Goal: Task Accomplishment & Management: Use online tool/utility

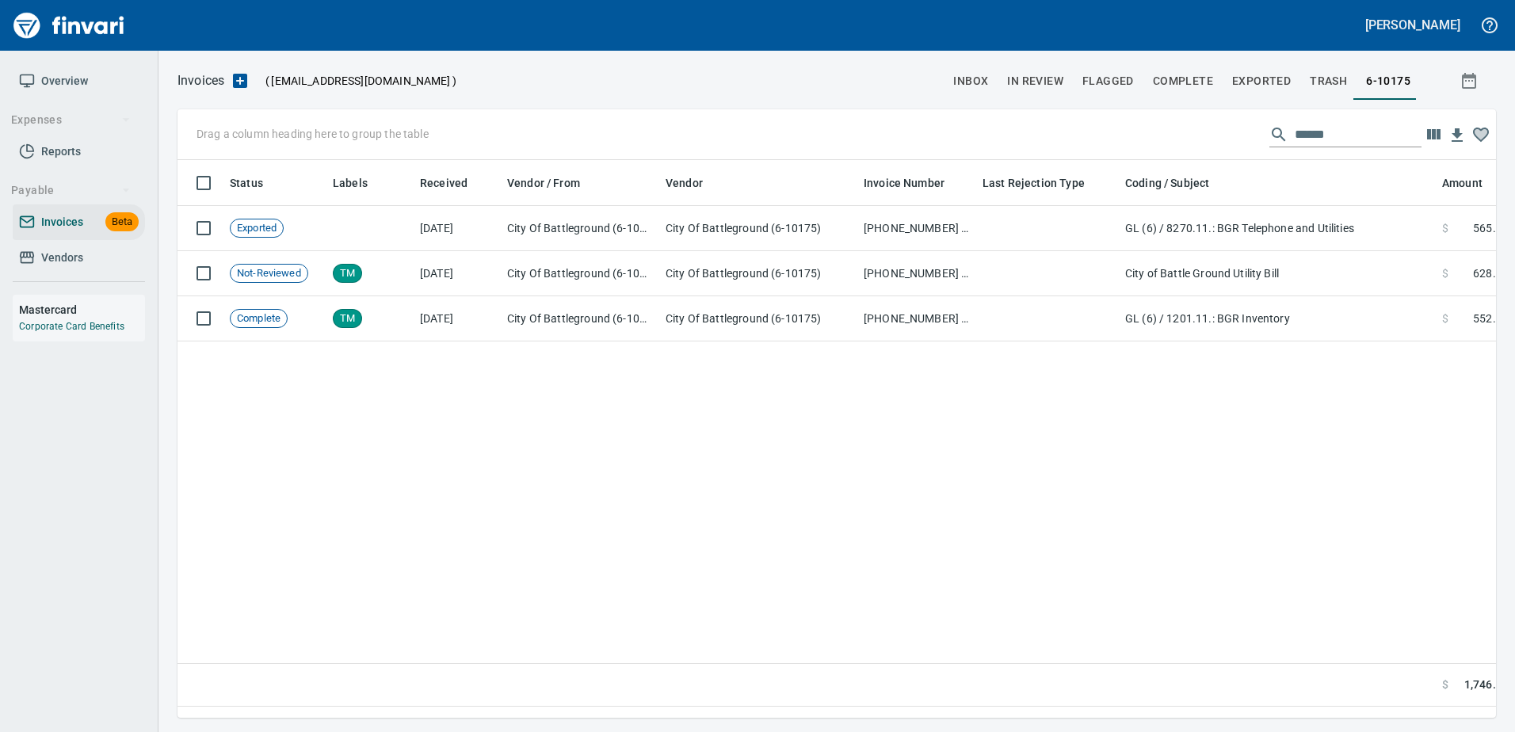
scroll to position [534, 1306]
drag, startPoint x: 86, startPoint y: 257, endPoint x: 100, endPoint y: 256, distance: 14.3
click at [88, 257] on span "Vendors" at bounding box center [79, 258] width 120 height 20
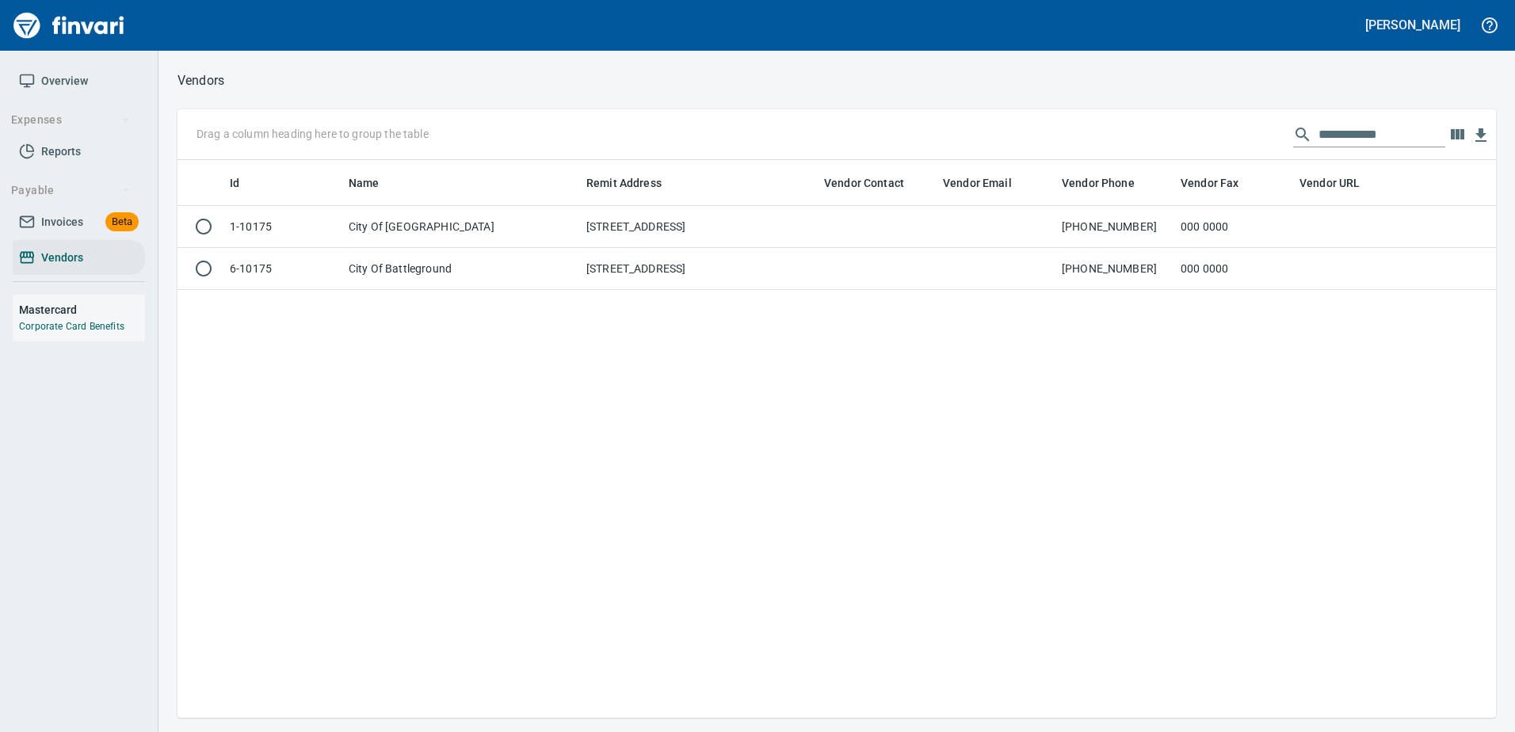
scroll to position [546, 1306]
drag, startPoint x: 1404, startPoint y: 135, endPoint x: 1156, endPoint y: 112, distance: 249.0
click at [1156, 112] on div "**********" at bounding box center [836, 134] width 1318 height 51
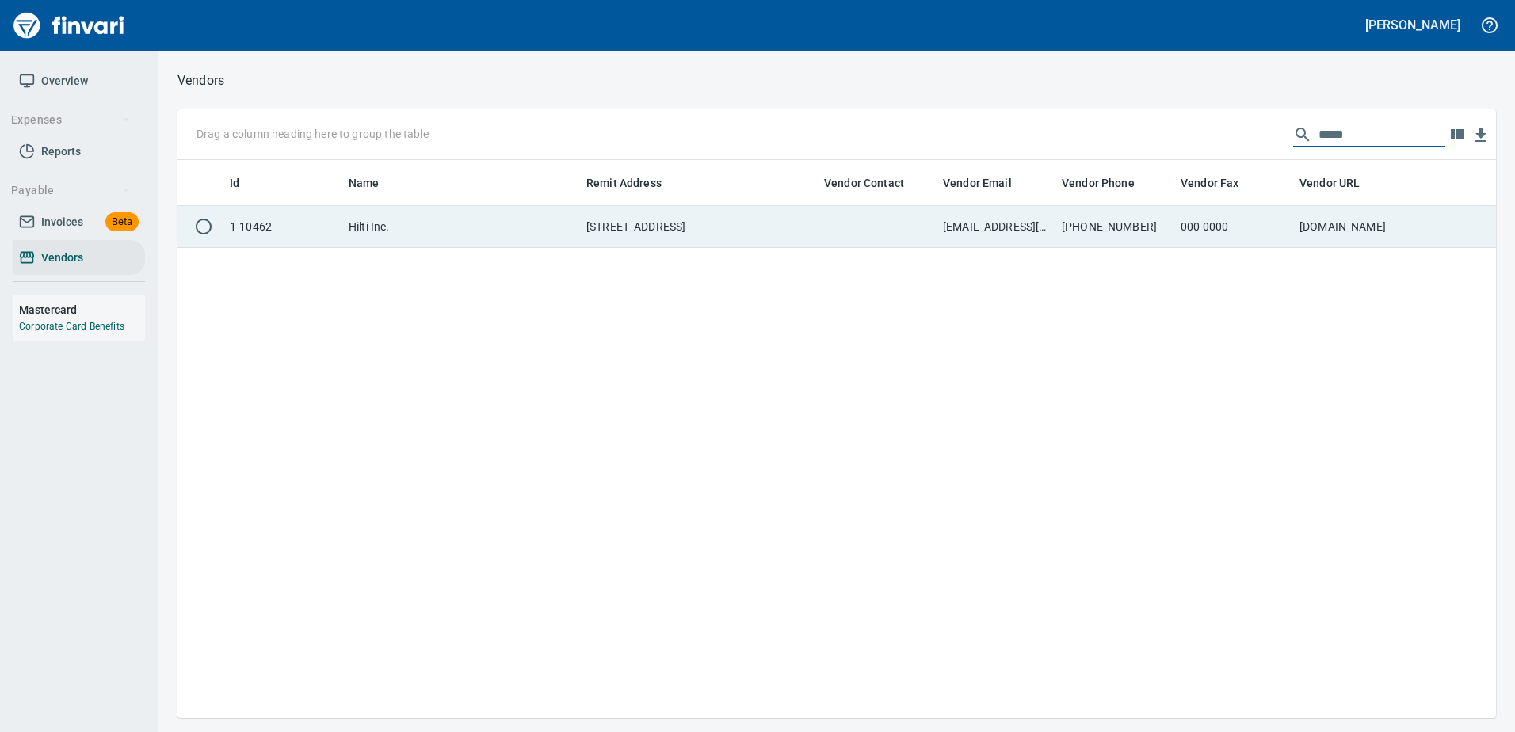
type input "*****"
click at [1054, 214] on td "paymentremittance@hilti.com" at bounding box center [995, 227] width 119 height 42
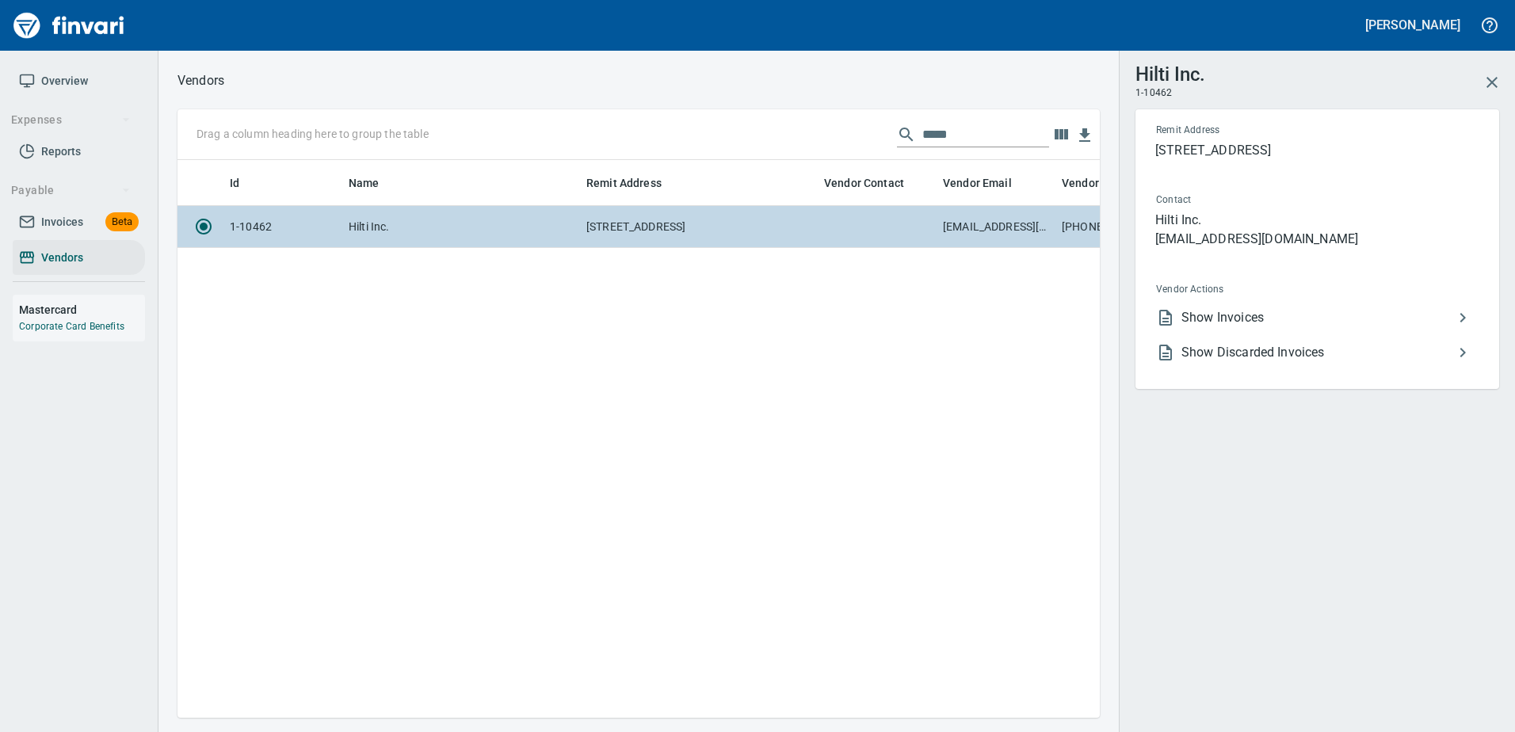
scroll to position [534, 910]
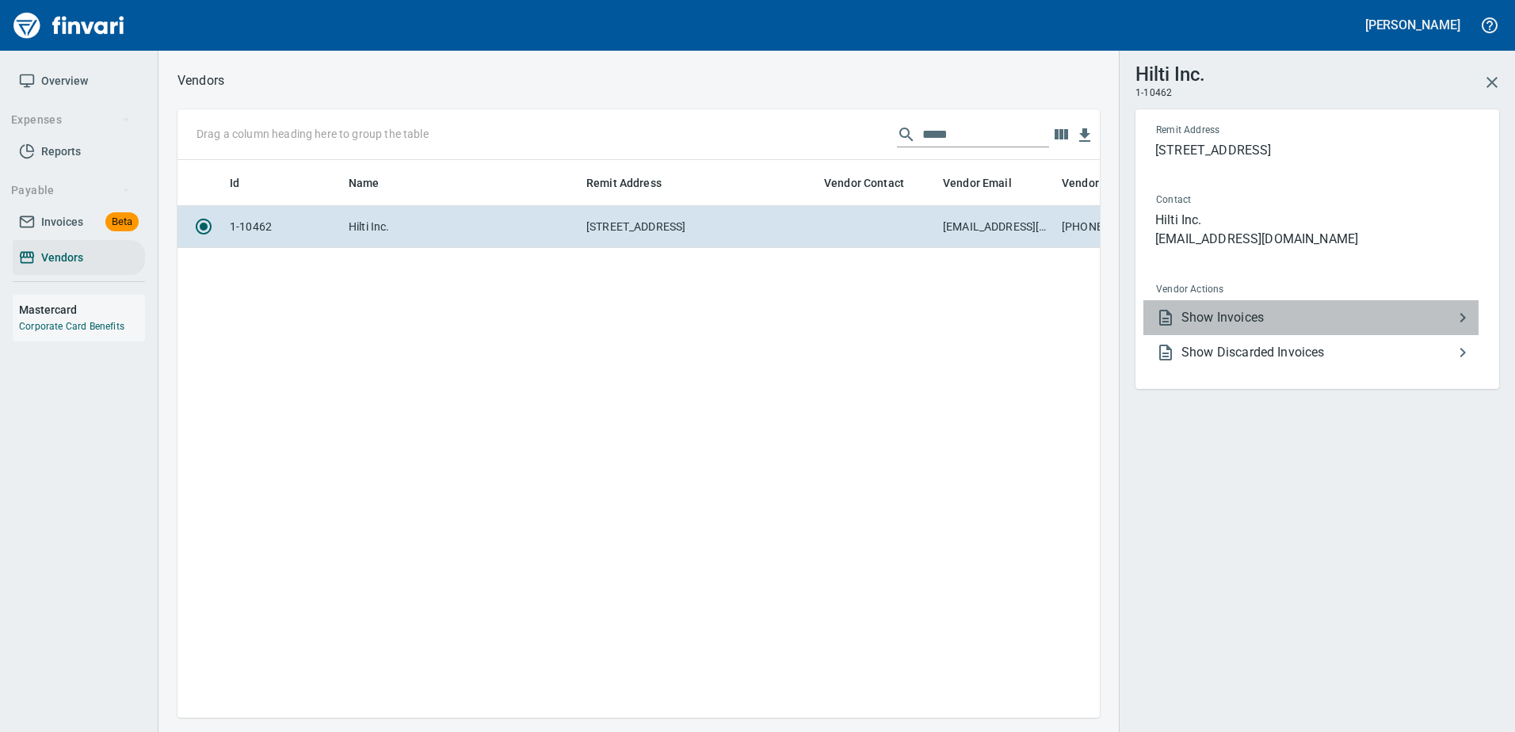
click at [1252, 319] on span "Show Invoices" at bounding box center [1317, 317] width 272 height 19
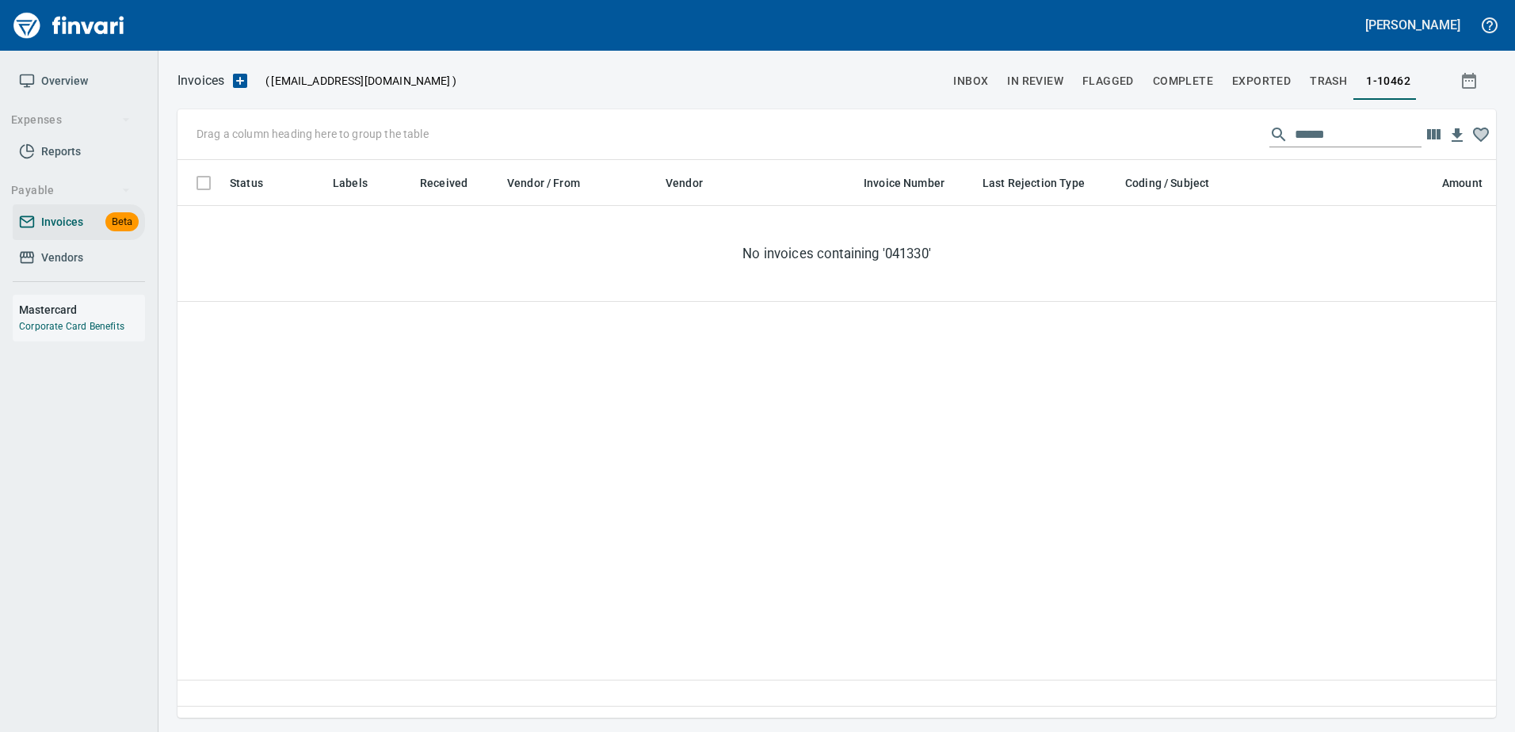
scroll to position [534, 1306]
drag, startPoint x: 1365, startPoint y: 135, endPoint x: 1021, endPoint y: 125, distance: 343.9
click at [1021, 125] on div "Drag a column heading here to group the table ******" at bounding box center [836, 134] width 1318 height 51
type input "*"
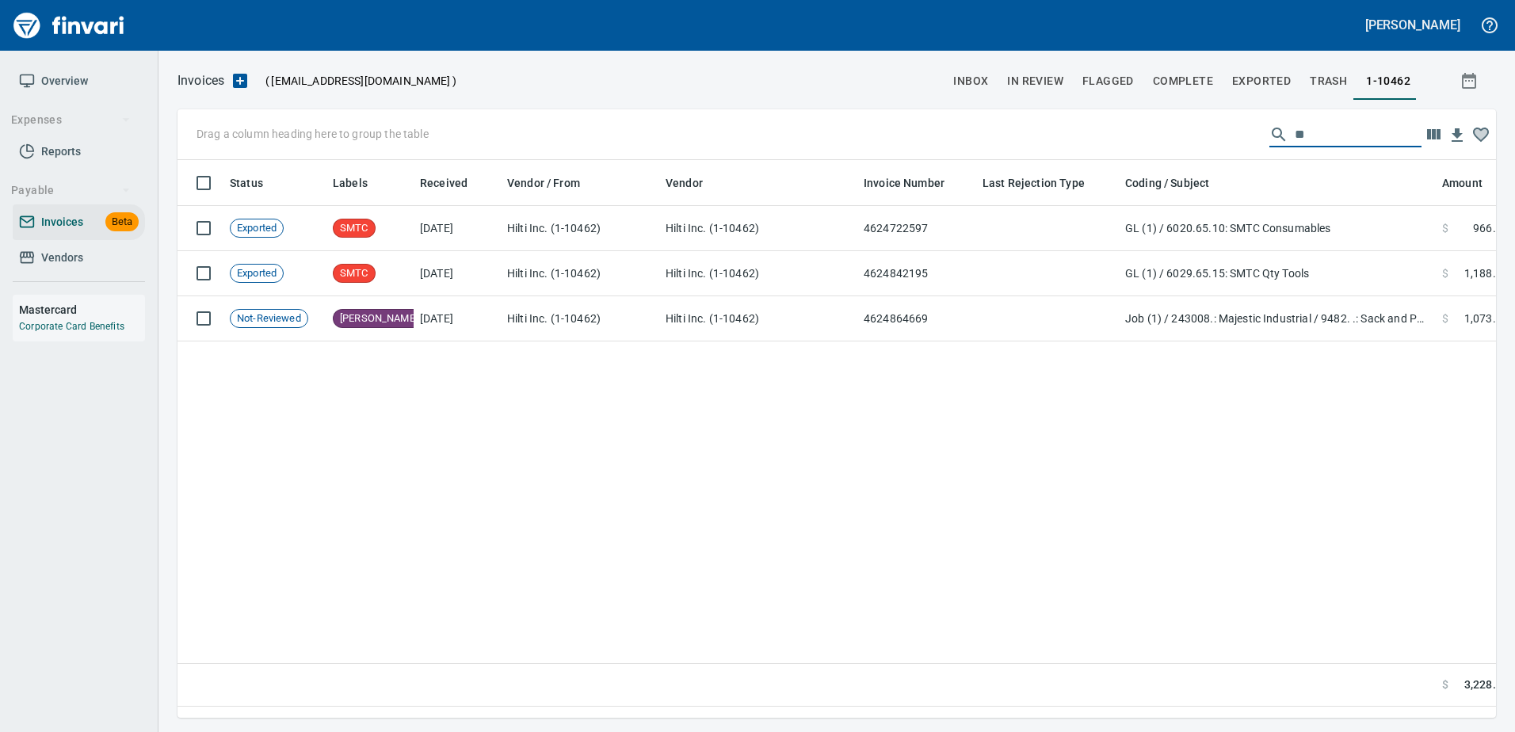
type input "*"
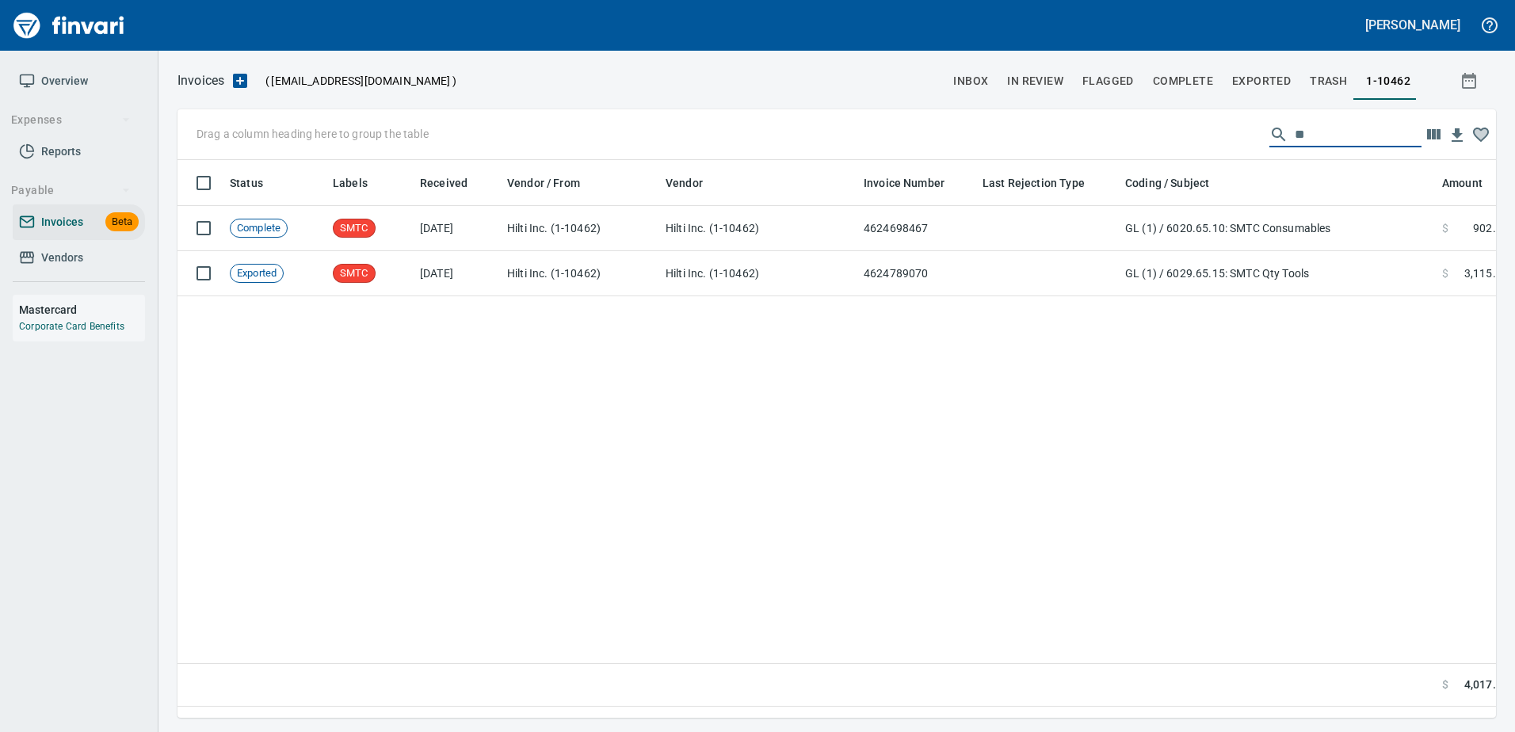
type input "*"
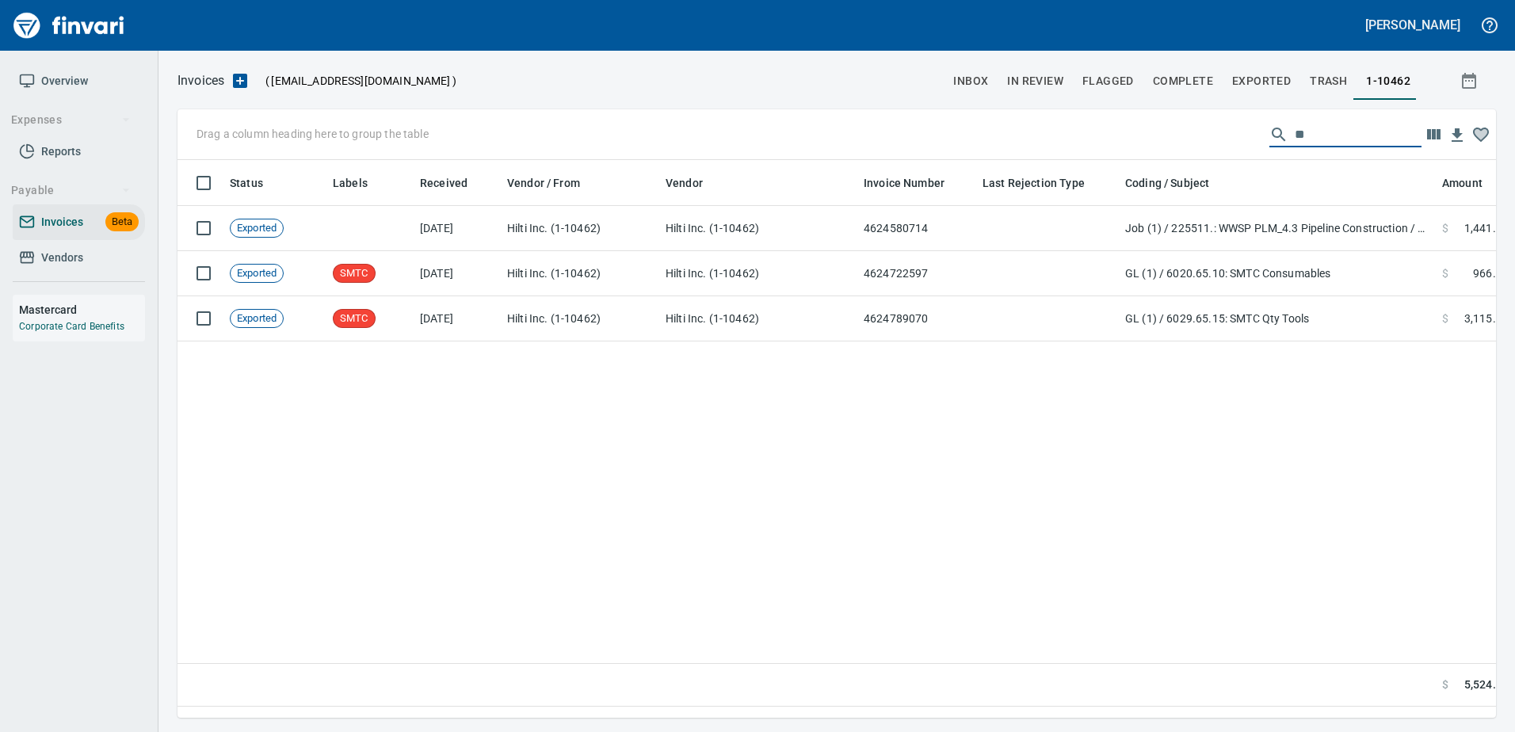
type input "*"
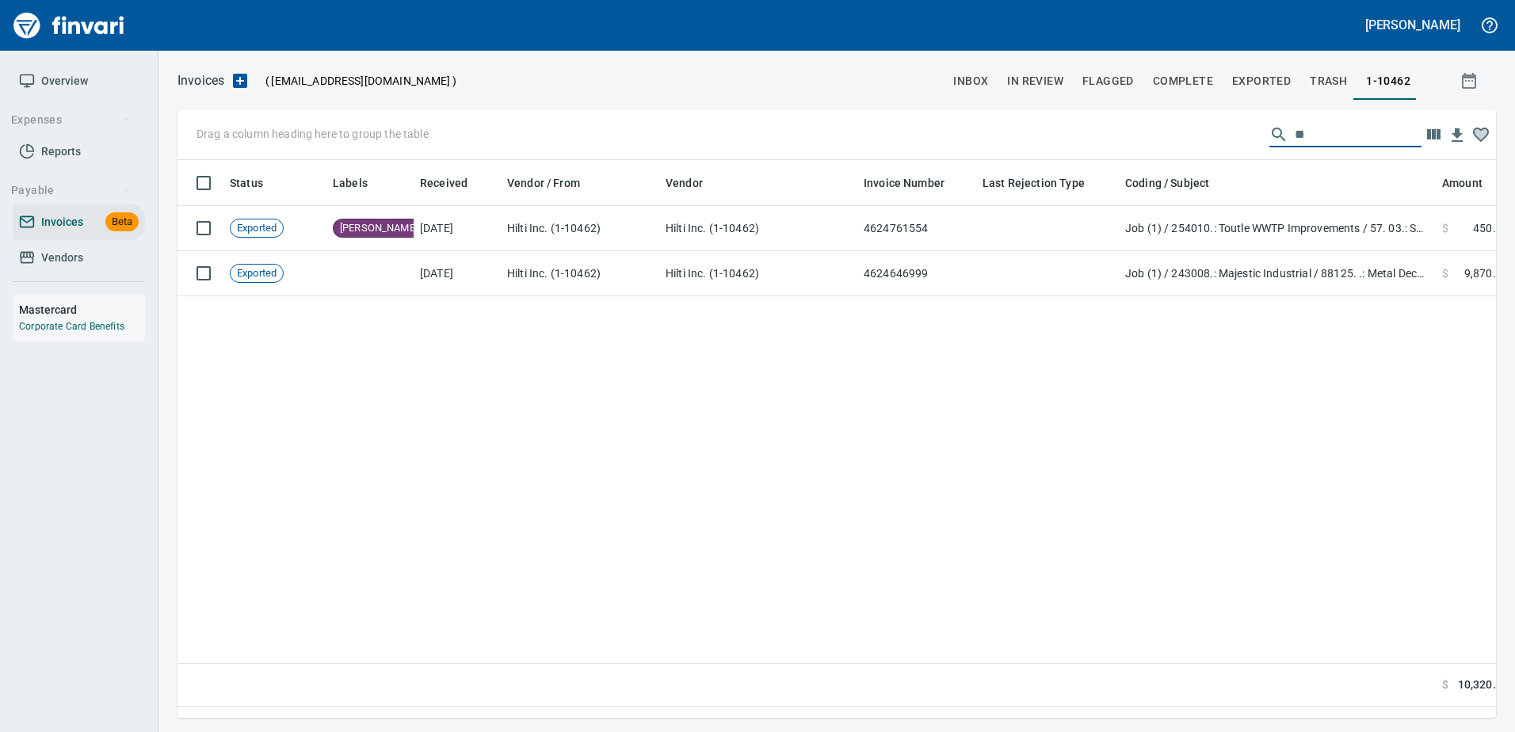
type input "*"
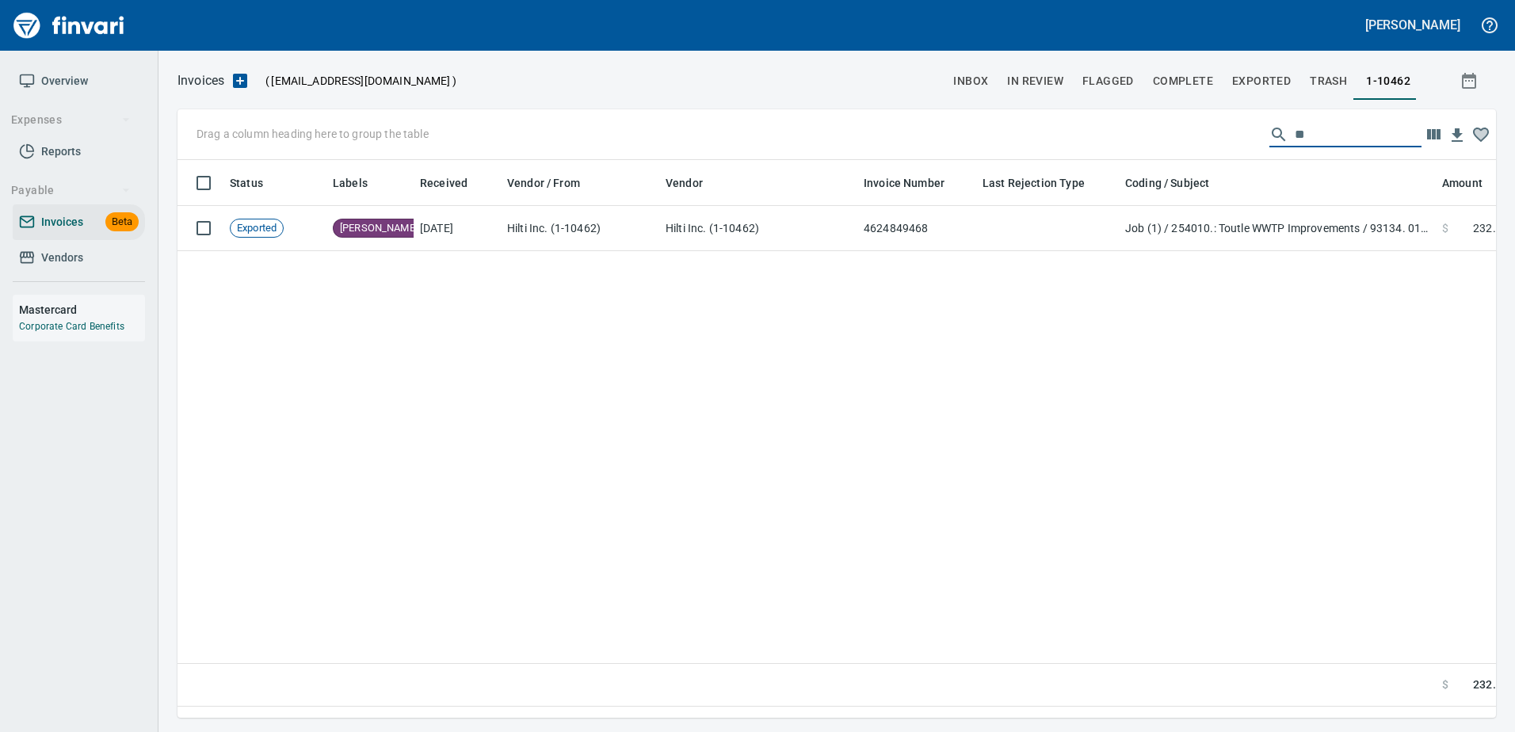
type input "*"
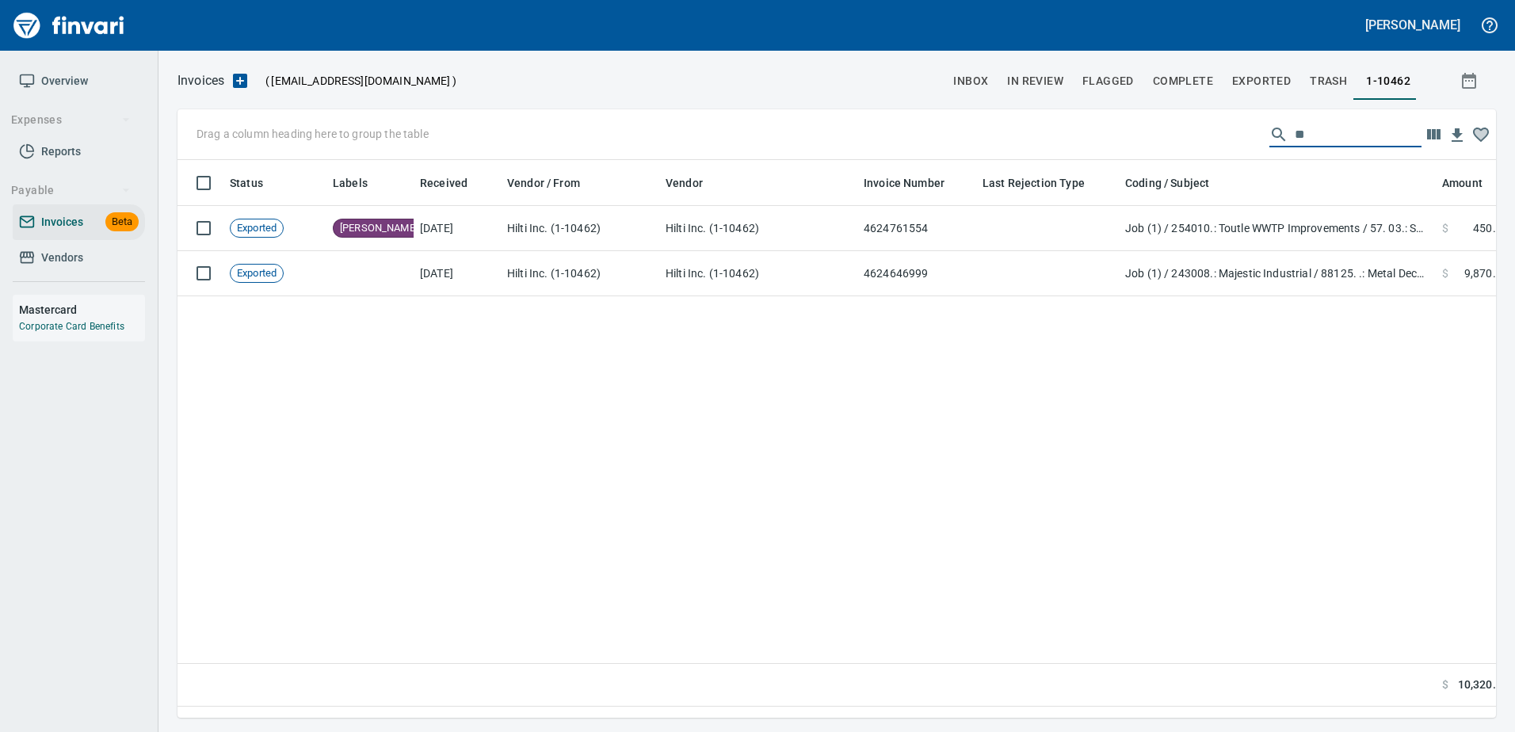
type input "*"
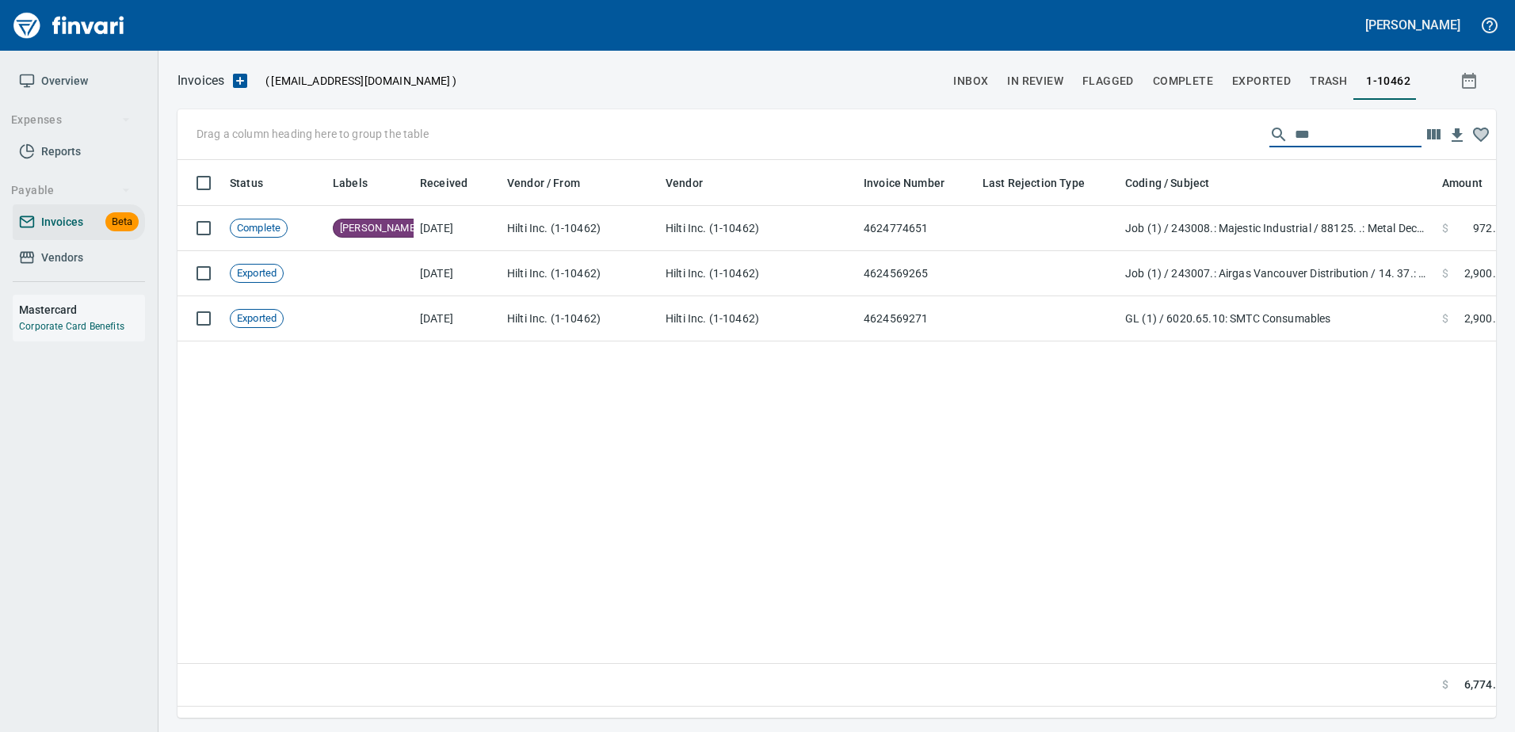
drag, startPoint x: 1317, startPoint y: 135, endPoint x: 1092, endPoint y: 139, distance: 225.0
click at [1092, 139] on div "Drag a column heading here to group the table ***" at bounding box center [836, 134] width 1318 height 51
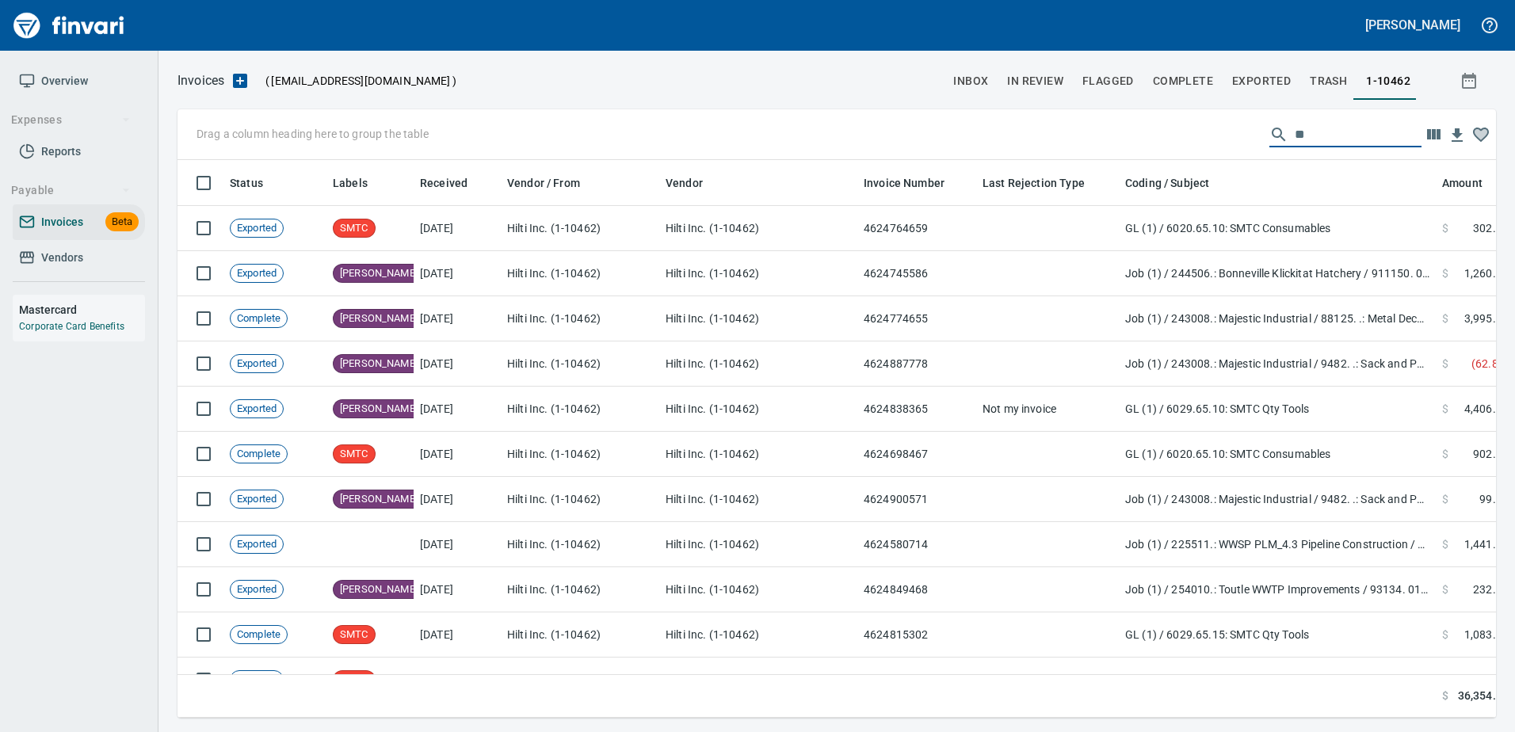
type input "*"
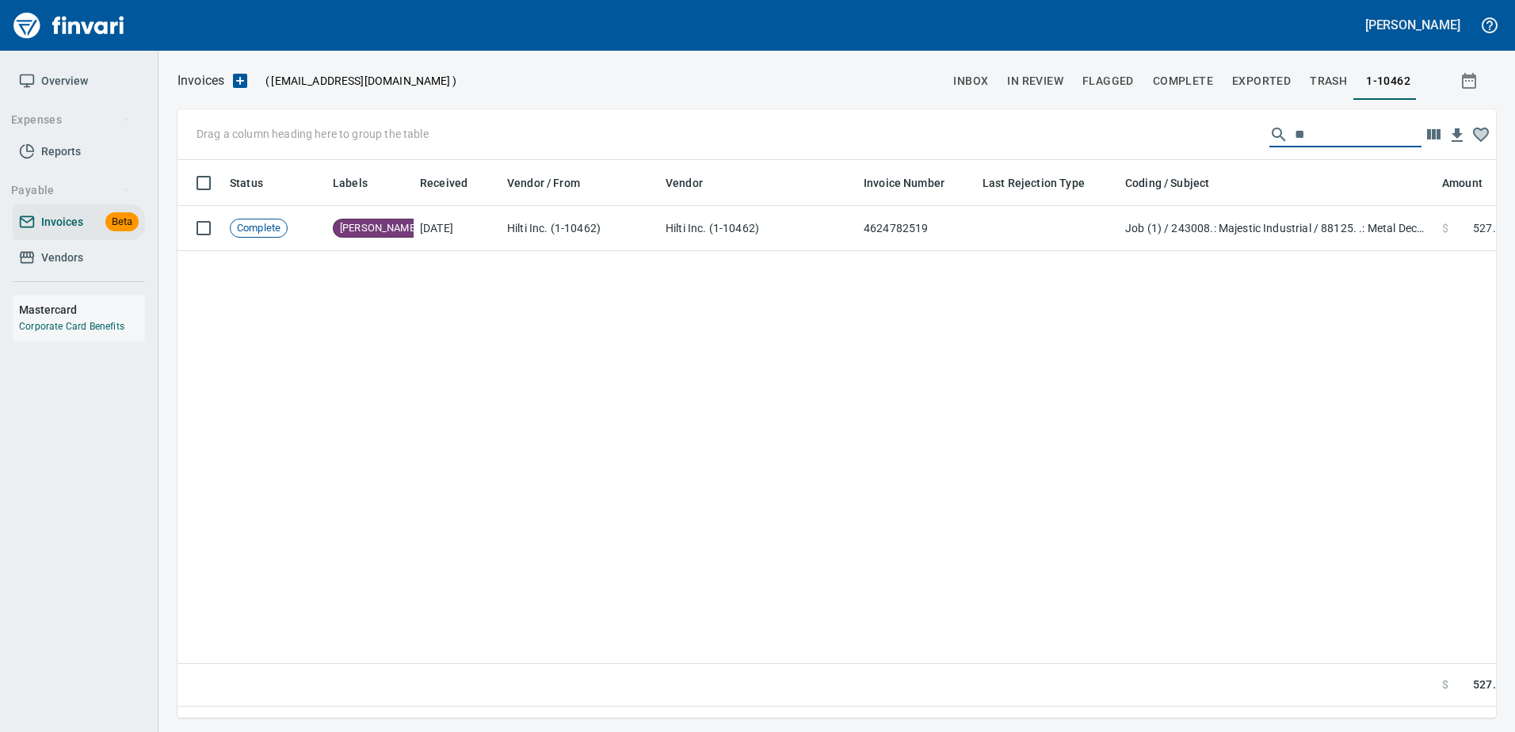
type input "*"
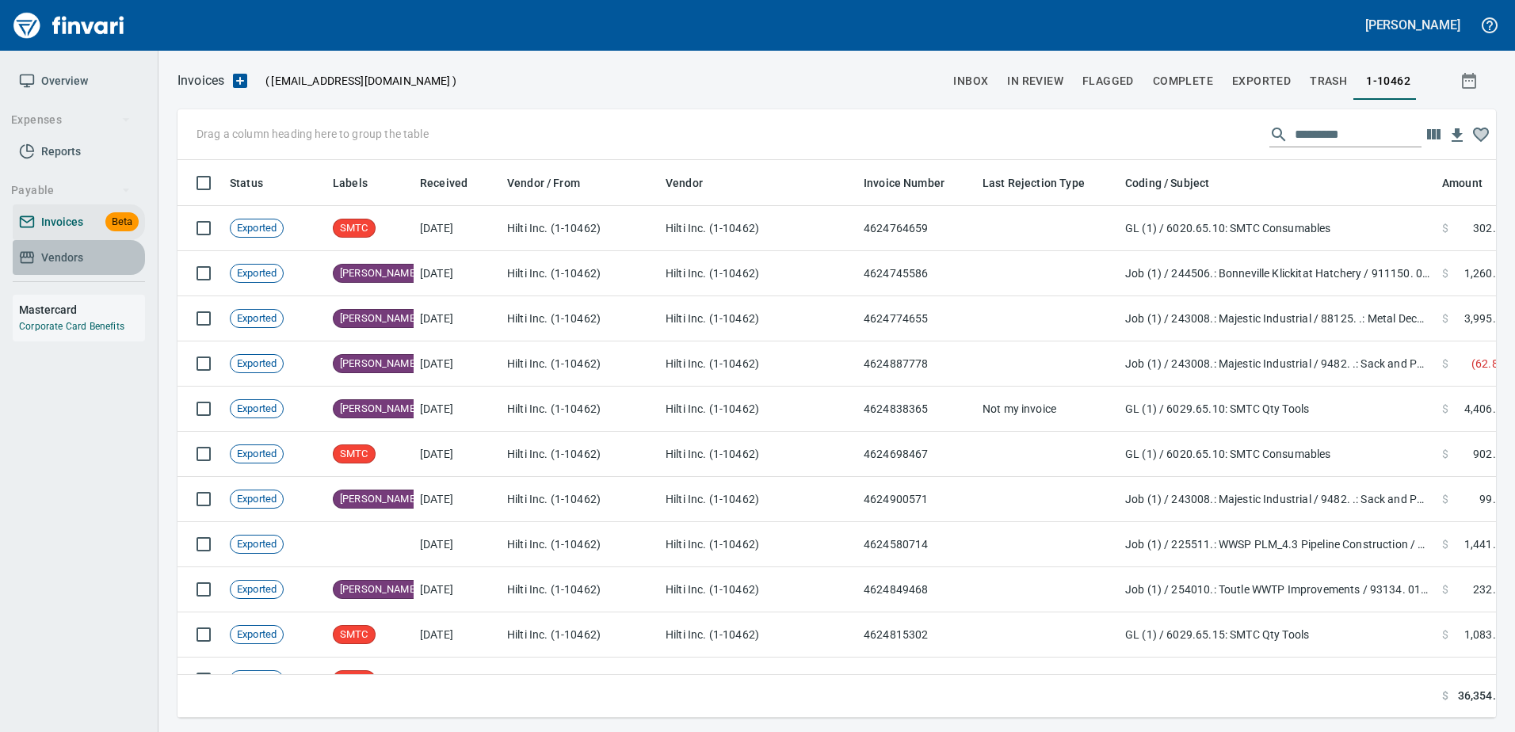
click at [38, 263] on span "Vendors" at bounding box center [79, 258] width 120 height 20
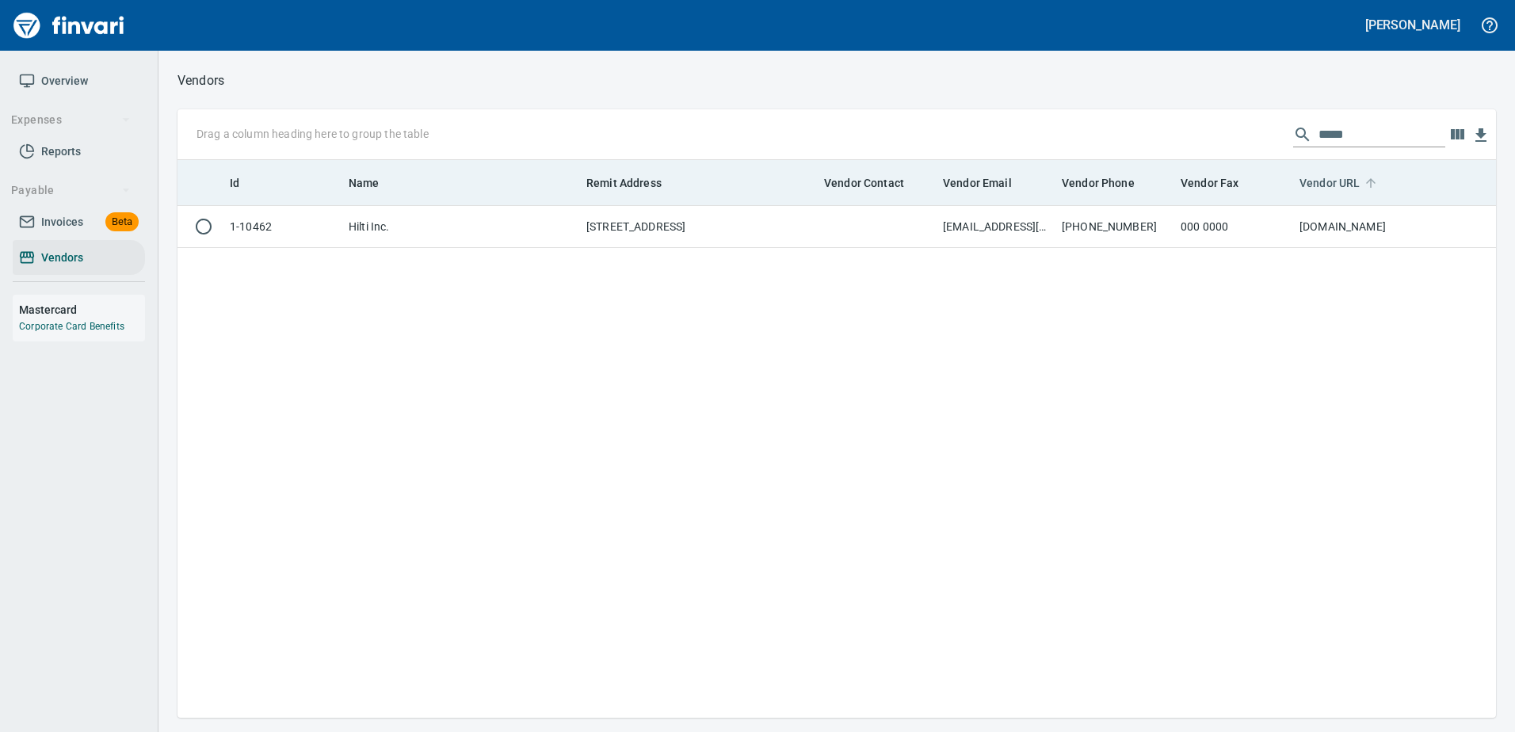
scroll to position [546, 1306]
drag, startPoint x: 1338, startPoint y: 140, endPoint x: 1159, endPoint y: 164, distance: 180.6
click at [1160, 164] on div "Drag a column heading here to group the table ***** Id Name Remit Address Vendo…" at bounding box center [836, 413] width 1318 height 608
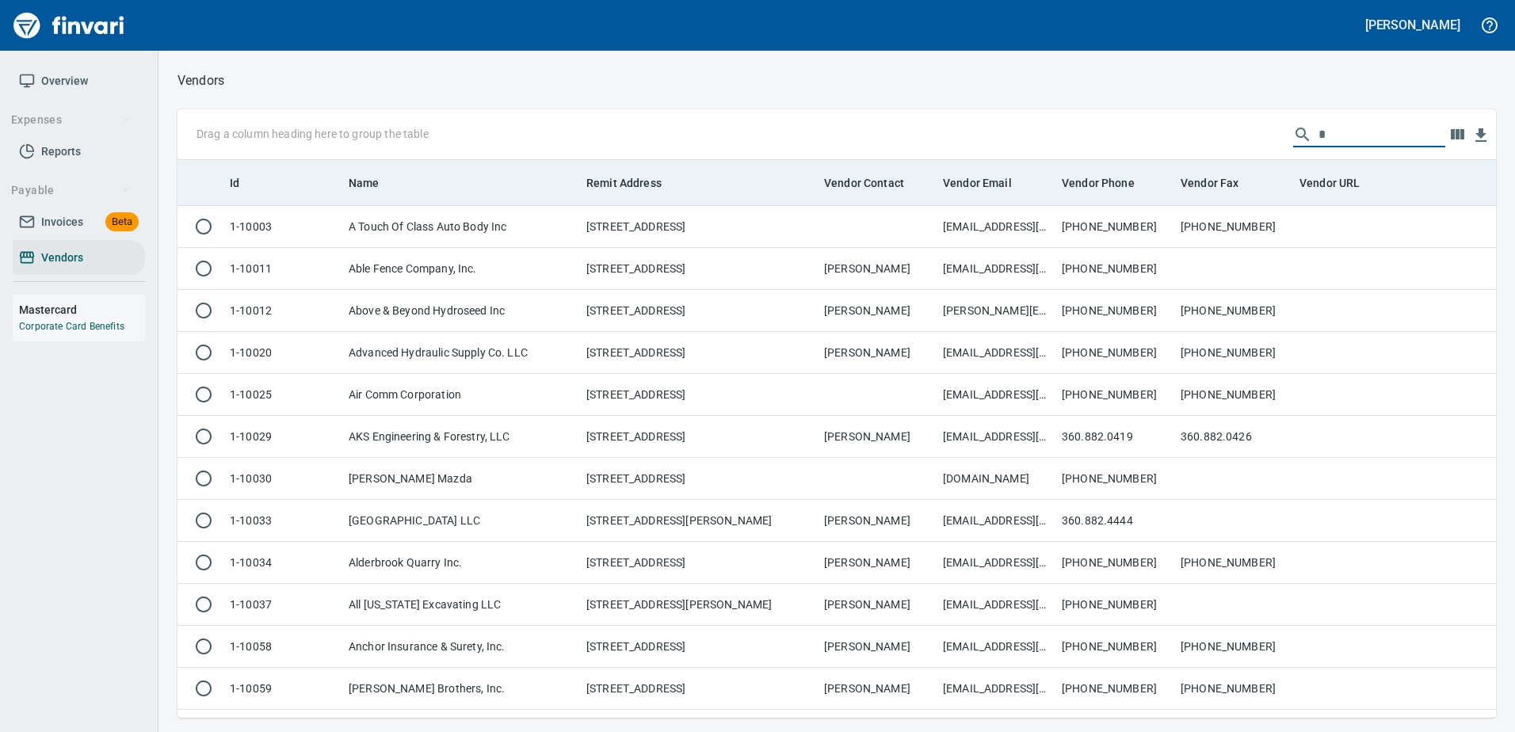
scroll to position [546, 1294]
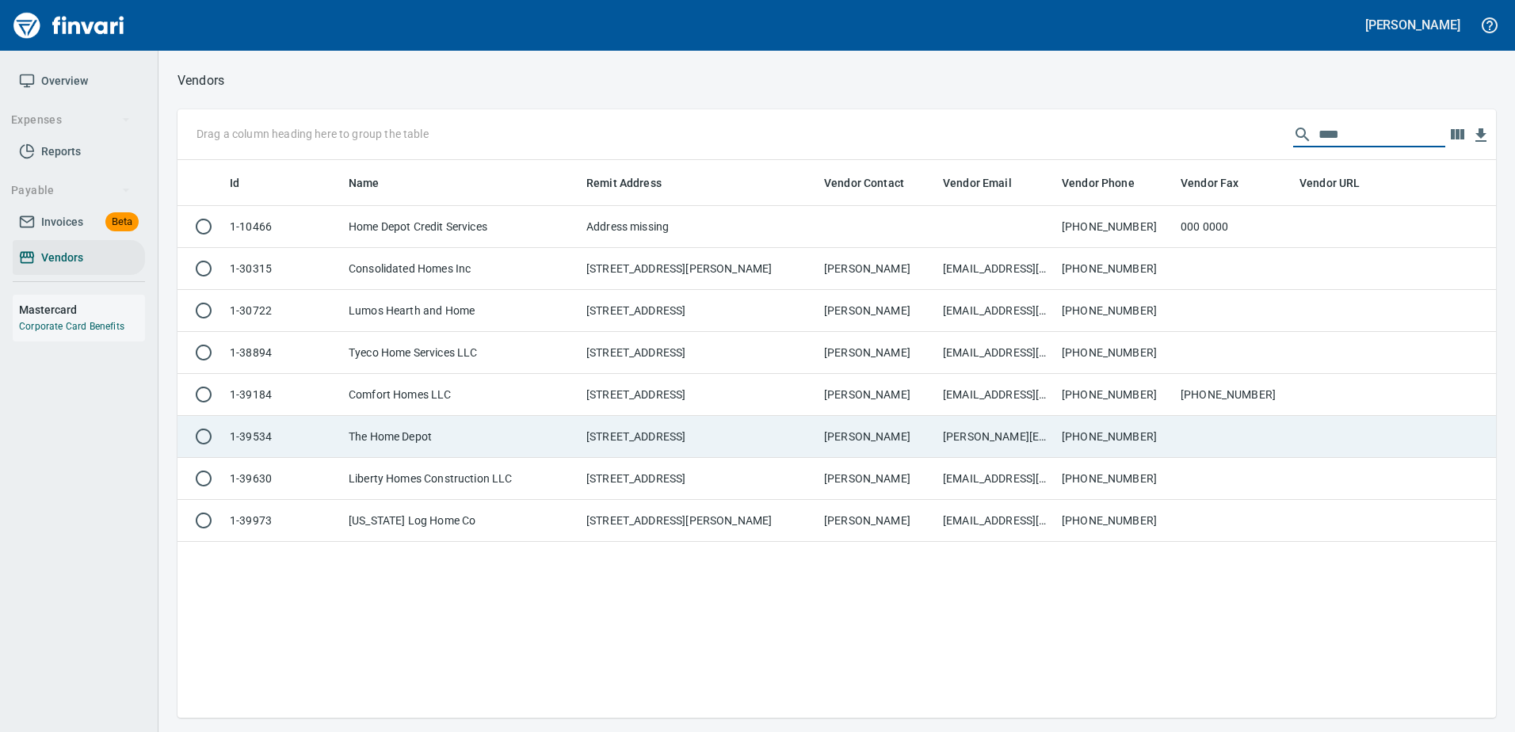
type input "****"
click at [482, 436] on td "The Home Depot" at bounding box center [461, 437] width 238 height 42
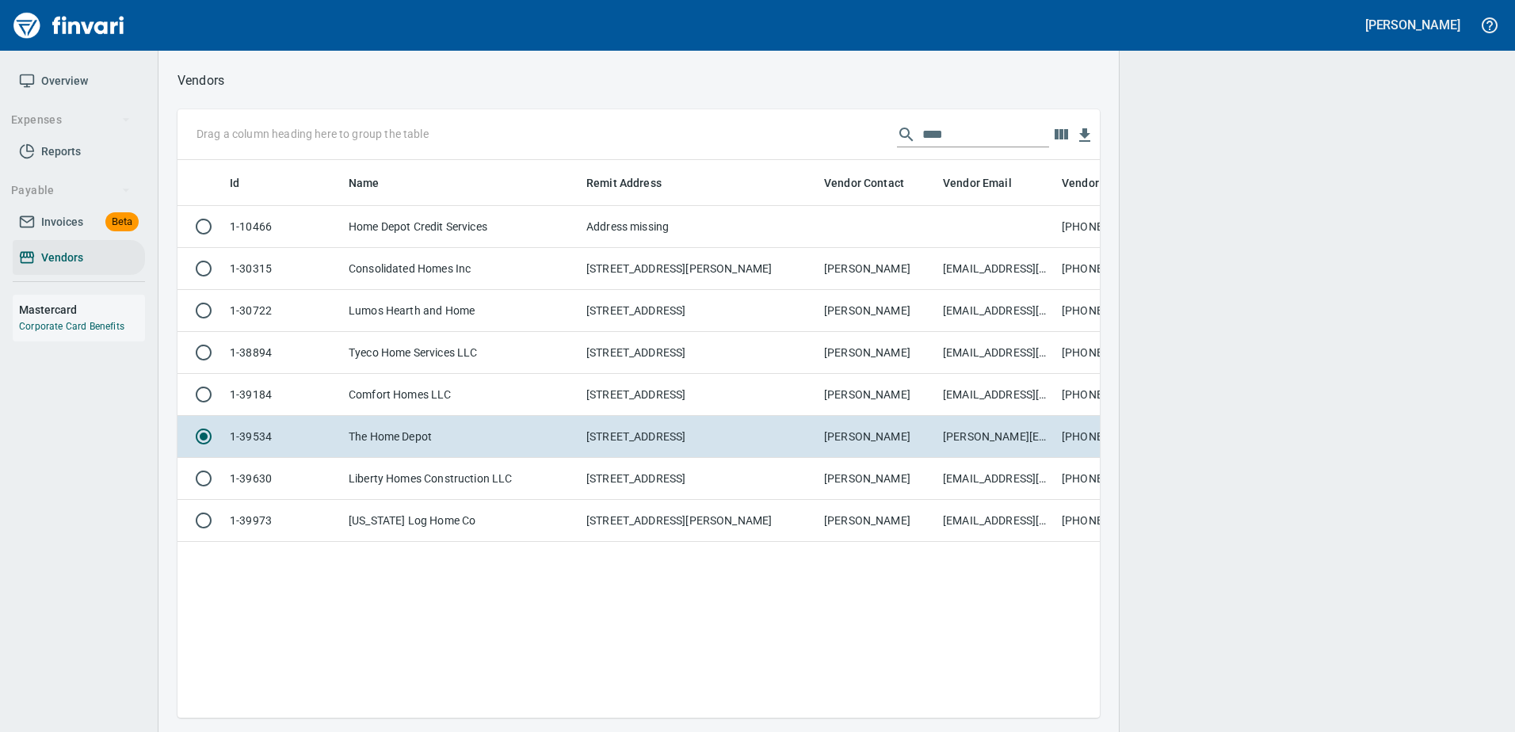
scroll to position [534, 910]
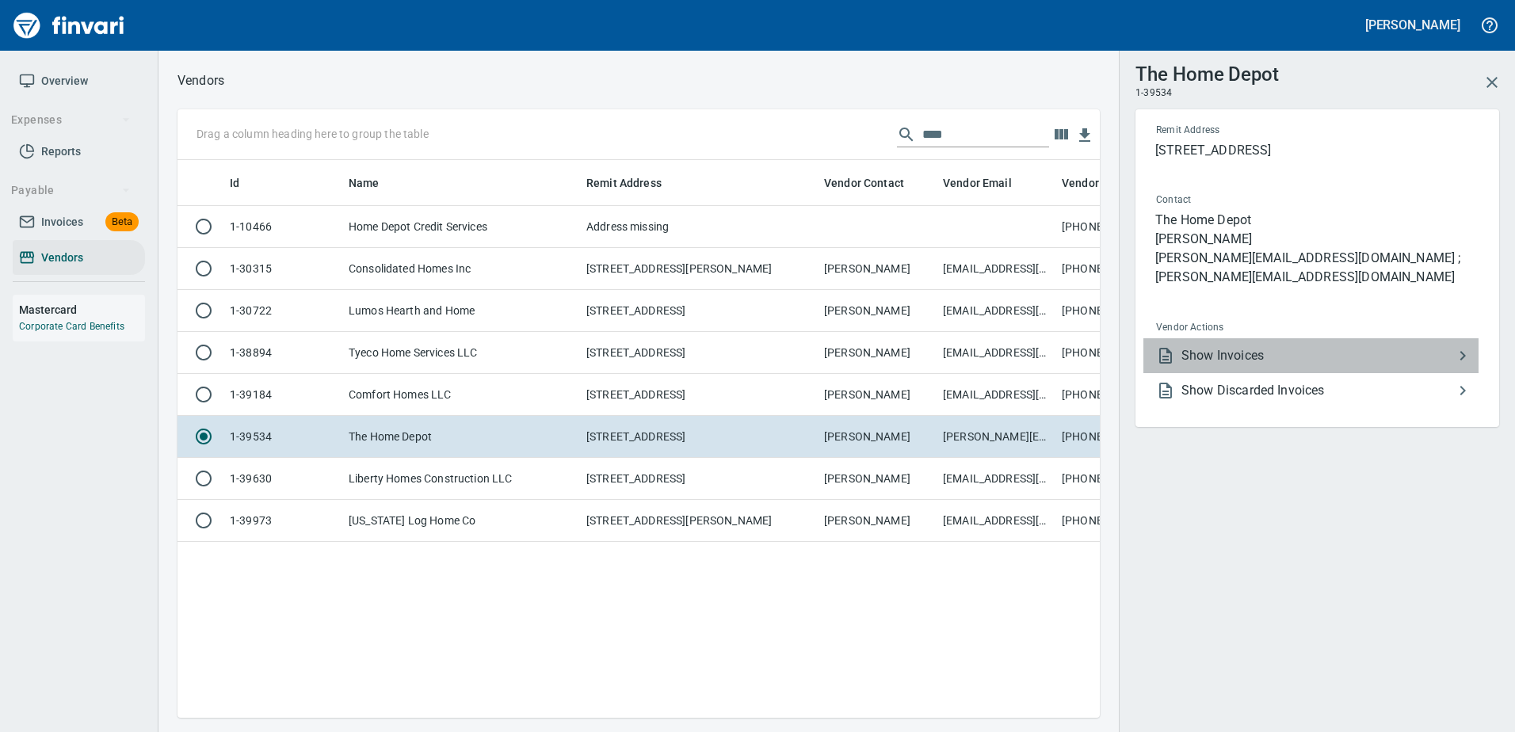
click at [1187, 358] on span "Show Invoices" at bounding box center [1317, 355] width 272 height 19
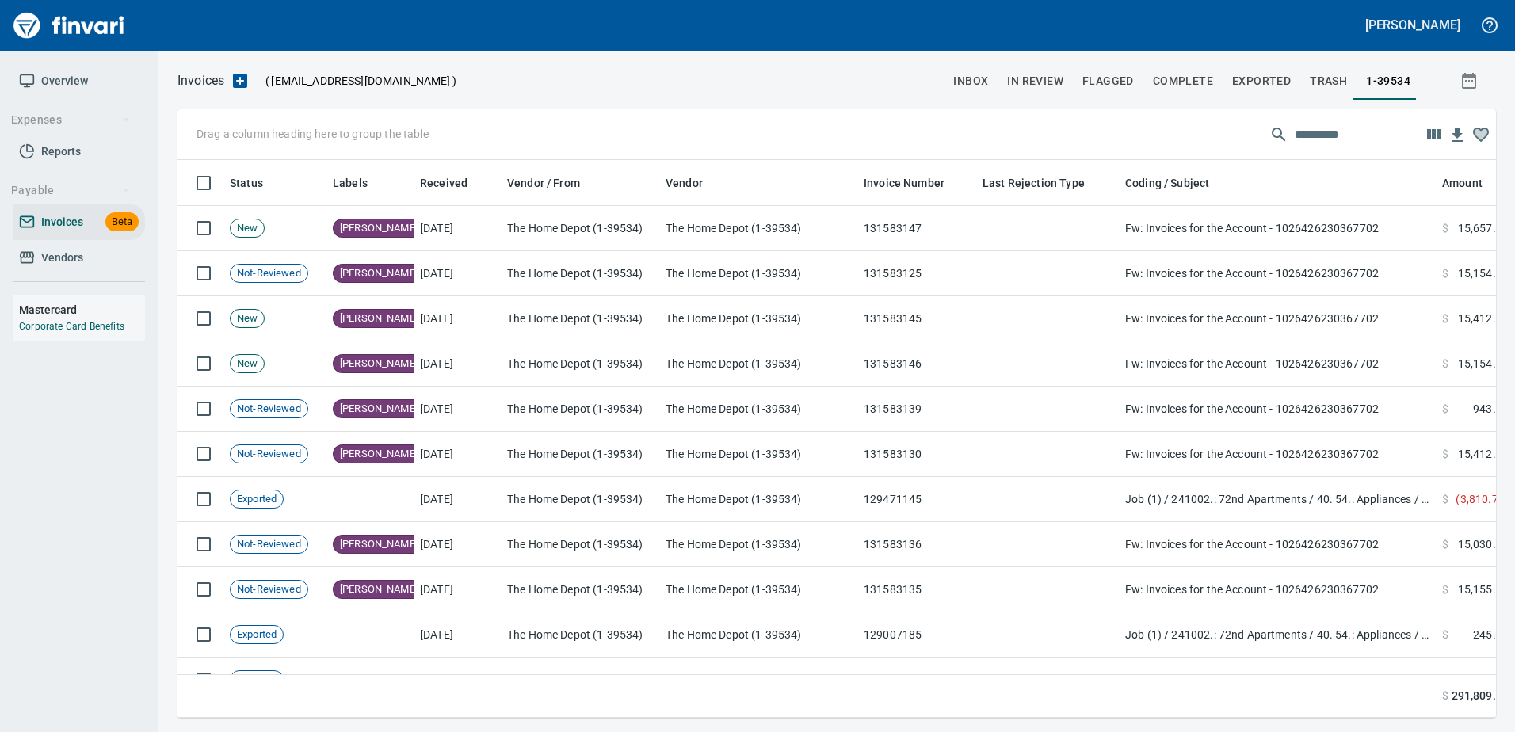
scroll to position [534, 1294]
click at [1350, 132] on input "text" at bounding box center [1357, 134] width 127 height 25
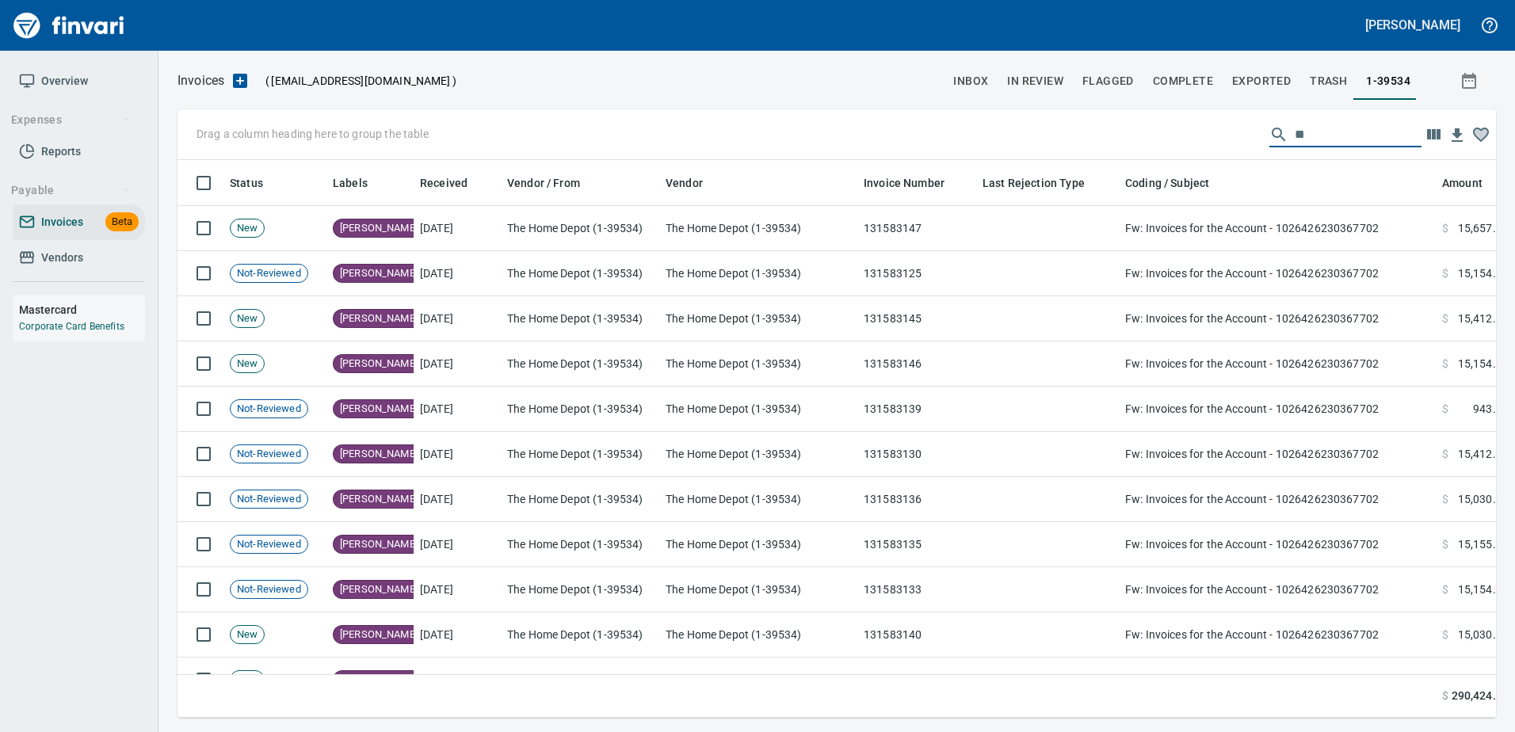
type input "*"
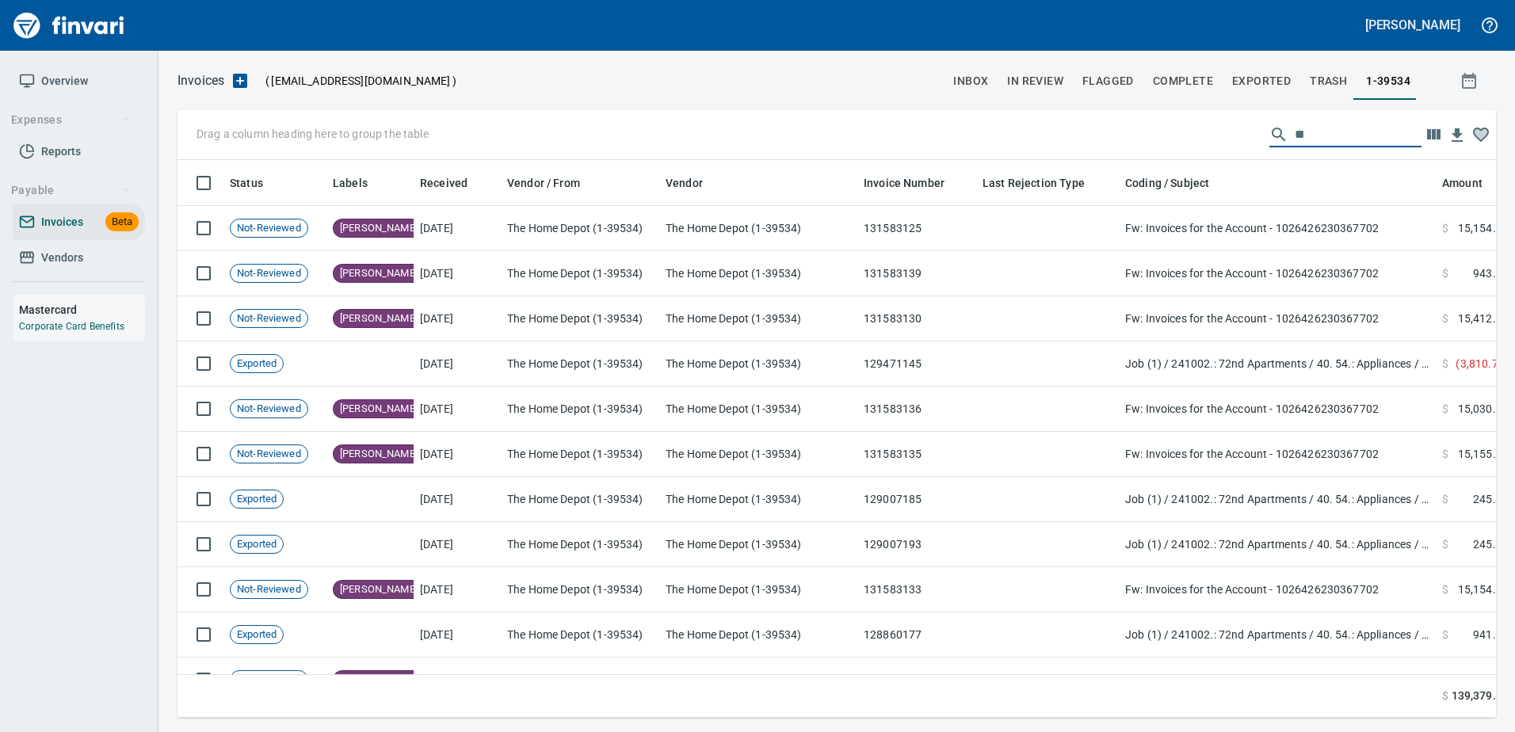
type input "*"
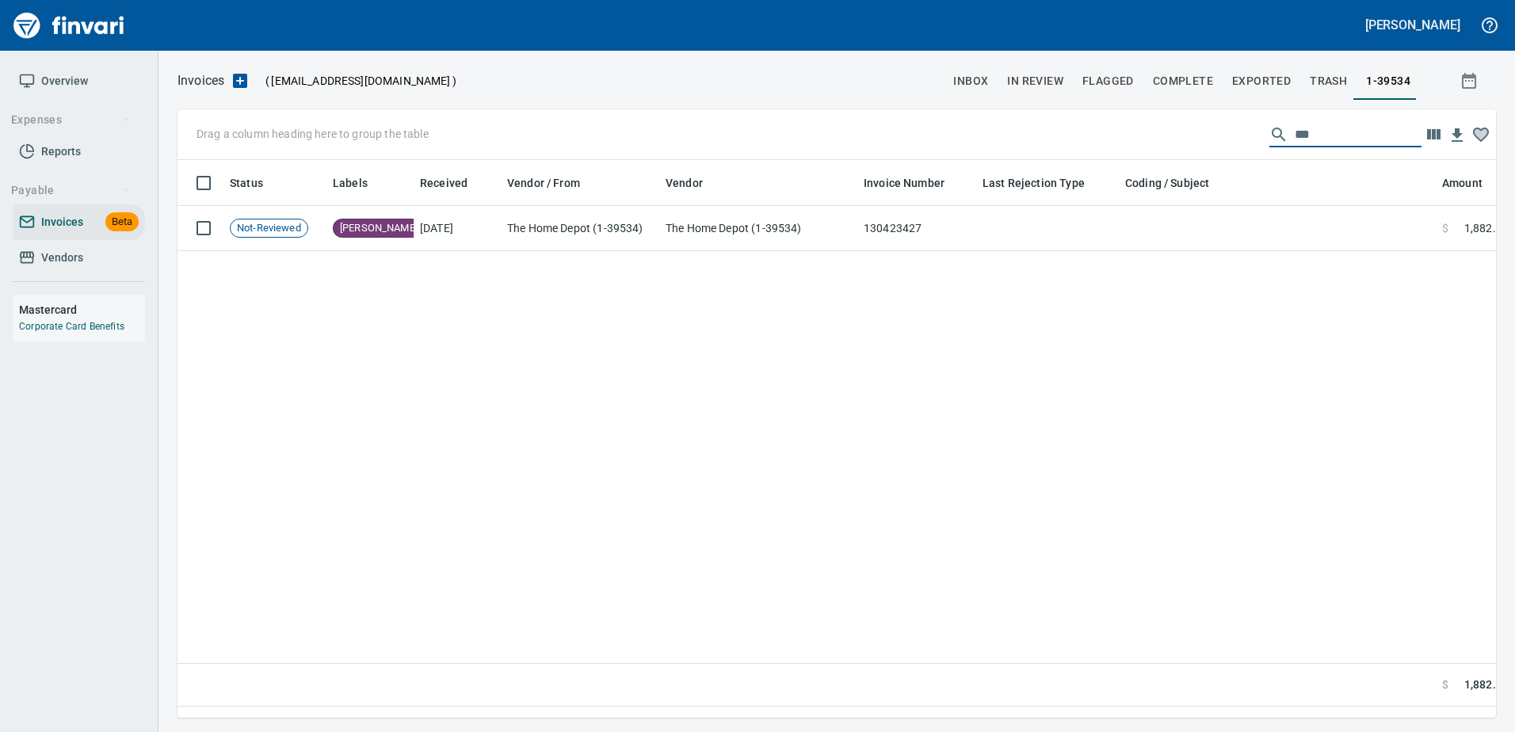
type input "***"
drag, startPoint x: 55, startPoint y: 268, endPoint x: 88, endPoint y: 254, distance: 35.9
click at [55, 268] on link "Vendors" at bounding box center [79, 258] width 132 height 36
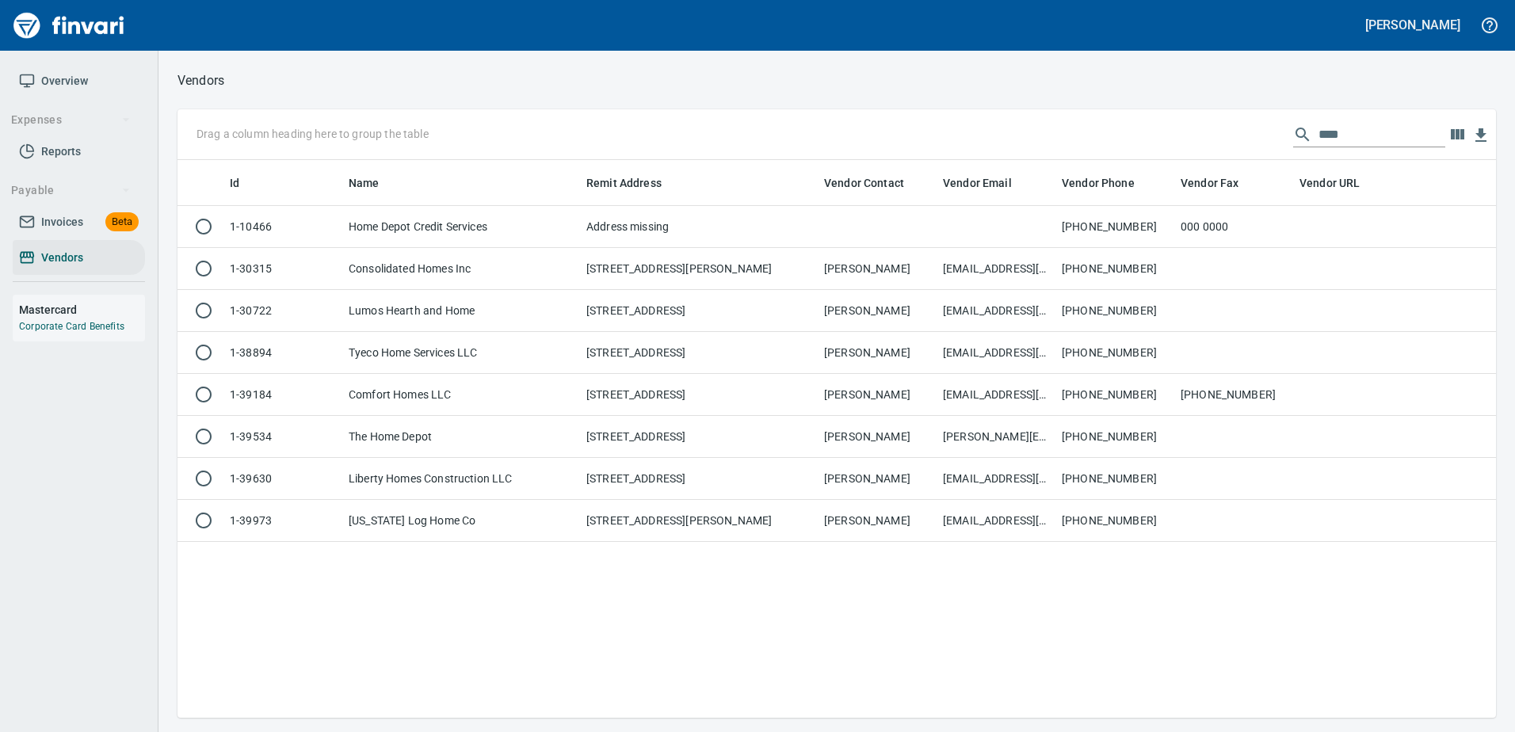
scroll to position [546, 1306]
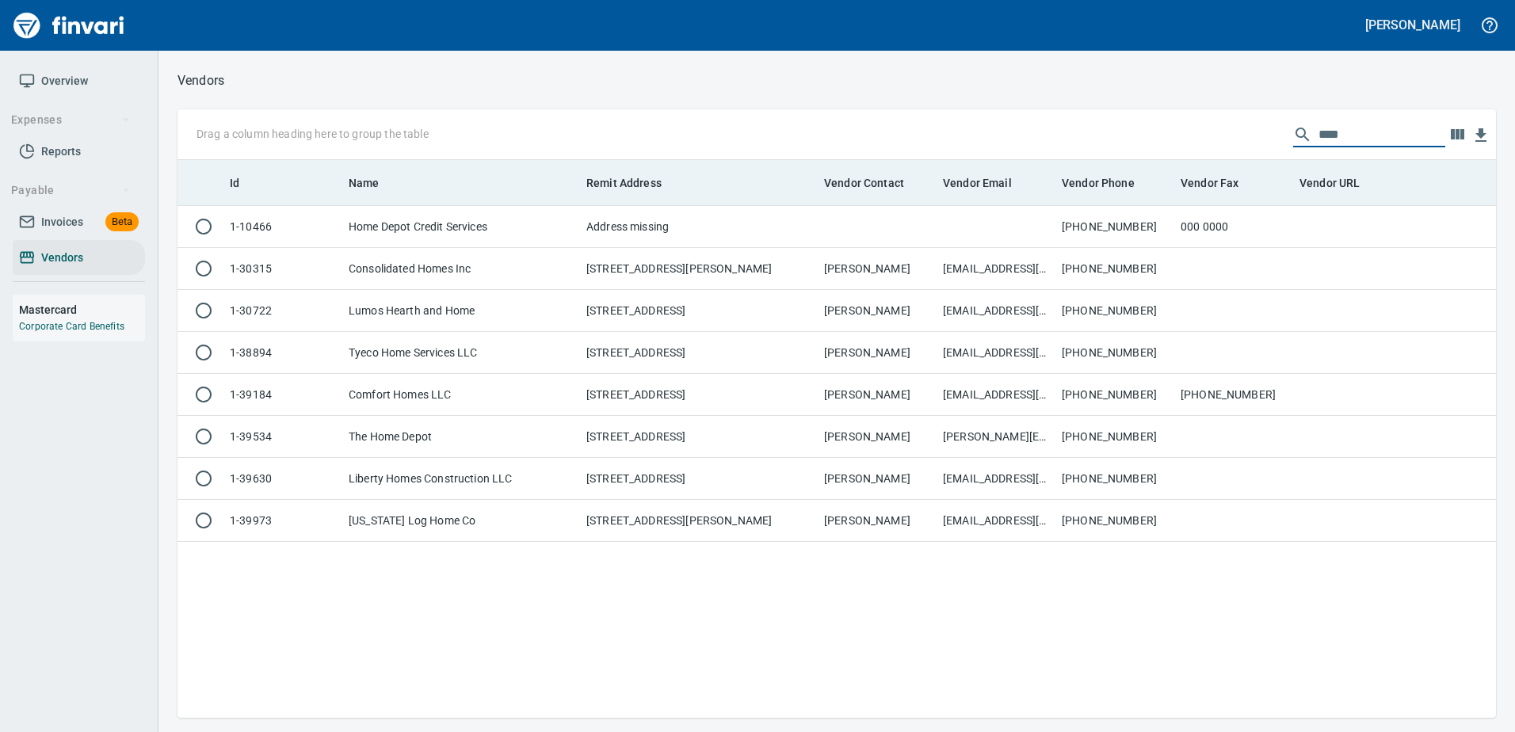
drag, startPoint x: 1378, startPoint y: 128, endPoint x: 982, endPoint y: 172, distance: 399.4
click at [982, 171] on div "Drag a column heading here to group the table **** Id Name Remit Address Vendor…" at bounding box center [836, 413] width 1318 height 608
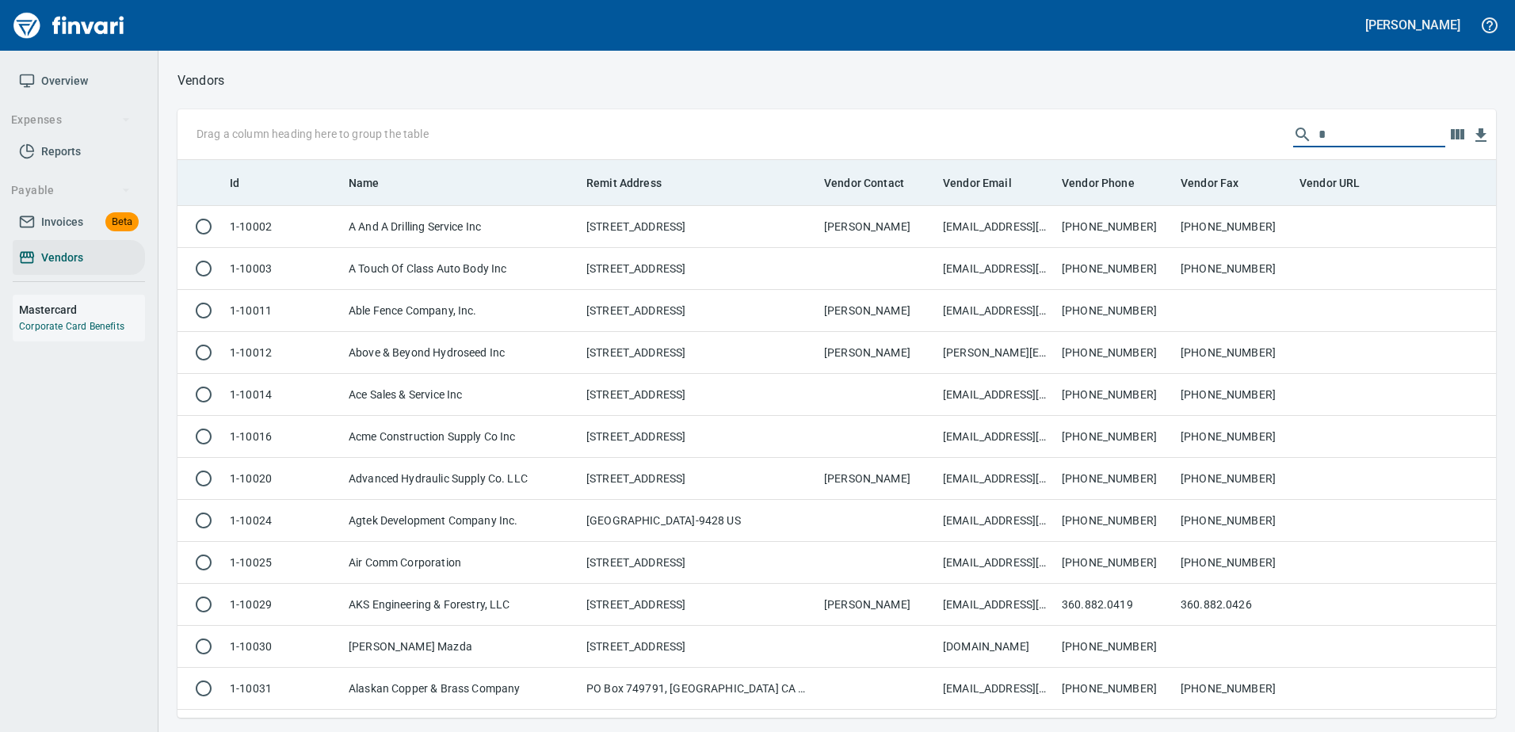
scroll to position [546, 1294]
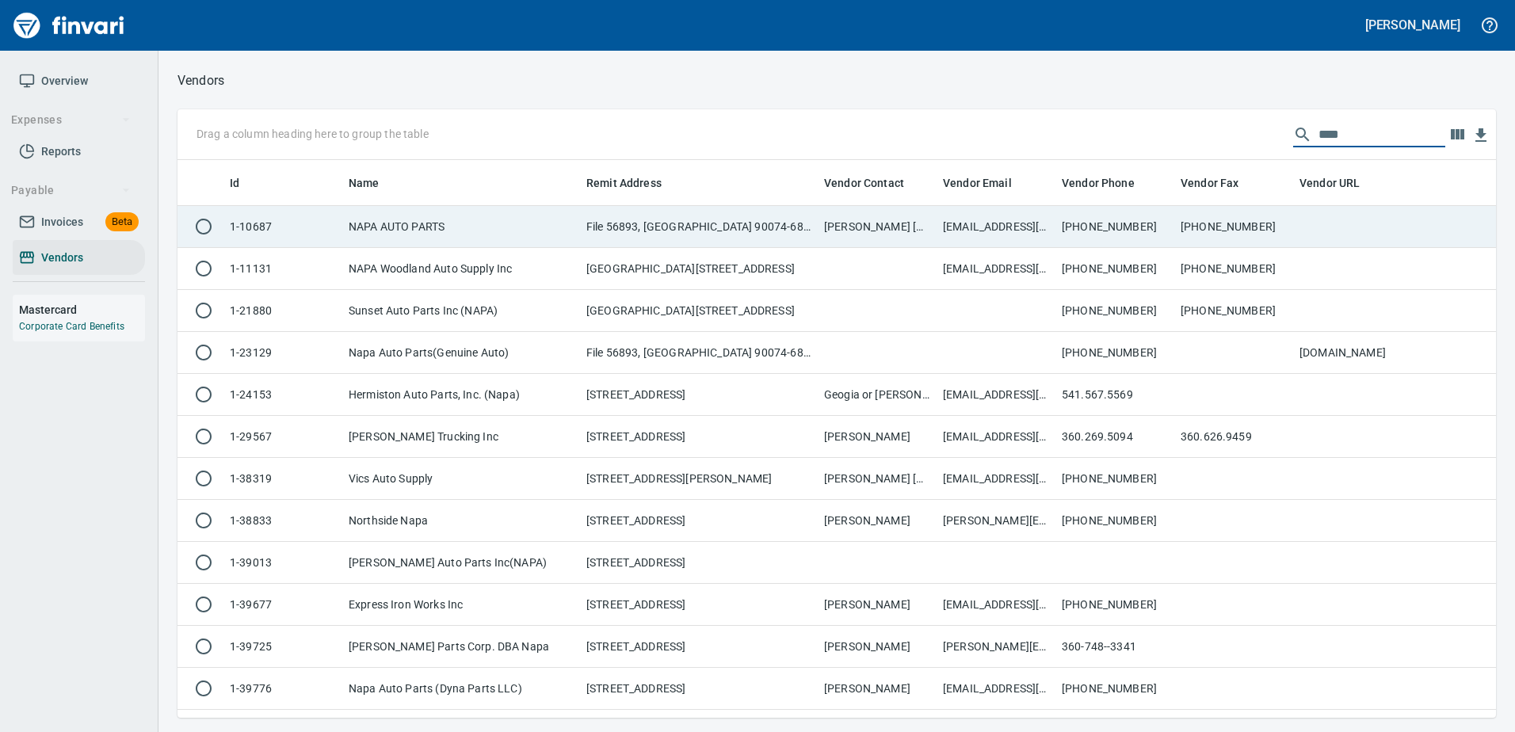
type input "****"
click at [652, 216] on td "File 56893, Los Angeles CA 90074-6893" at bounding box center [699, 227] width 238 height 42
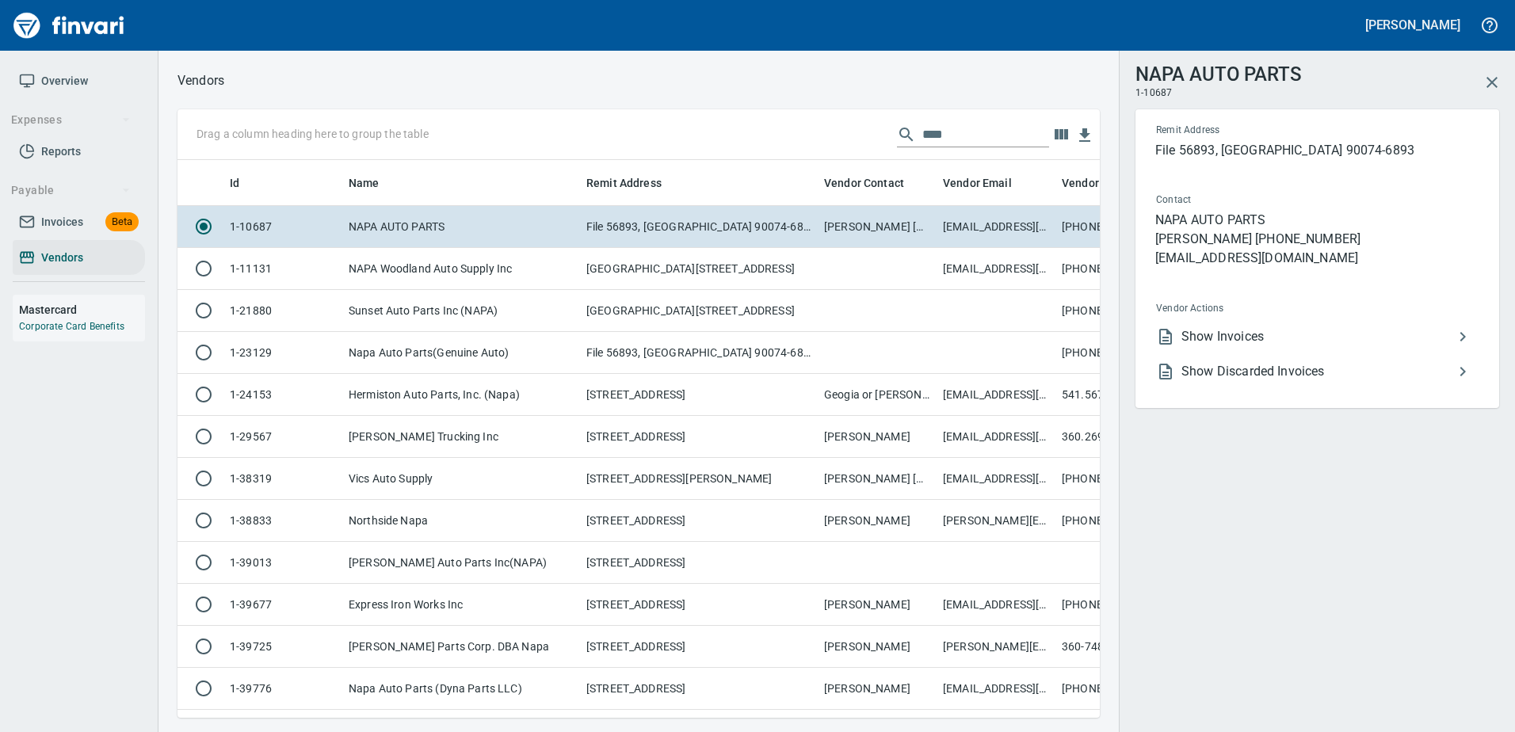
scroll to position [534, 898]
click at [1229, 334] on span "Show Invoices" at bounding box center [1317, 336] width 272 height 19
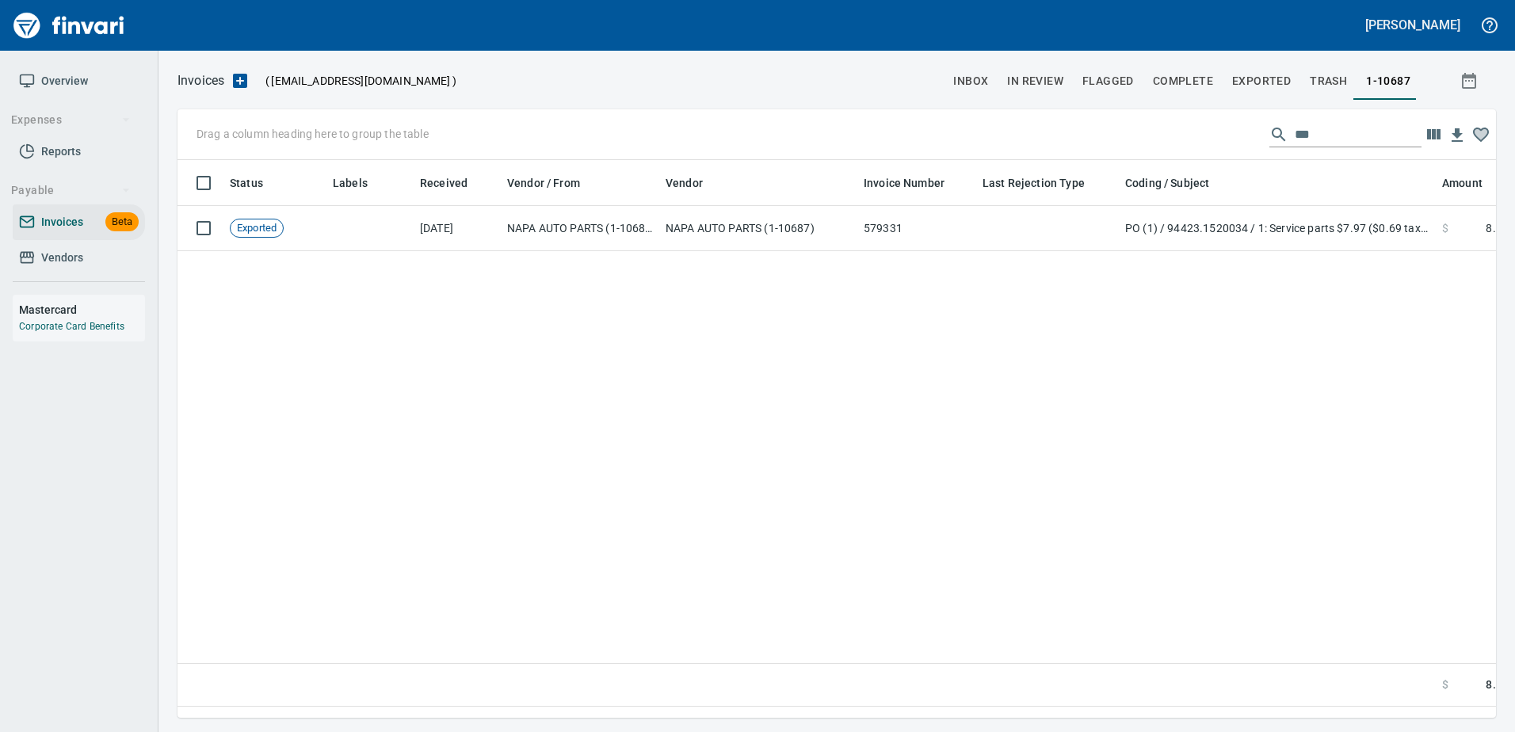
scroll to position [534, 1306]
drag, startPoint x: 1314, startPoint y: 139, endPoint x: 1212, endPoint y: 148, distance: 102.6
click at [1212, 148] on div "Drag a column heading here to group the table ***" at bounding box center [836, 134] width 1318 height 51
type input "*"
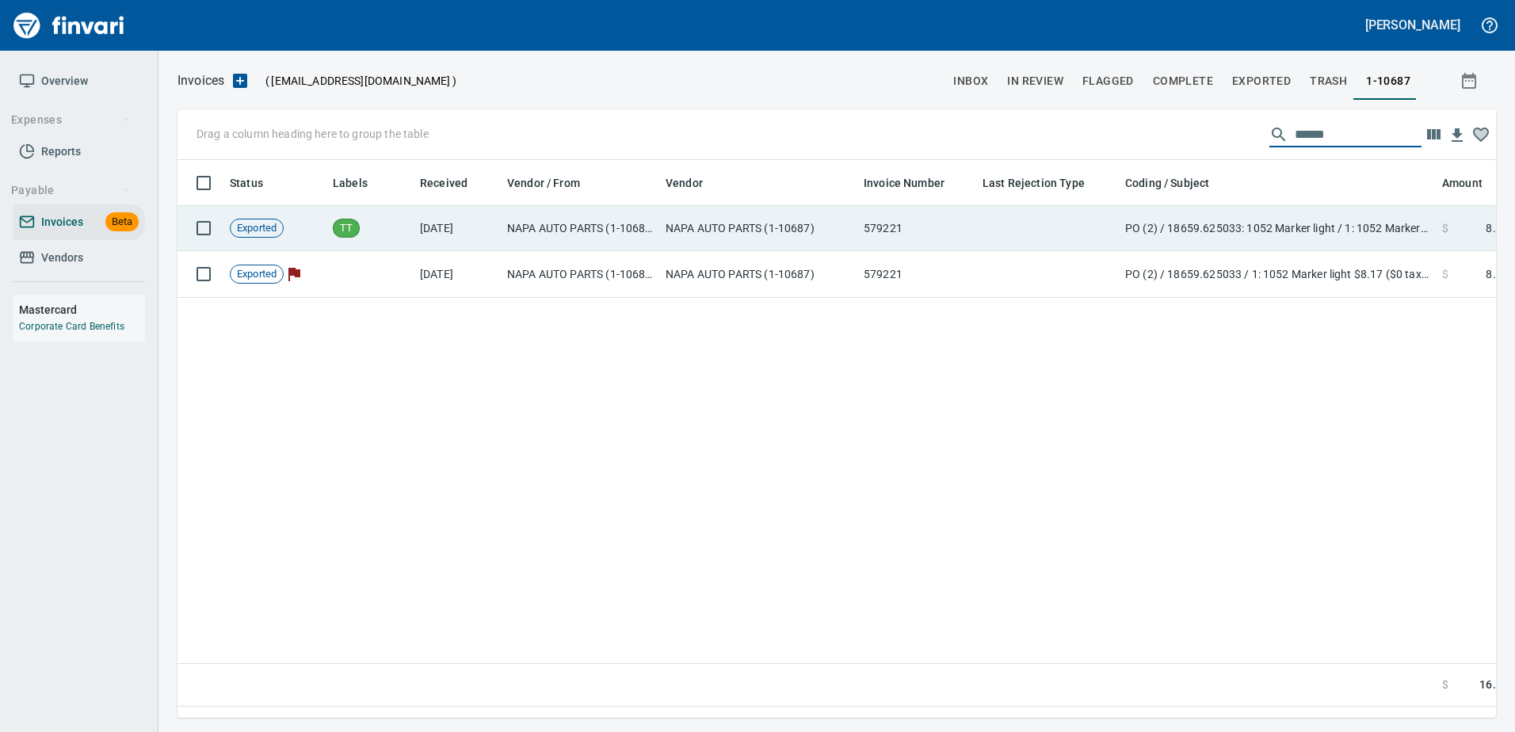
type input "******"
click at [1133, 210] on td "PO (2) / 18659.625033: 1052 Marker light / 1: 1052 Marker light" at bounding box center [1277, 228] width 317 height 45
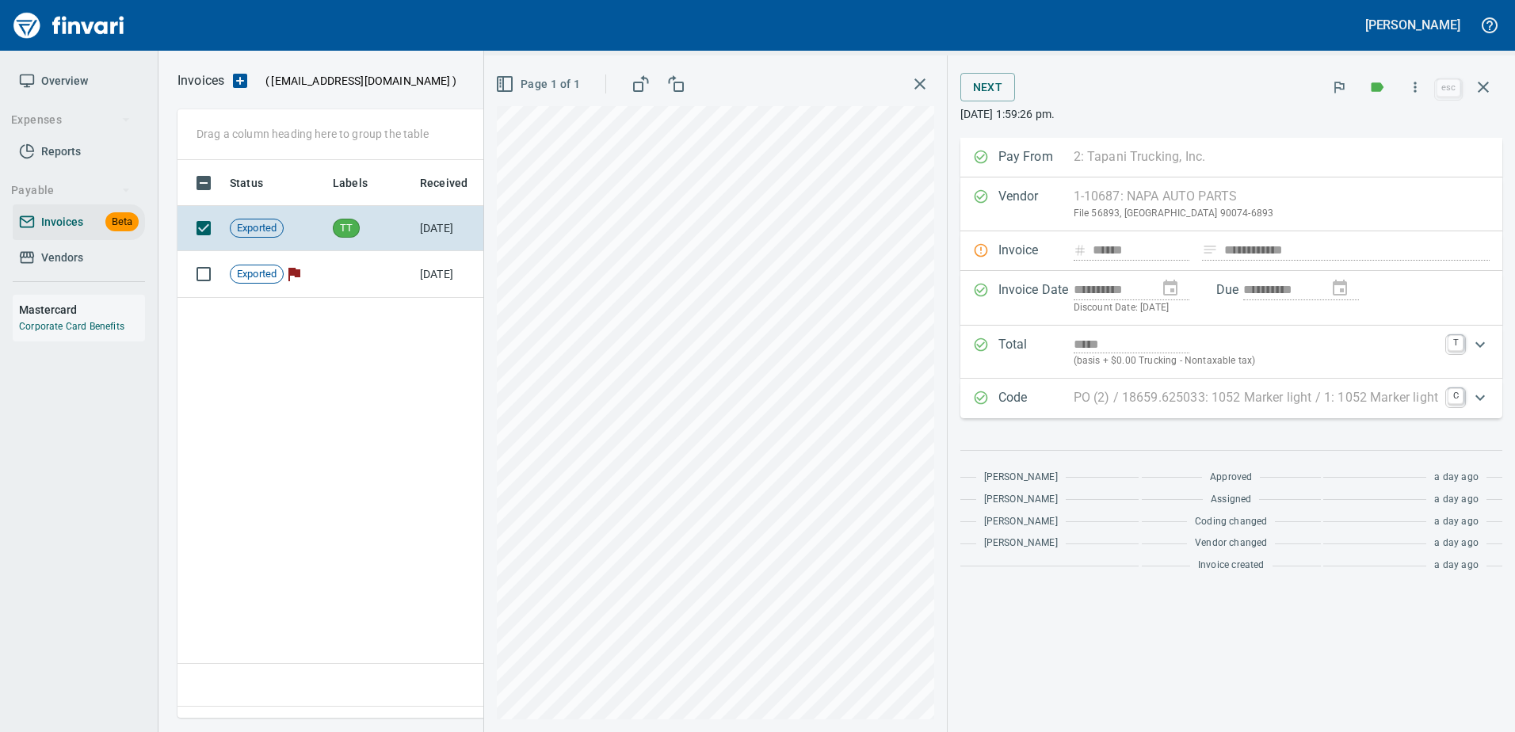
scroll to position [534, 1306]
click at [1421, 86] on icon "button" at bounding box center [1415, 87] width 16 height 16
click at [1361, 137] on span "Unlock Invoice" at bounding box center [1412, 133] width 152 height 19
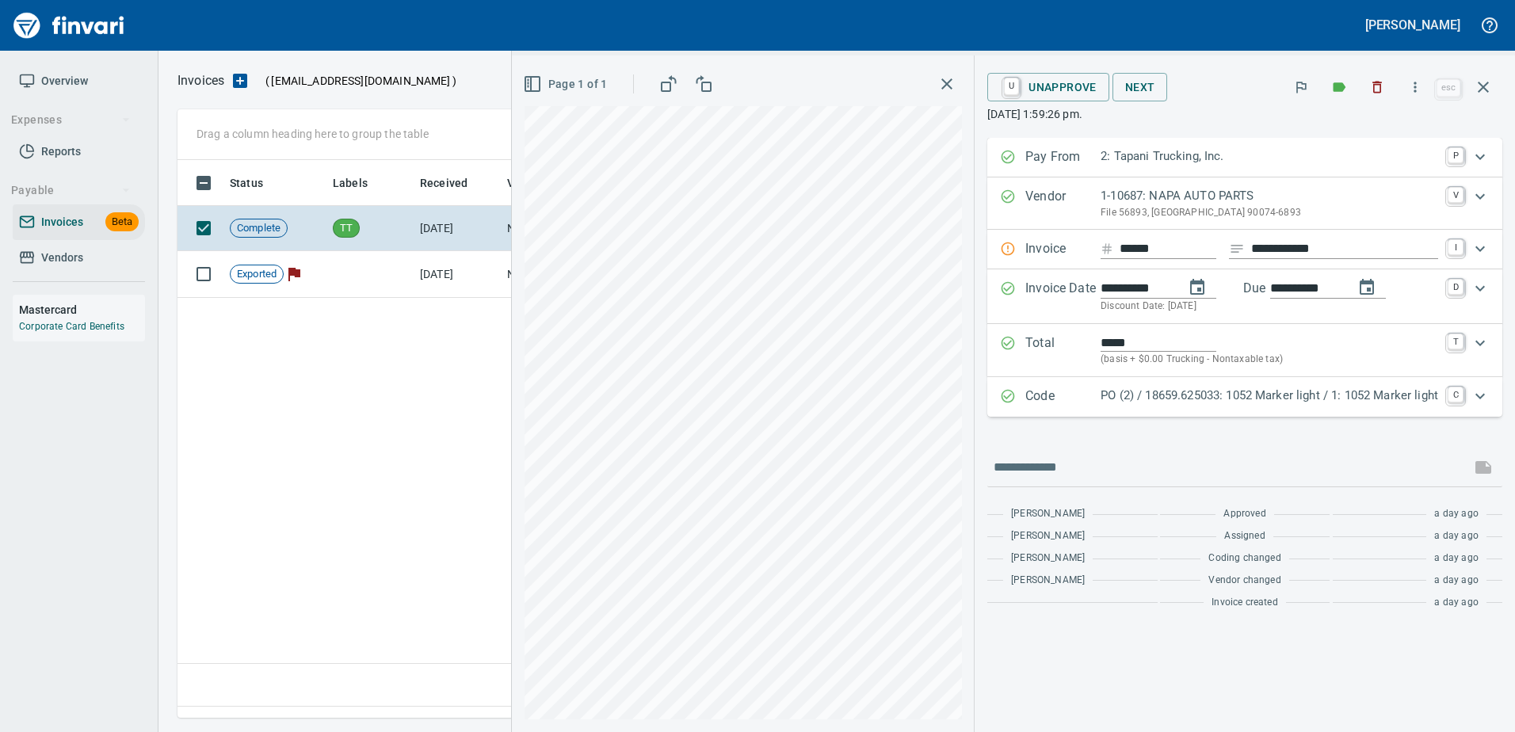
click at [1168, 246] on input "******" at bounding box center [1167, 249] width 97 height 20
type input "*********"
click at [1492, 83] on icon "button" at bounding box center [1482, 87] width 19 height 19
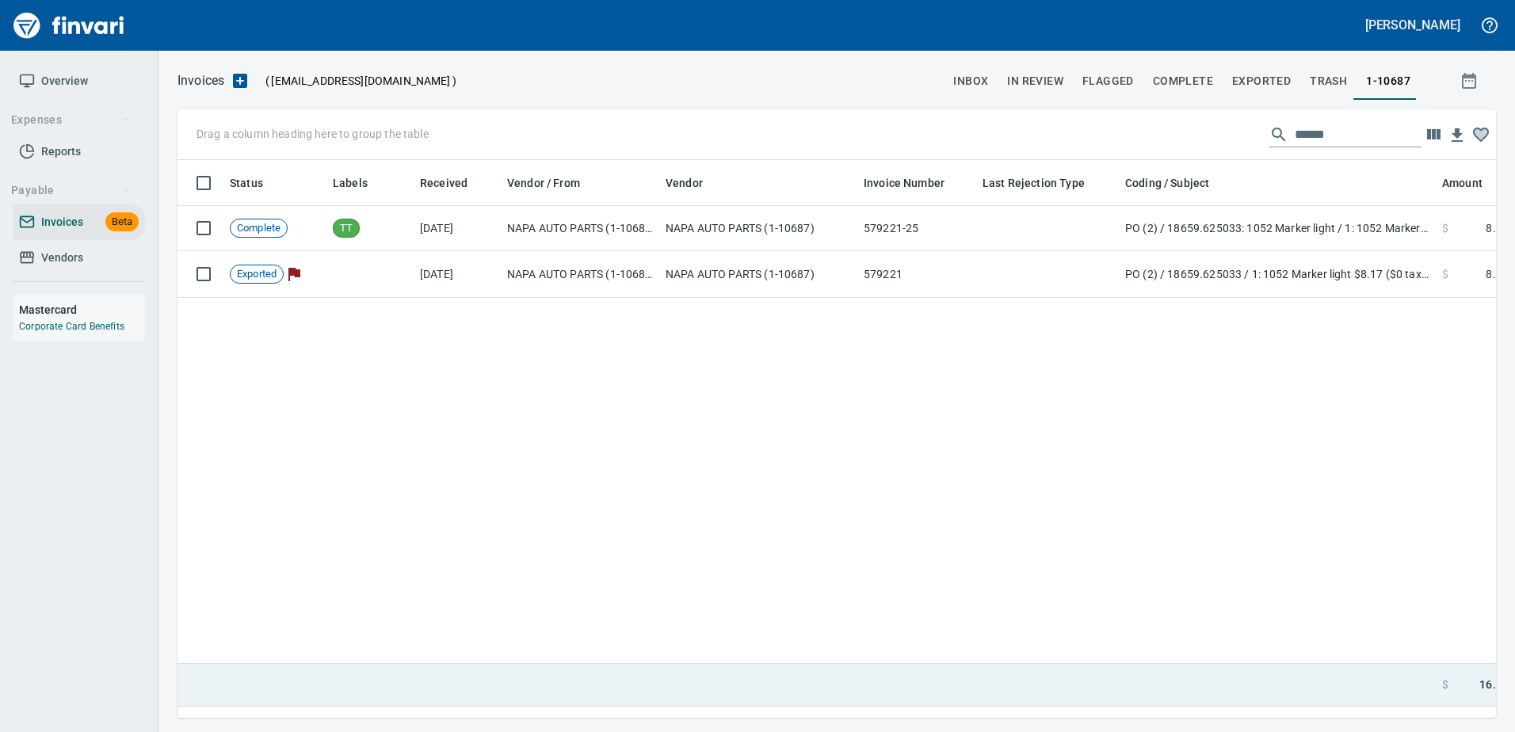
scroll to position [534, 1306]
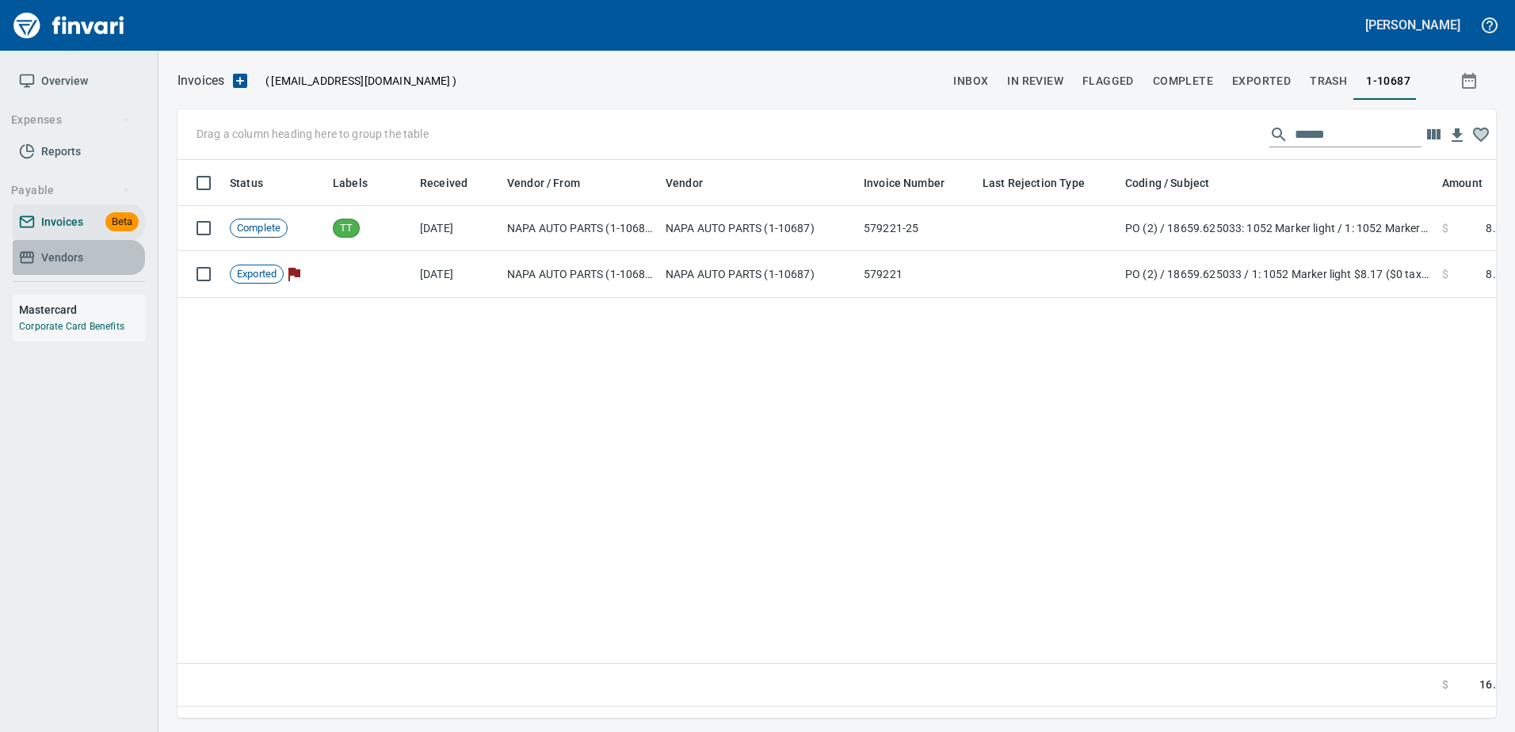
click at [90, 256] on span "Vendors" at bounding box center [79, 258] width 120 height 20
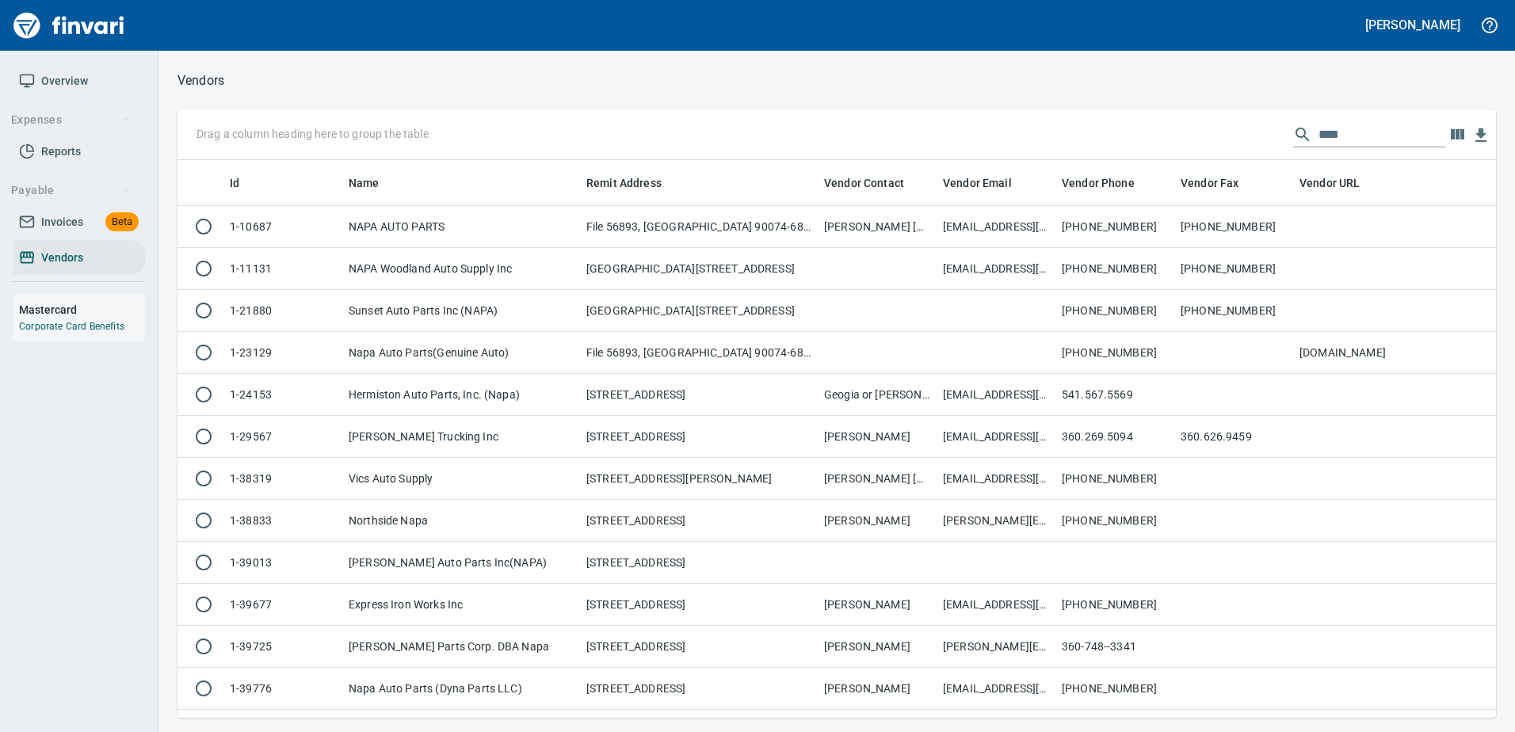
scroll to position [546, 1294]
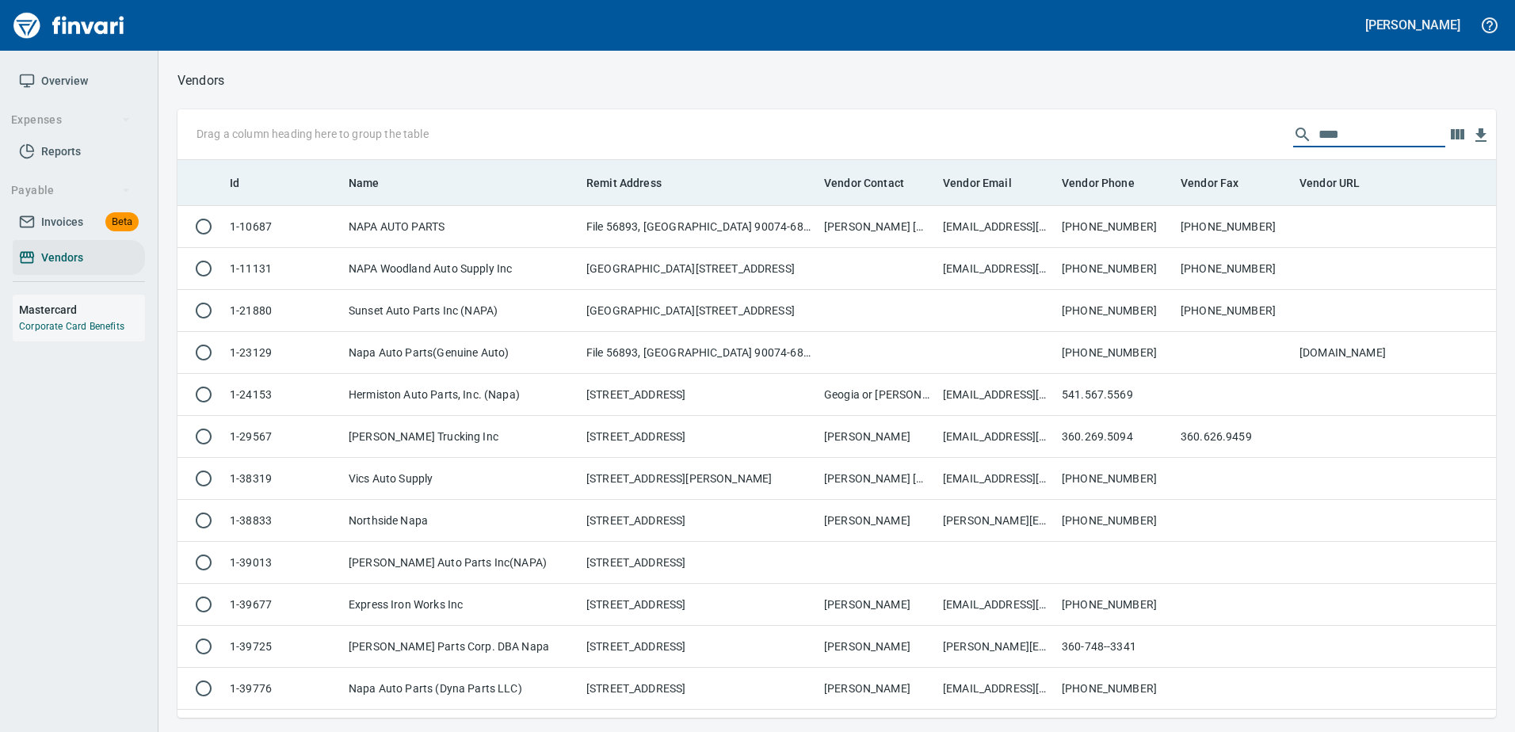
drag, startPoint x: 1368, startPoint y: 139, endPoint x: 1046, endPoint y: 182, distance: 325.2
click at [1046, 182] on div "Drag a column heading here to group the table **** Id Name Remit Address Vendor…" at bounding box center [836, 413] width 1318 height 608
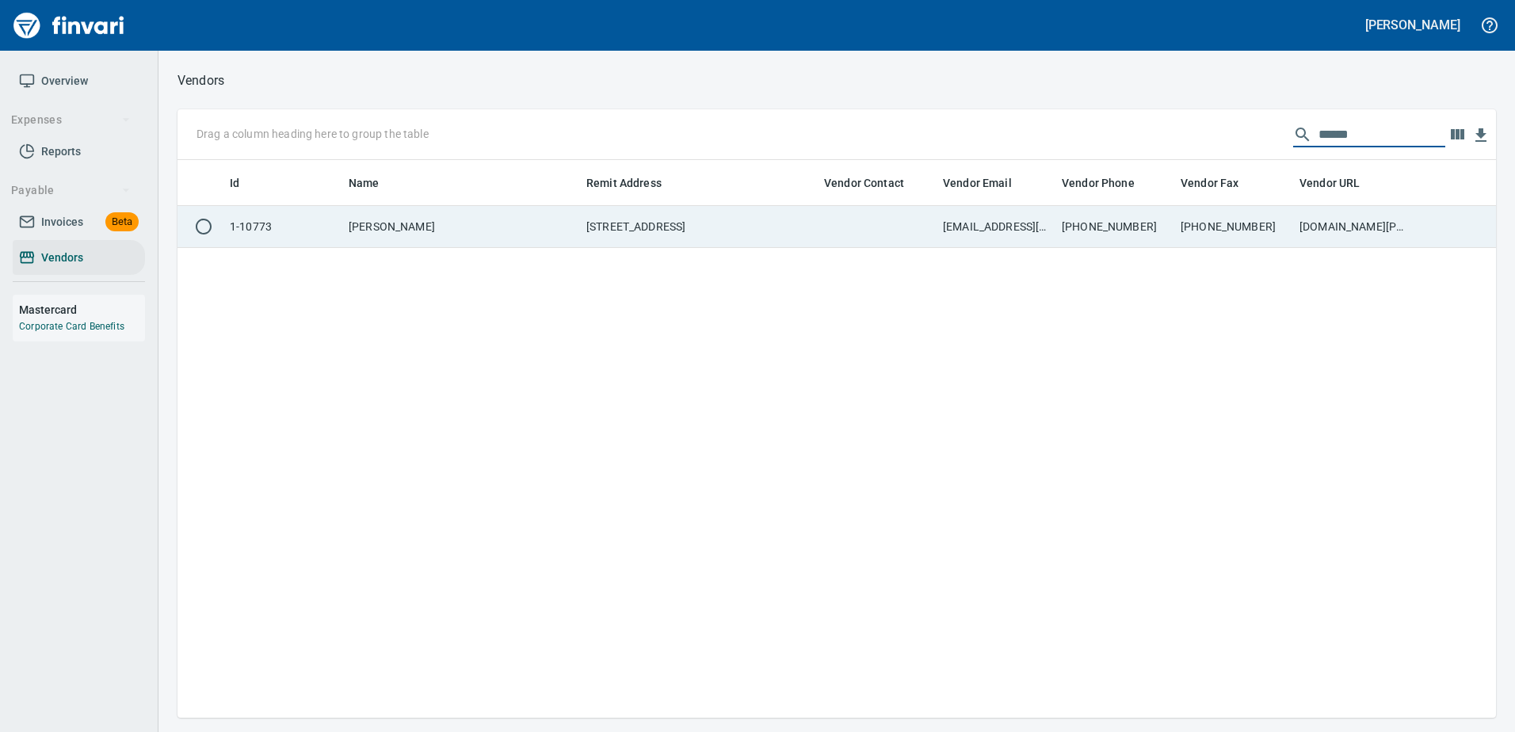
type input "******"
click at [1037, 238] on td "arpape@pape.com ; lkaszycki@pape.com" at bounding box center [995, 227] width 119 height 42
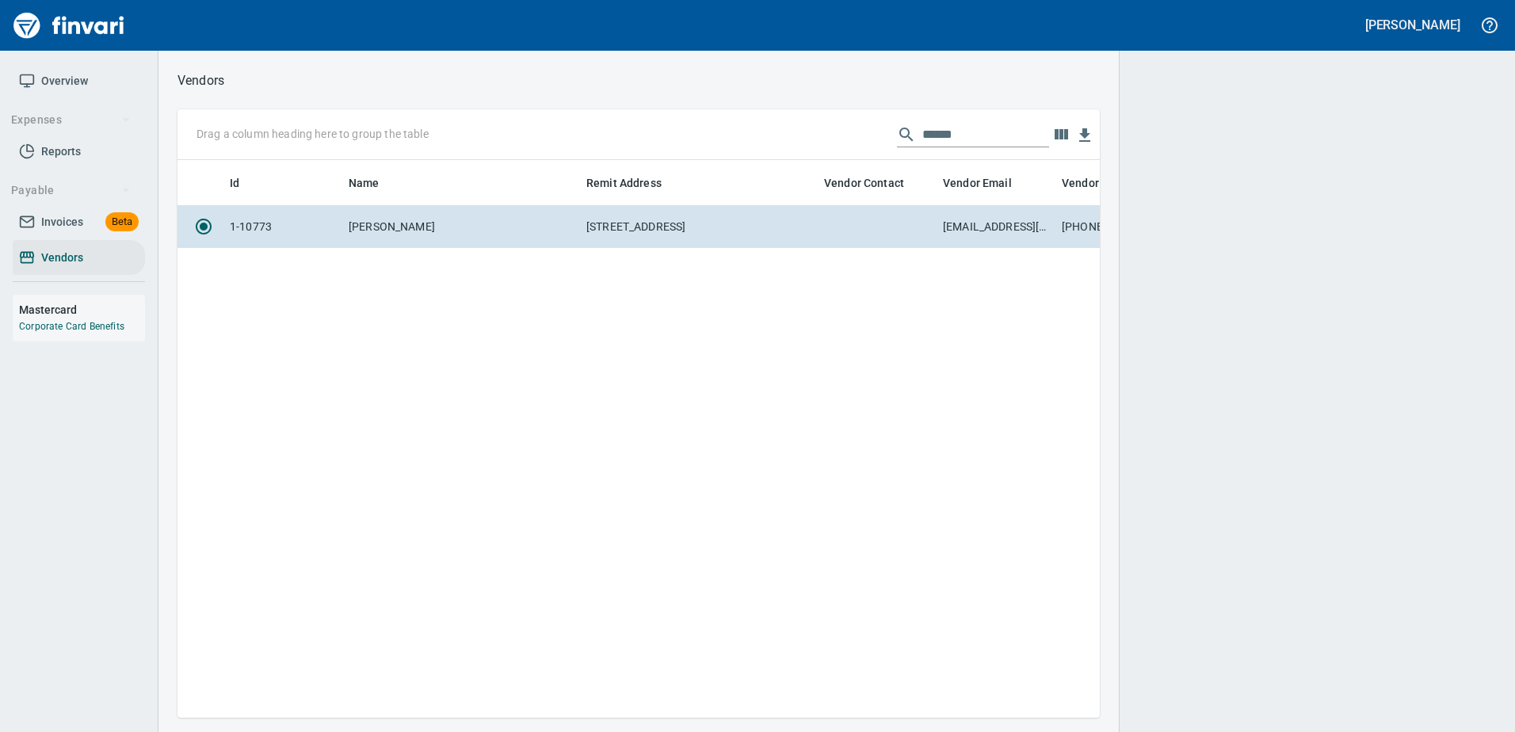
scroll to position [534, 910]
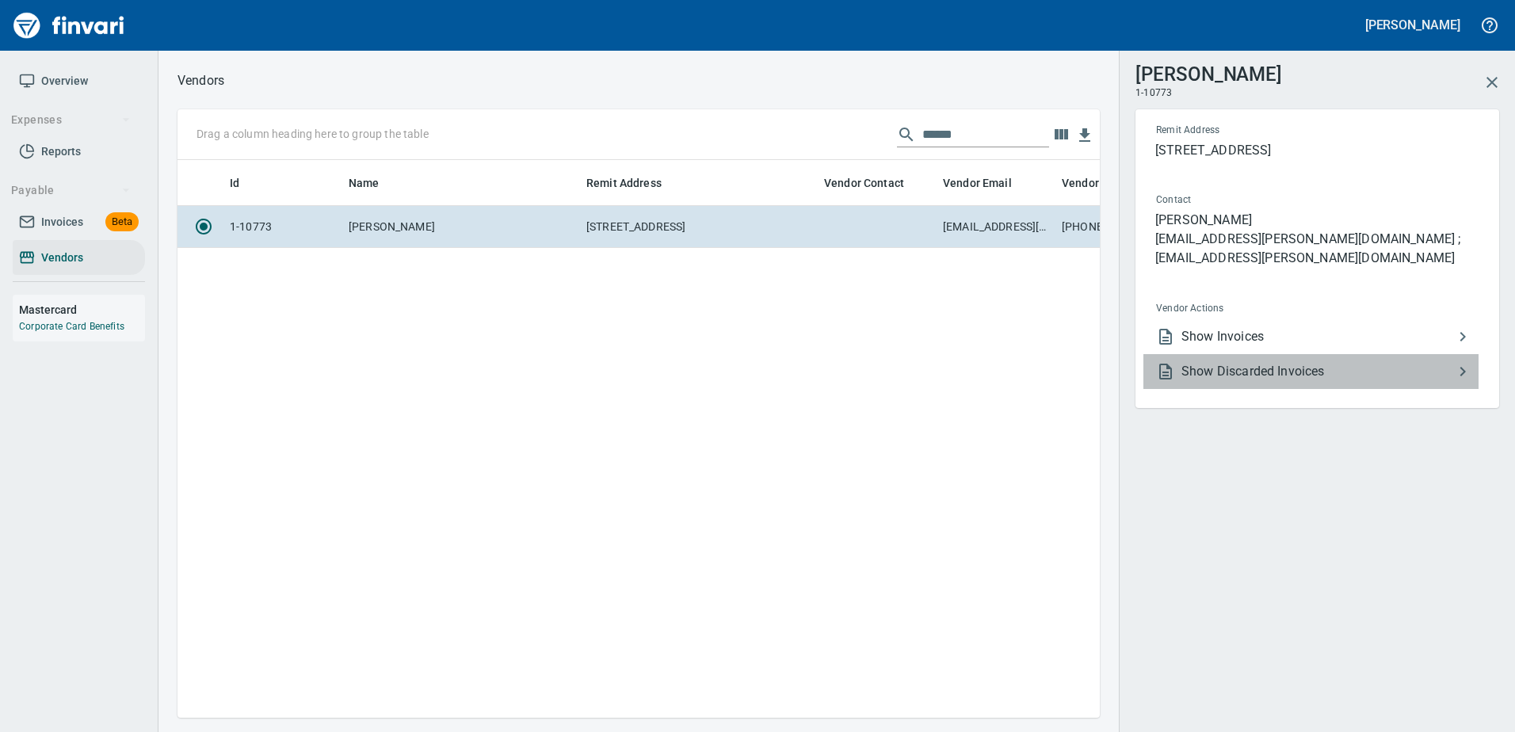
click at [1213, 354] on li "Show Discarded Invoices" at bounding box center [1310, 371] width 335 height 35
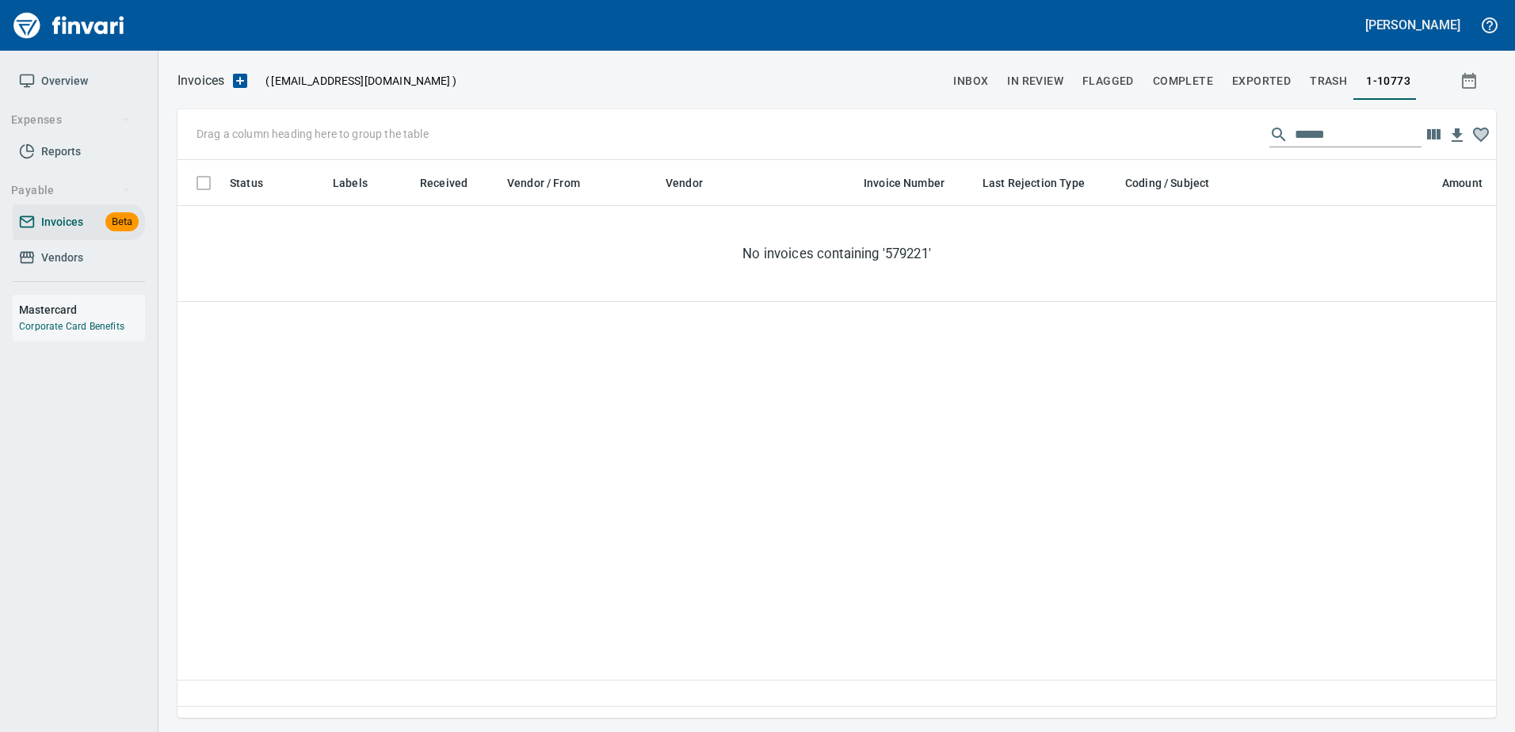
scroll to position [534, 1306]
click at [1344, 128] on input "******" at bounding box center [1357, 134] width 127 height 25
type input "*"
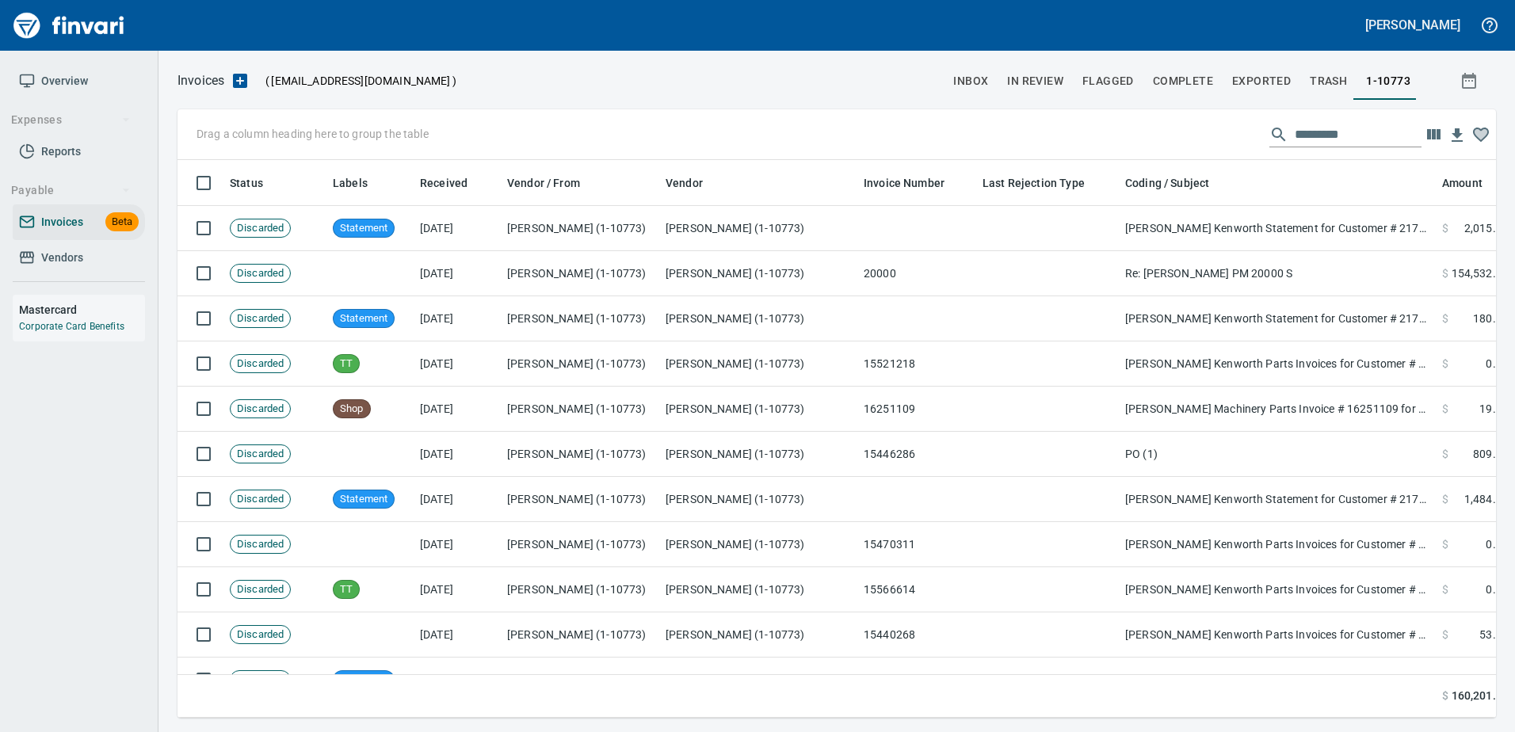
click at [50, 276] on ul "Payable Invoices Beta Vendors" at bounding box center [79, 229] width 132 height 106
click at [71, 257] on span "Vendors" at bounding box center [62, 258] width 42 height 20
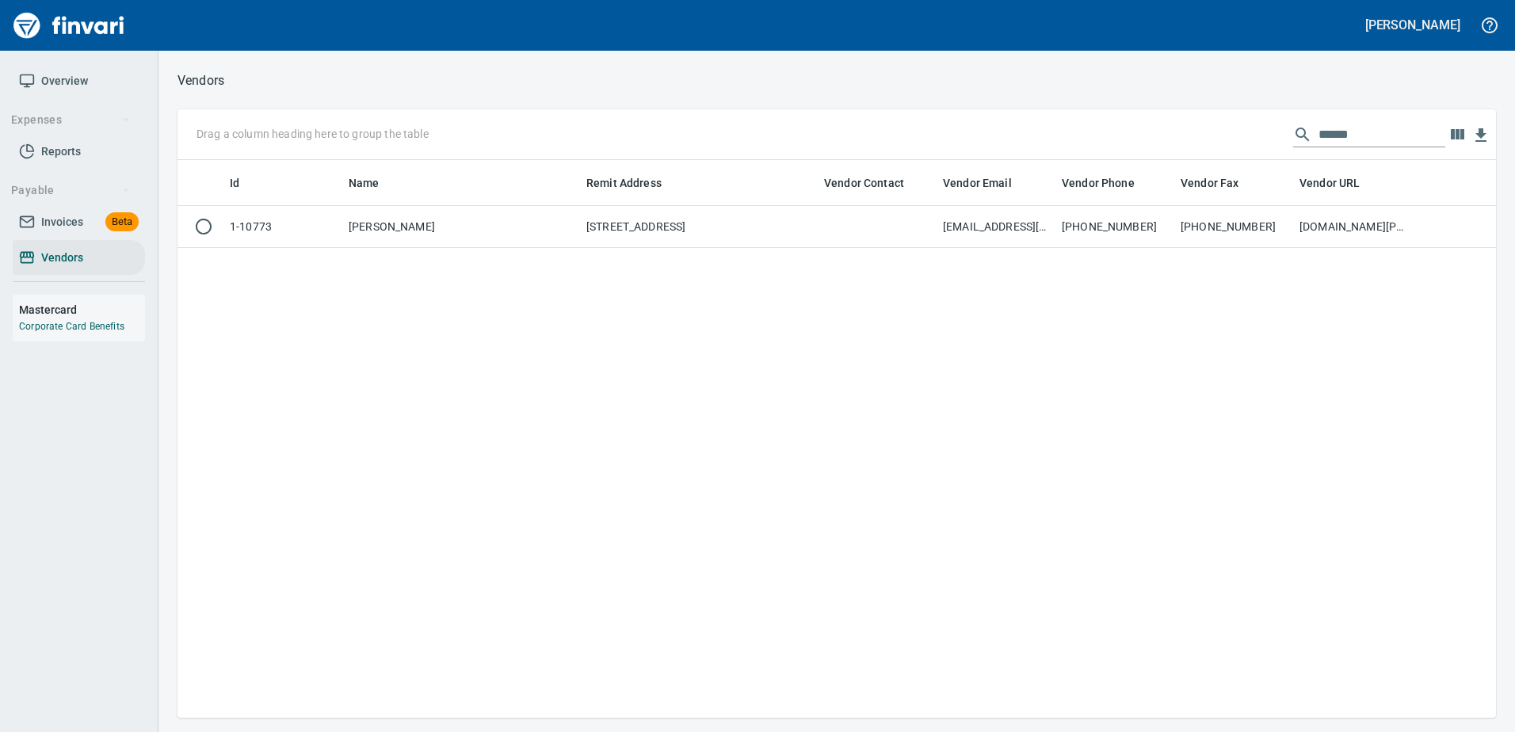
scroll to position [546, 1306]
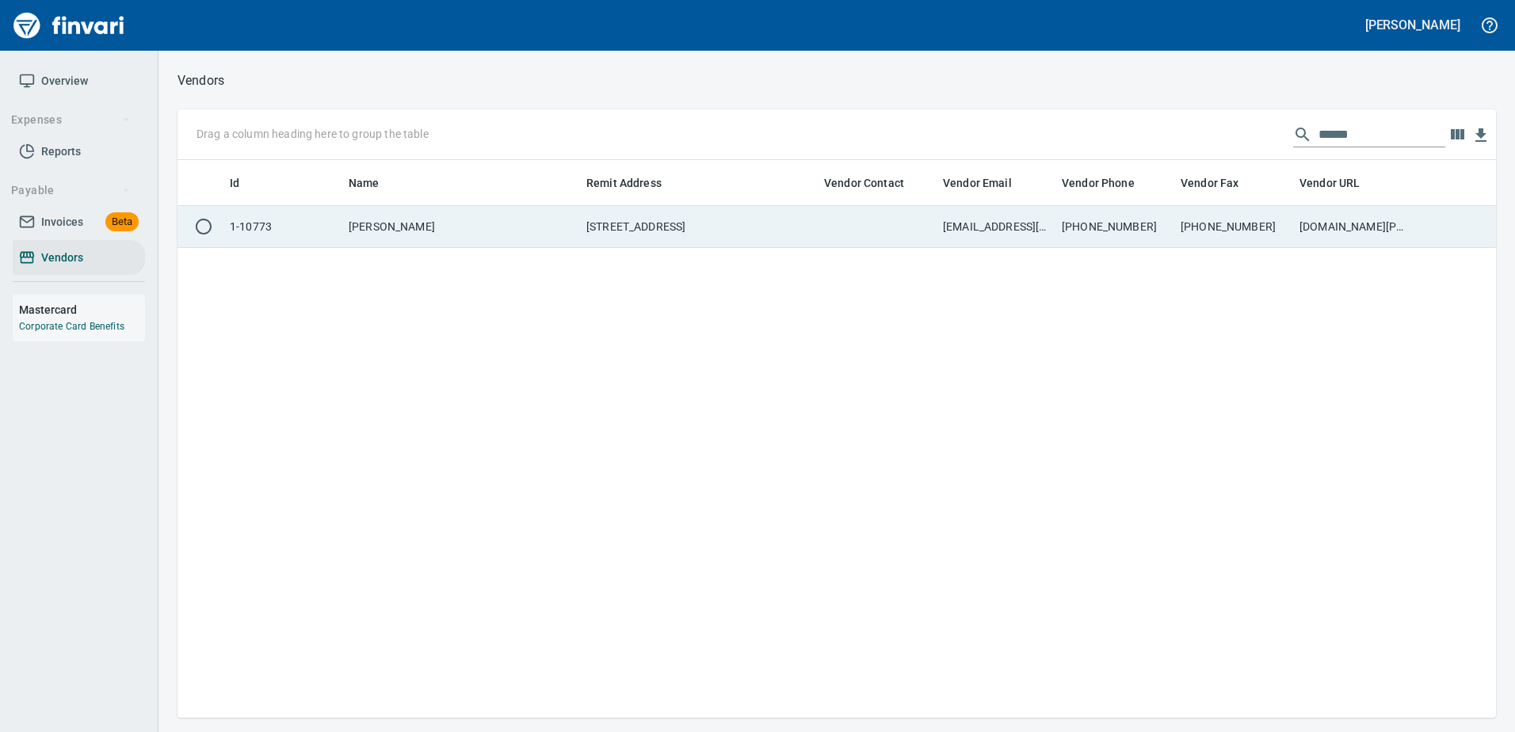
click at [799, 237] on td "[STREET_ADDRESS]" at bounding box center [699, 227] width 238 height 42
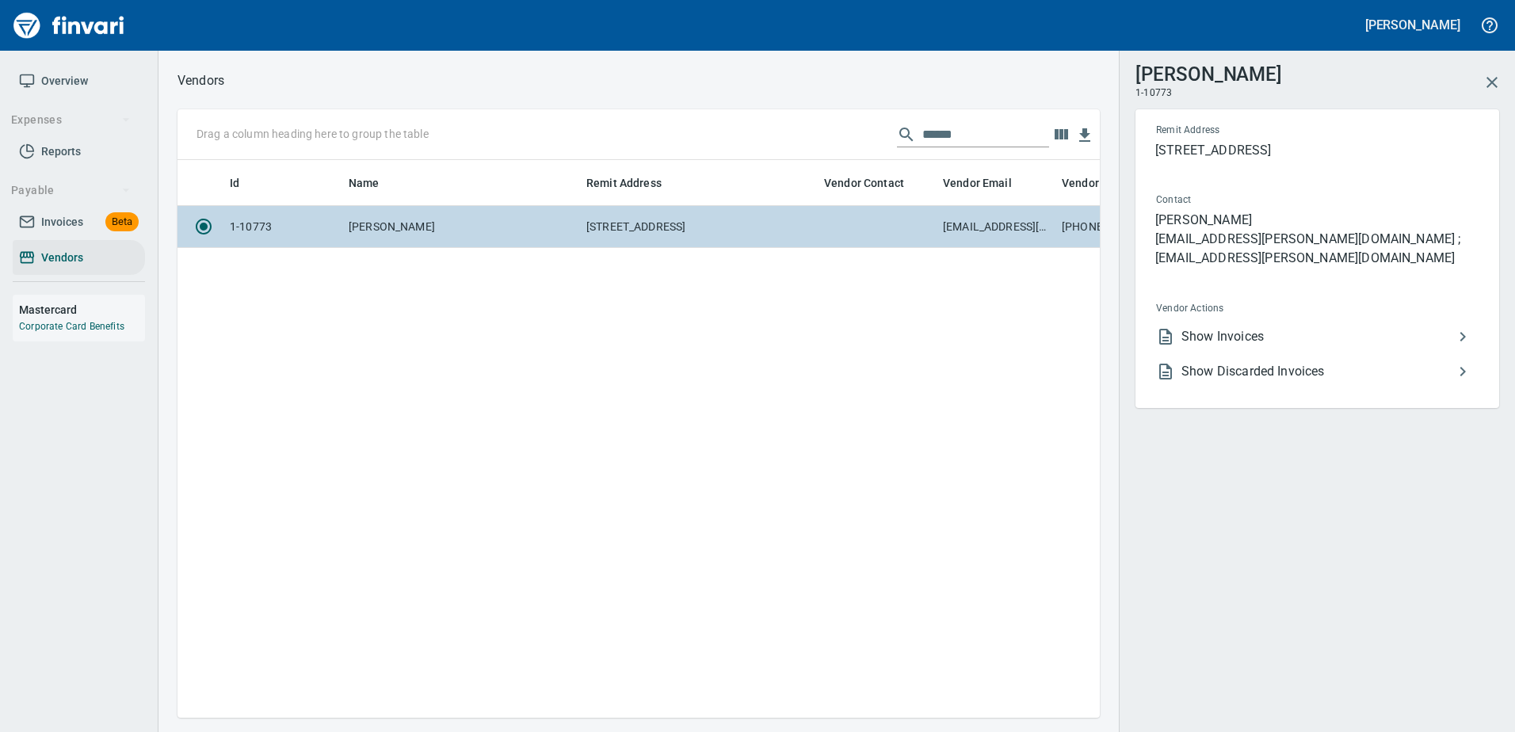
scroll to position [534, 910]
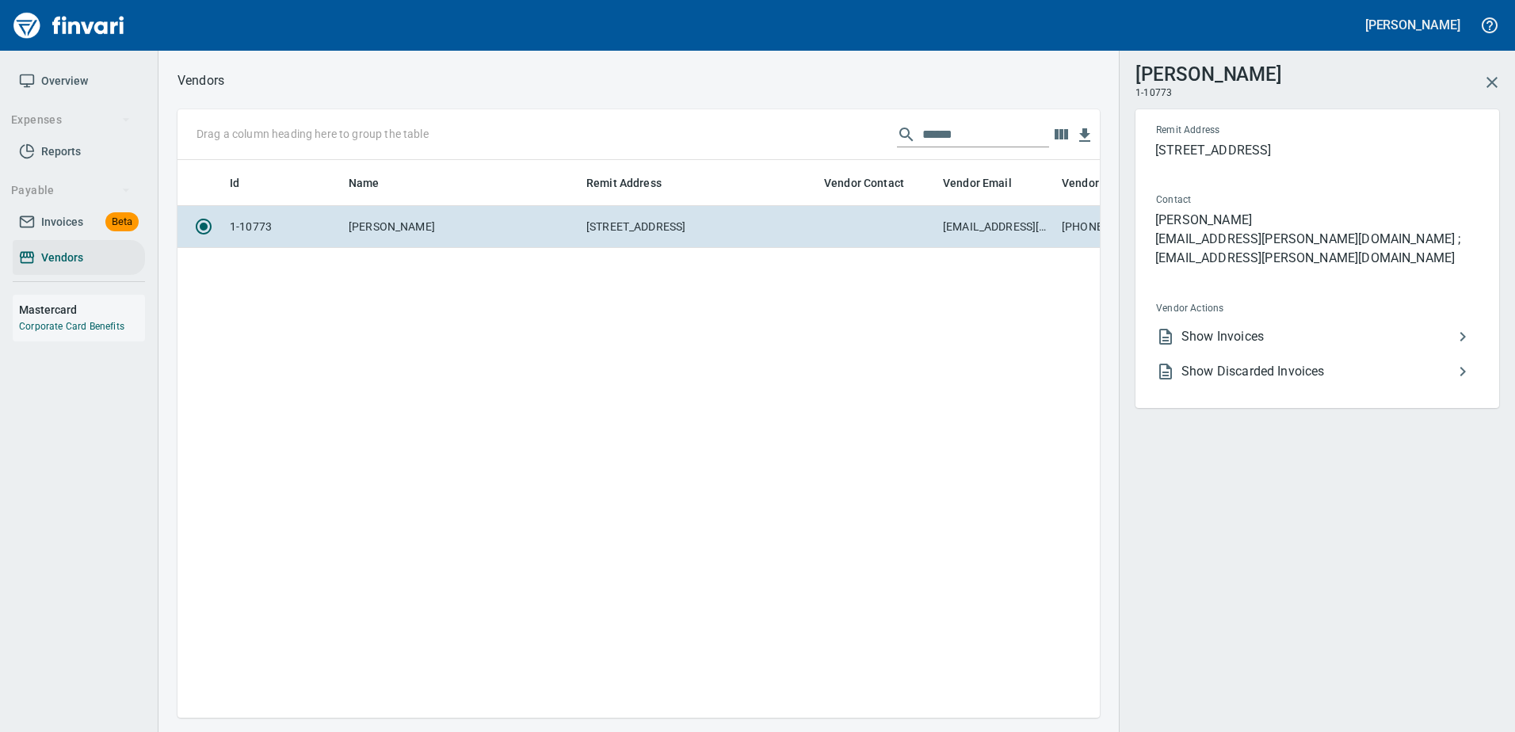
click at [1237, 327] on span "Show Invoices" at bounding box center [1317, 336] width 272 height 19
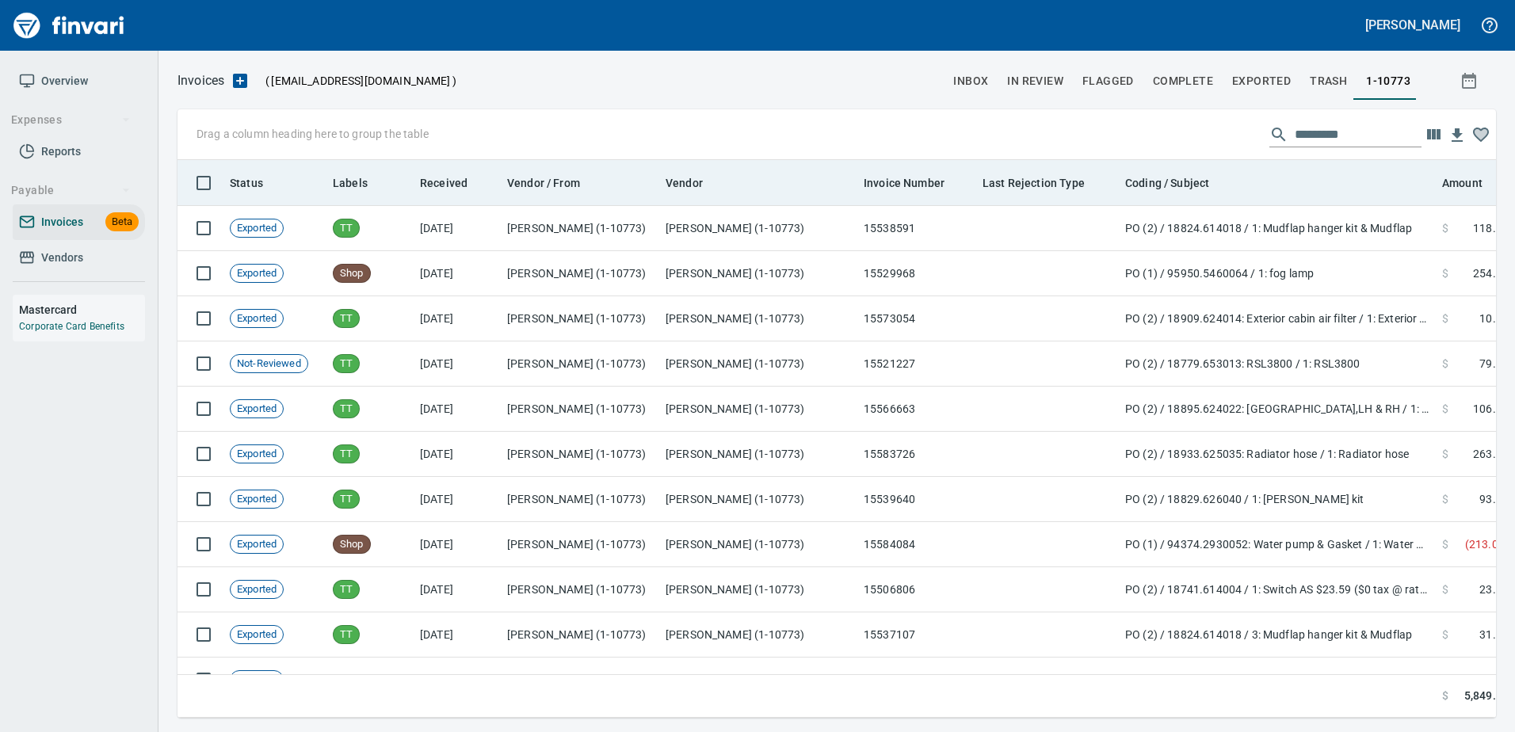
scroll to position [534, 1294]
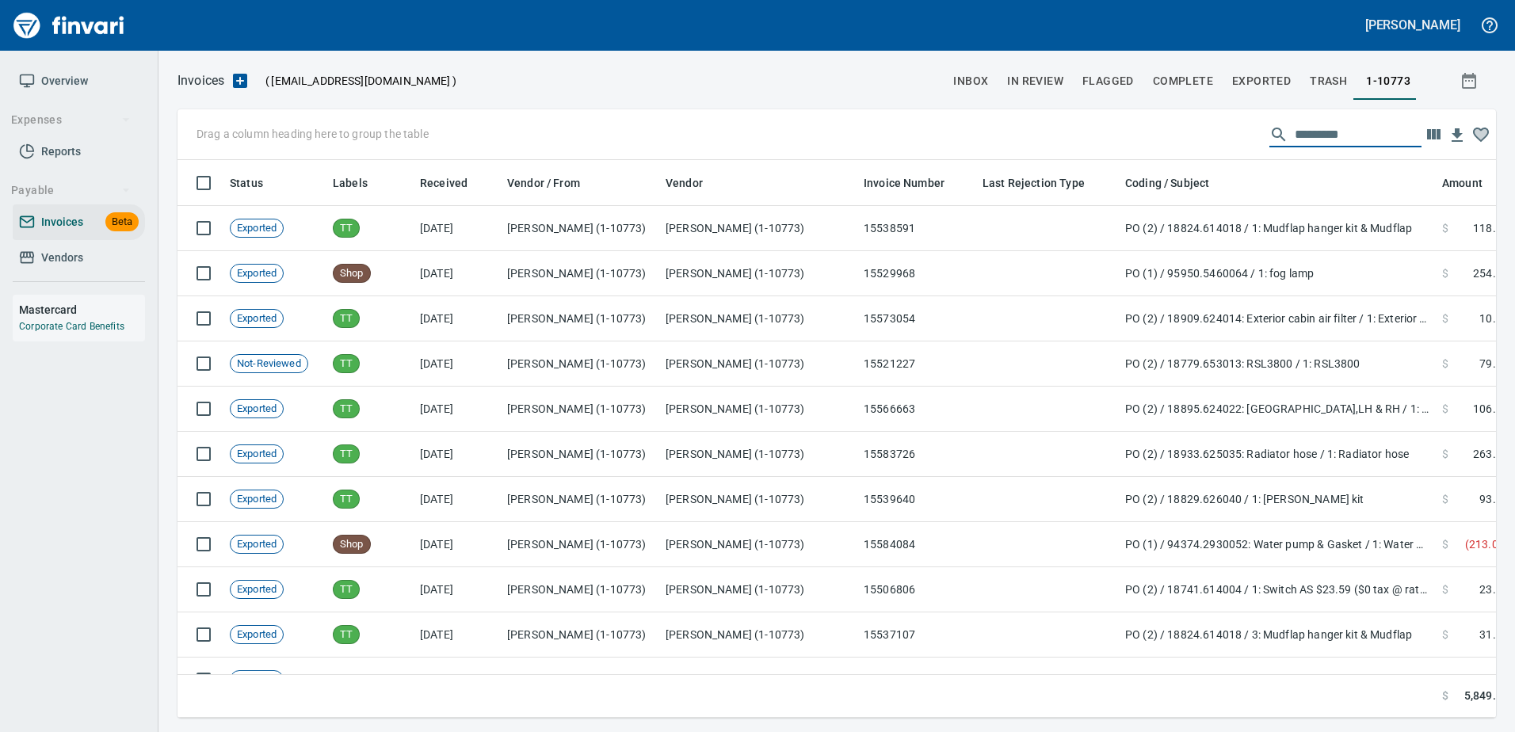
click at [1309, 133] on input "text" at bounding box center [1357, 134] width 127 height 25
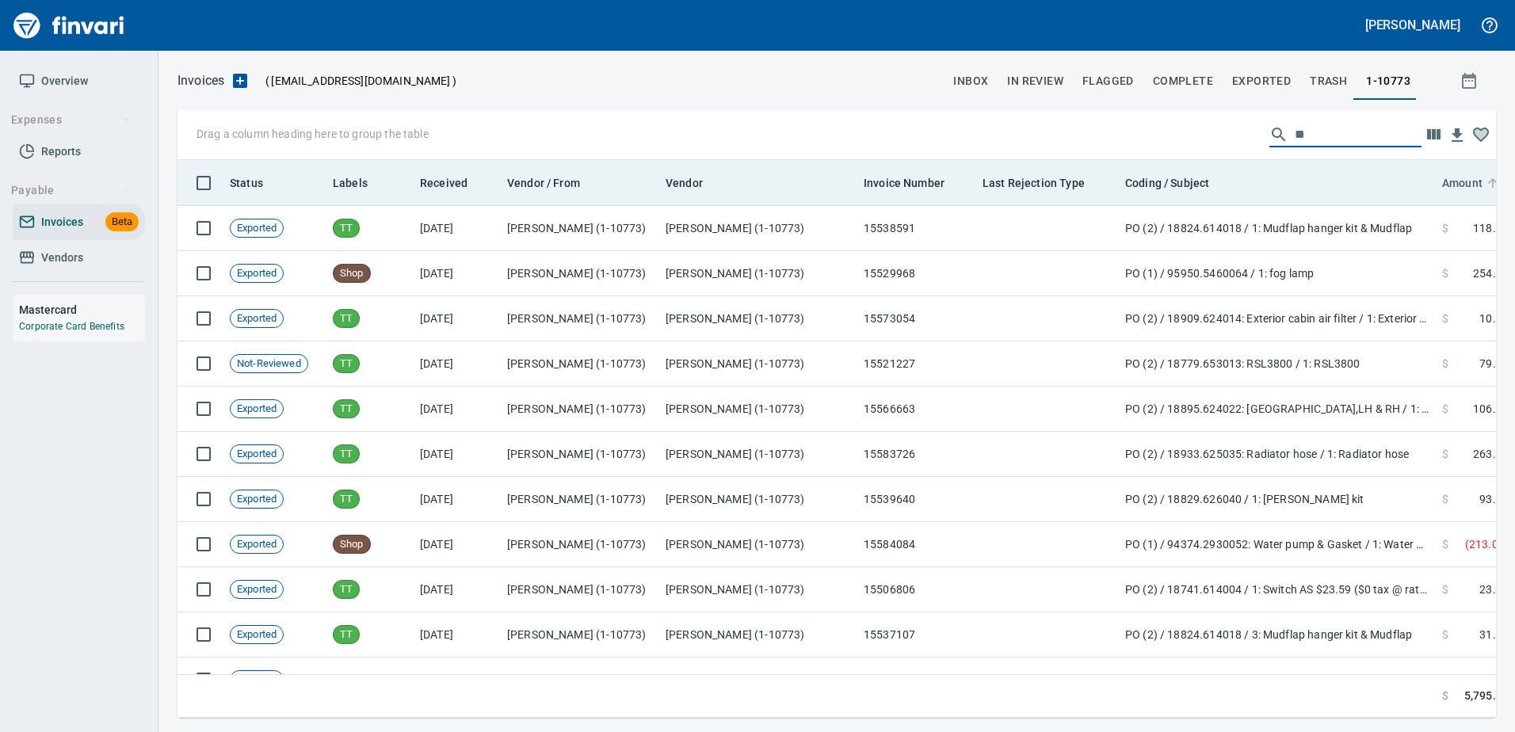
type input "*"
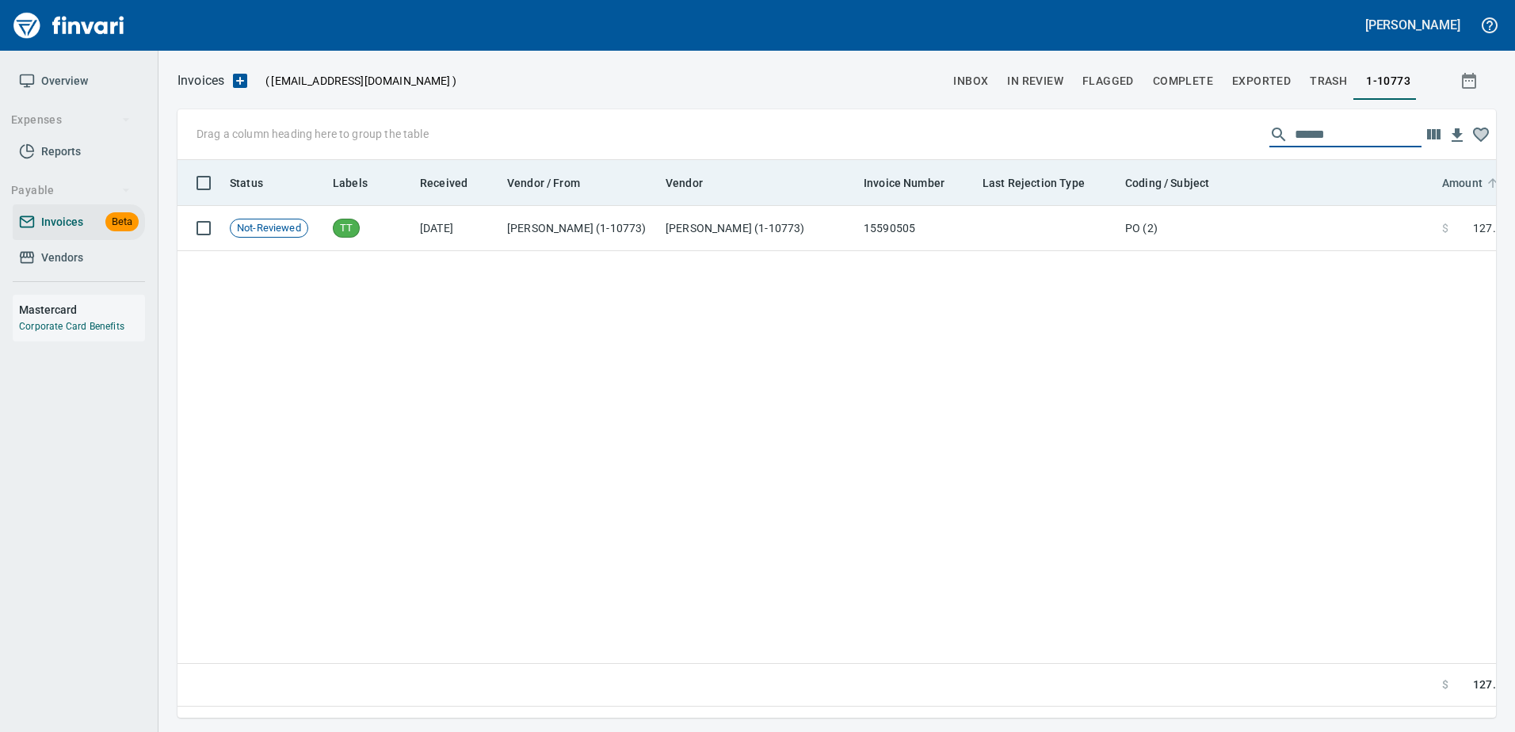
type input "******"
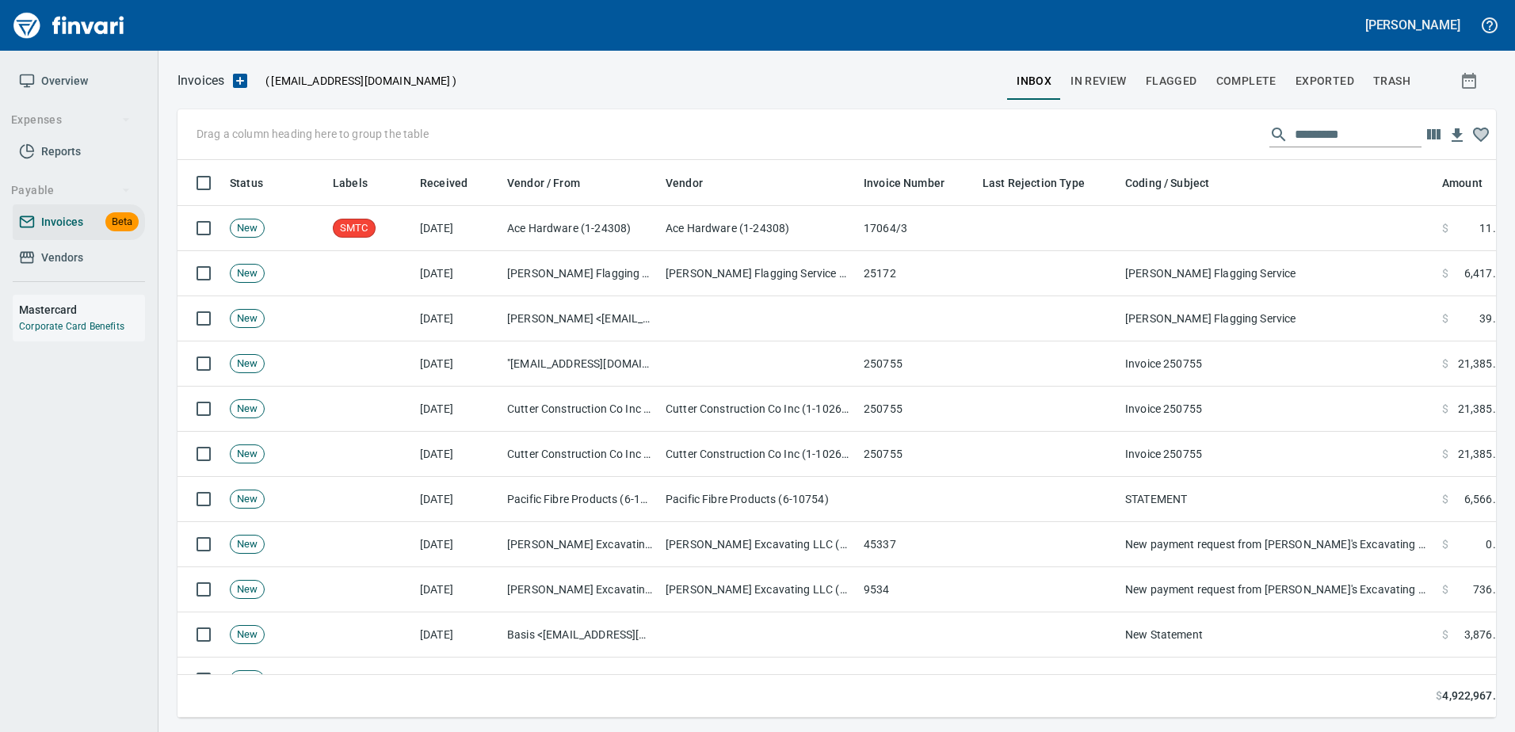
scroll to position [534, 1294]
click at [1247, 69] on button "Complete" at bounding box center [1245, 81] width 79 height 38
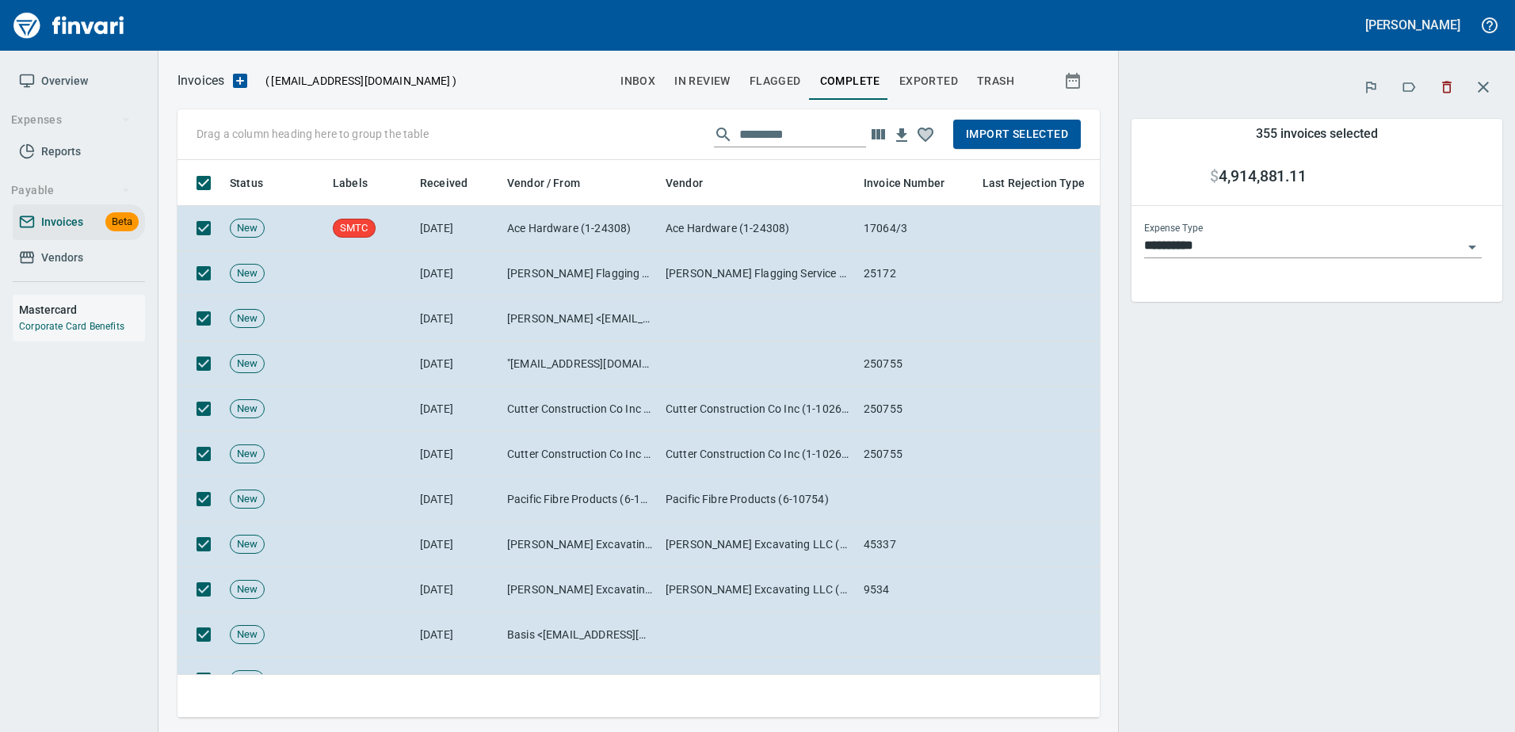
scroll to position [534, 898]
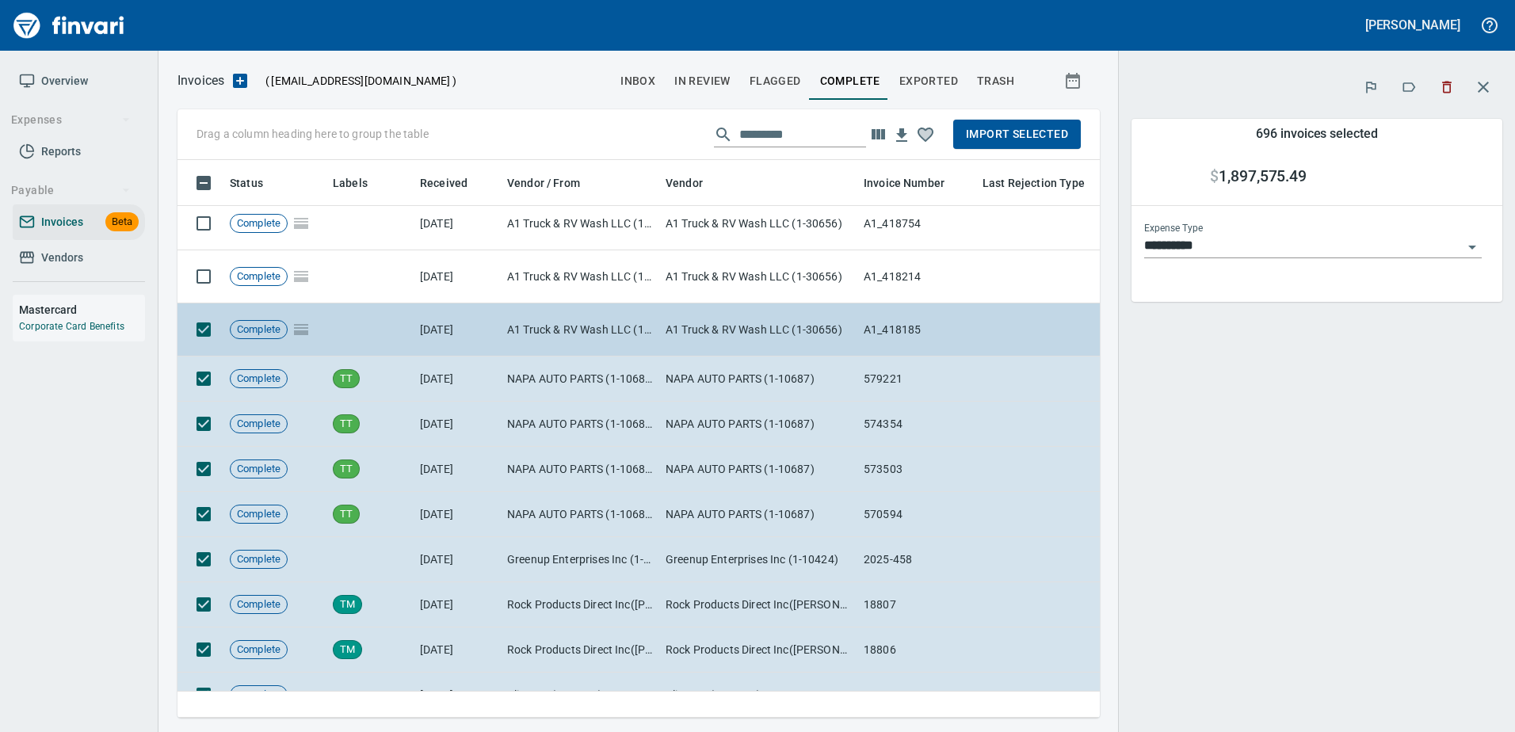
scroll to position [396, 0]
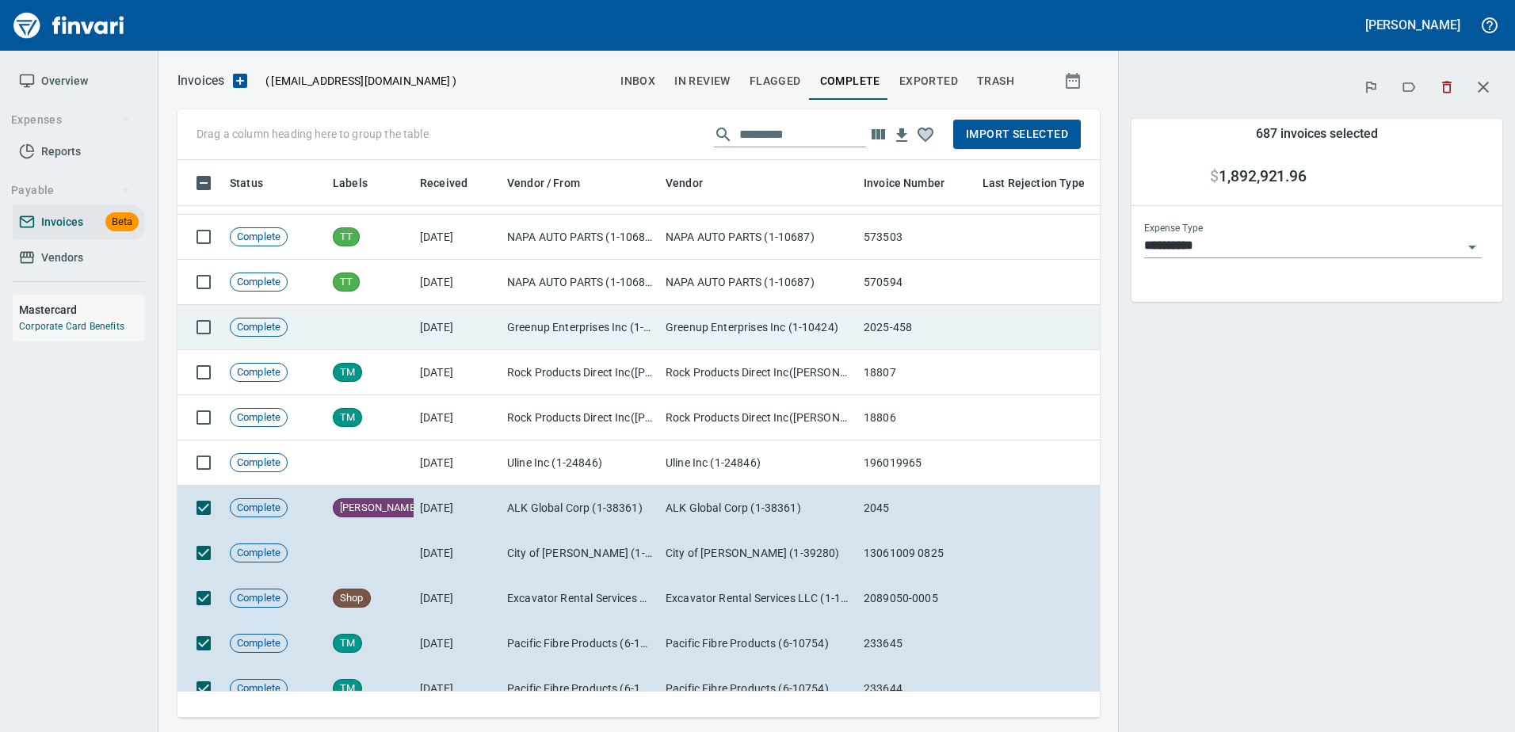
scroll to position [792, 0]
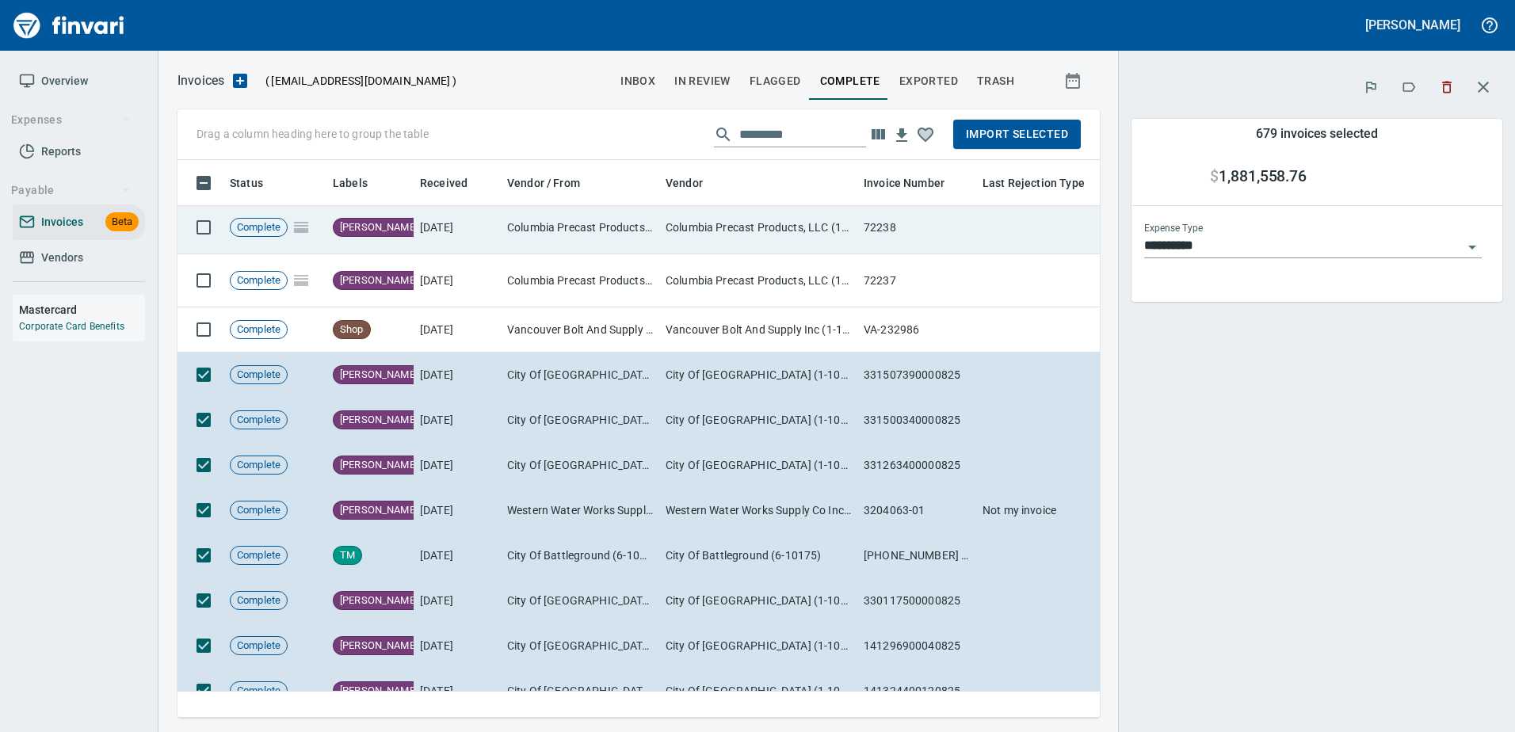
scroll to position [1109, 0]
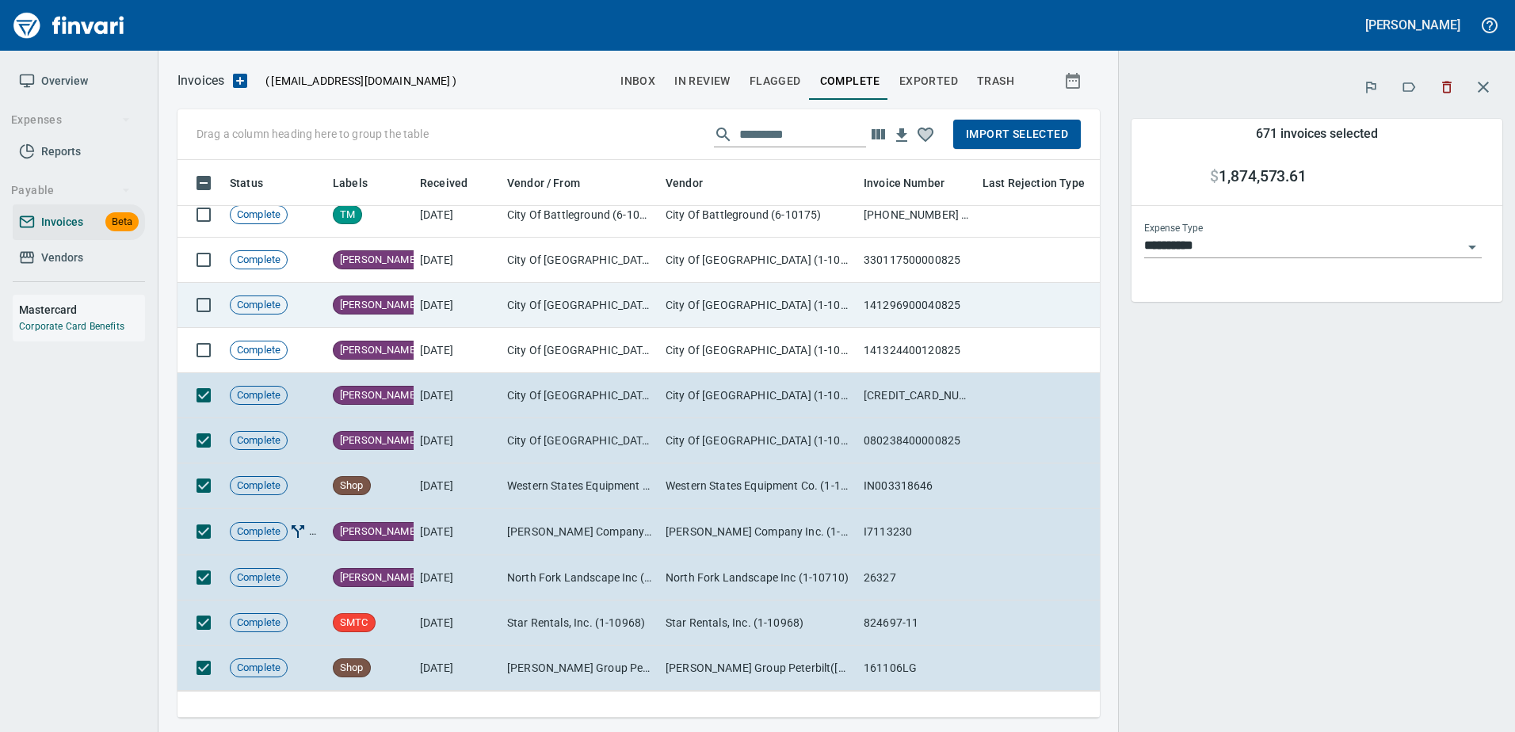
scroll to position [1426, 0]
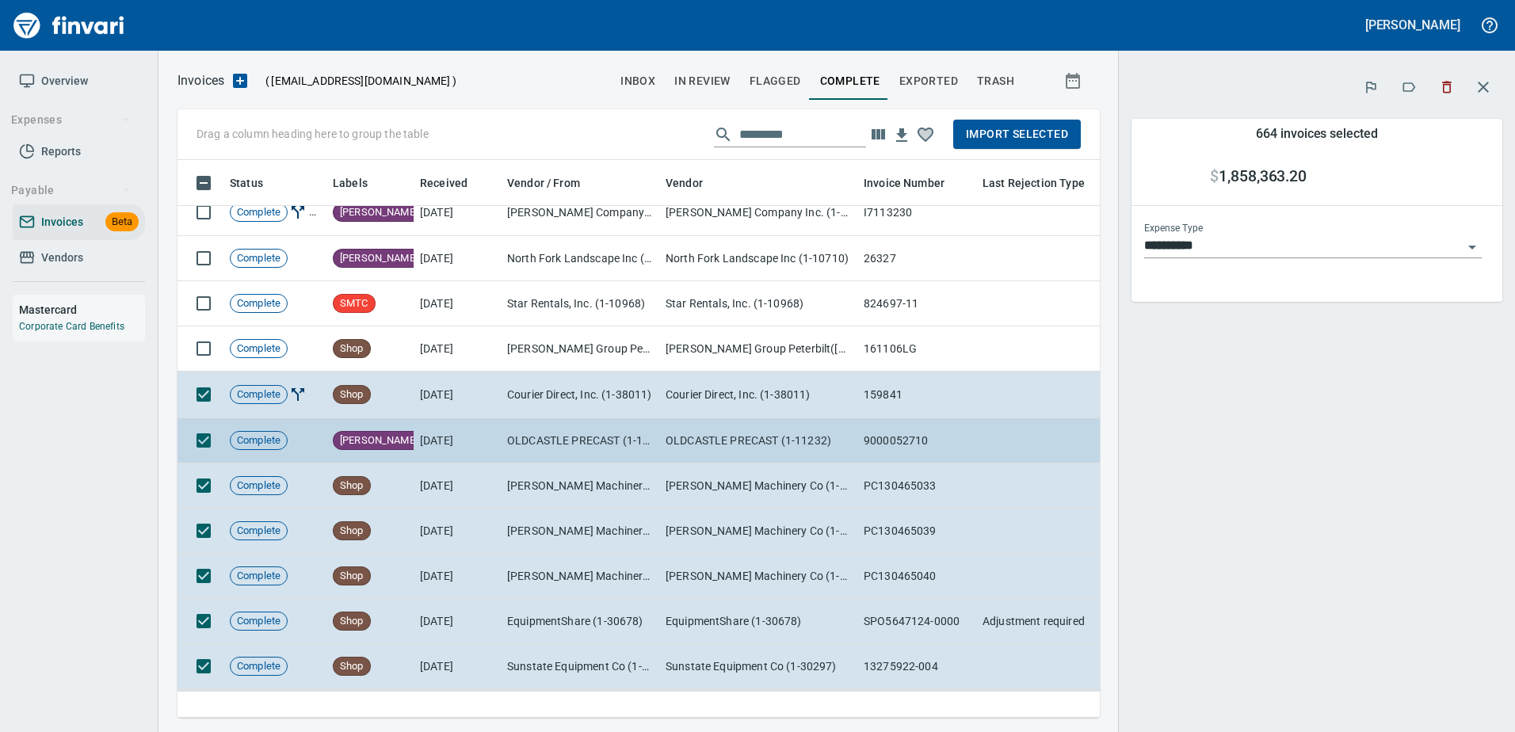
scroll to position [1822, 0]
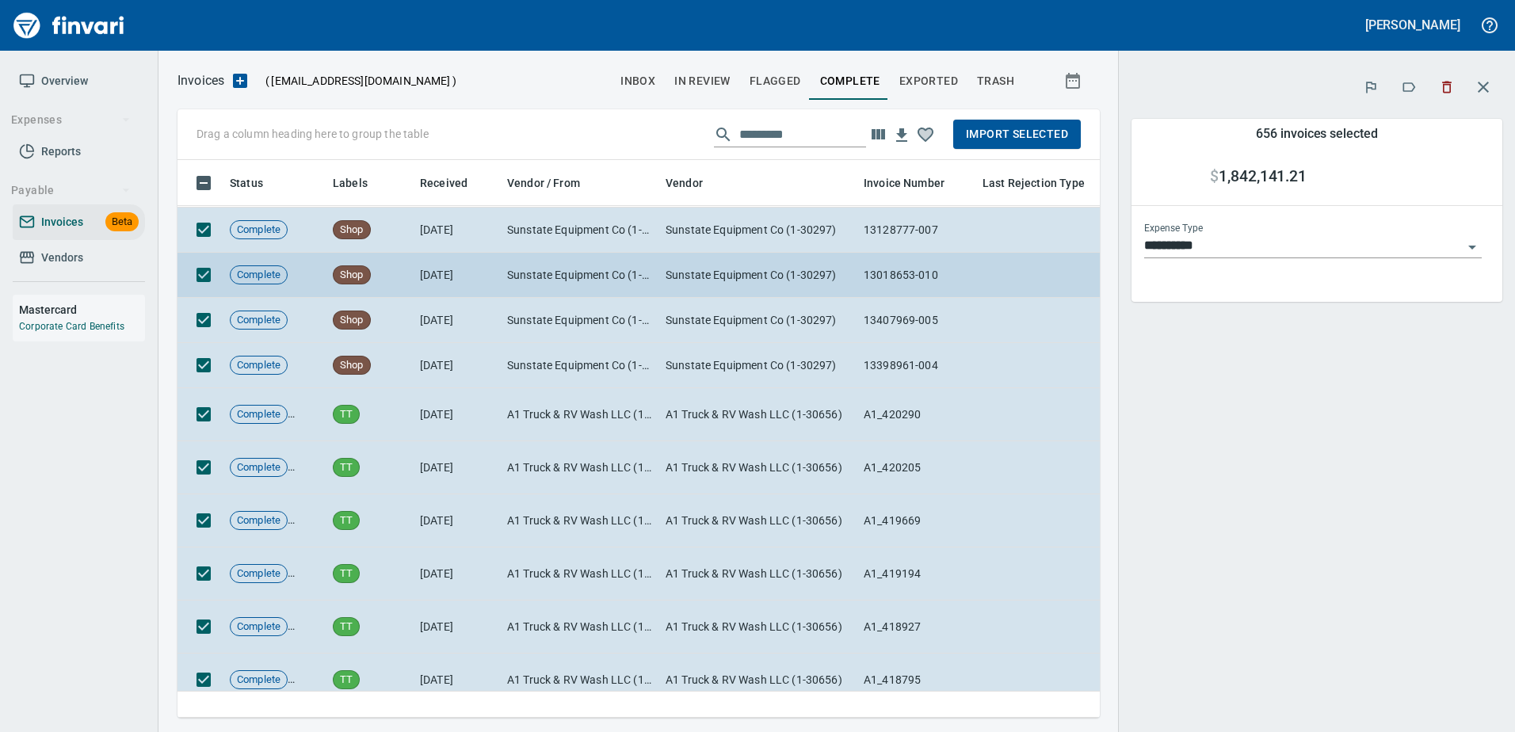
scroll to position [2297, 0]
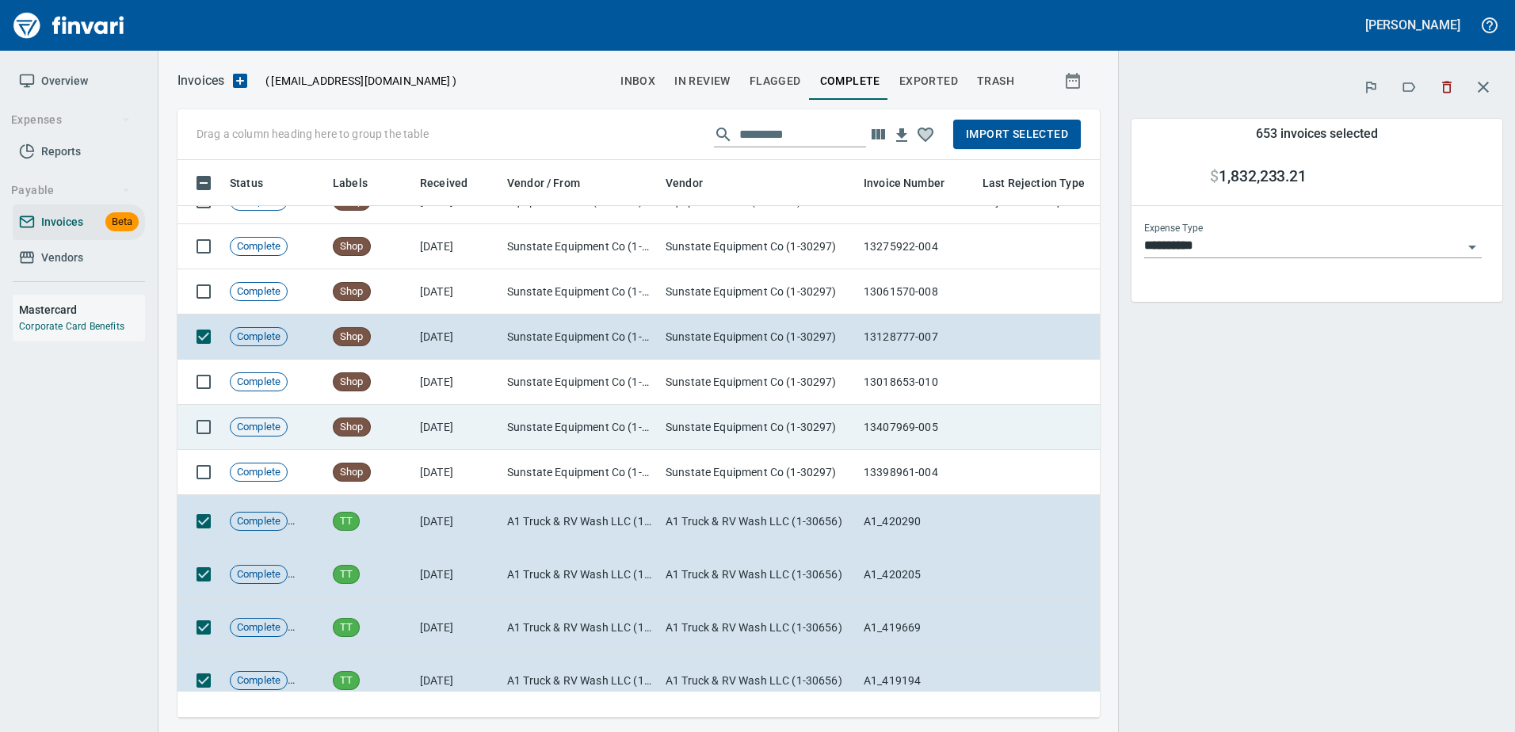
scroll to position [2139, 0]
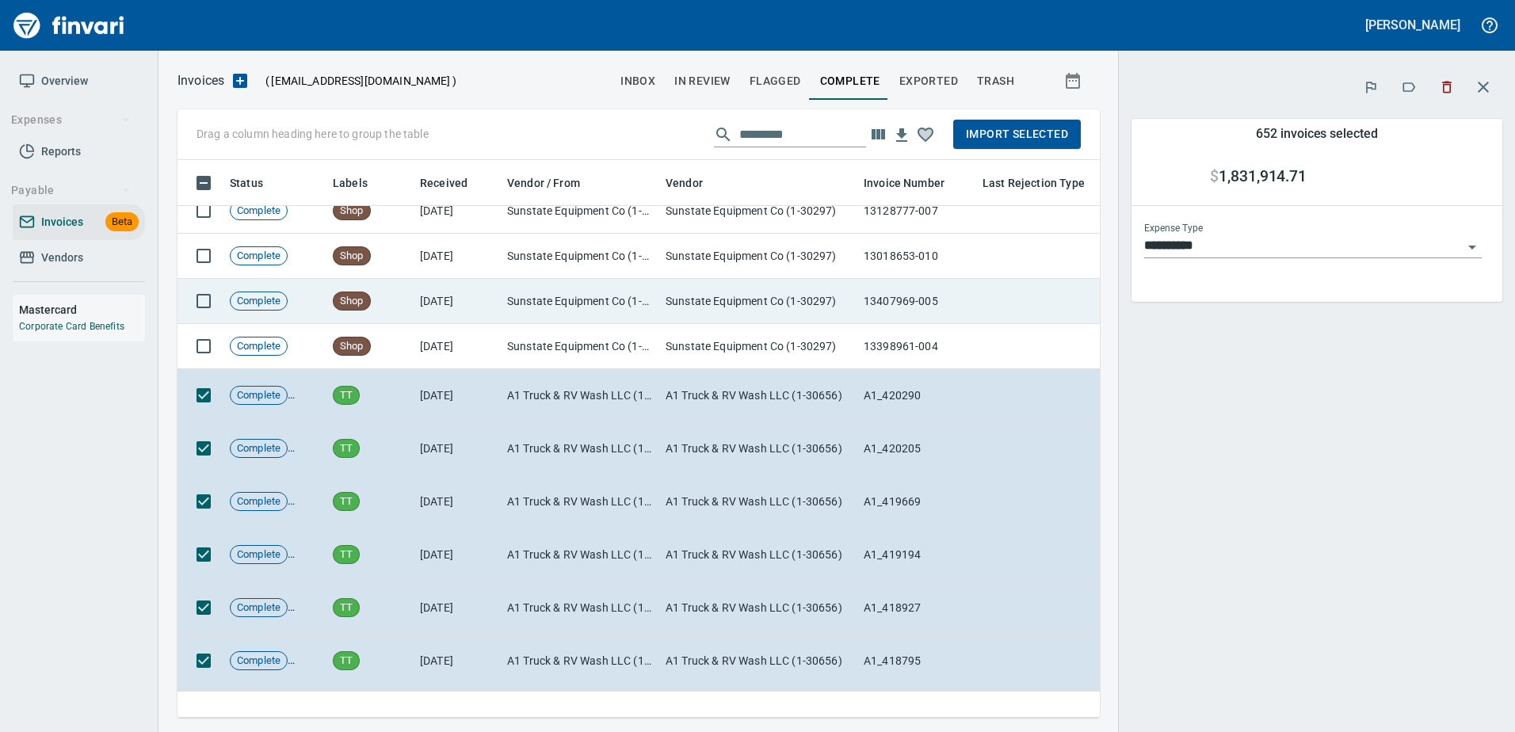
scroll to position [2377, 0]
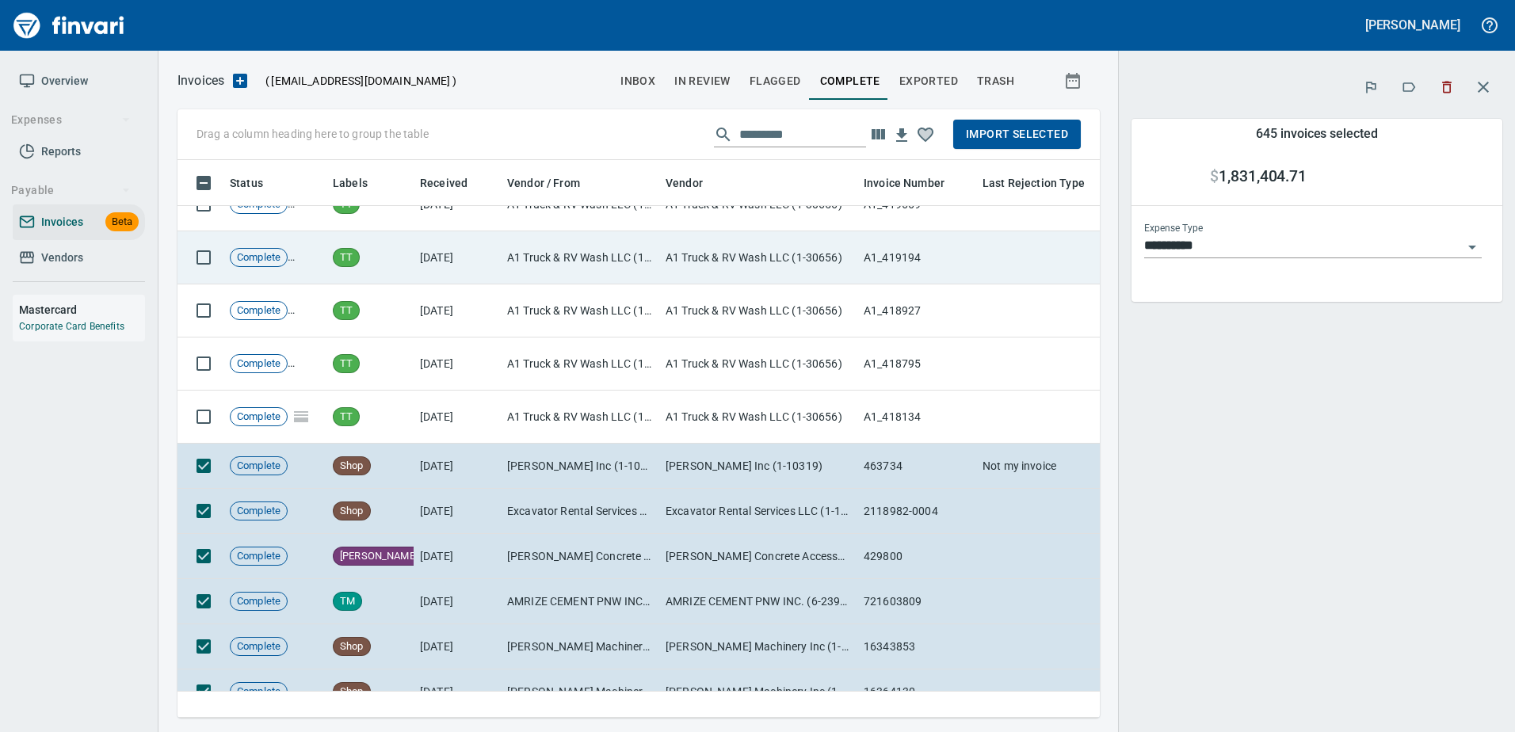
scroll to position [2614, 0]
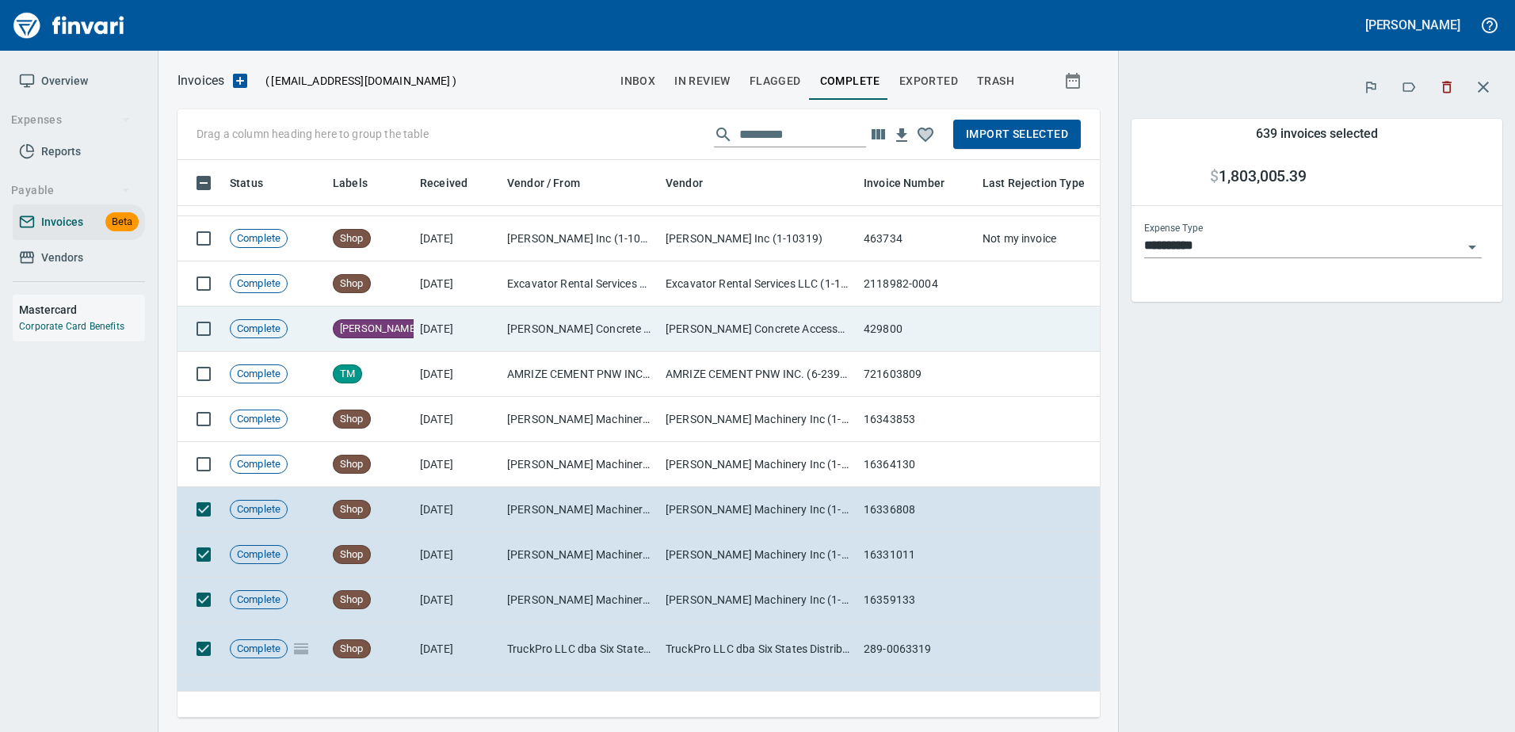
scroll to position [3010, 0]
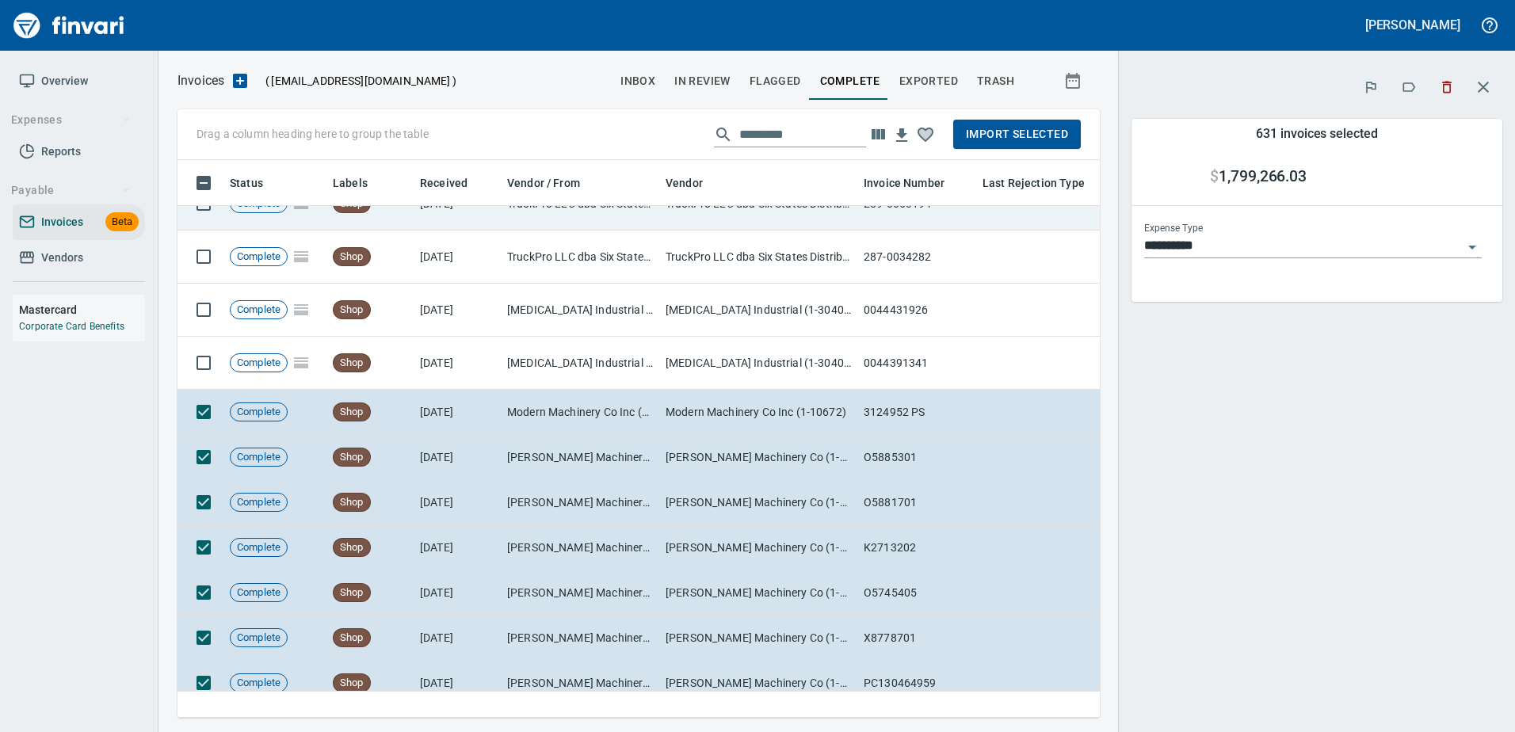
scroll to position [3327, 0]
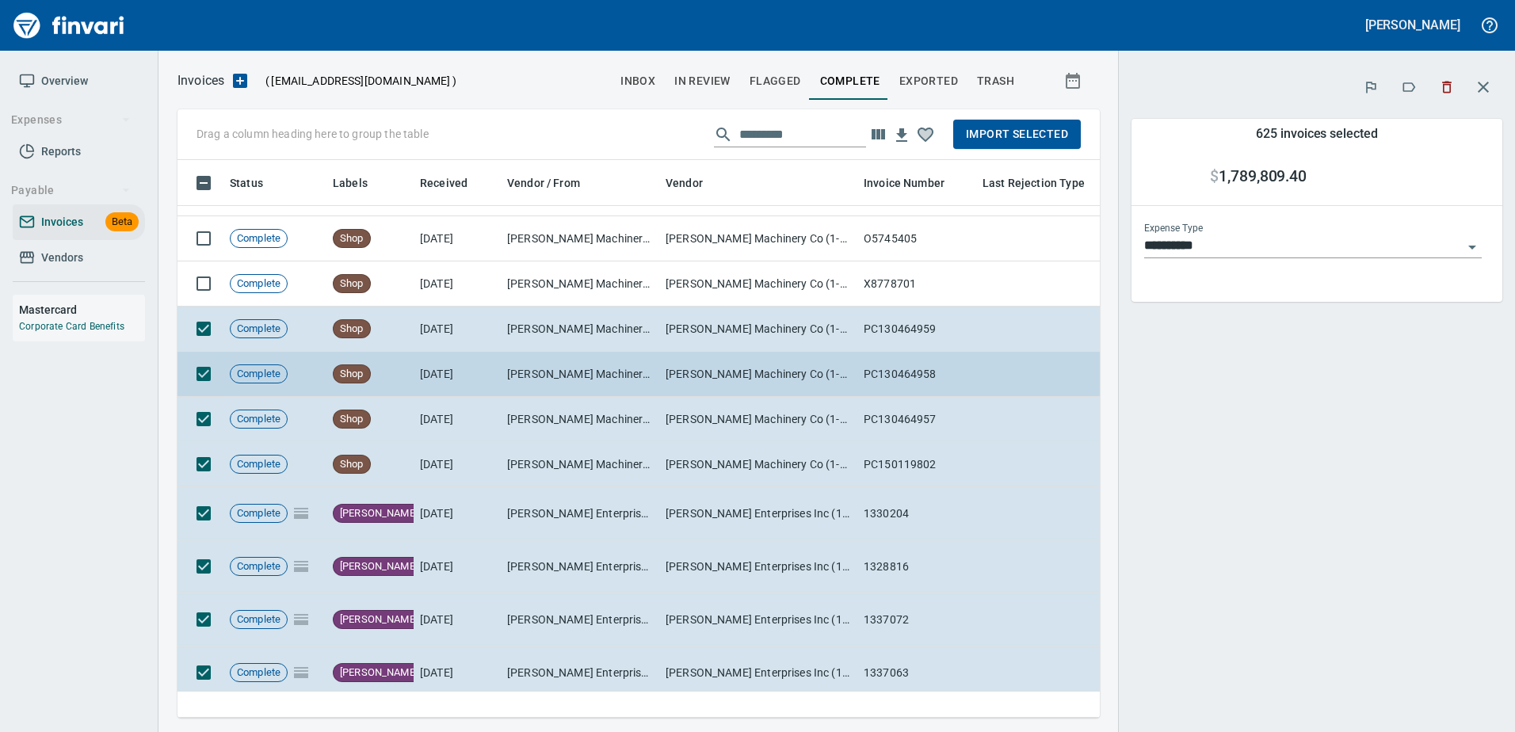
scroll to position [3723, 0]
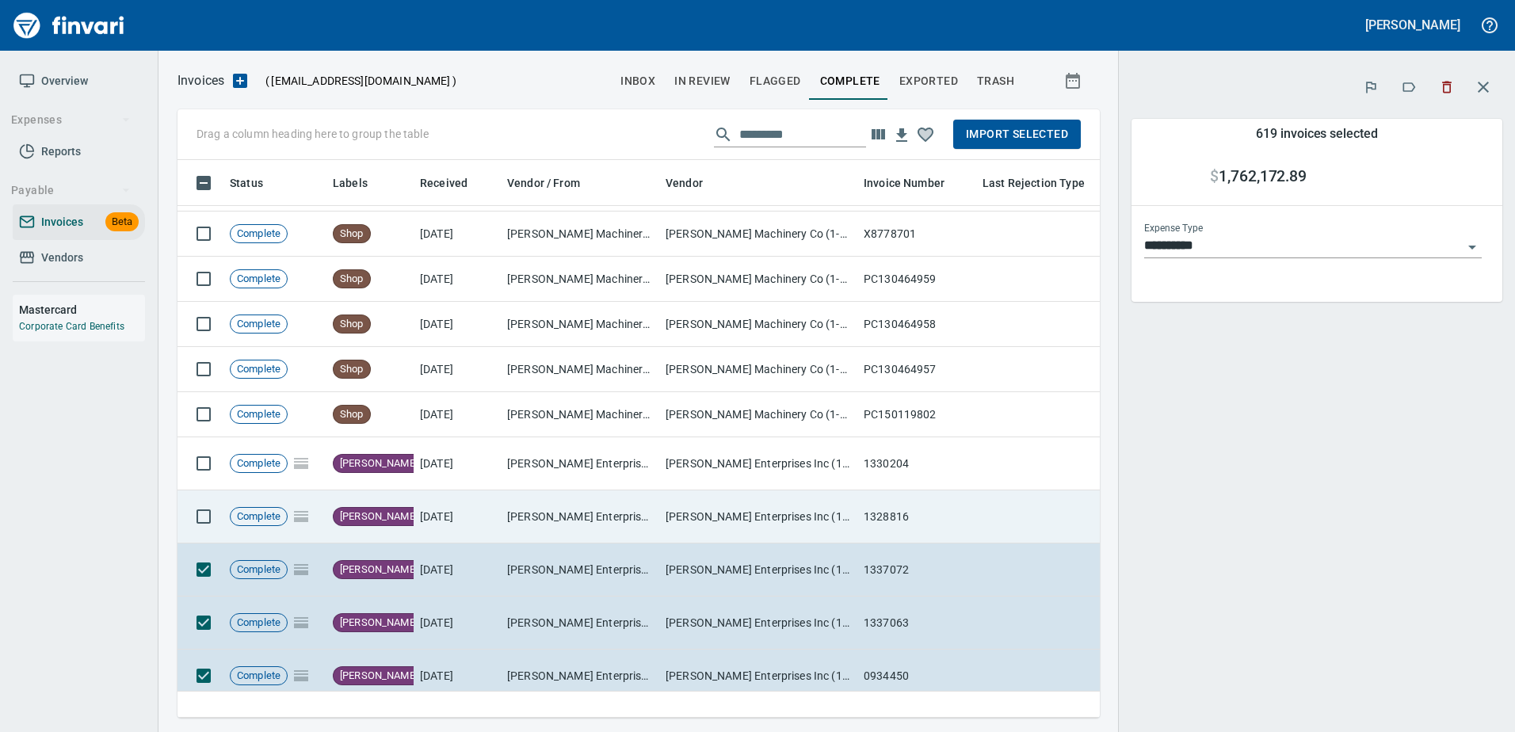
click at [200, 541] on td at bounding box center [200, 516] width 46 height 53
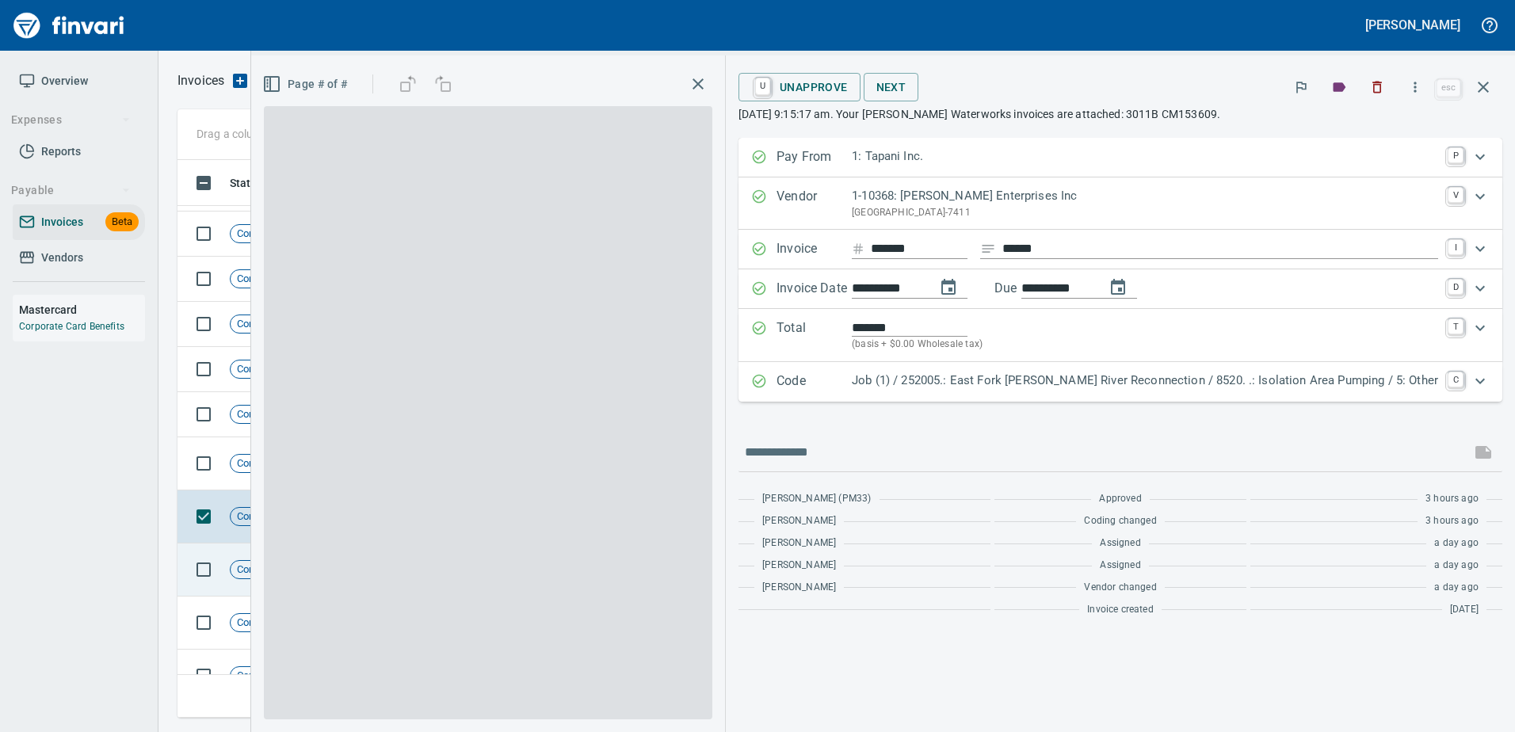
scroll to position [534, 1290]
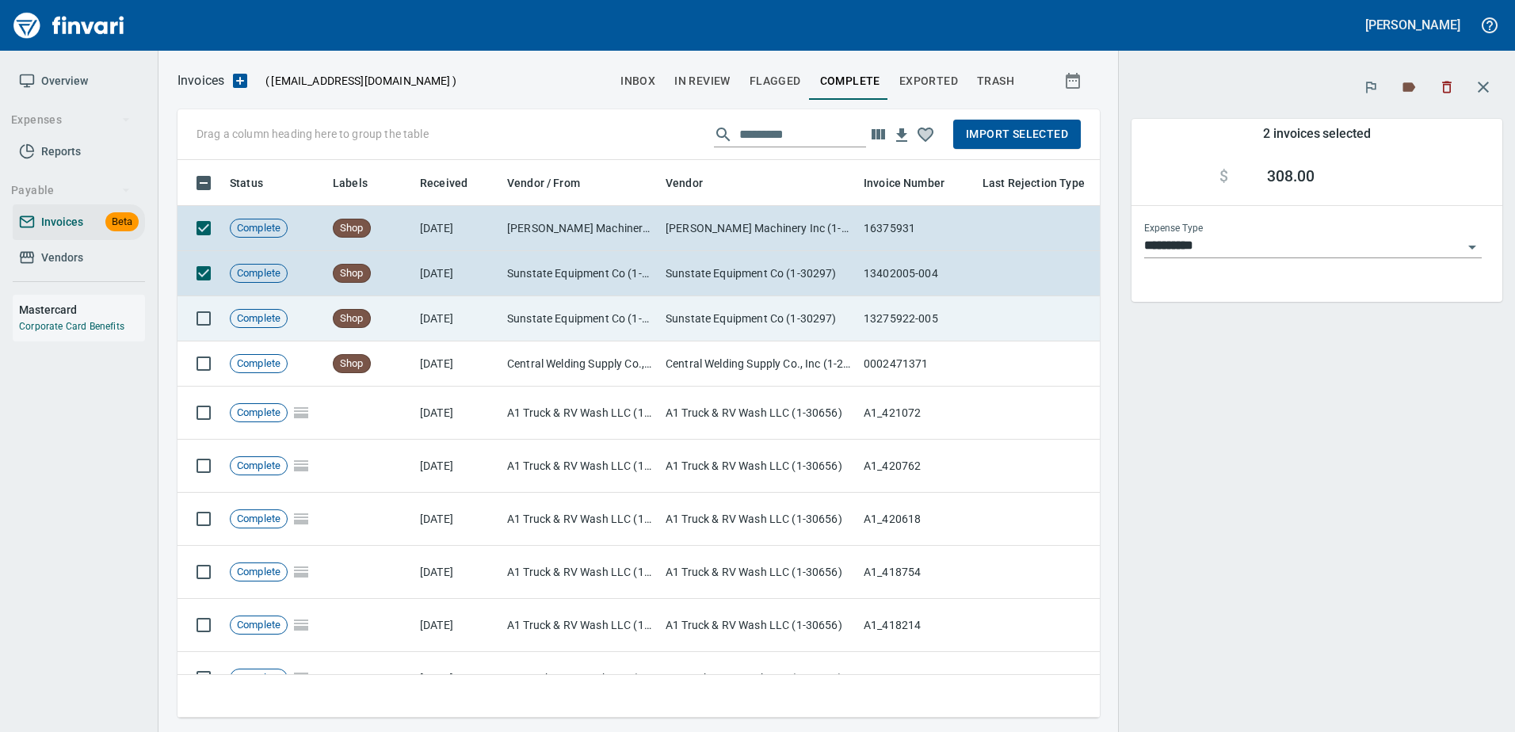
scroll to position [534, 898]
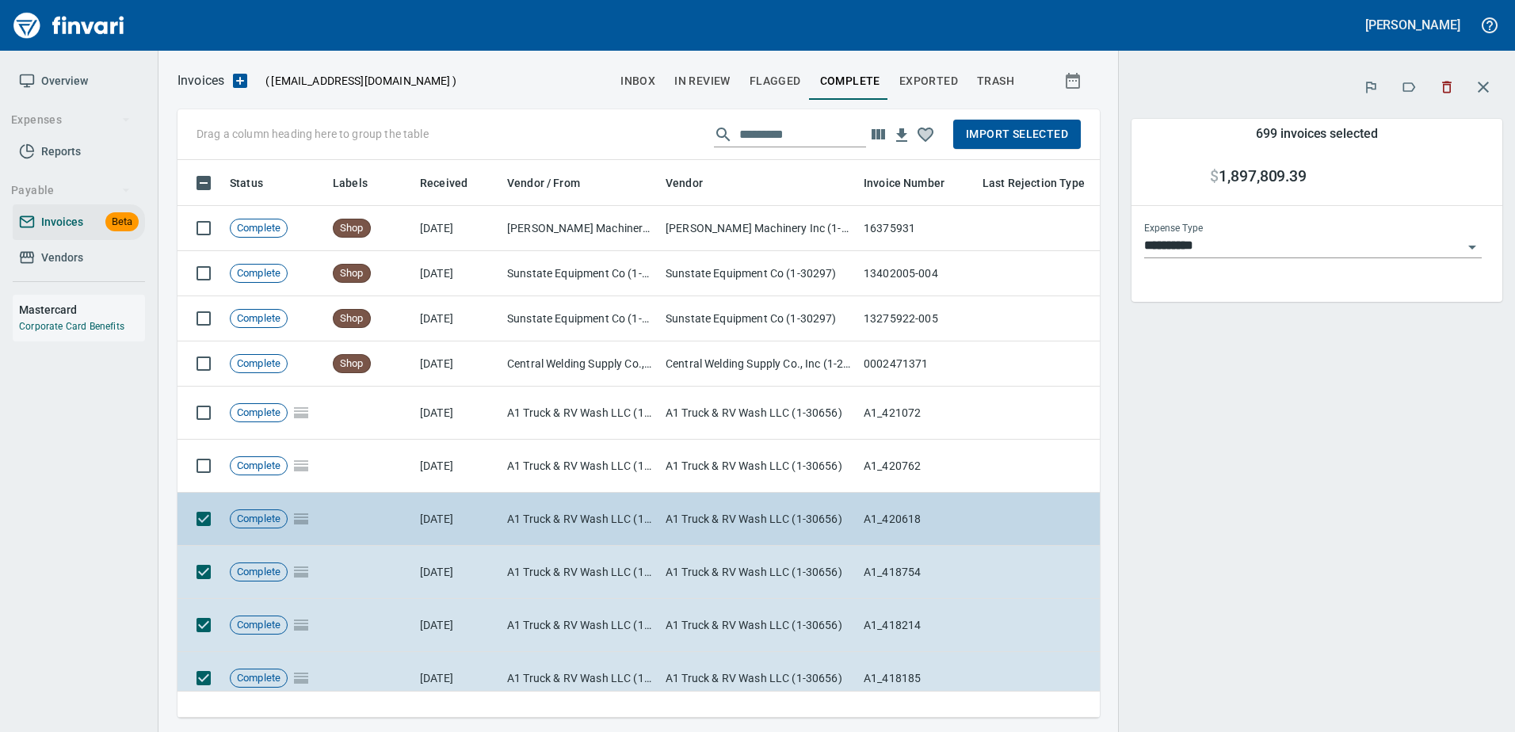
click at [187, 520] on td at bounding box center [200, 519] width 46 height 53
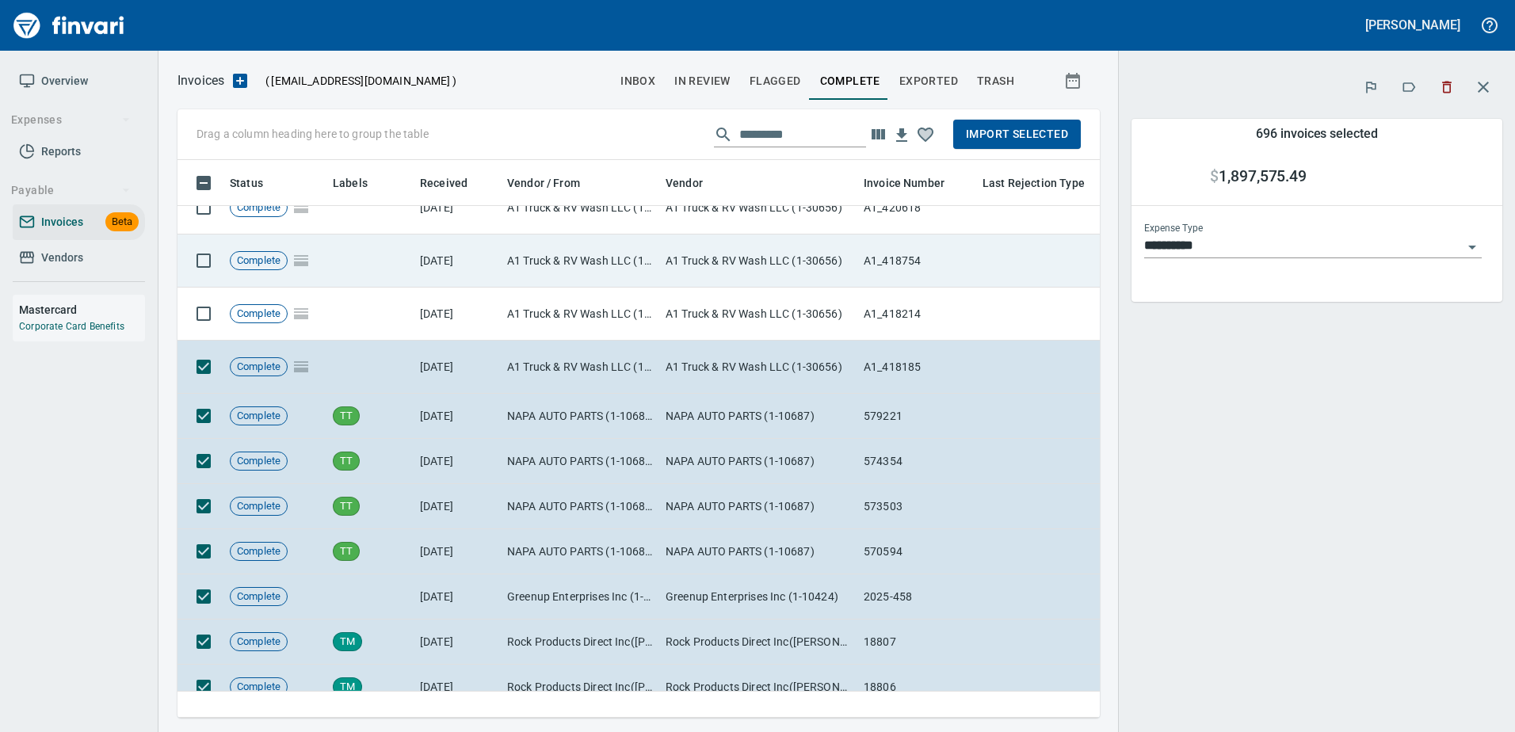
scroll to position [317, 0]
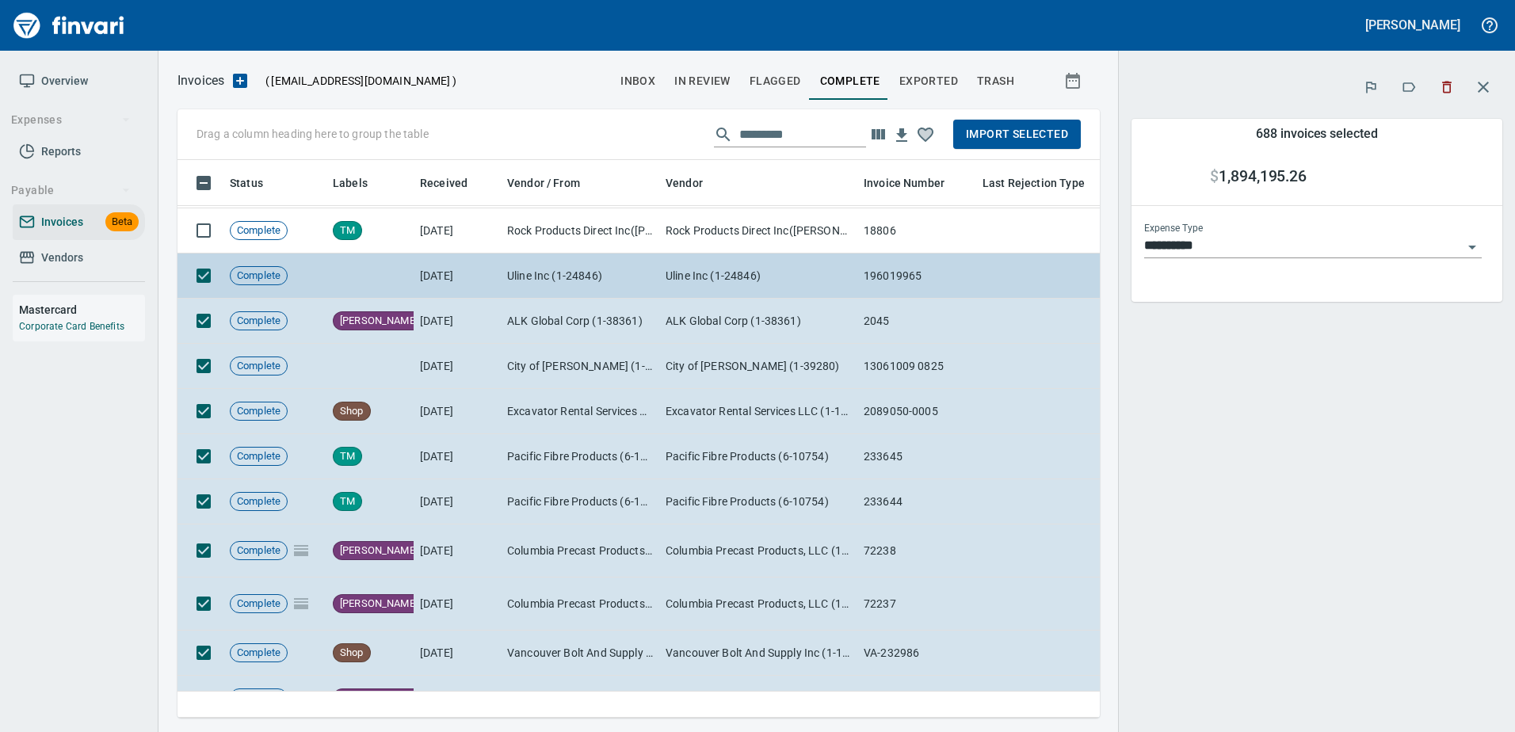
scroll to position [713, 0]
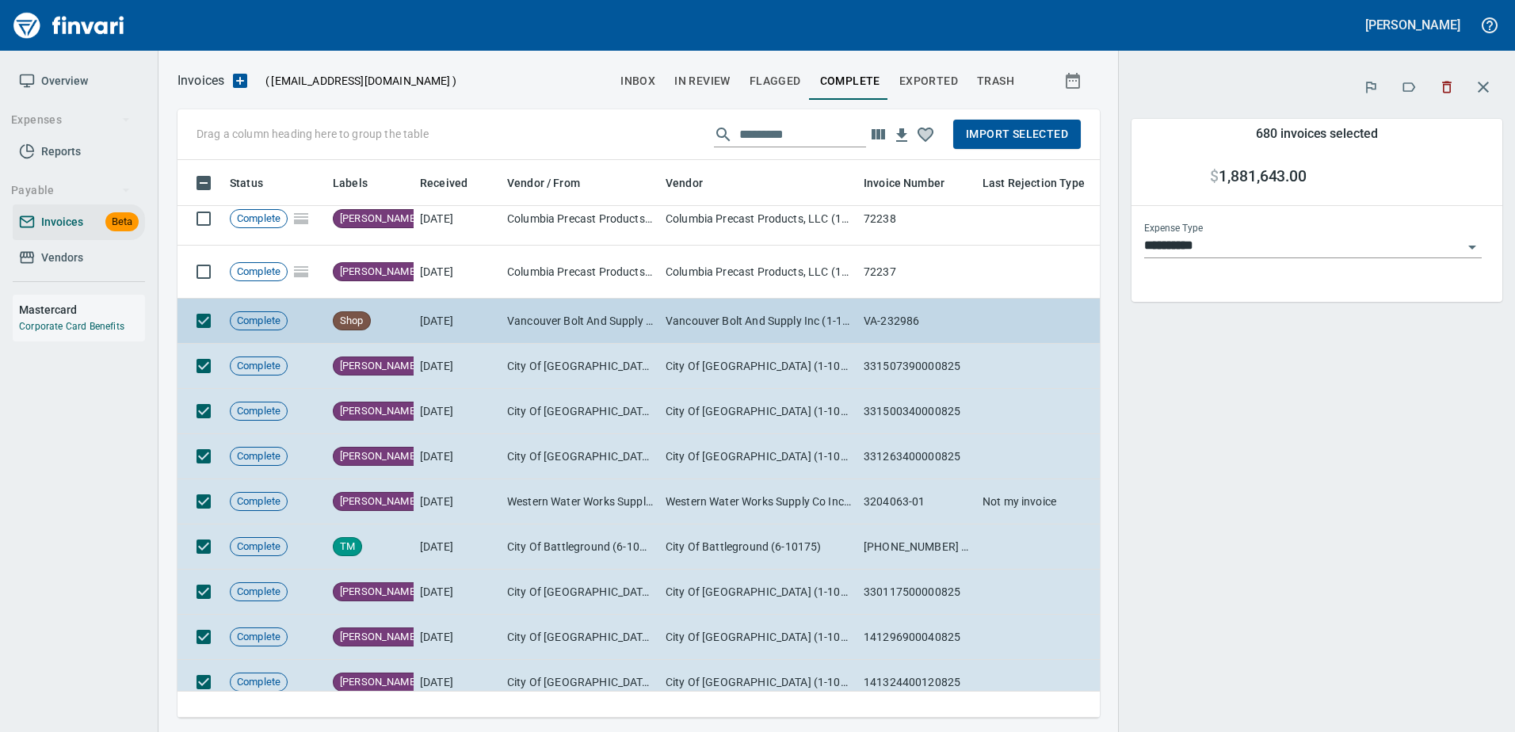
scroll to position [1109, 0]
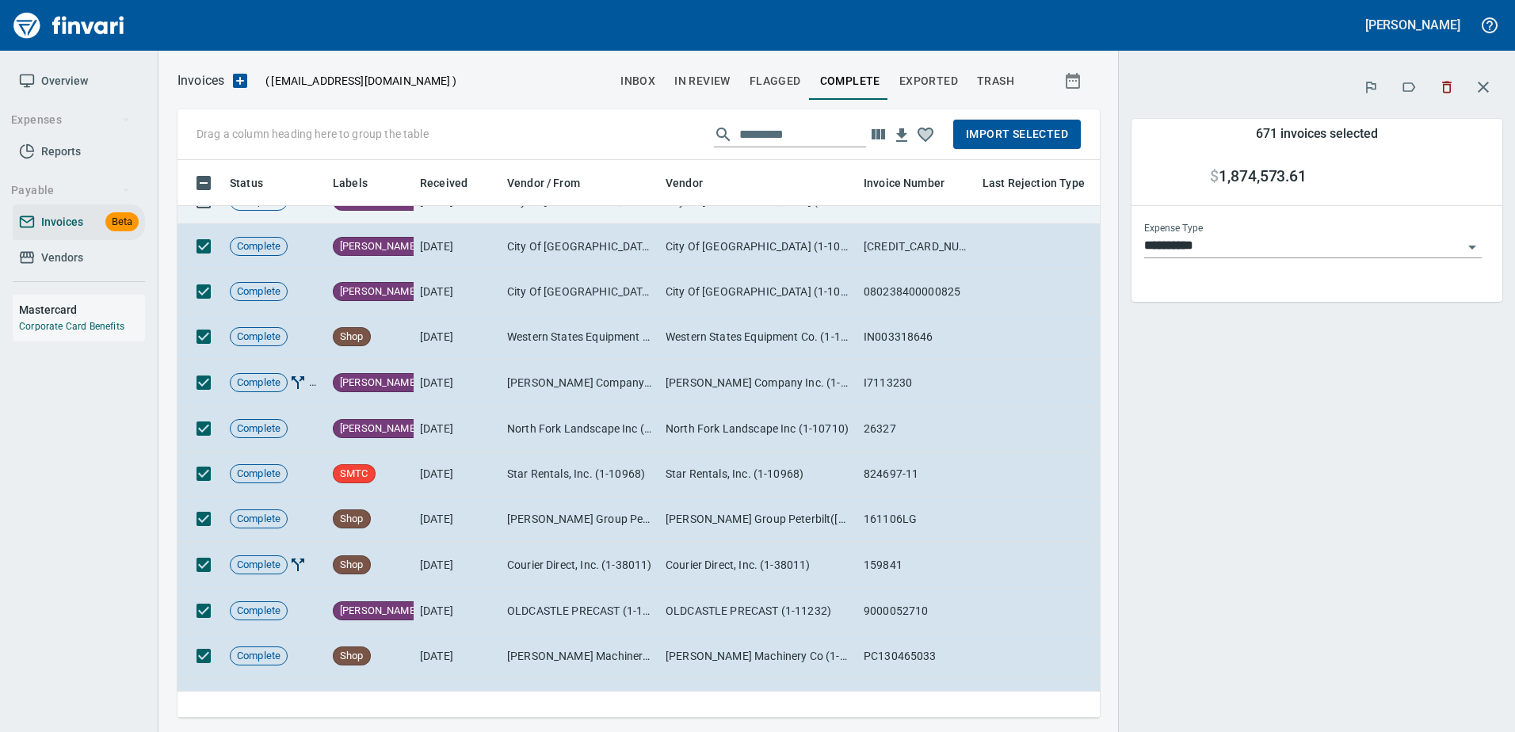
scroll to position [1584, 0]
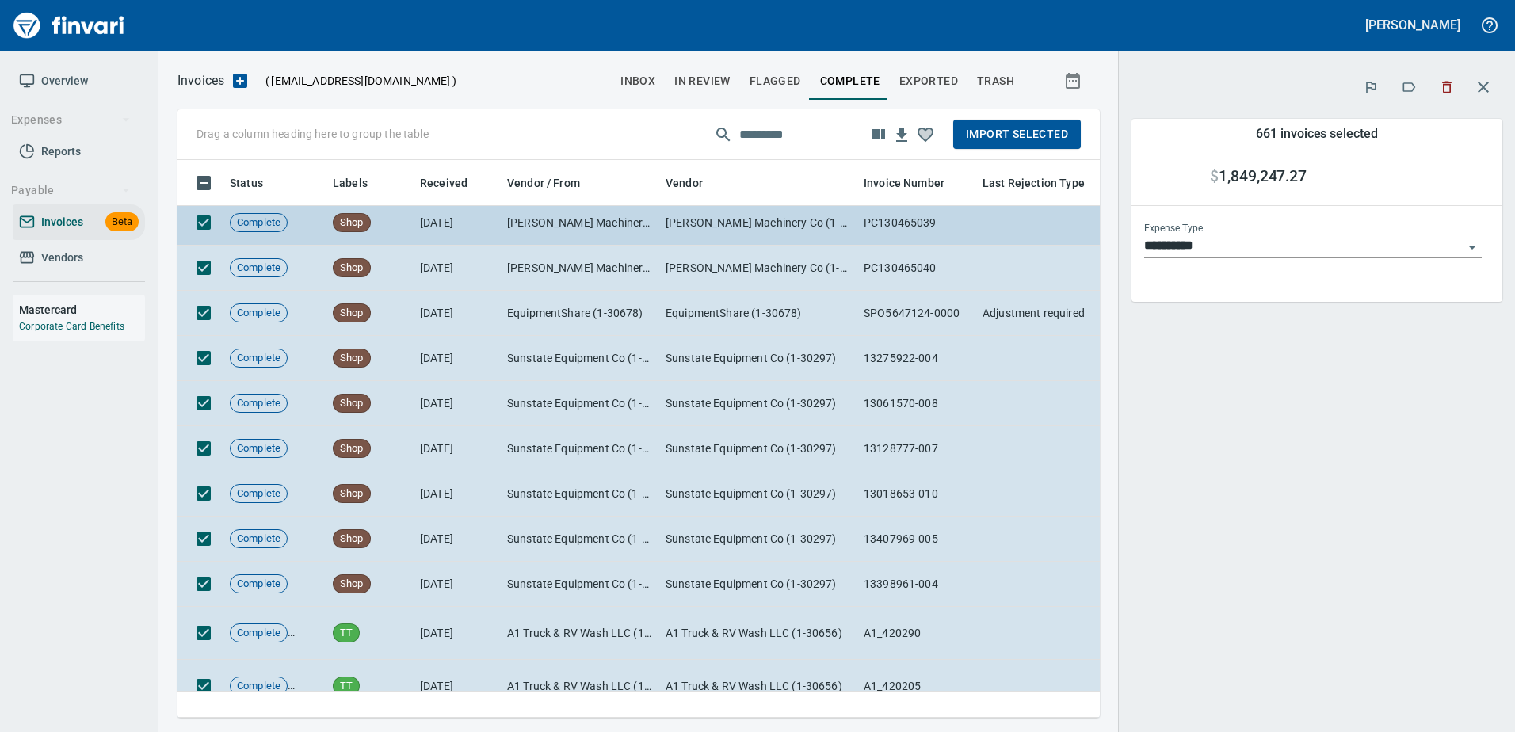
scroll to position [2060, 0]
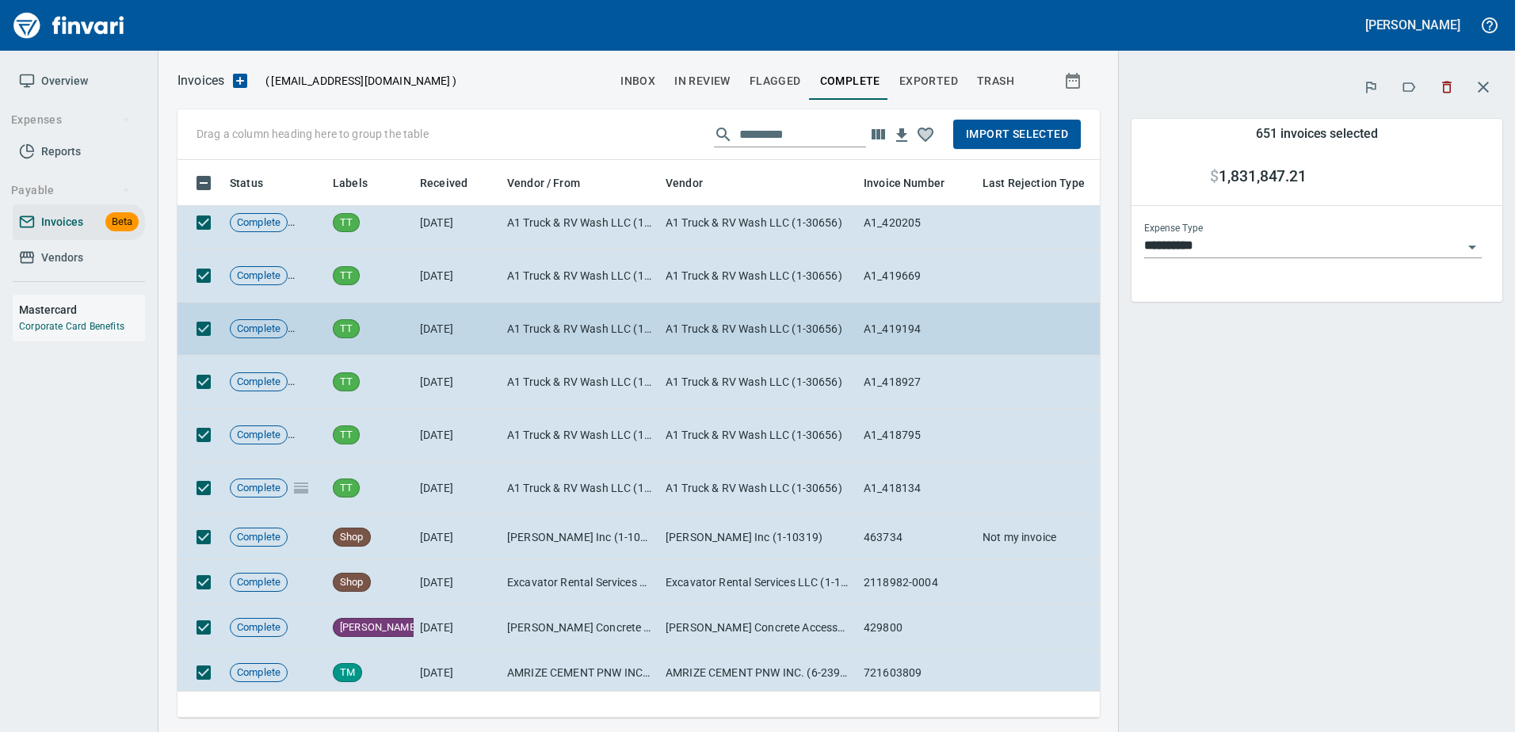
scroll to position [2535, 0]
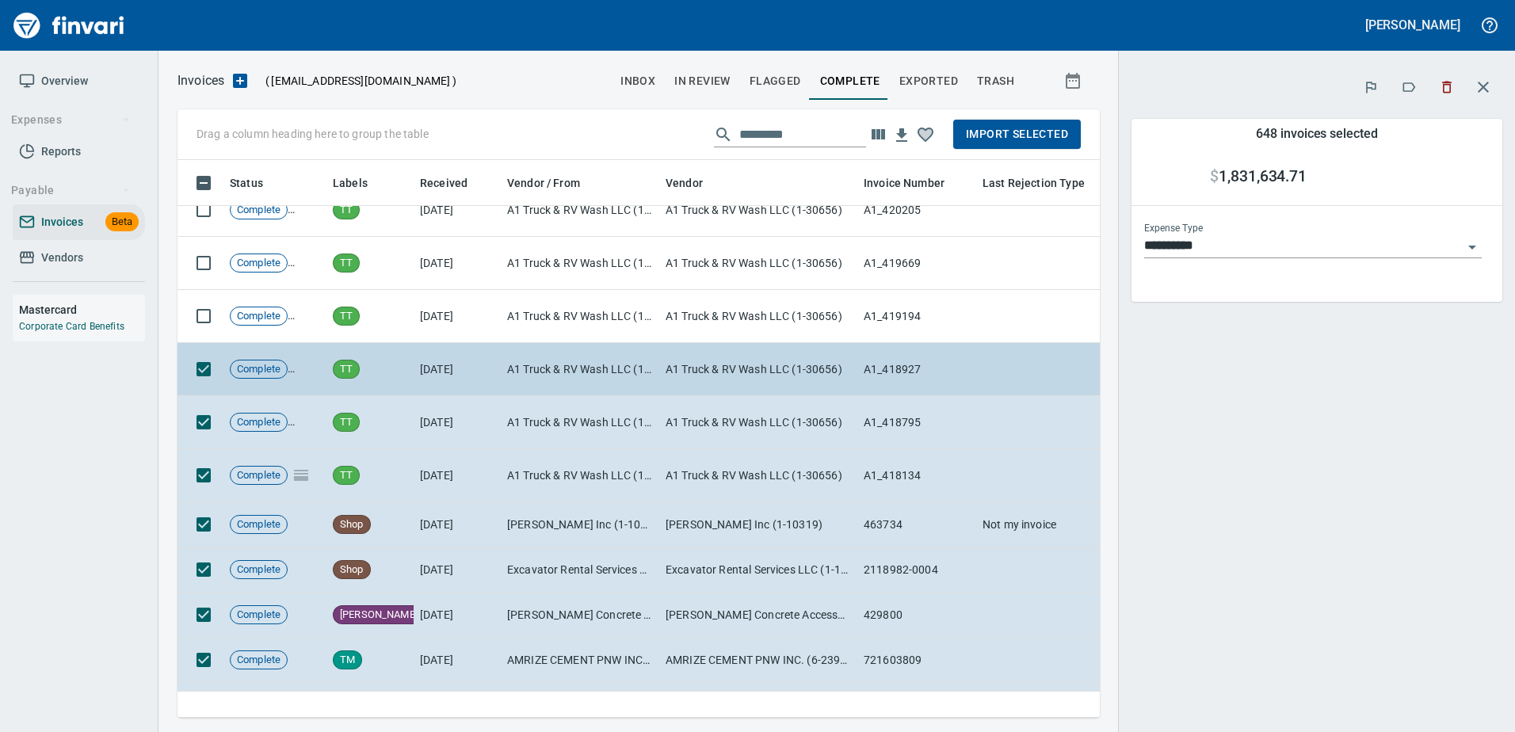
click at [204, 387] on td at bounding box center [200, 369] width 46 height 53
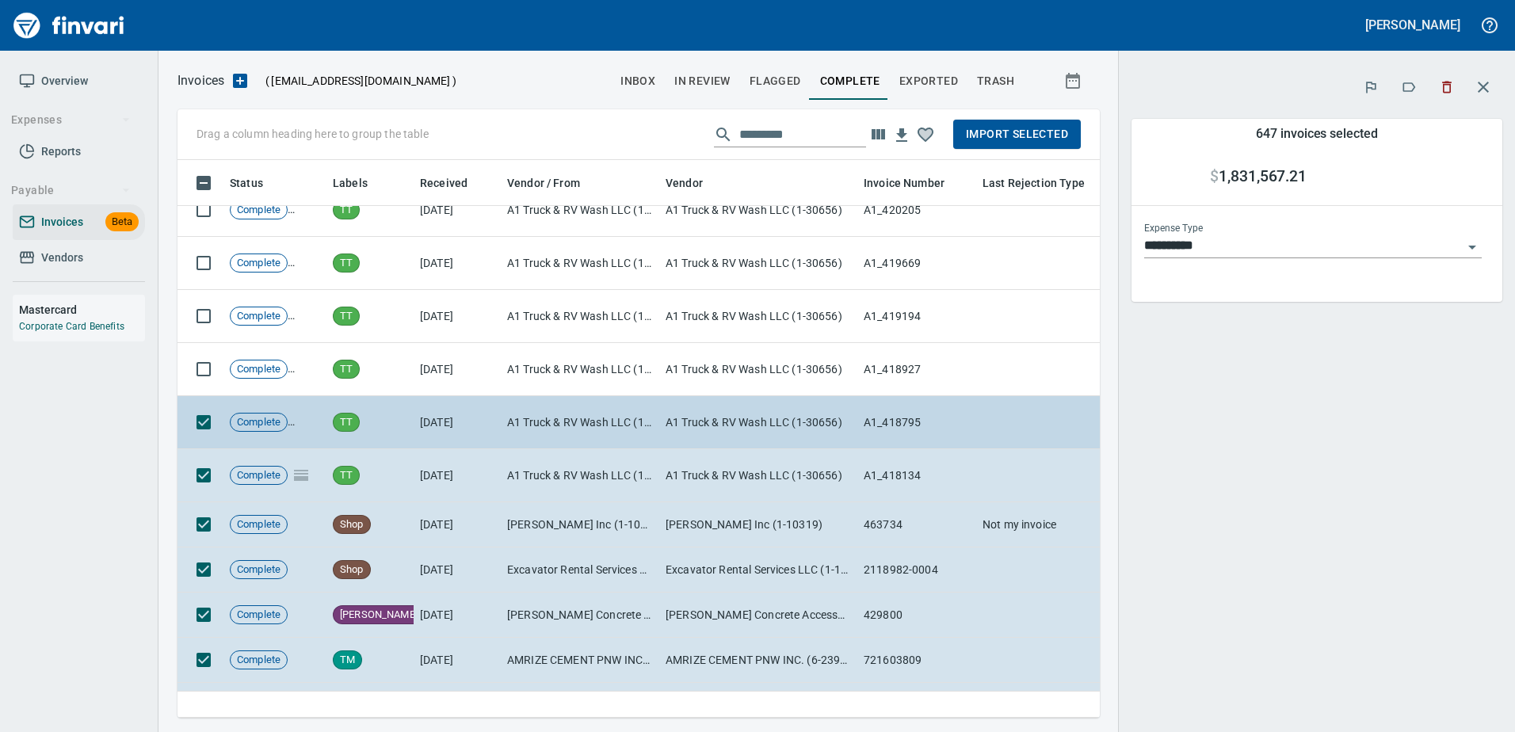
click at [199, 444] on td at bounding box center [200, 422] width 46 height 53
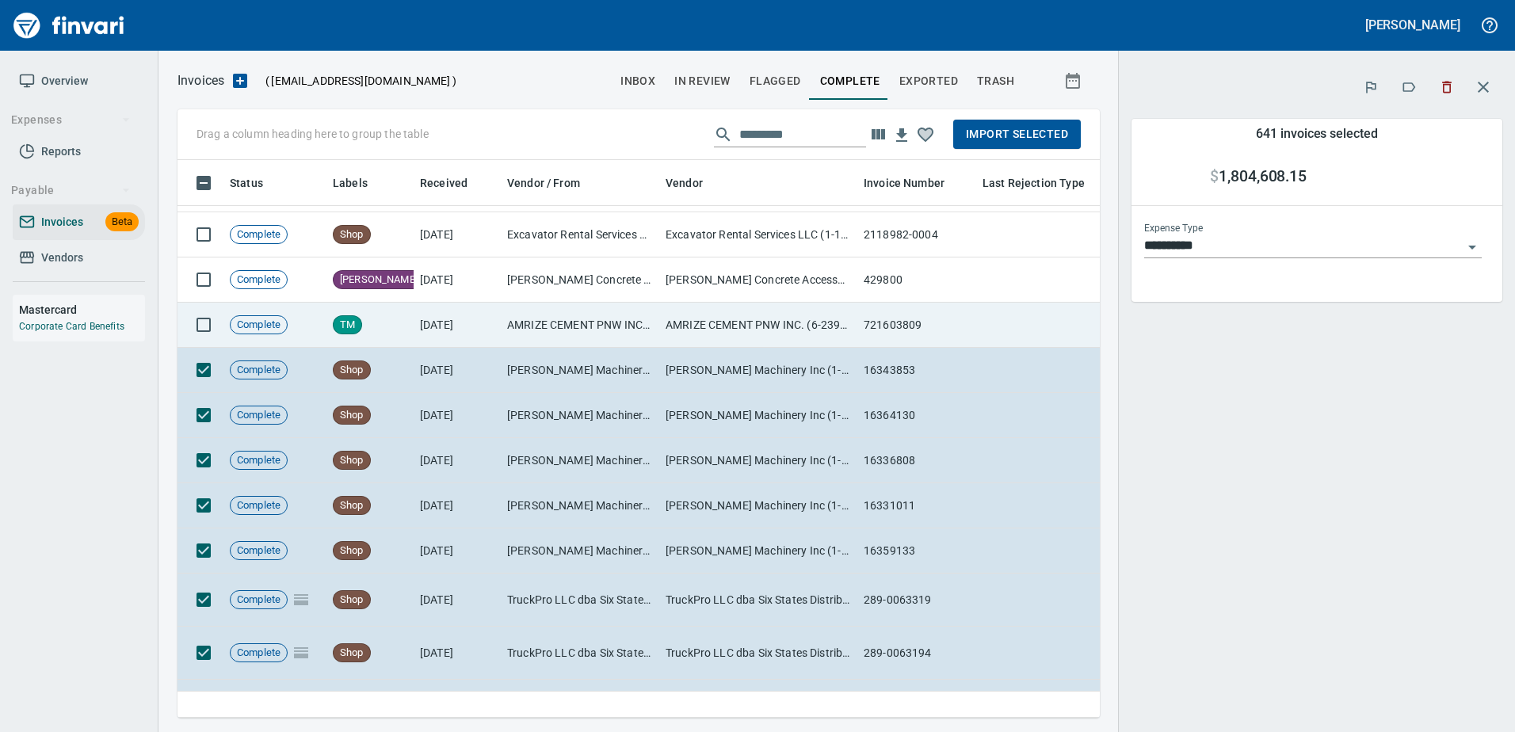
scroll to position [2852, 0]
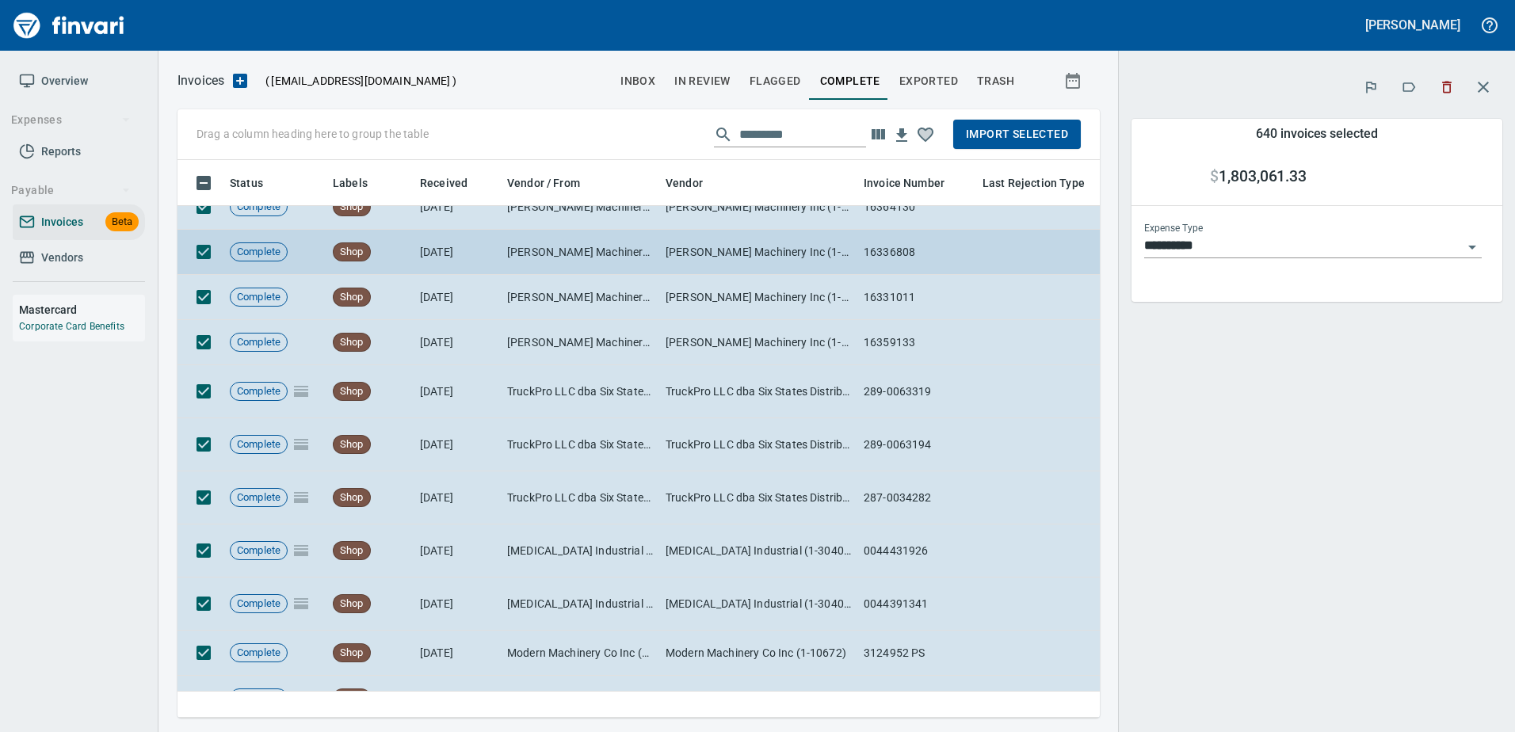
scroll to position [3089, 0]
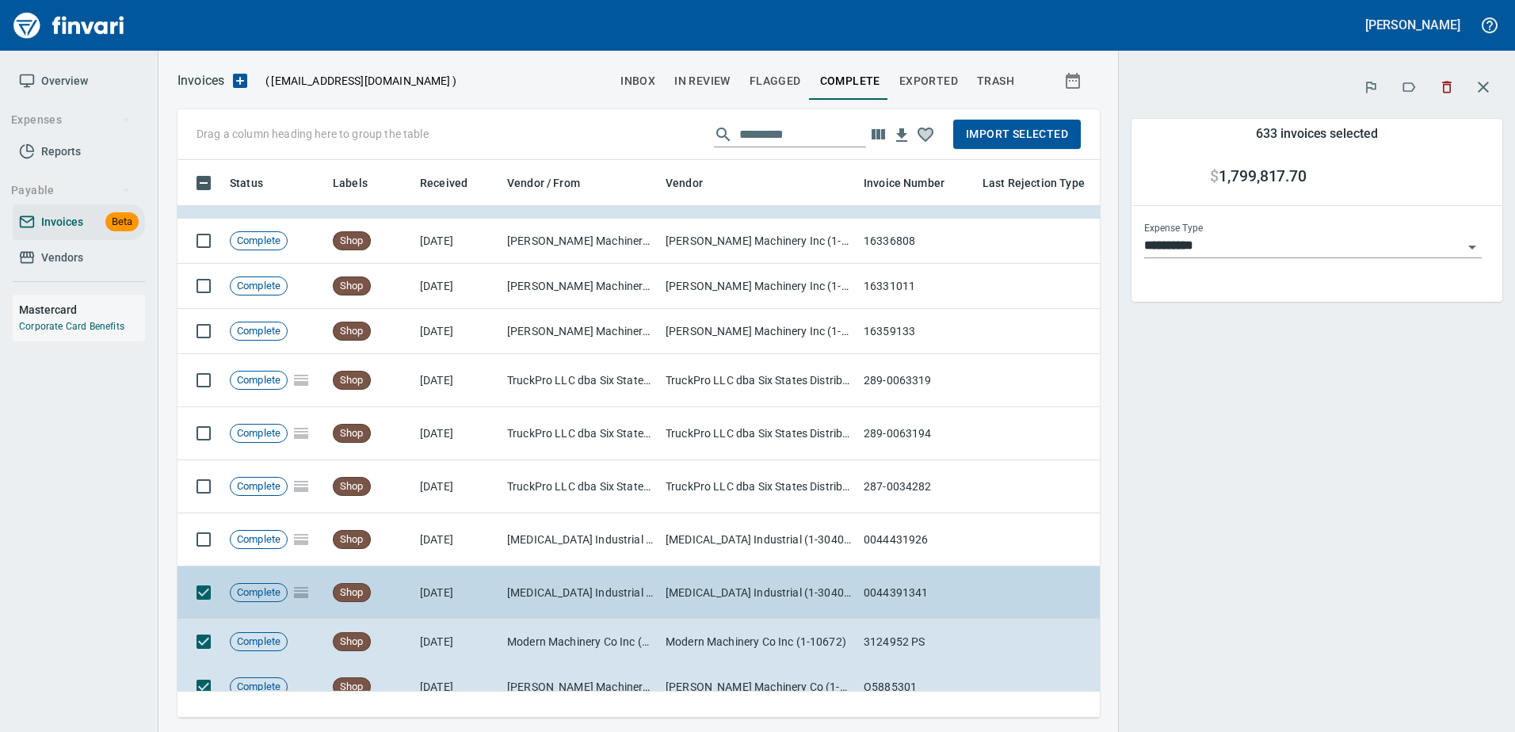
click at [204, 609] on td at bounding box center [200, 592] width 46 height 53
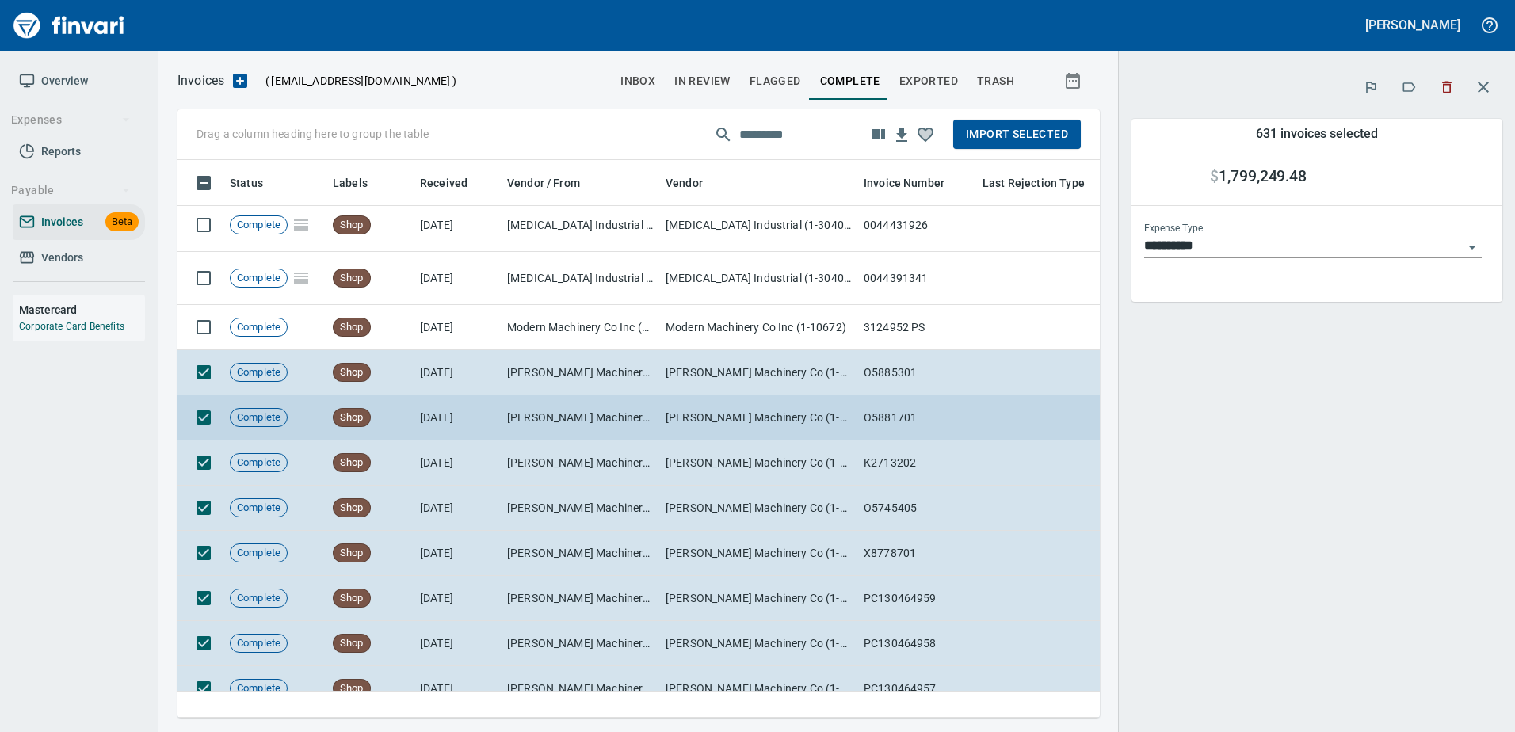
scroll to position [3406, 0]
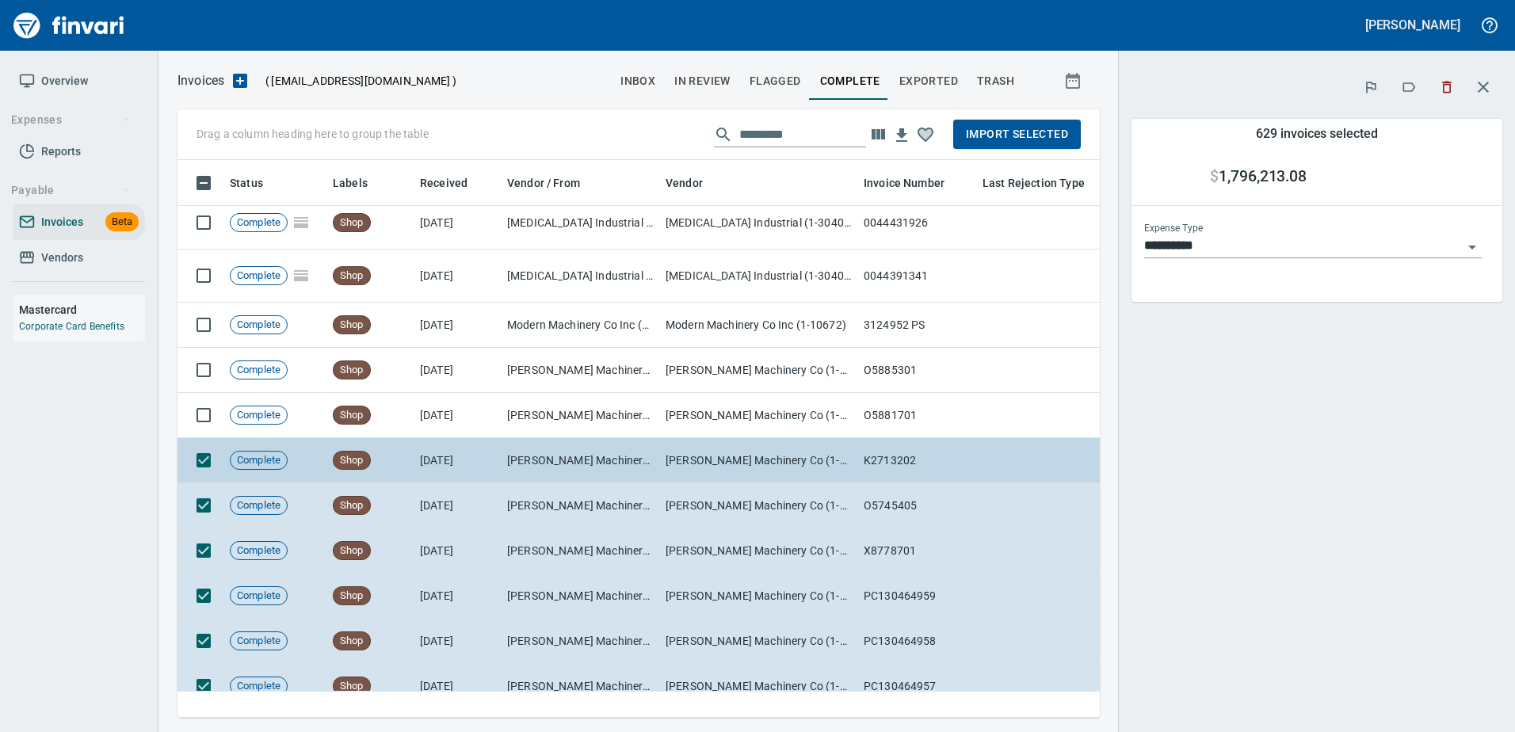
click at [187, 459] on td at bounding box center [200, 460] width 46 height 45
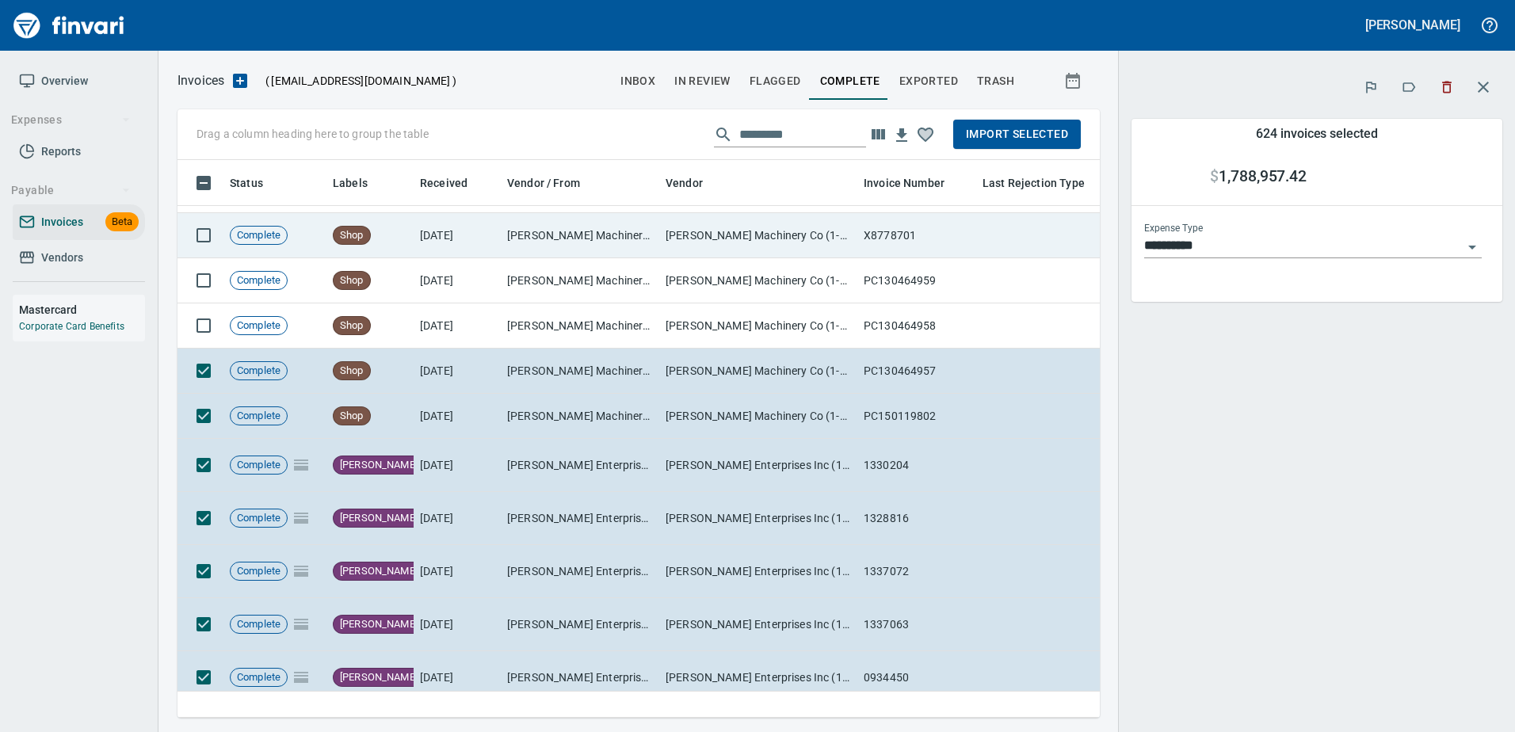
scroll to position [3802, 0]
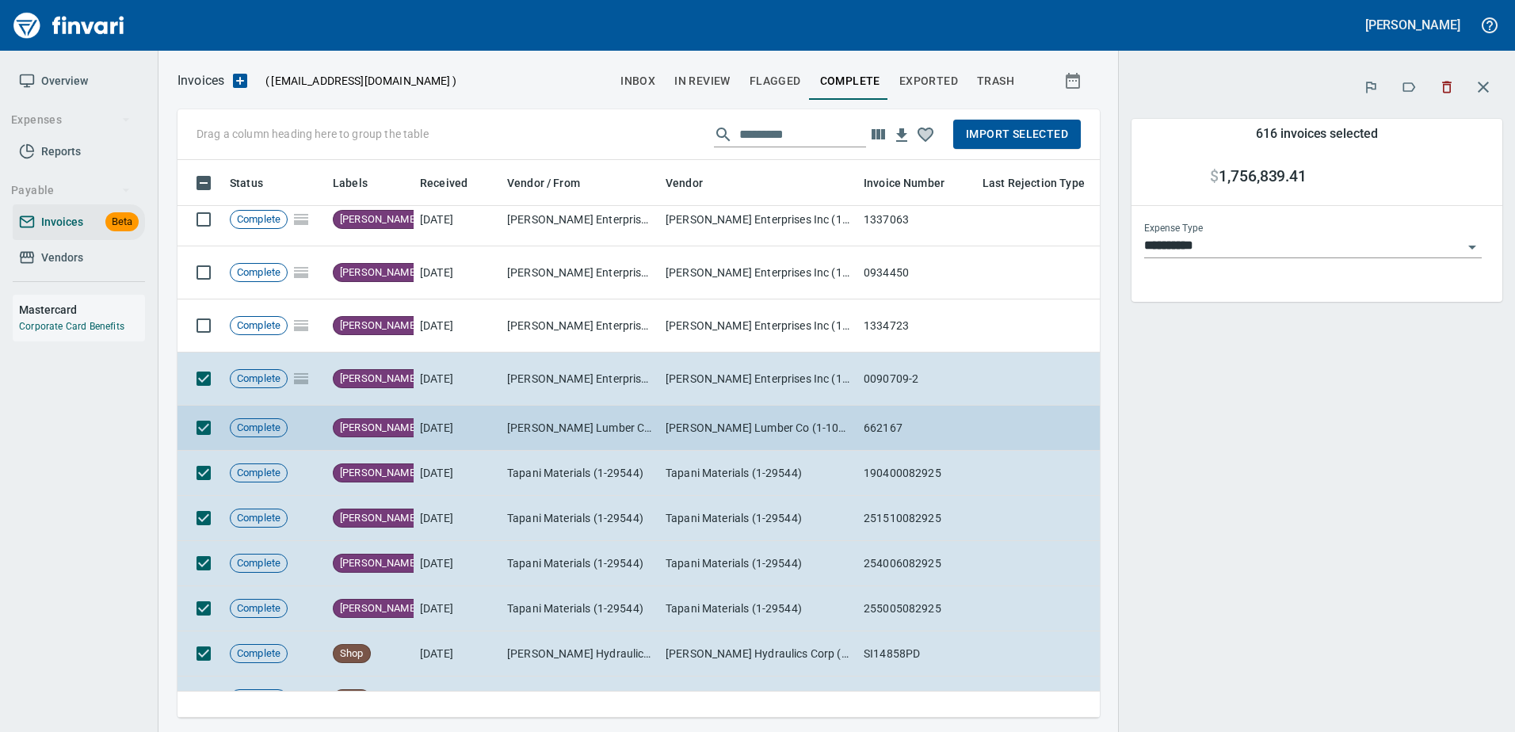
scroll to position [4199, 0]
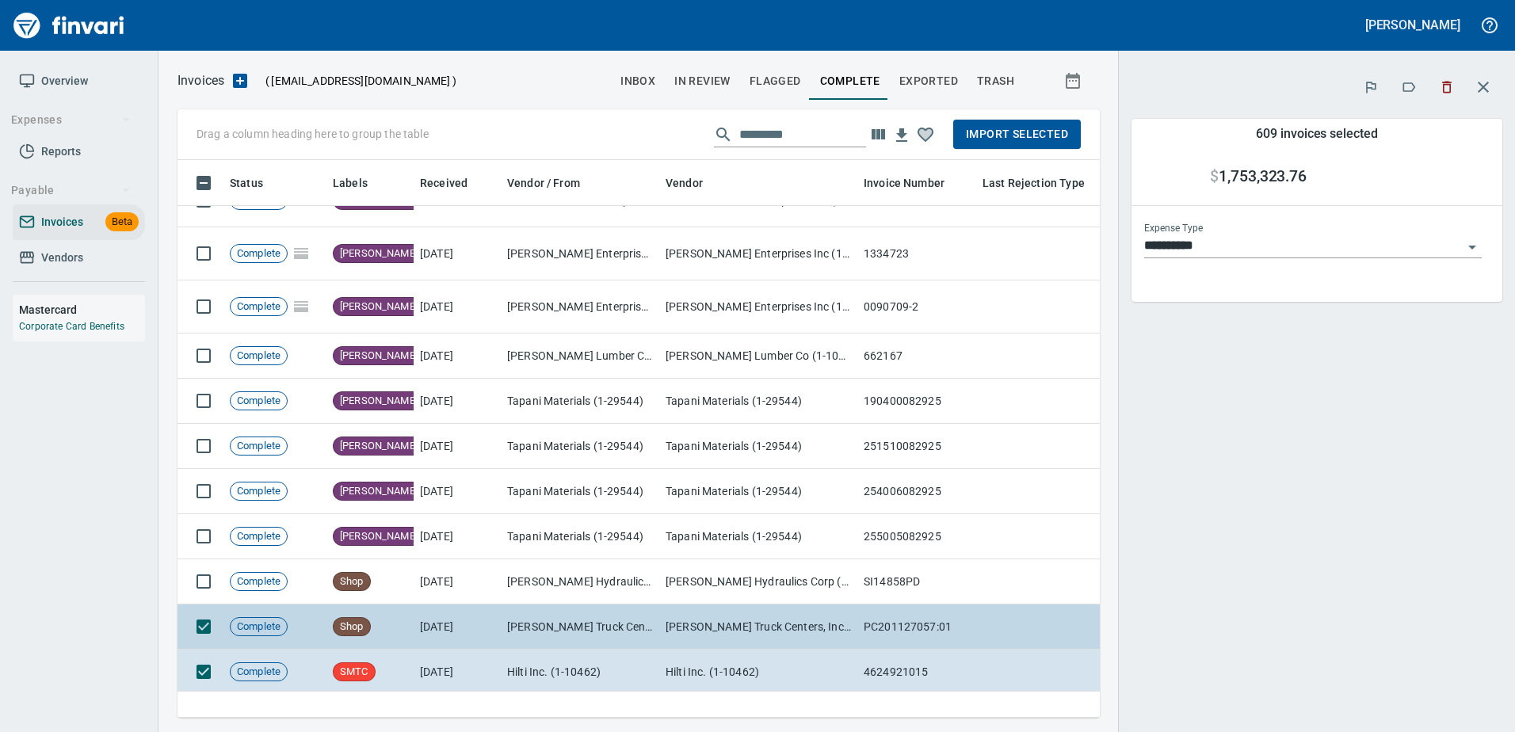
click at [185, 636] on td at bounding box center [200, 626] width 46 height 45
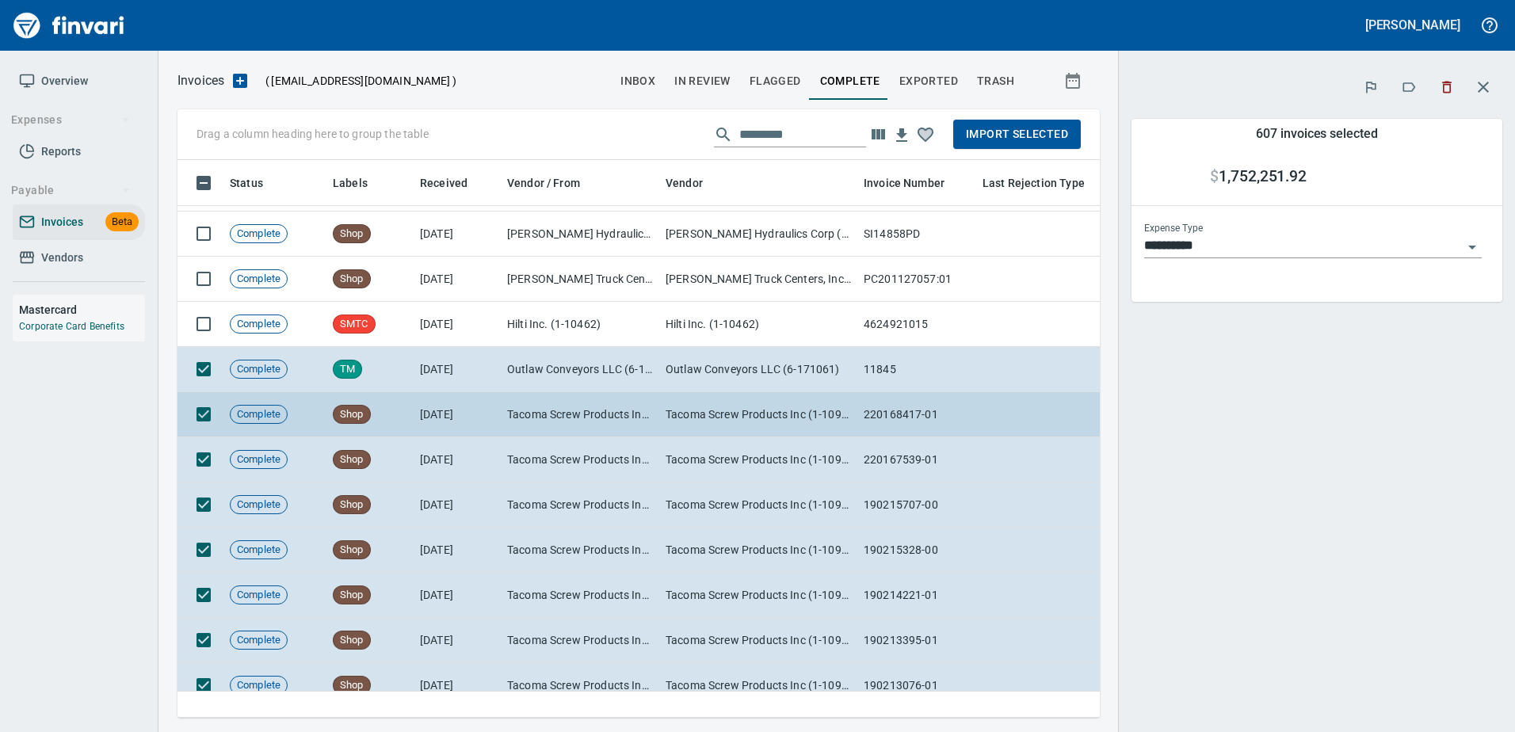
scroll to position [4674, 0]
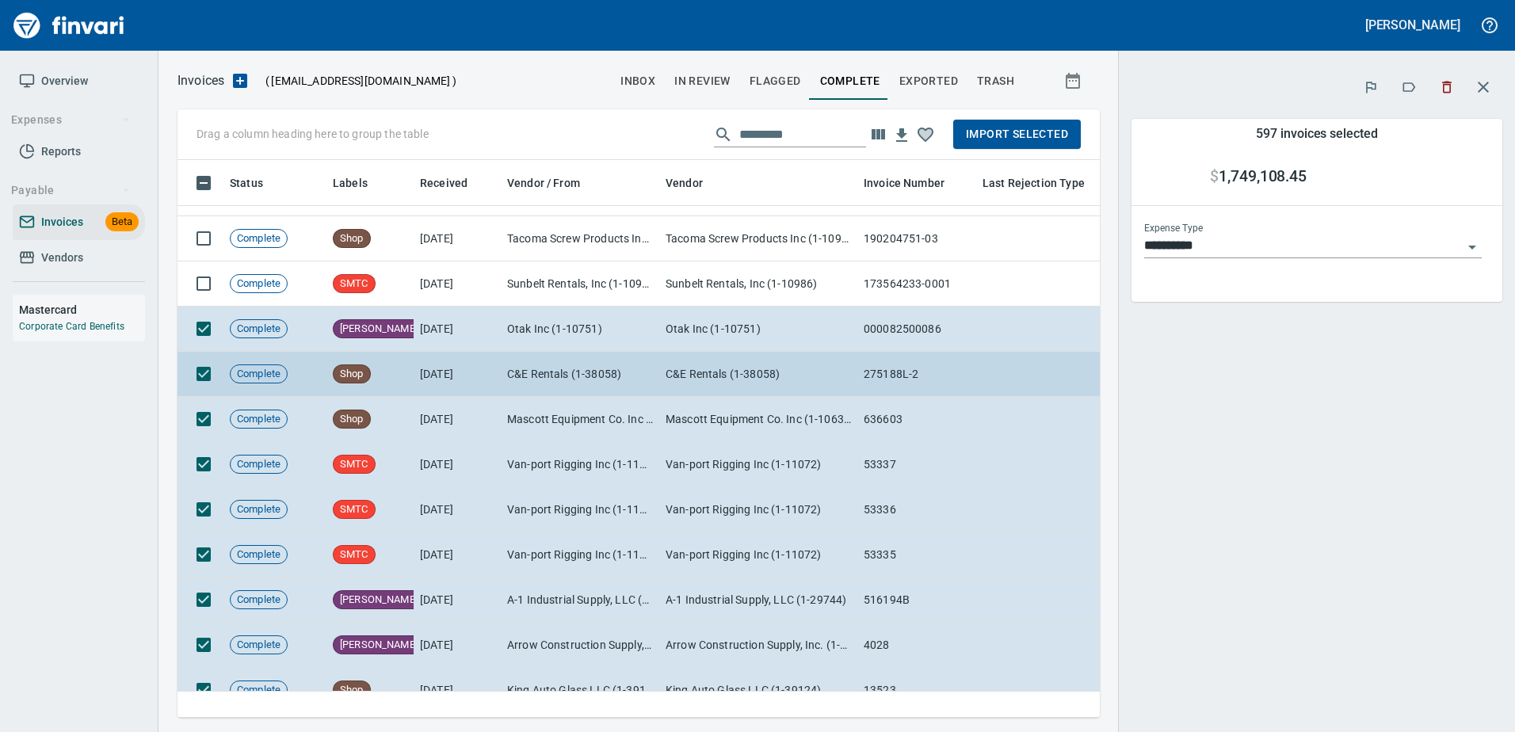
scroll to position [5149, 0]
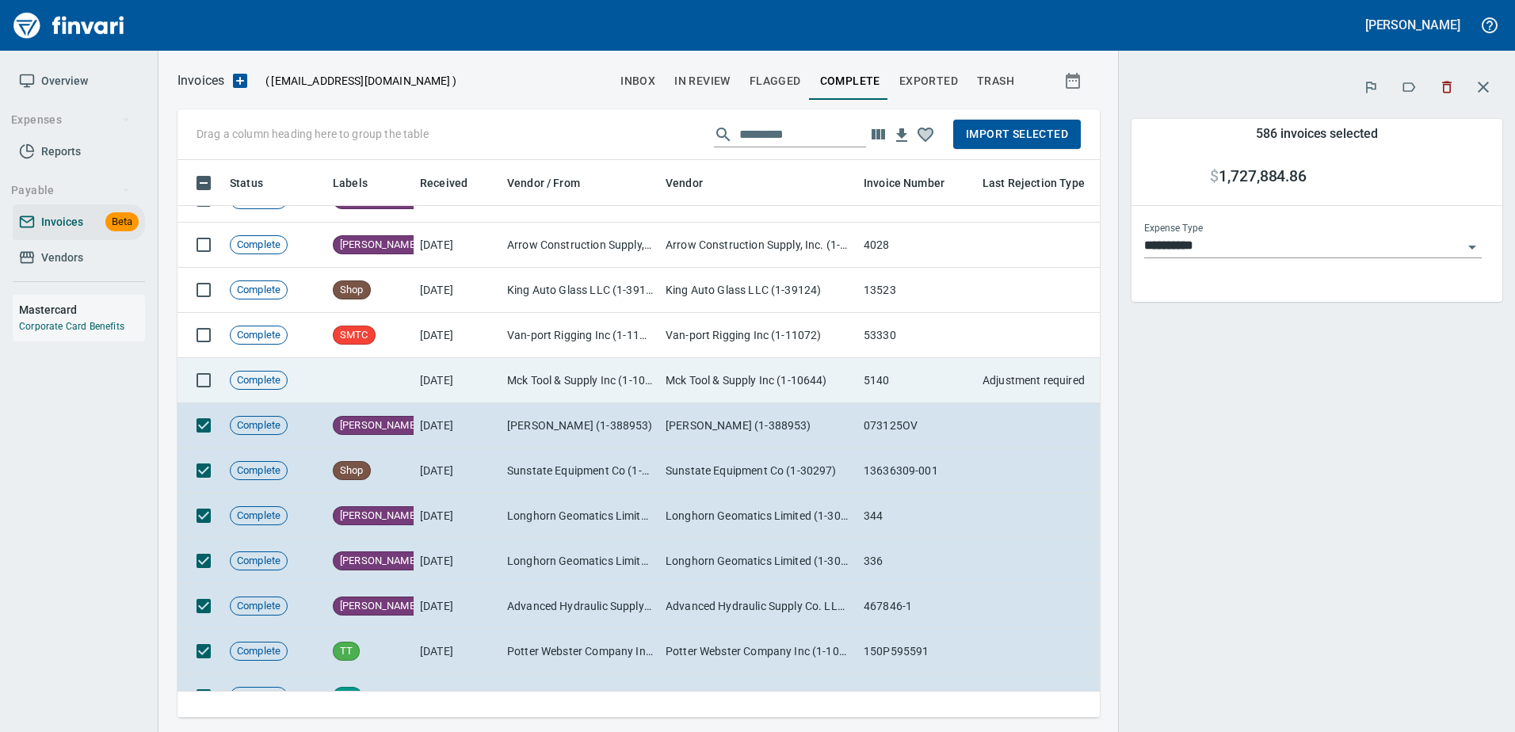
scroll to position [5466, 0]
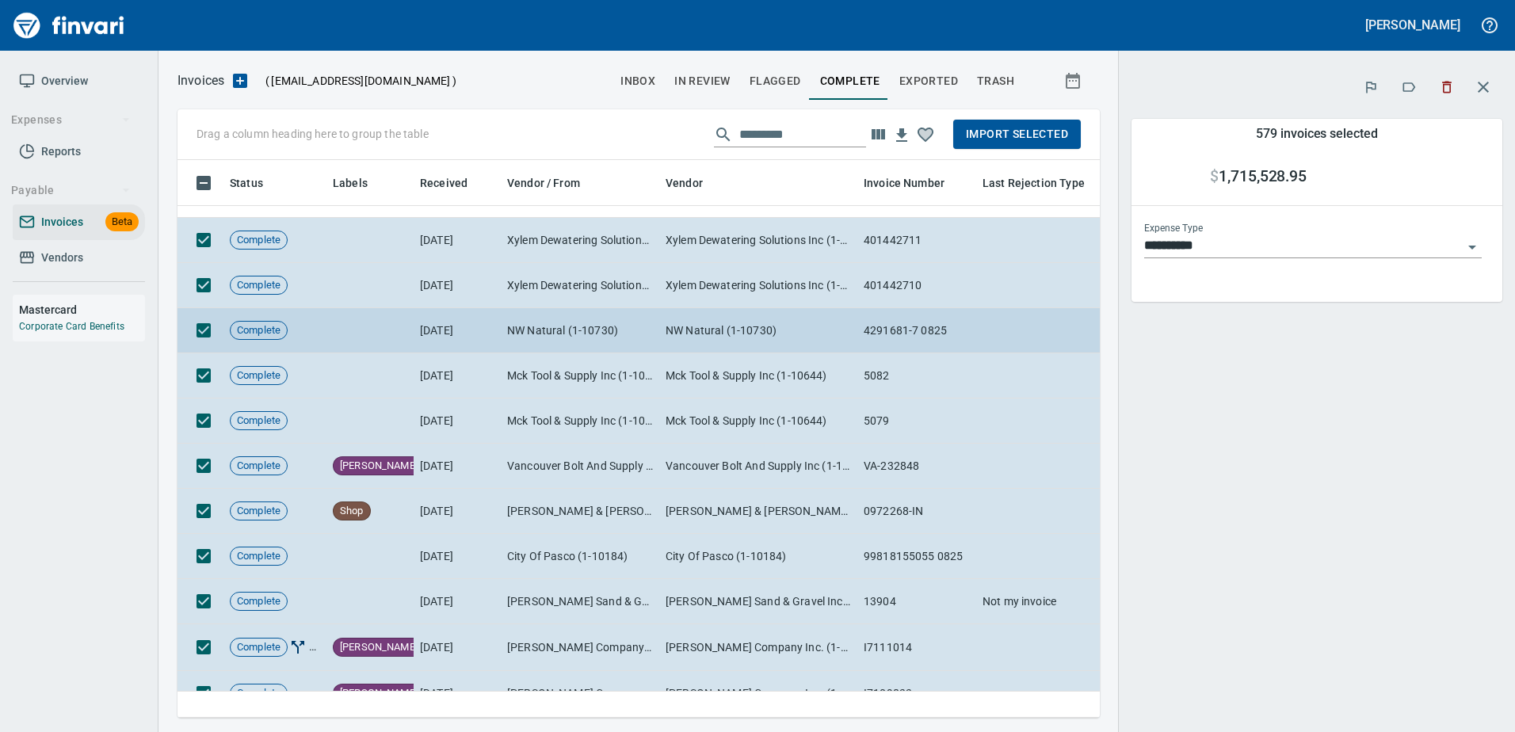
scroll to position [5941, 0]
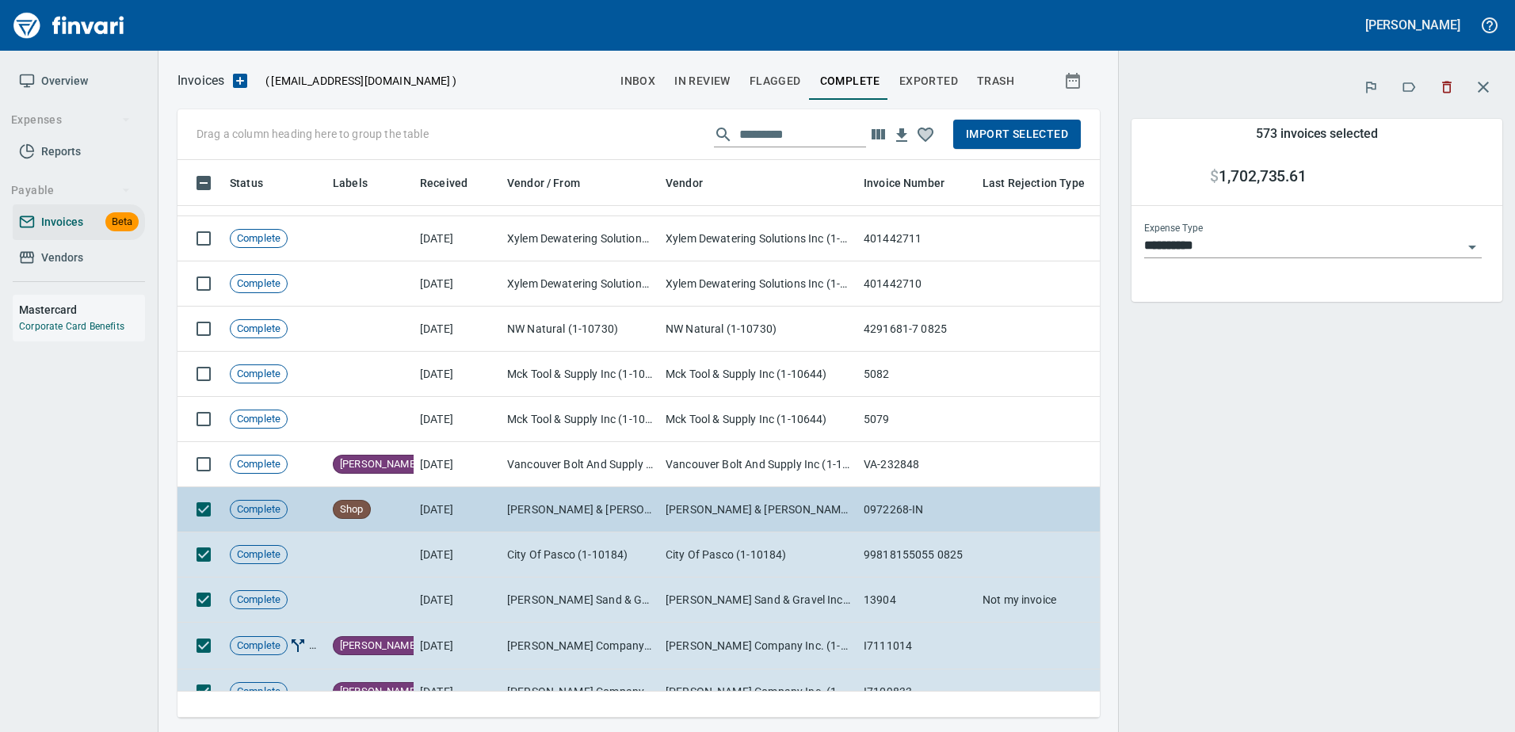
click at [185, 502] on td at bounding box center [200, 509] width 46 height 45
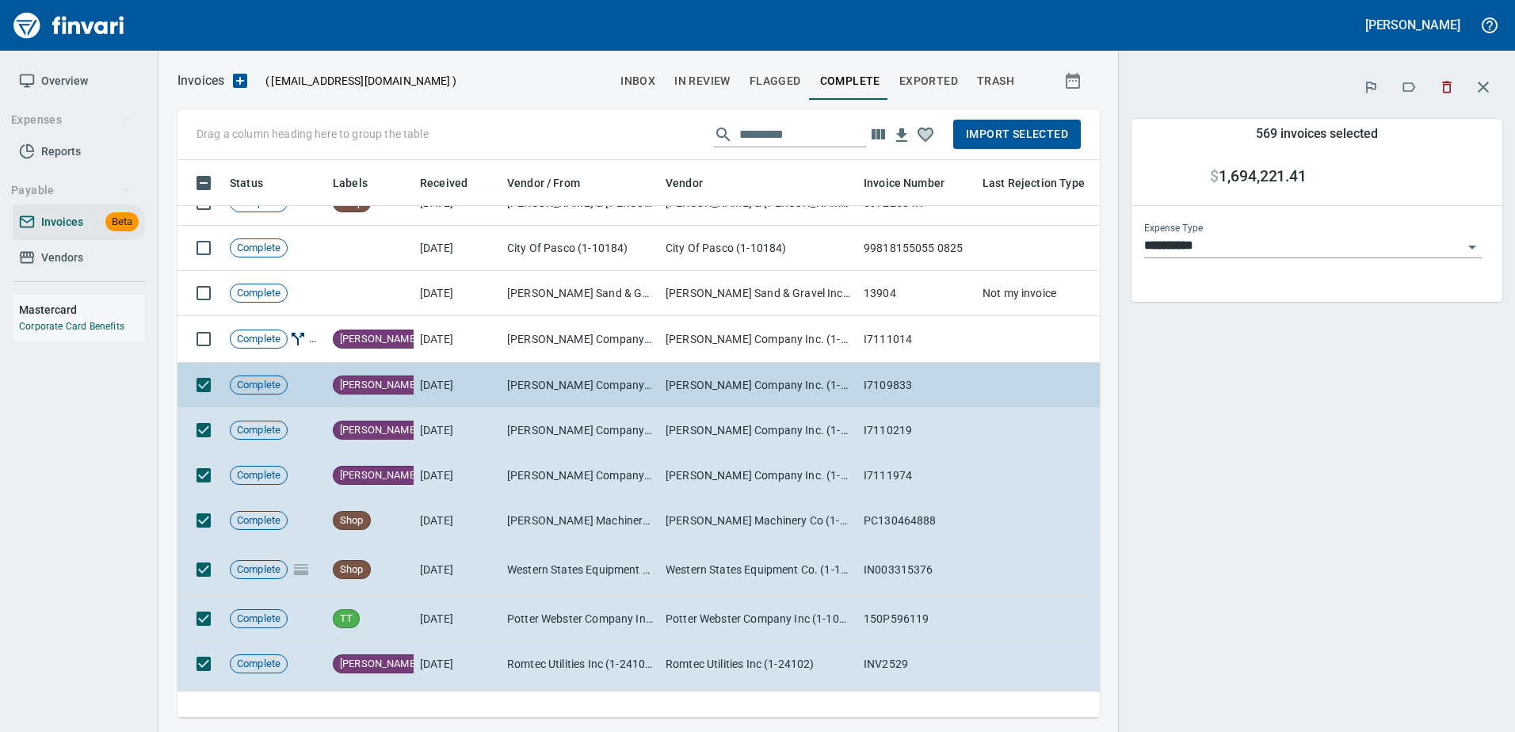
scroll to position [6258, 0]
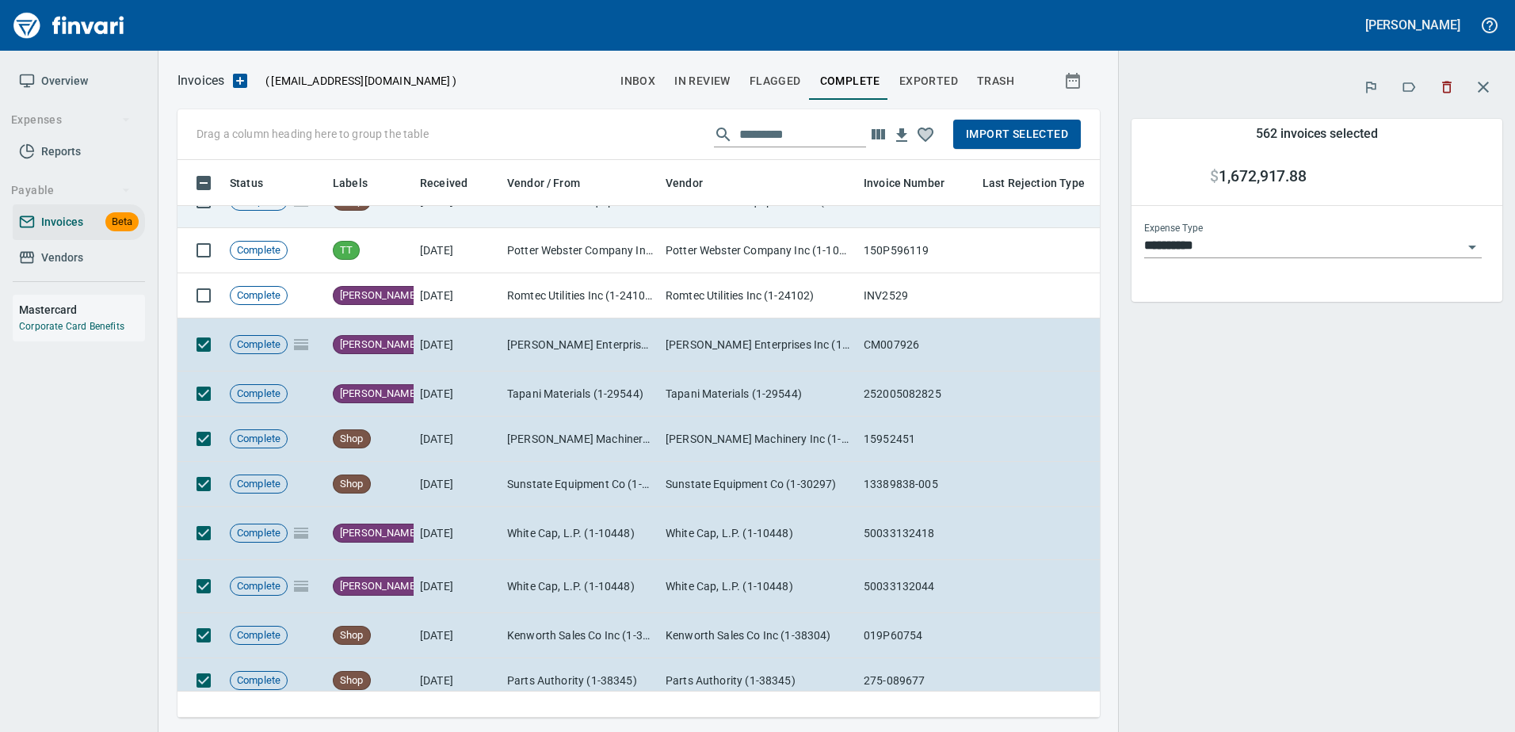
scroll to position [6654, 0]
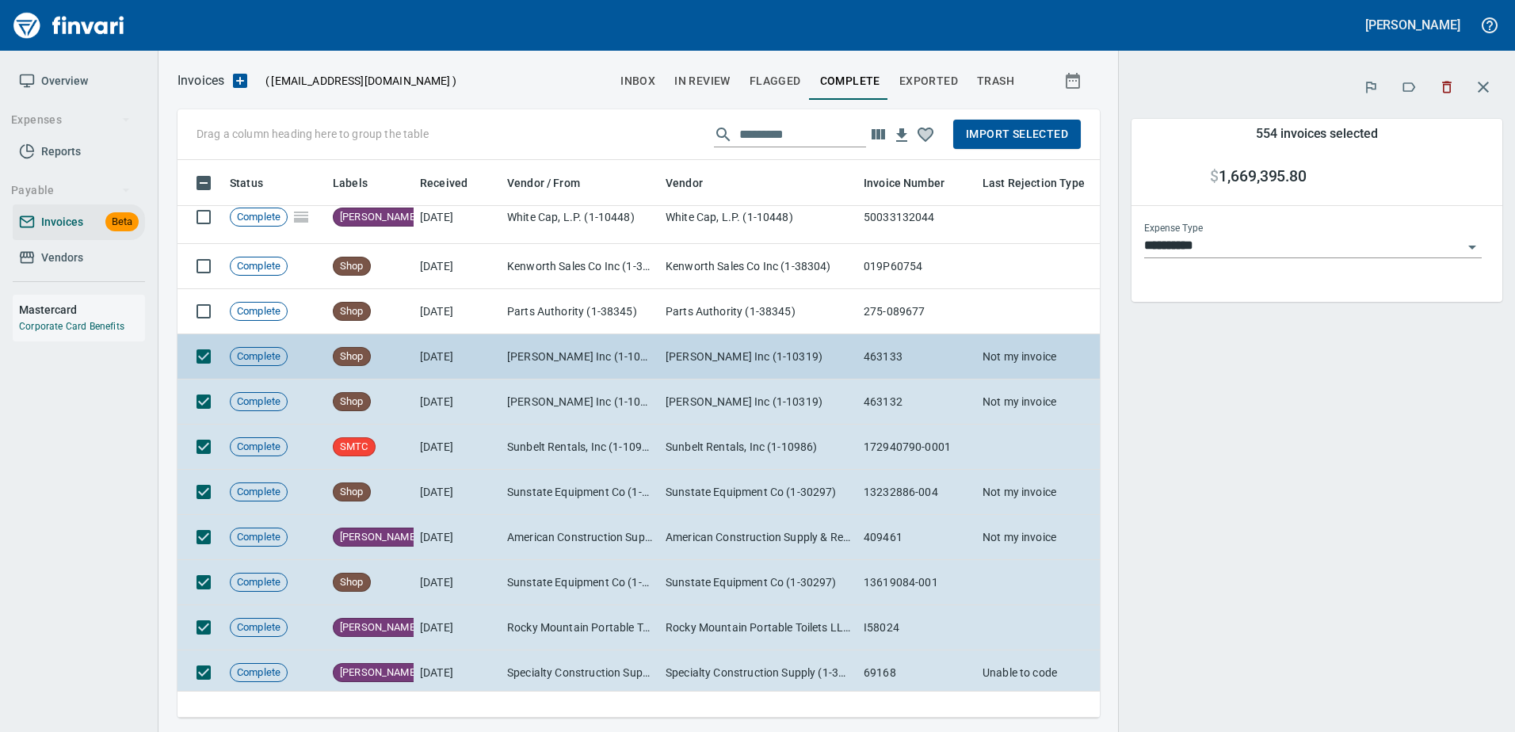
scroll to position [7050, 0]
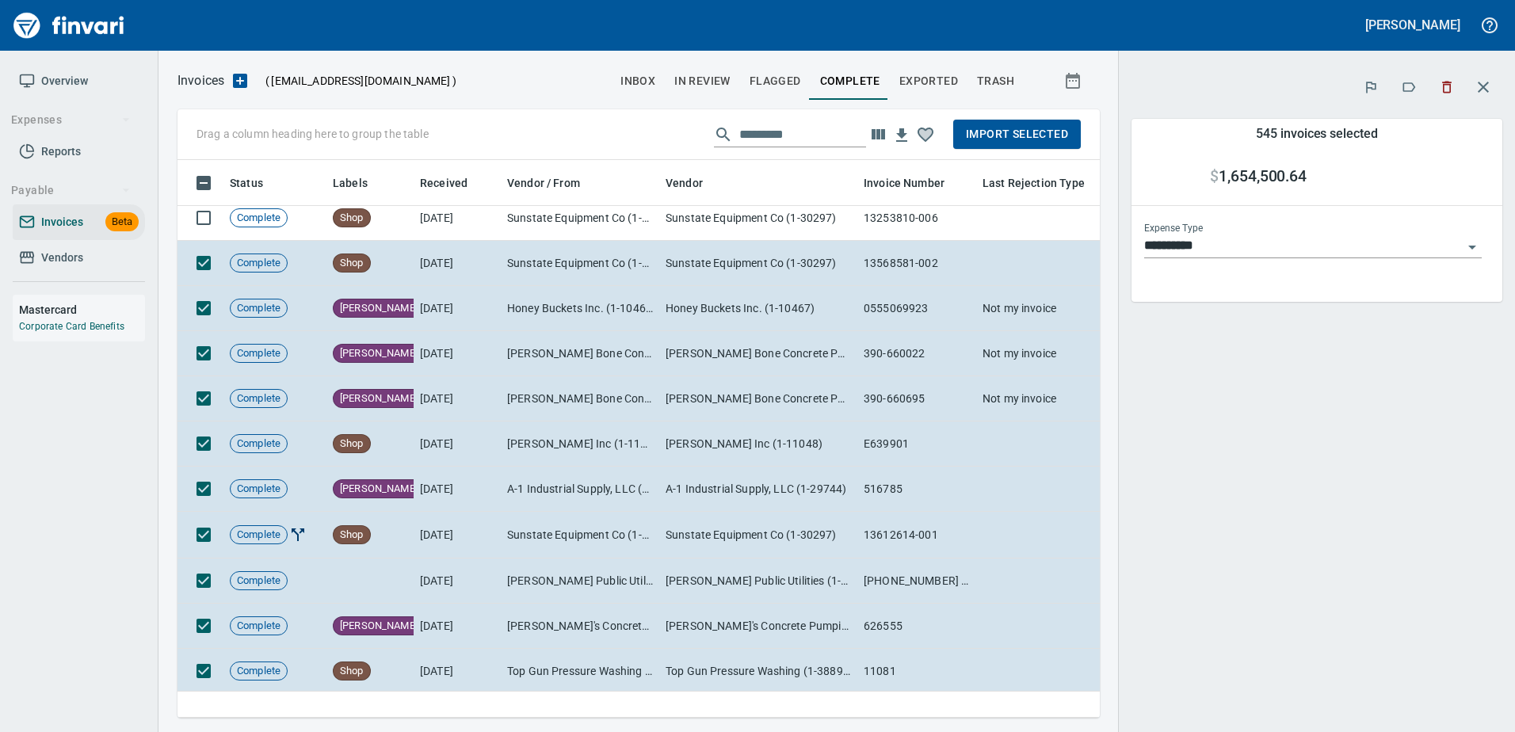
scroll to position [7526, 0]
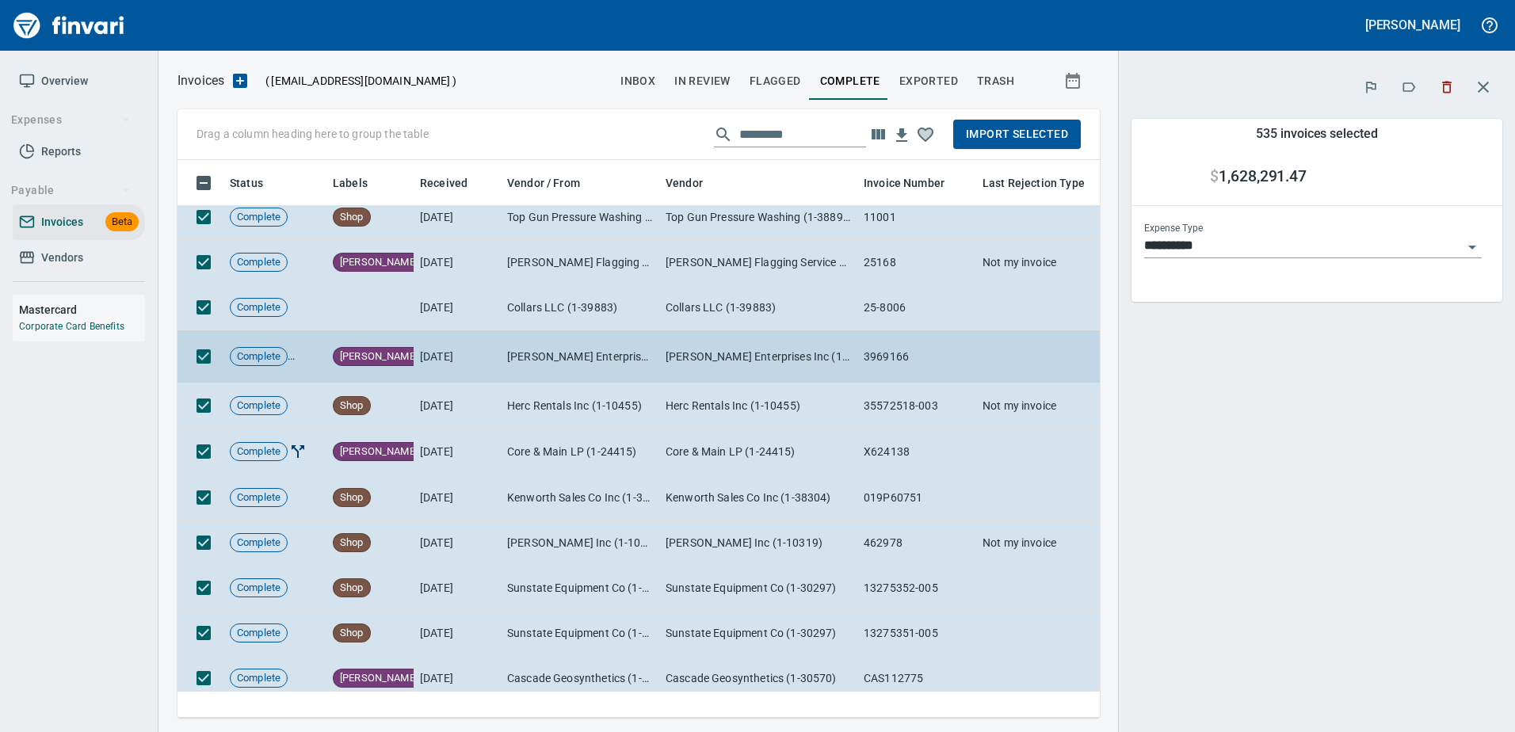
scroll to position [8001, 0]
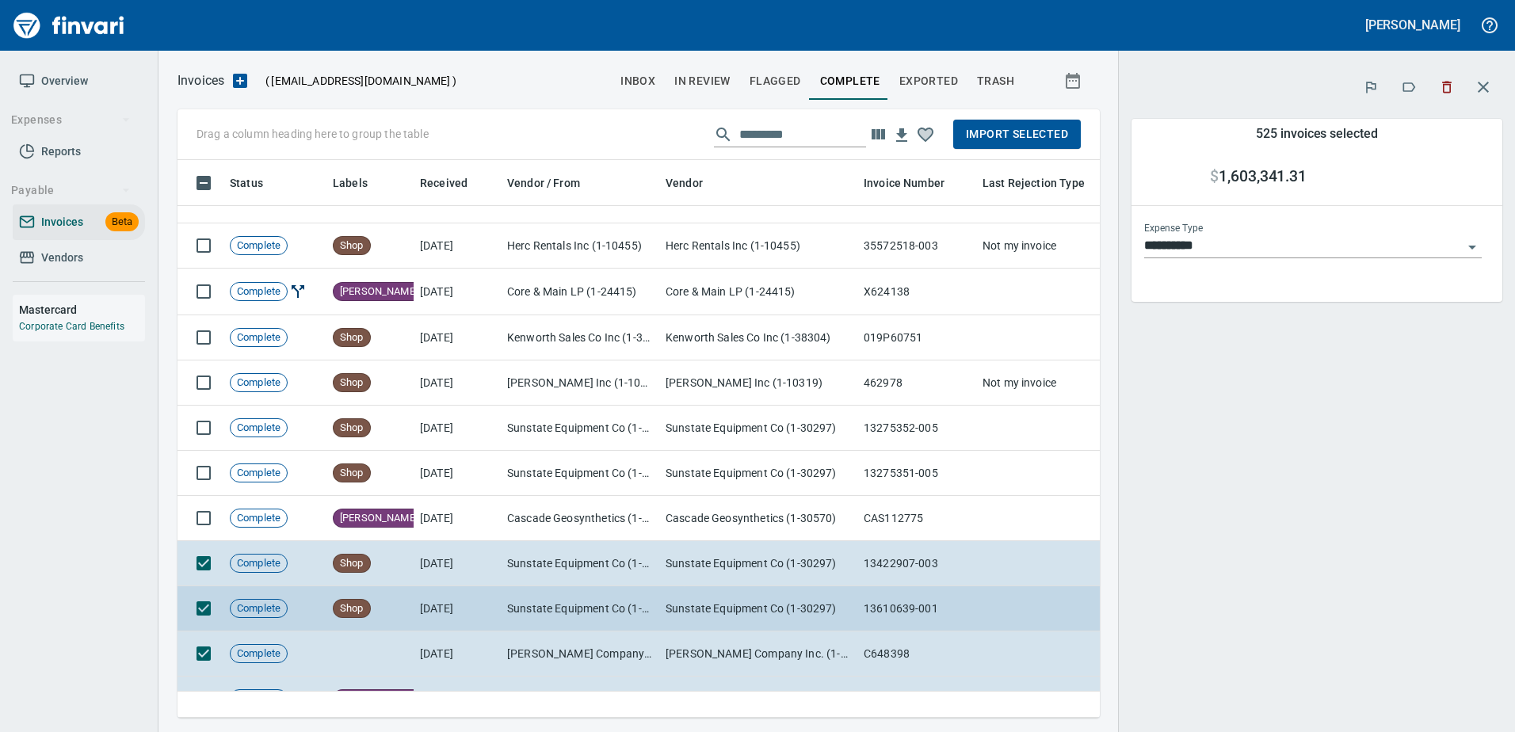
scroll to position [8318, 0]
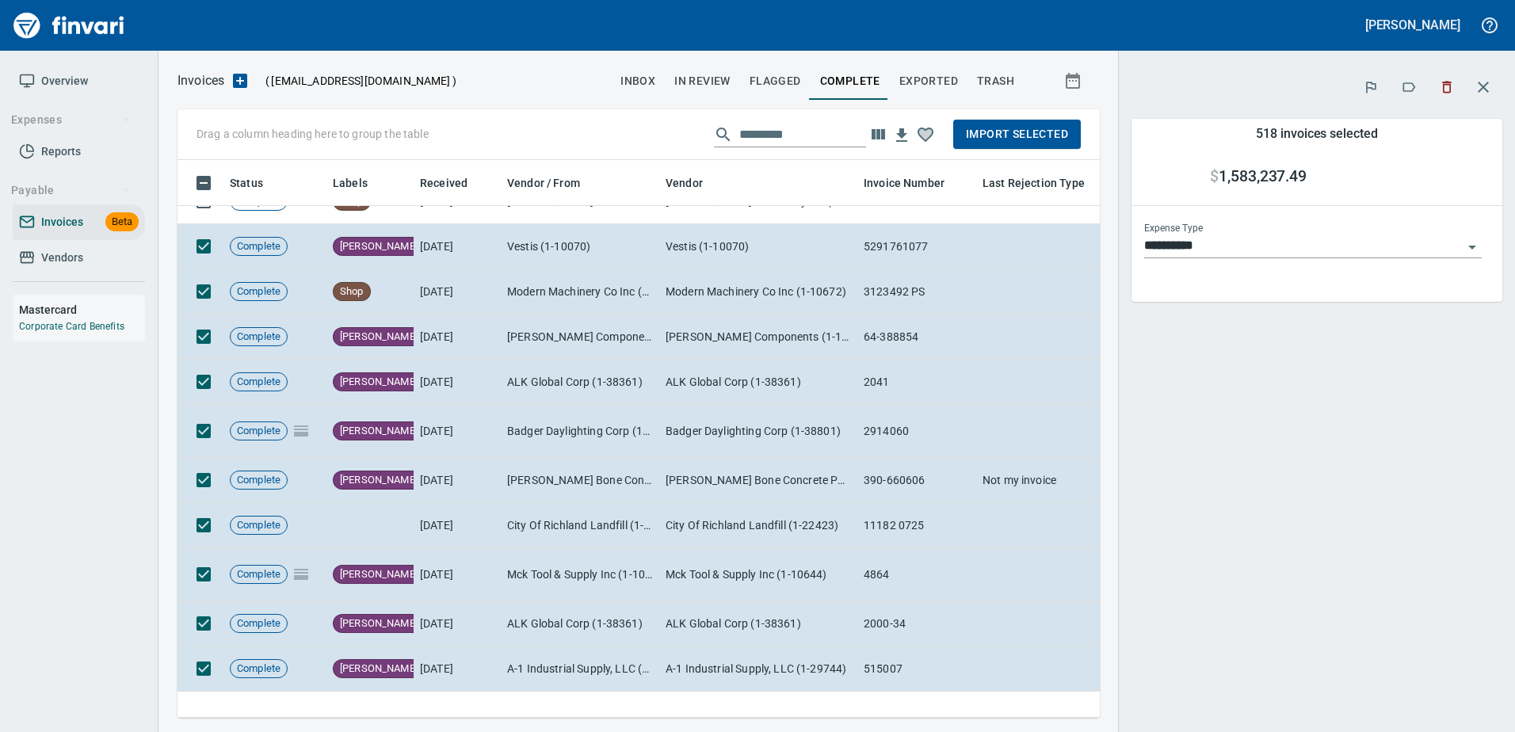
scroll to position [8793, 0]
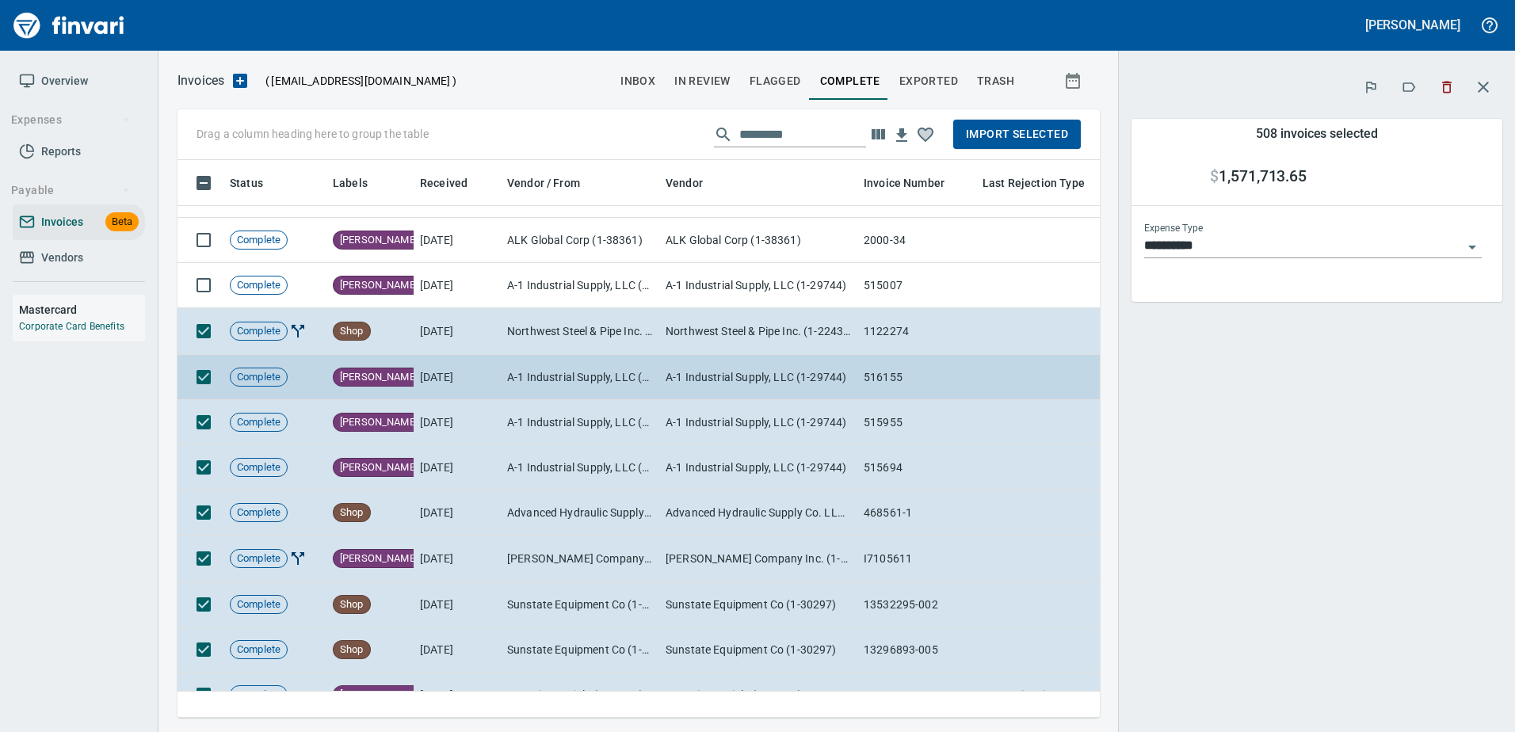
scroll to position [9189, 0]
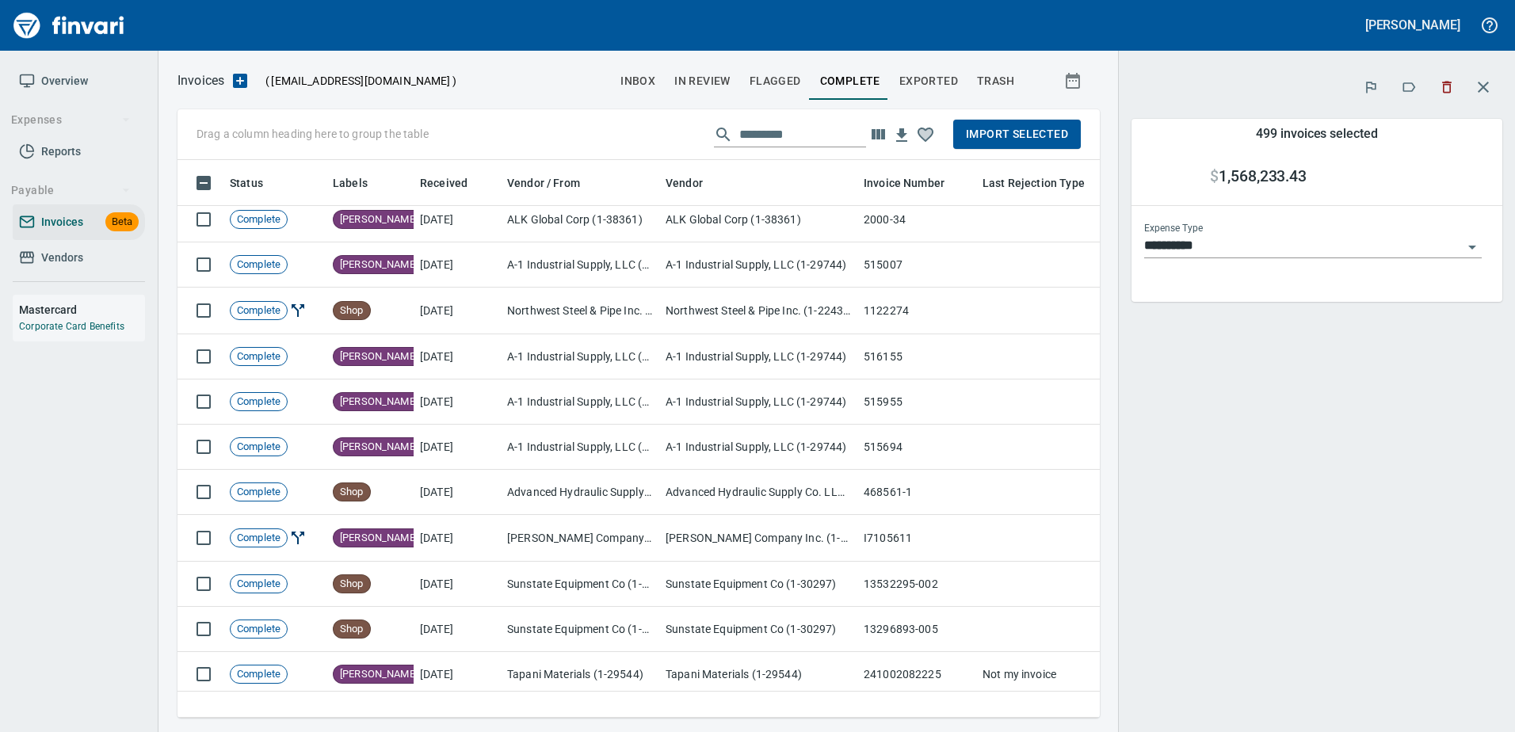
click at [1011, 132] on span "Import Selected" at bounding box center [1017, 134] width 102 height 20
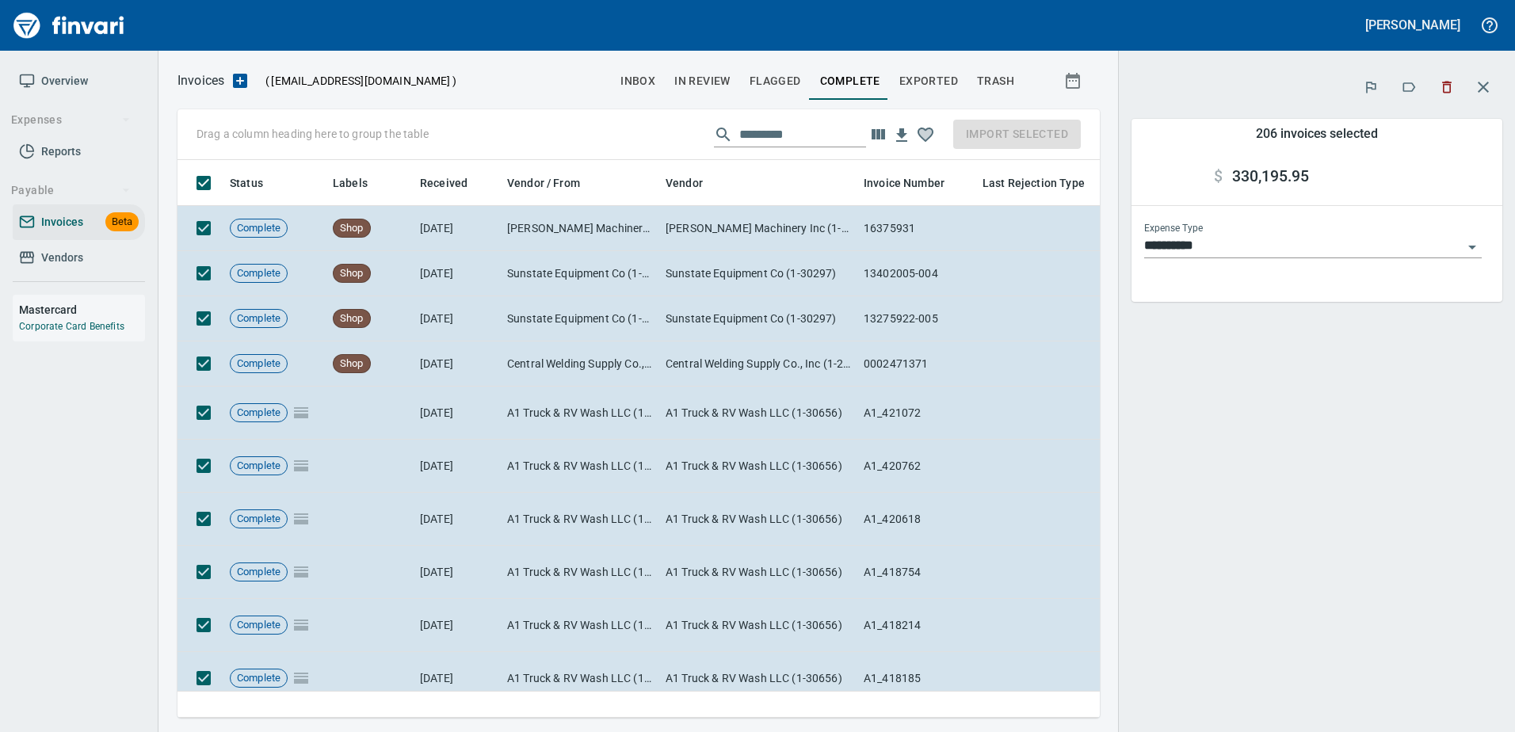
click at [998, 135] on div "Drag a column heading here to group the table Import Selected" at bounding box center [638, 134] width 922 height 51
click at [1031, 103] on div "Invoices ( [EMAIL_ADDRESS][DOMAIN_NAME] ) inbox In Review Flagged Complete Expo…" at bounding box center [836, 394] width 1356 height 648
click at [1478, 88] on icon "button" at bounding box center [1482, 87] width 19 height 19
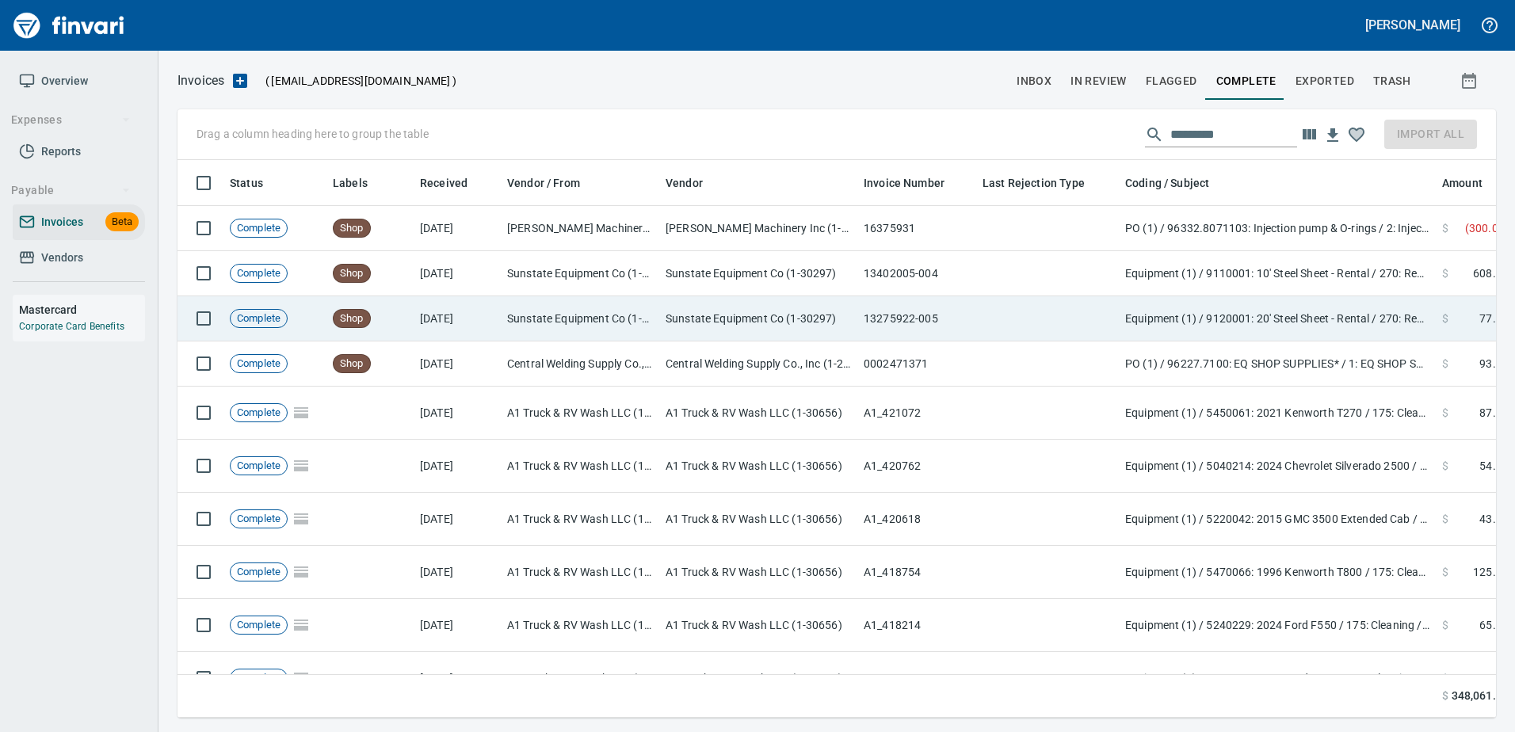
scroll to position [534, 1294]
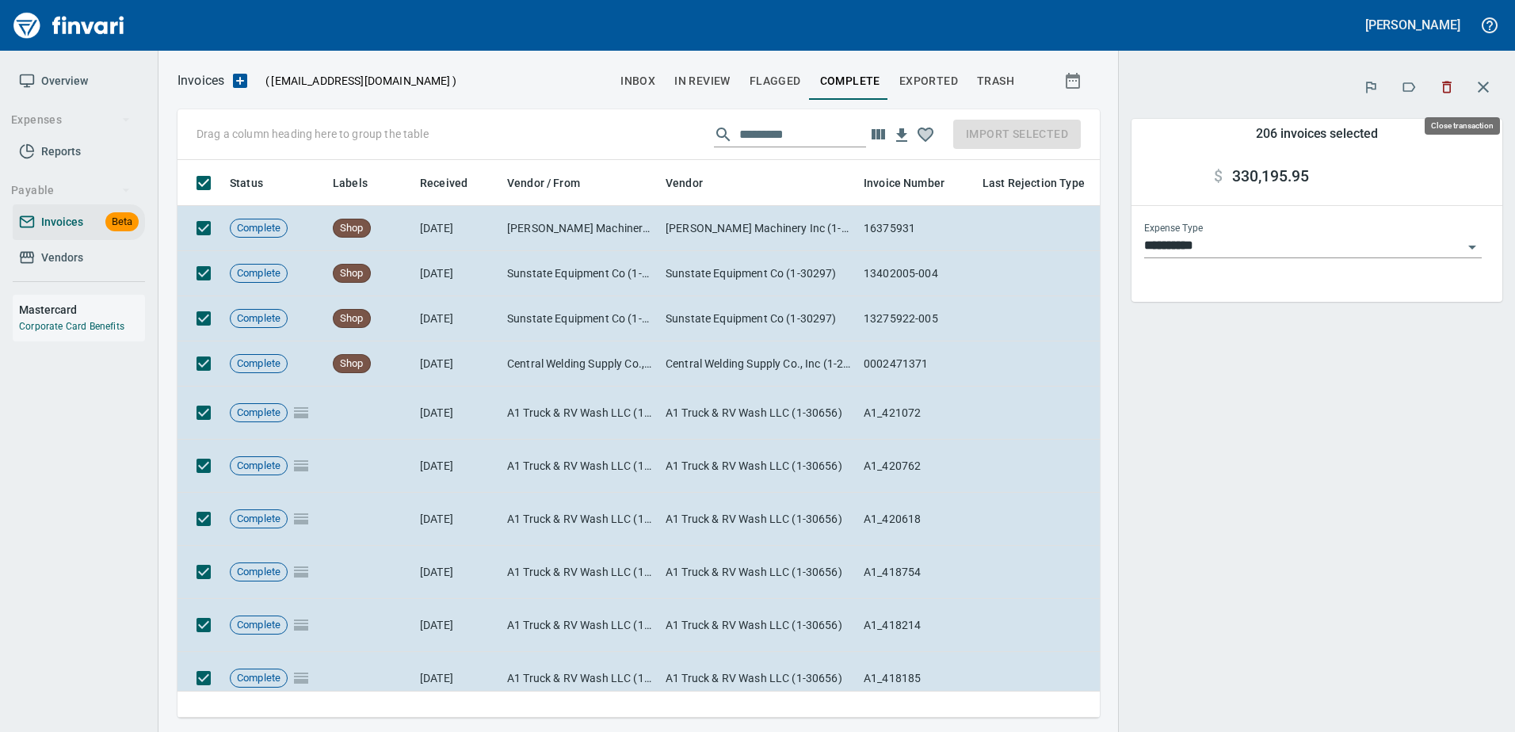
scroll to position [534, 898]
click at [1496, 82] on button "button" at bounding box center [1483, 87] width 38 height 38
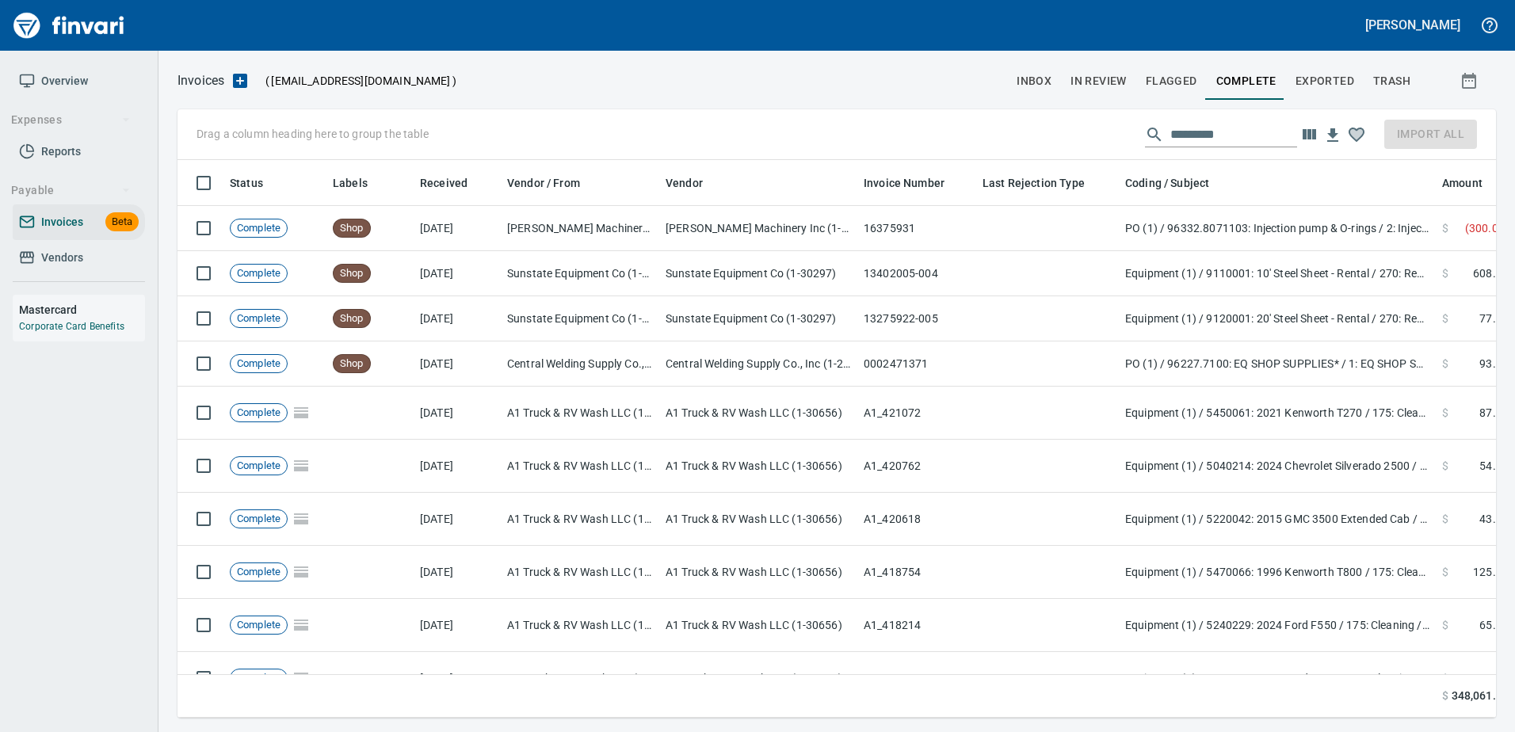
scroll to position [534, 1292]
click at [1150, 76] on span "Flagged" at bounding box center [1170, 81] width 51 height 20
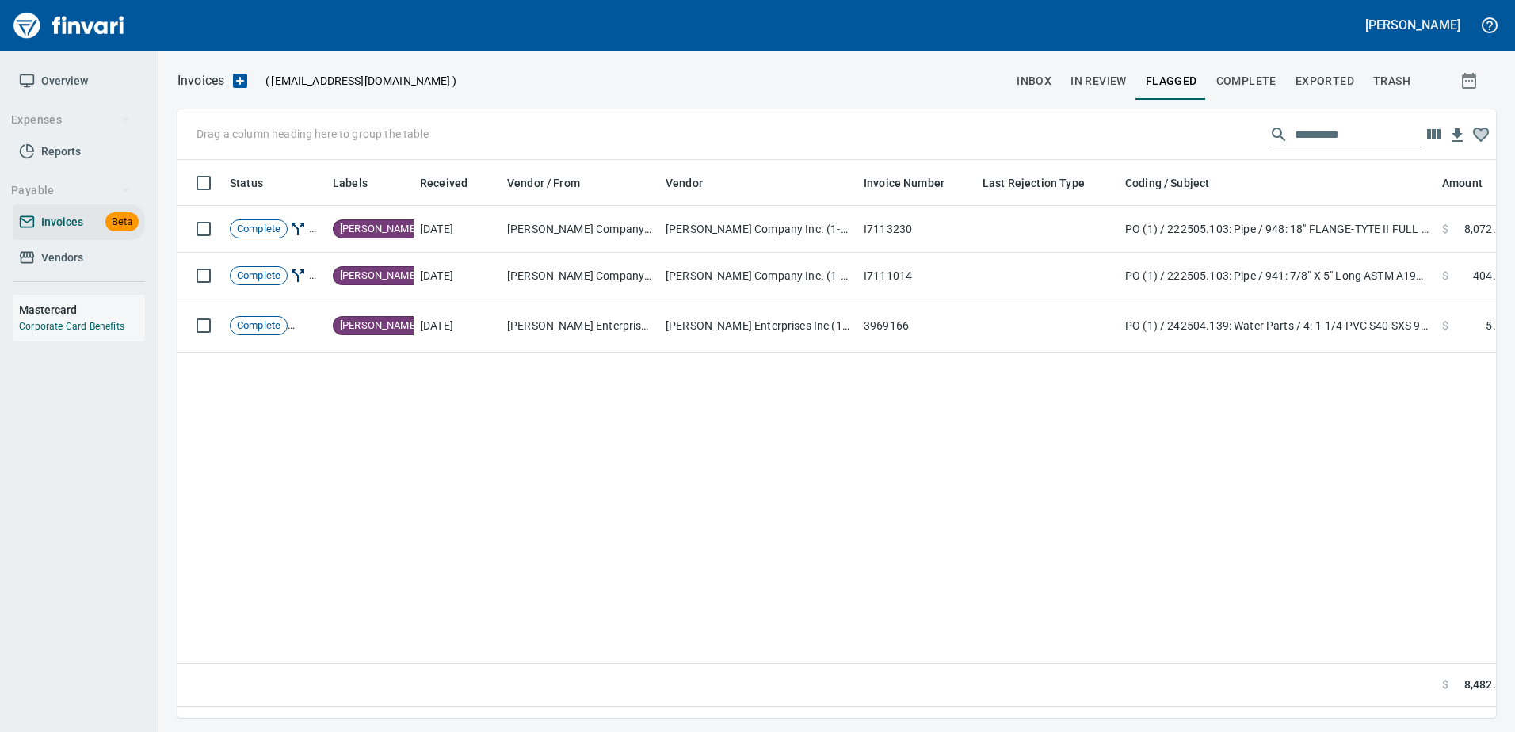
scroll to position [534, 1294]
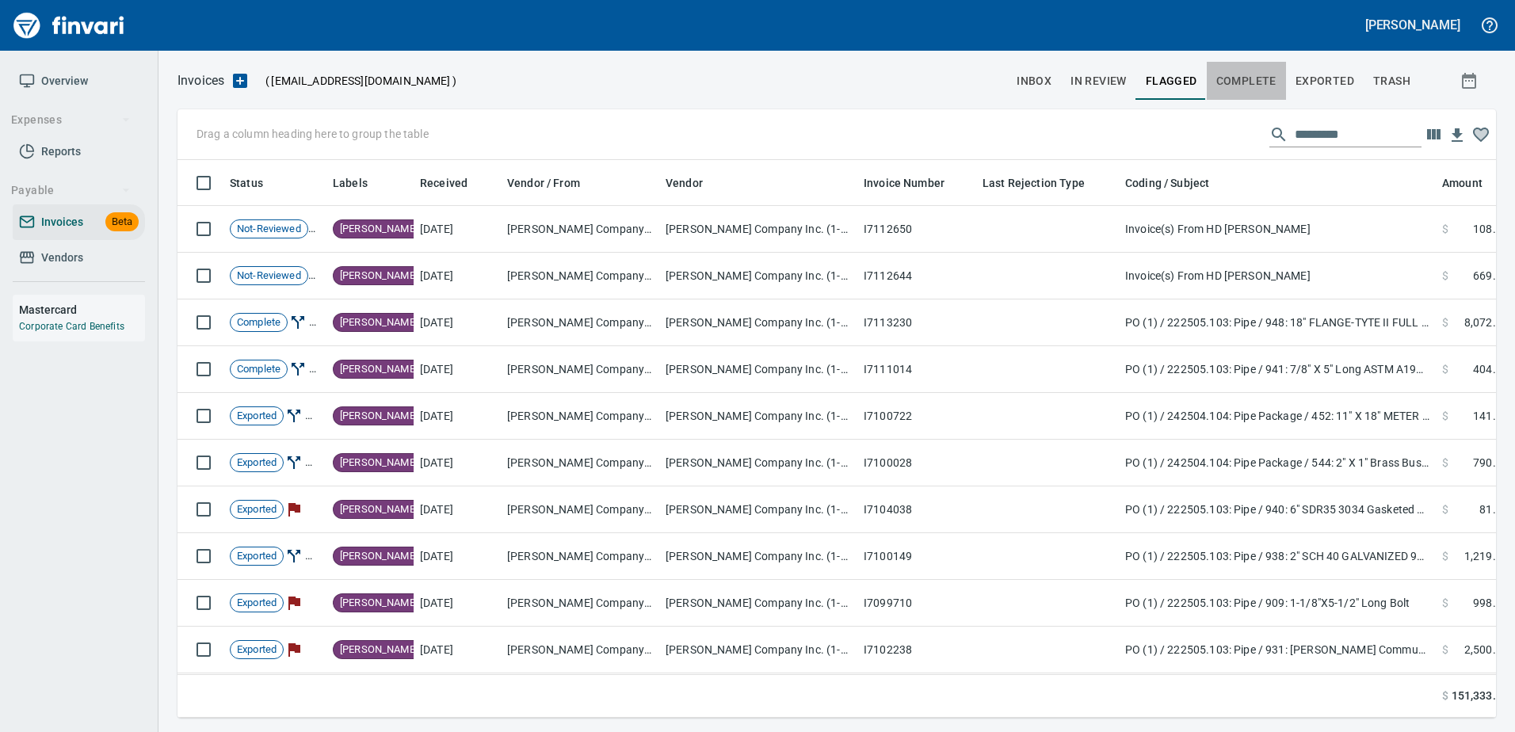
click at [1264, 82] on span "Complete" at bounding box center [1246, 81] width 60 height 20
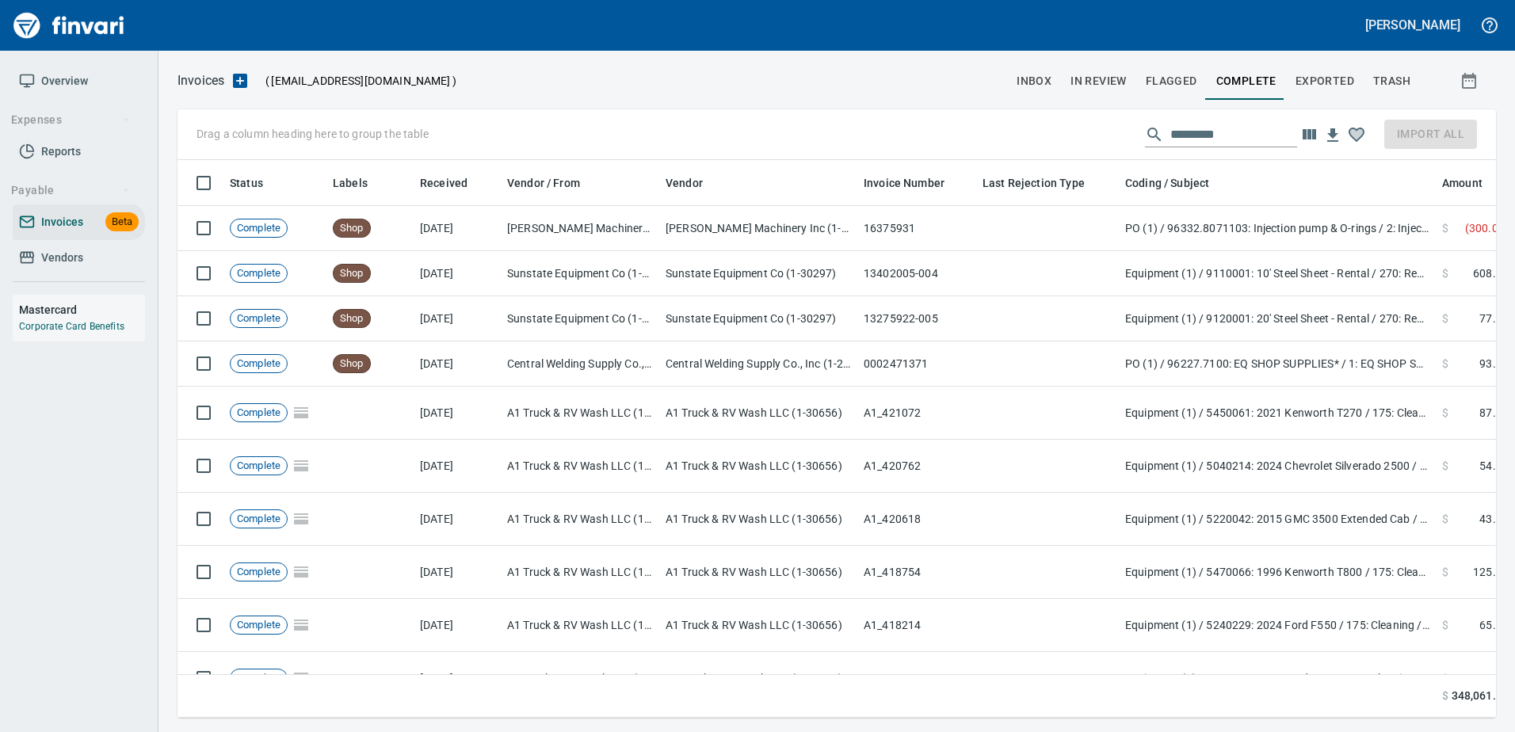
scroll to position [534, 1294]
click at [1463, 128] on div "Drag a column heading here to group the table Import All" at bounding box center [836, 134] width 1318 height 51
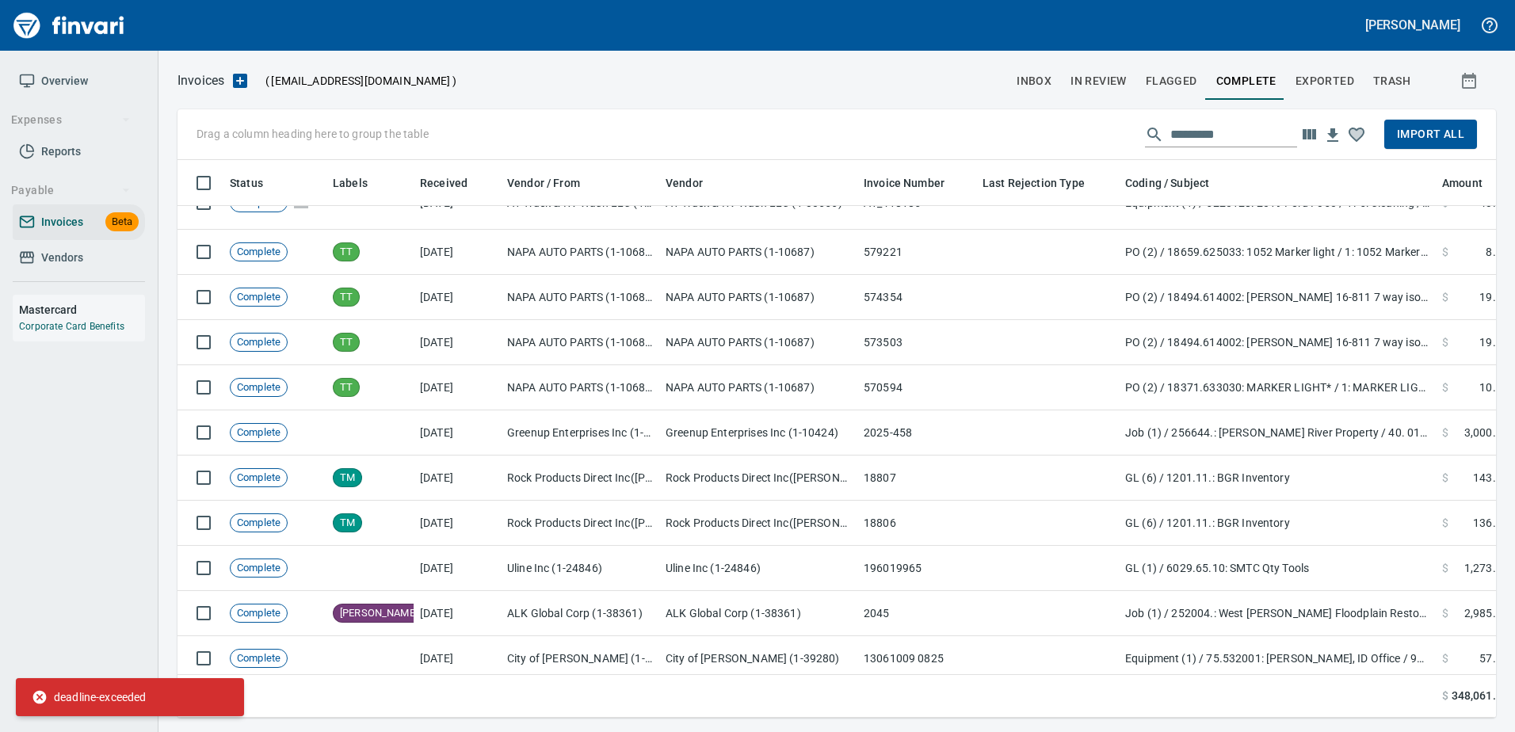
click at [39, 696] on icon at bounding box center [40, 697] width 16 height 16
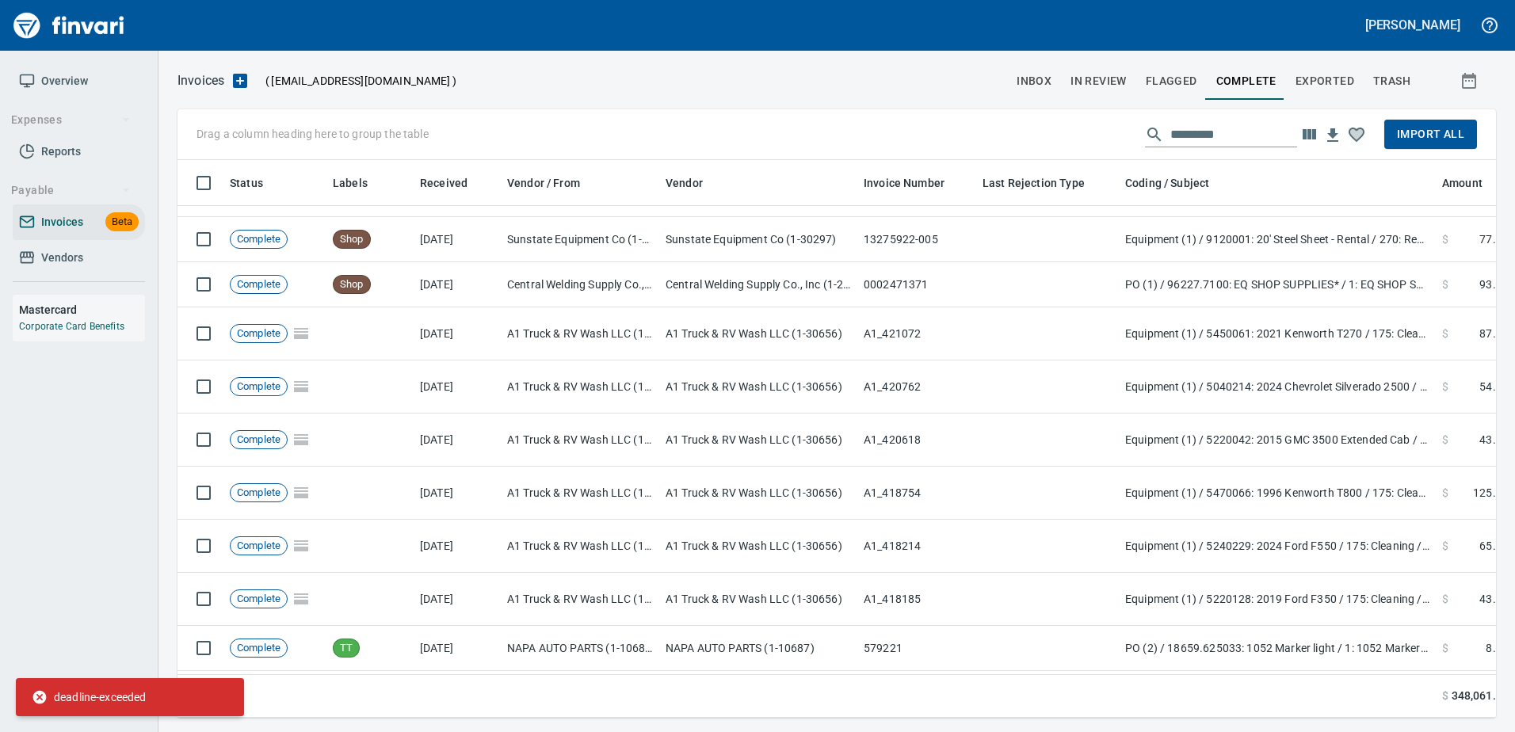
scroll to position [0, 0]
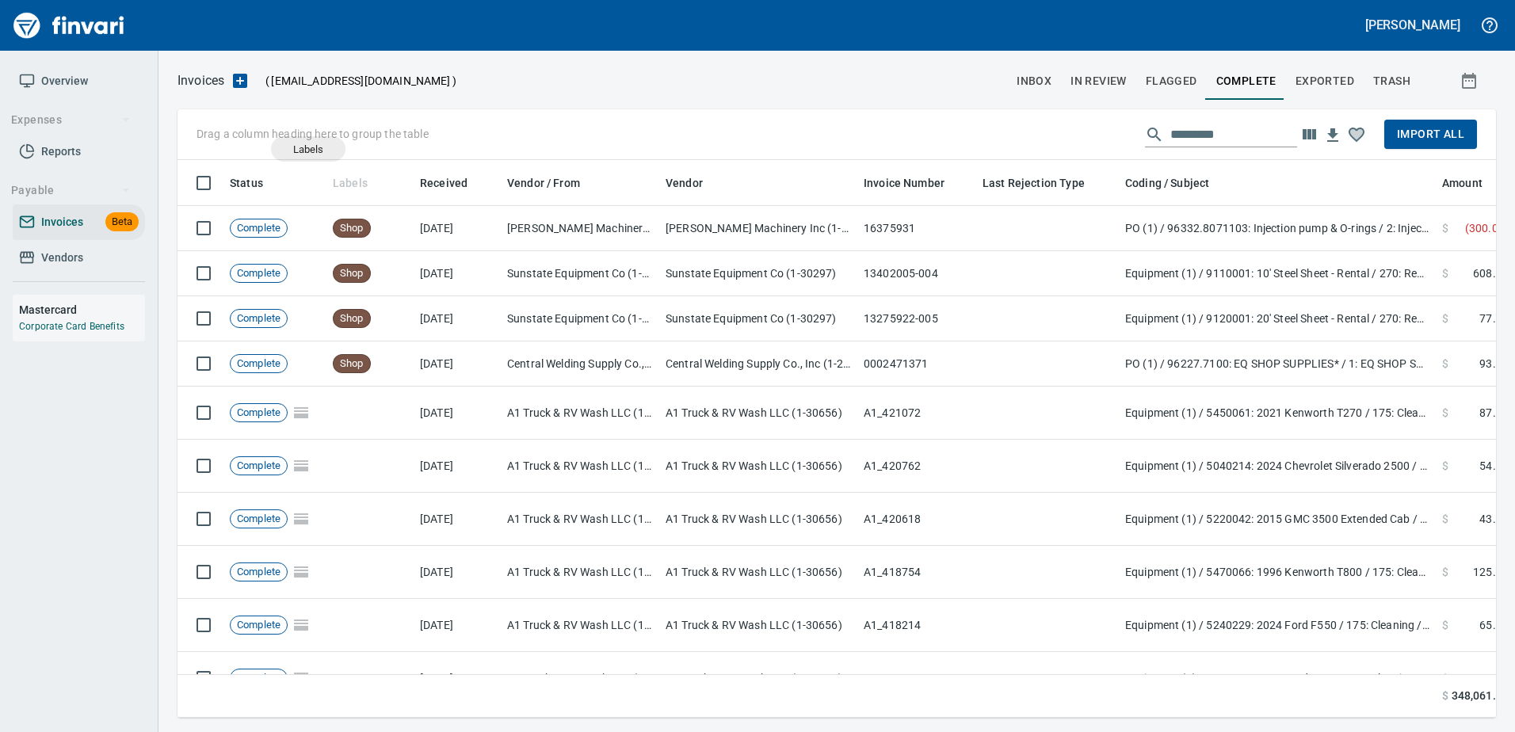
drag, startPoint x: 353, startPoint y: 181, endPoint x: 295, endPoint y: 136, distance: 73.4
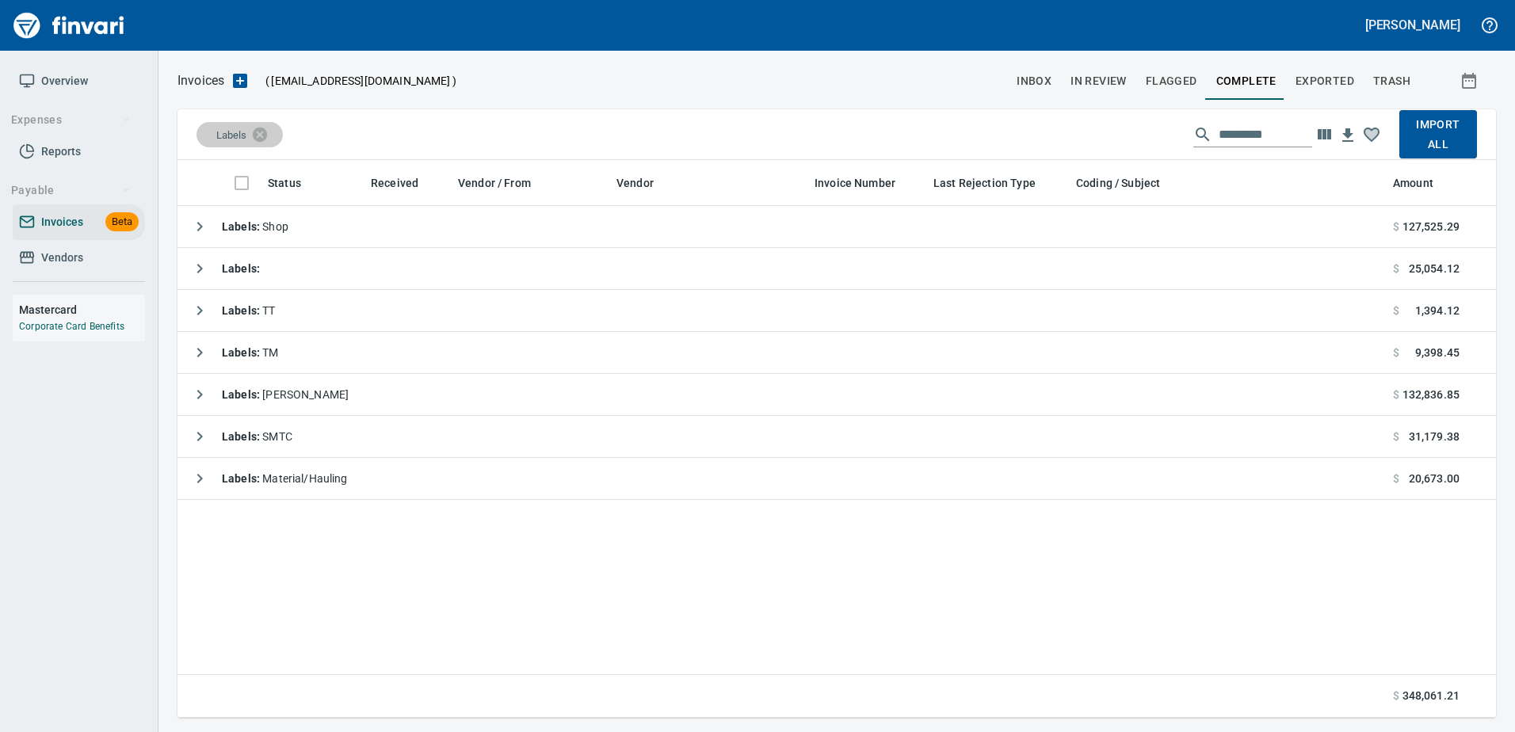
scroll to position [546, 1306]
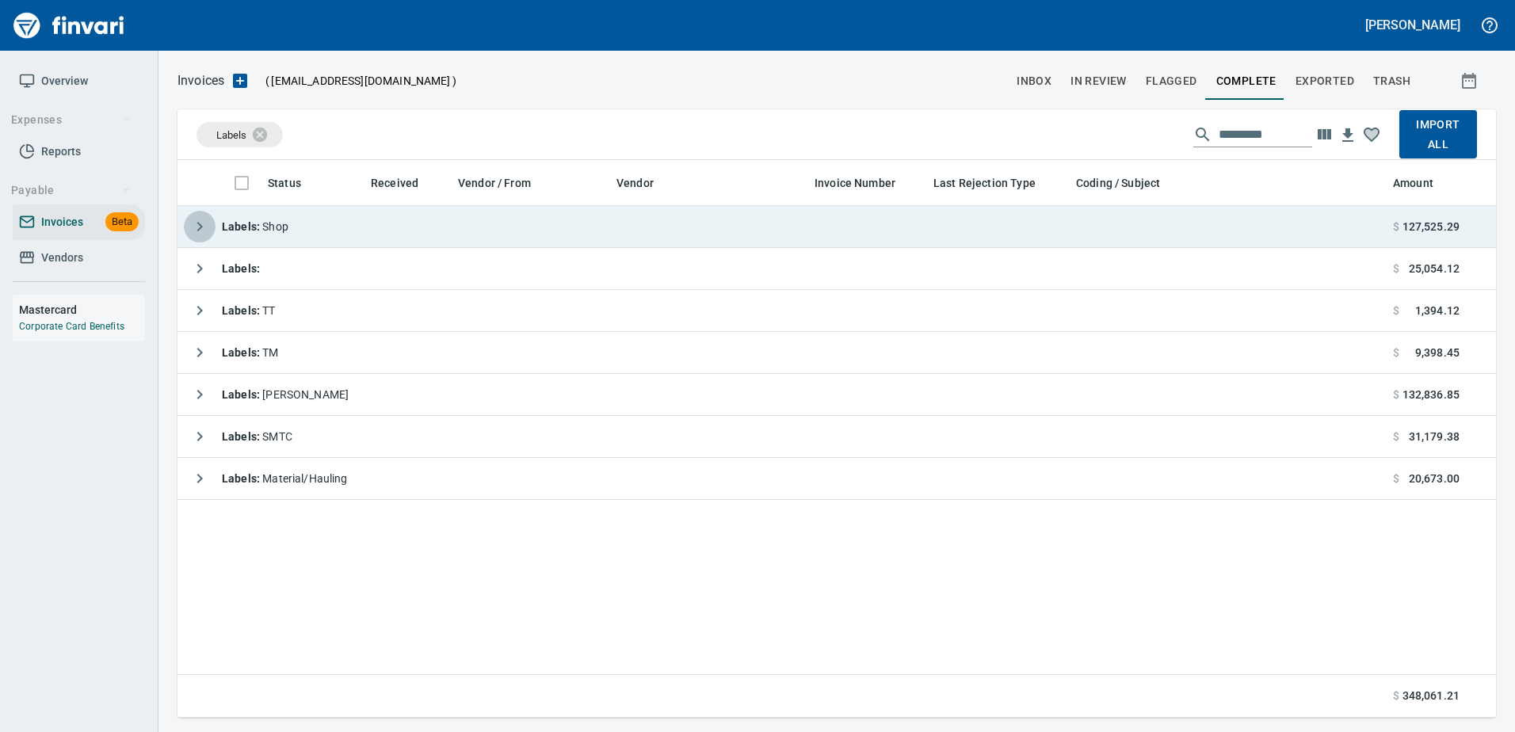
click at [193, 221] on icon "button" at bounding box center [199, 226] width 19 height 19
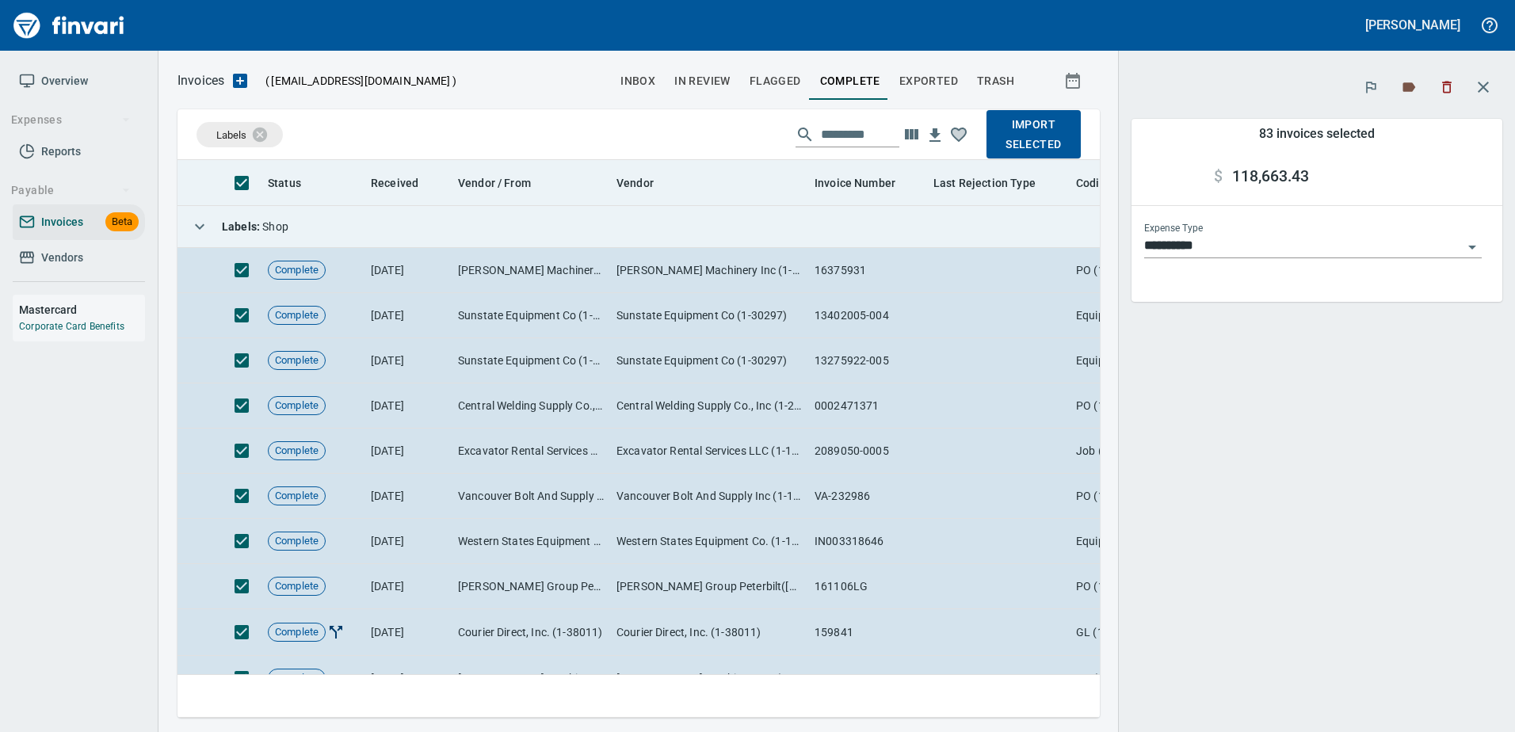
scroll to position [534, 898]
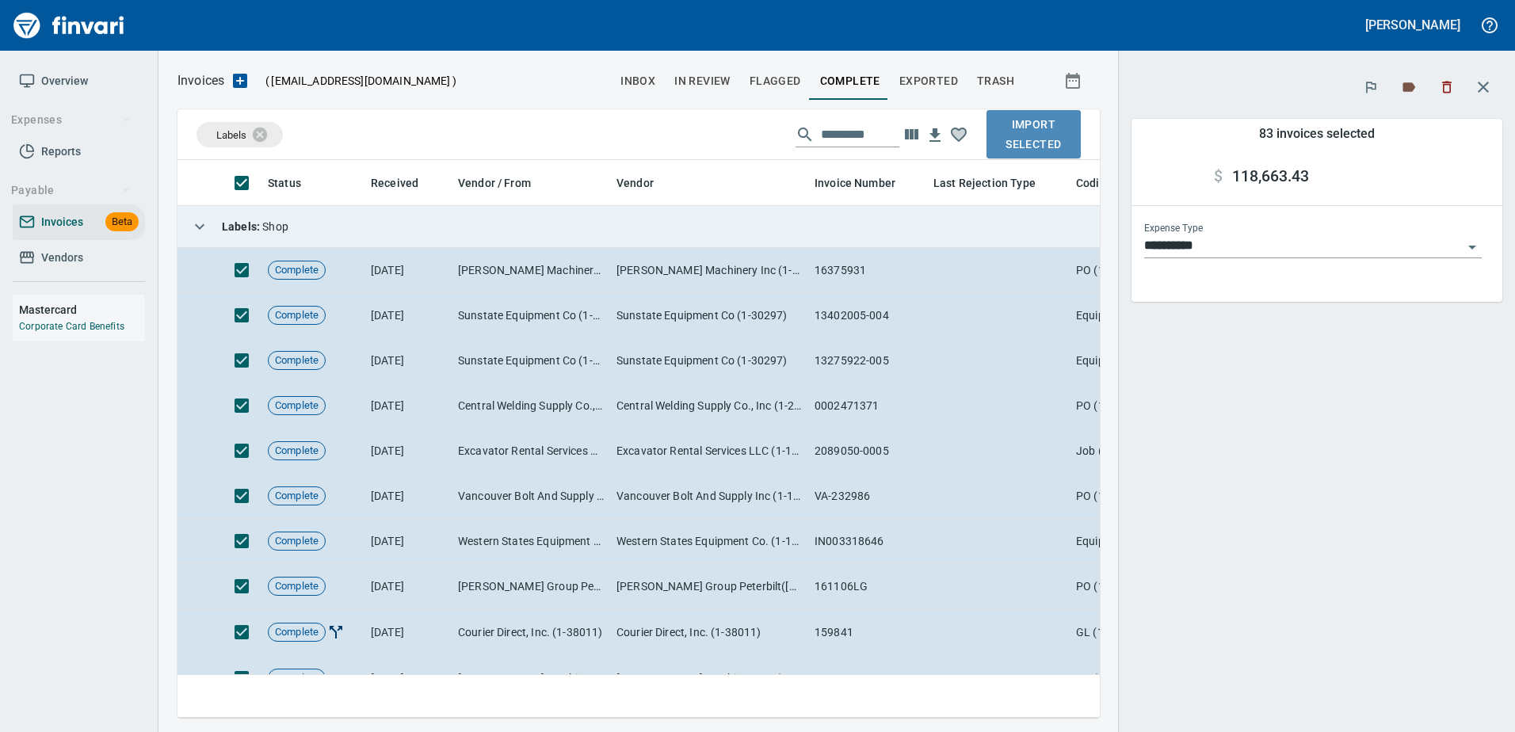
click at [1050, 135] on span "Import Selected" at bounding box center [1033, 134] width 69 height 39
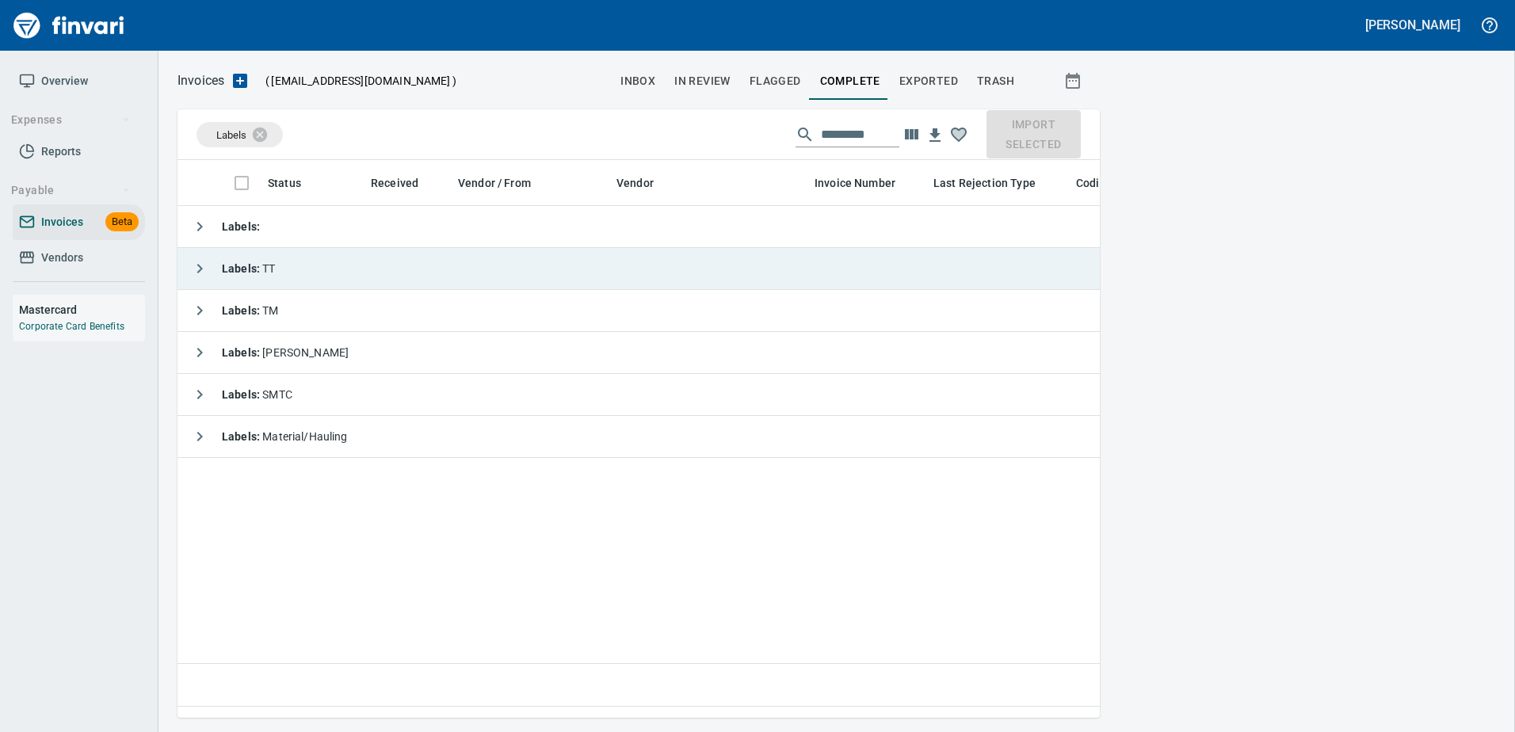
click at [200, 257] on button "button" at bounding box center [200, 269] width 32 height 32
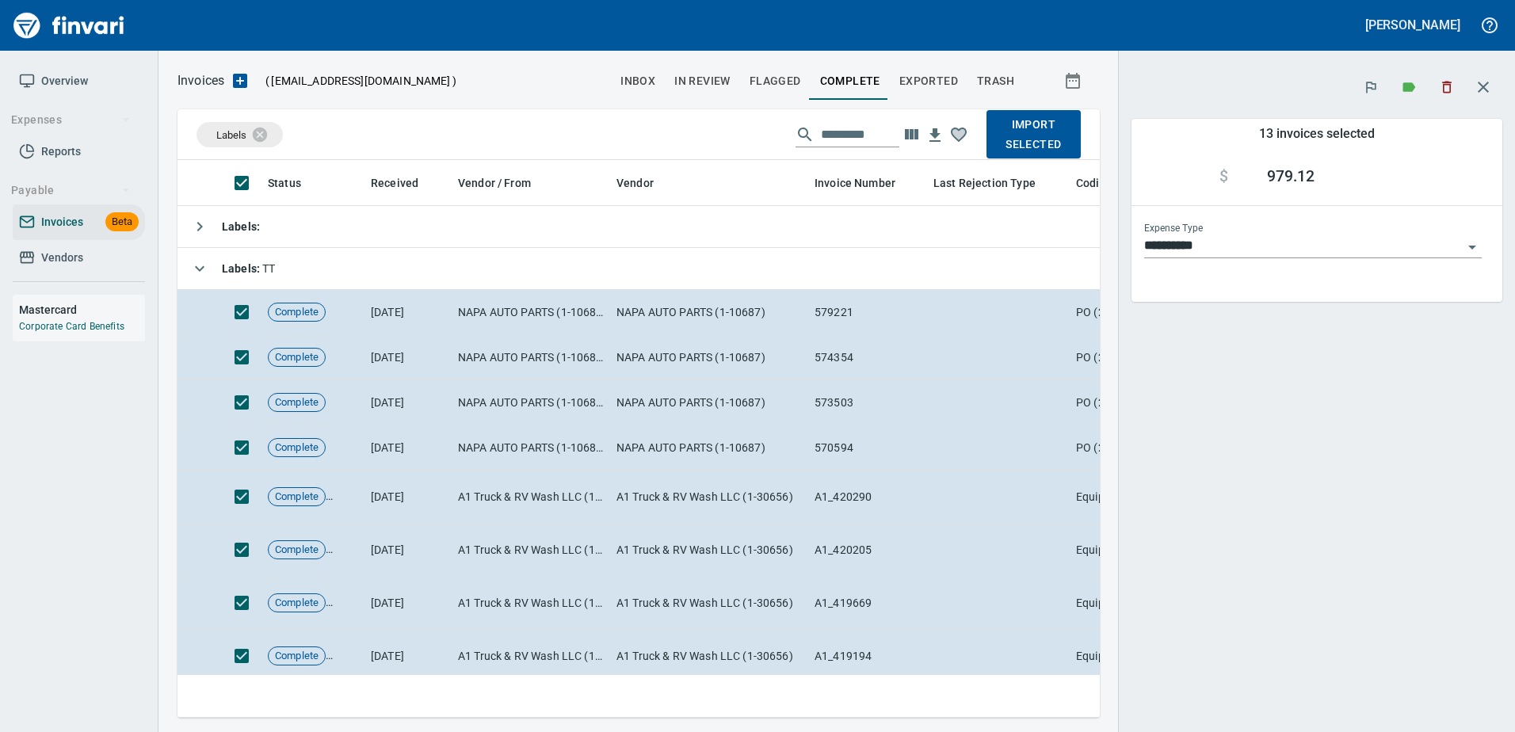
click at [1014, 141] on span "Import Selected" at bounding box center [1033, 134] width 69 height 39
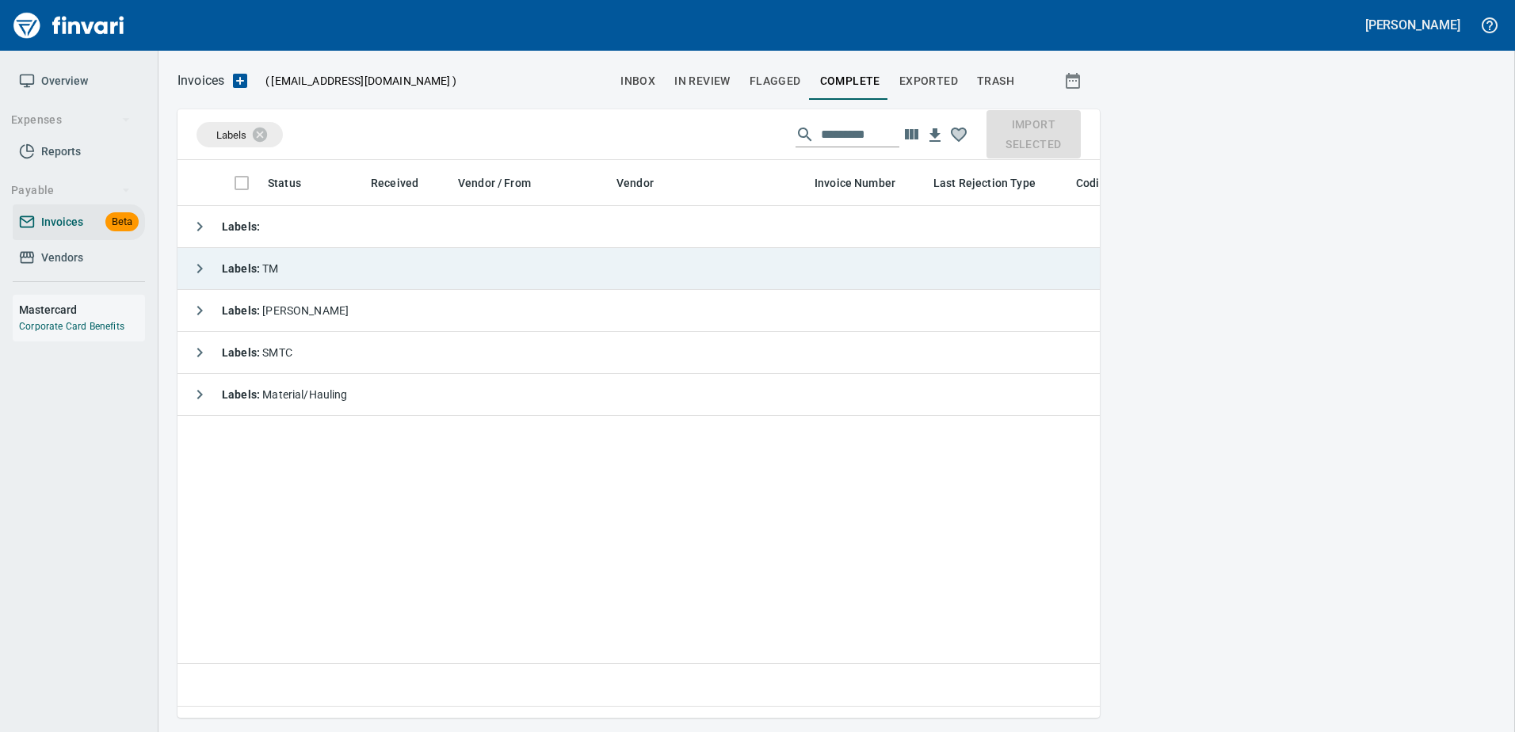
click at [199, 269] on icon "button" at bounding box center [199, 268] width 19 height 19
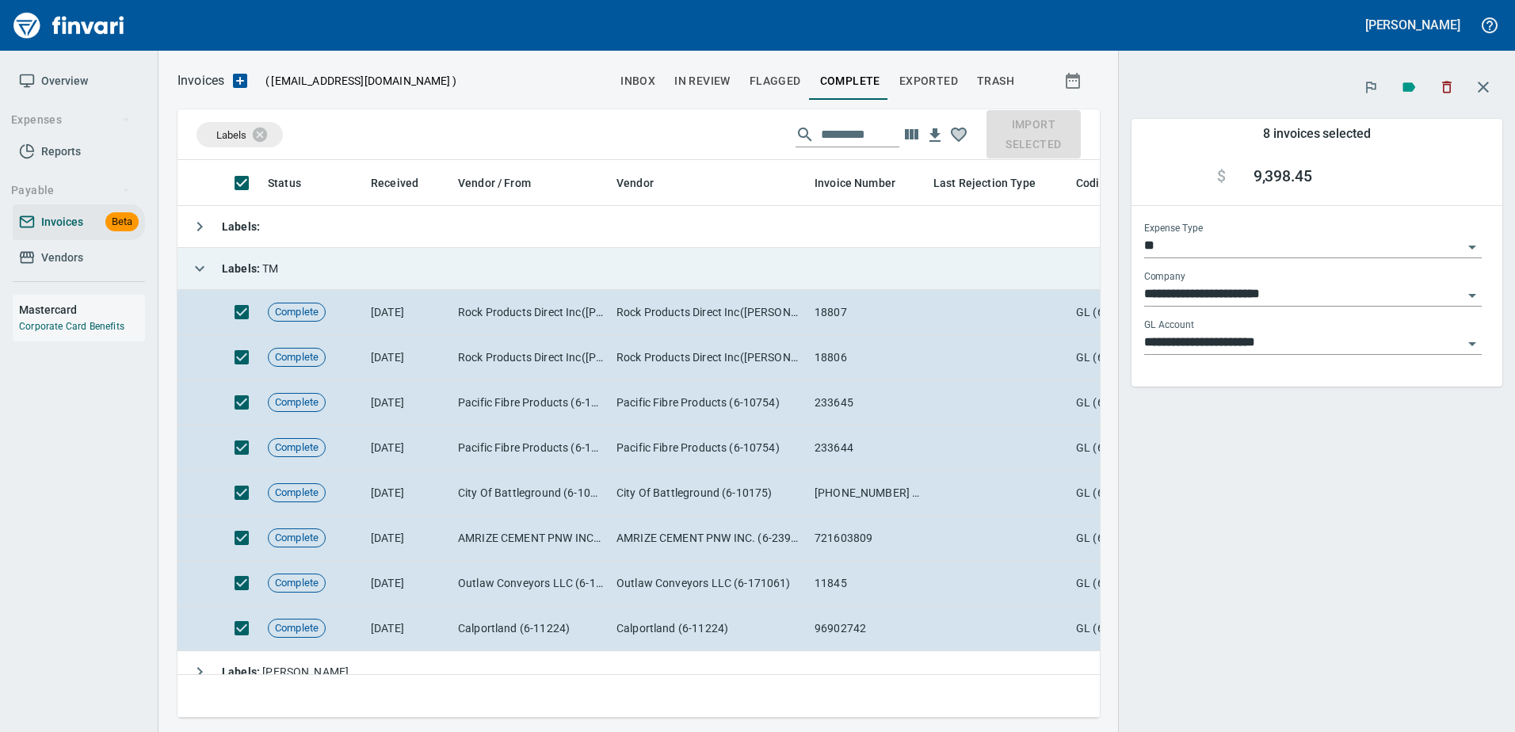
click at [1044, 137] on div "Labels Import Selected" at bounding box center [638, 134] width 922 height 51
click at [1478, 79] on icon "button" at bounding box center [1482, 87] width 19 height 19
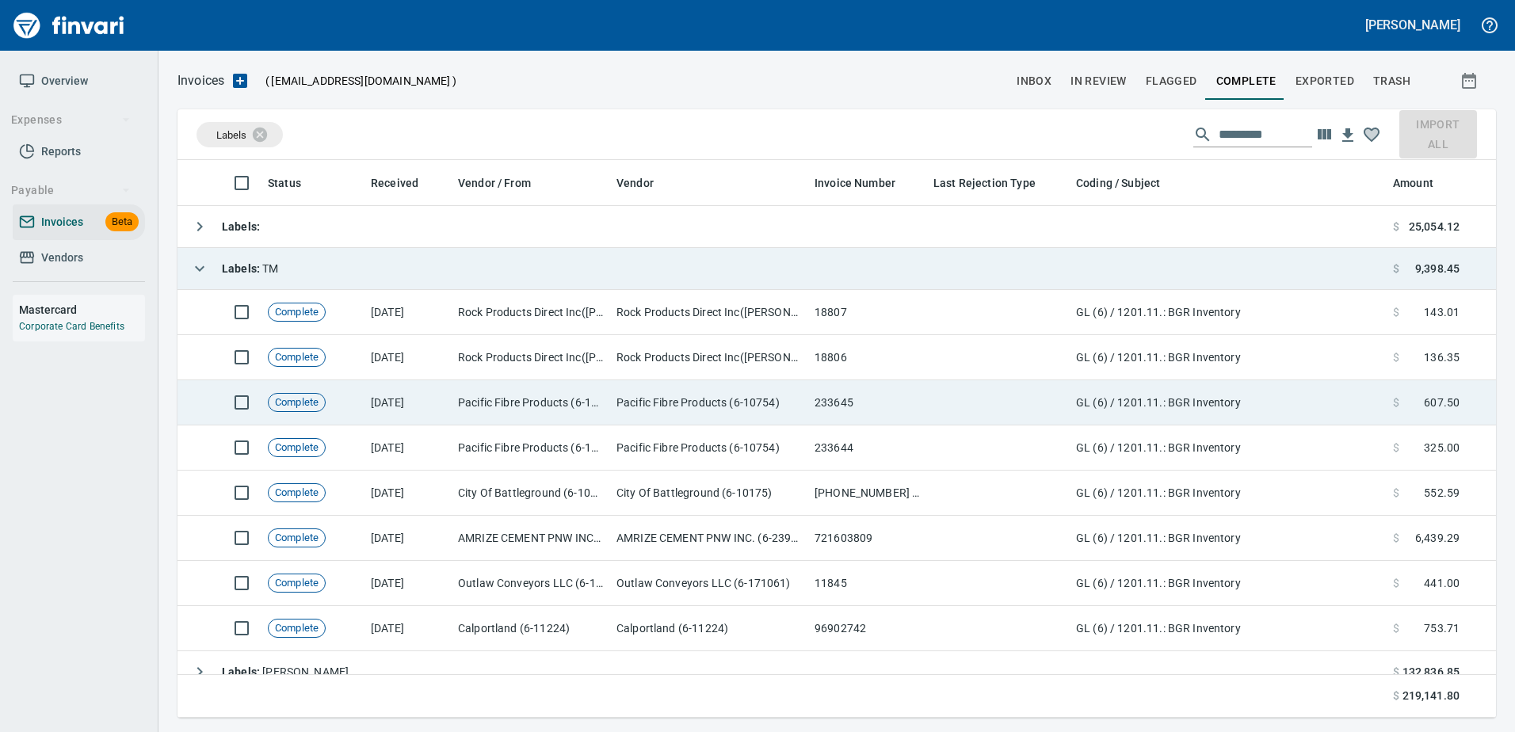
scroll to position [546, 1294]
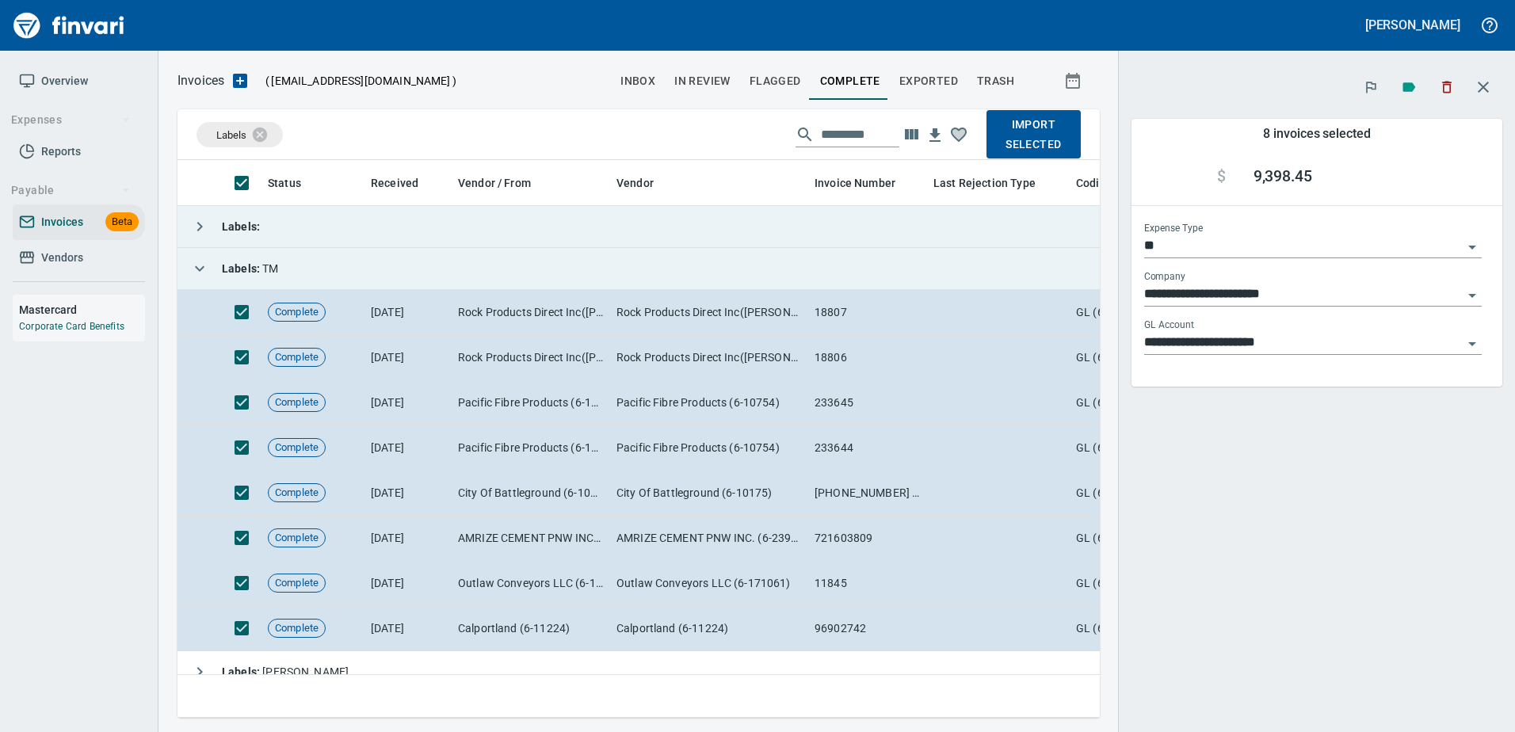
scroll to position [534, 898]
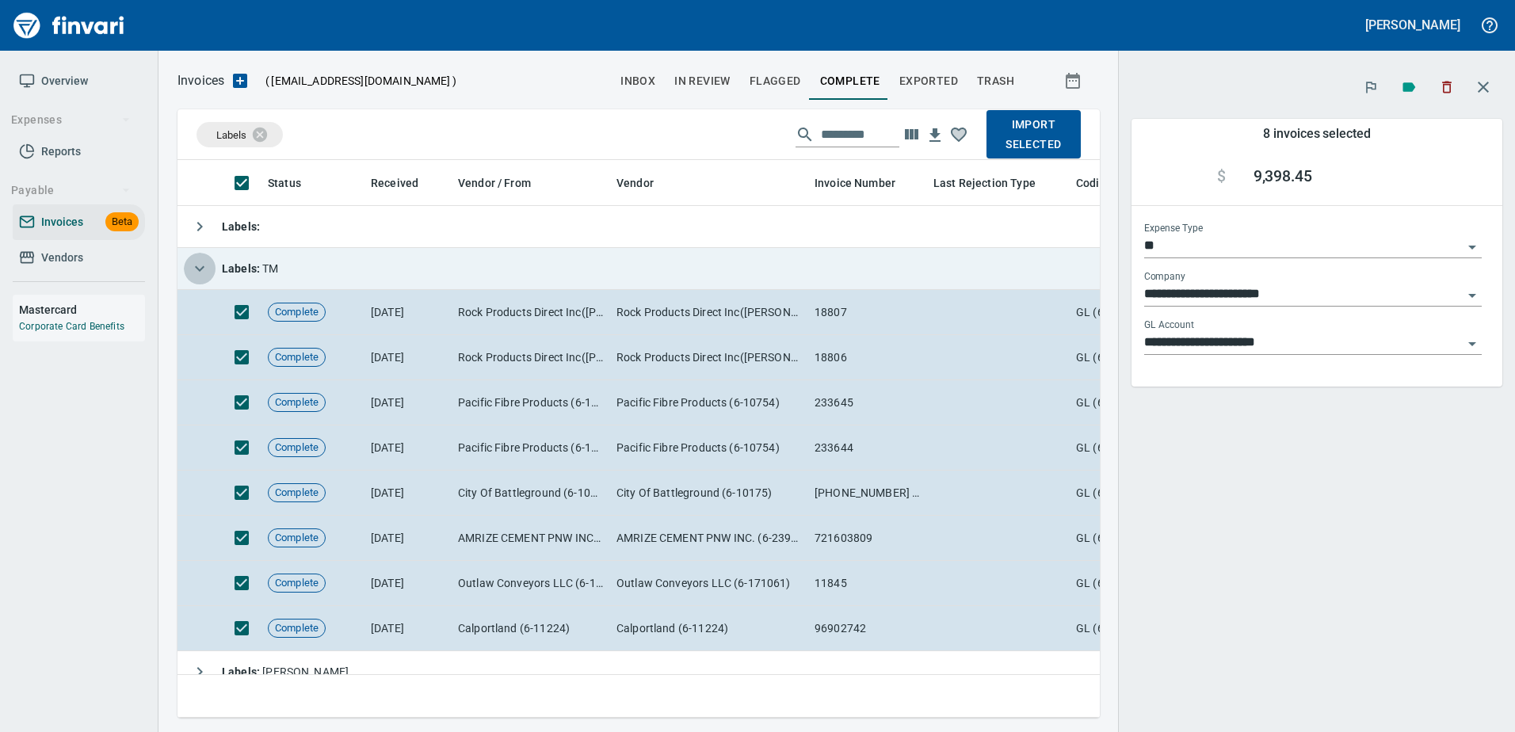
click at [198, 276] on icon "button" at bounding box center [199, 268] width 19 height 19
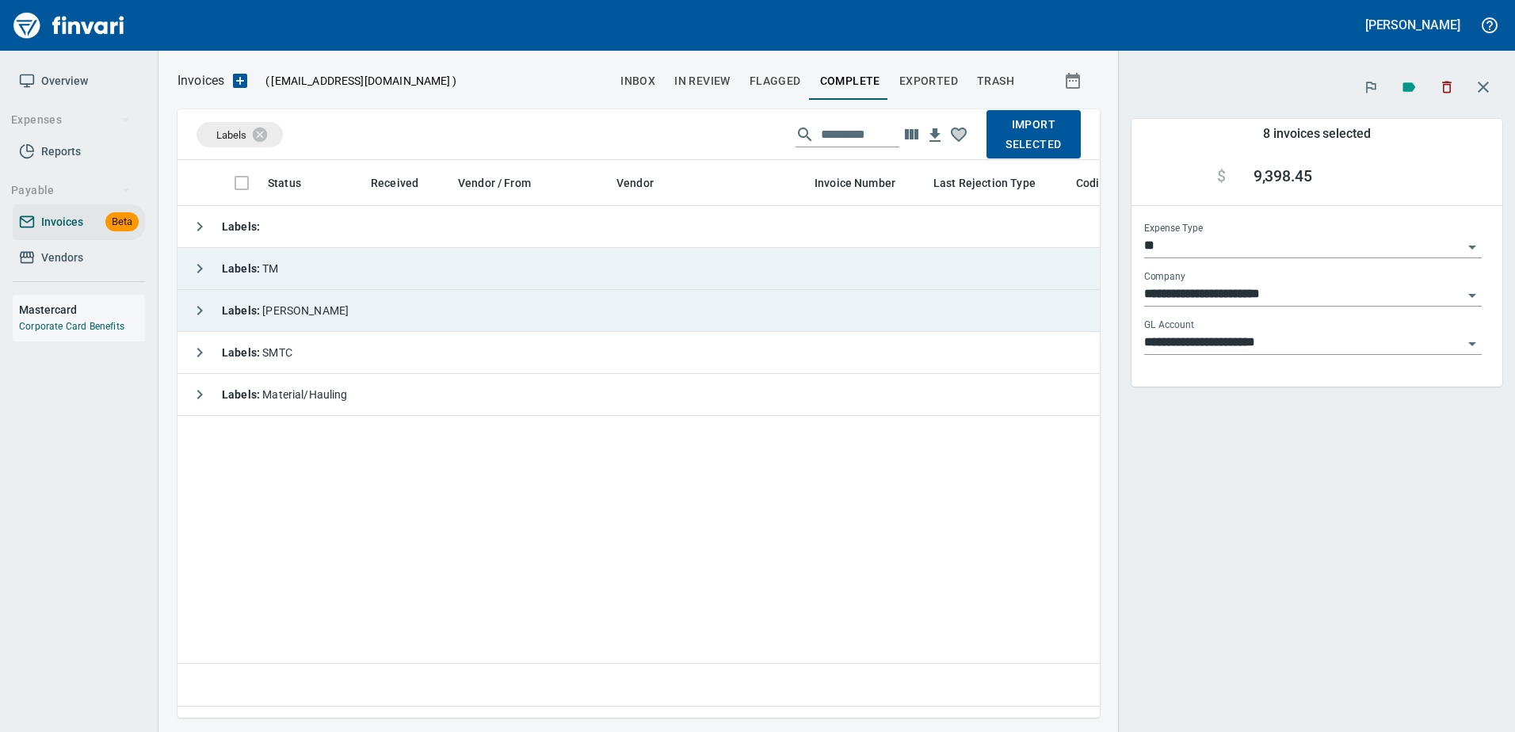
click at [202, 308] on icon "button" at bounding box center [199, 310] width 19 height 19
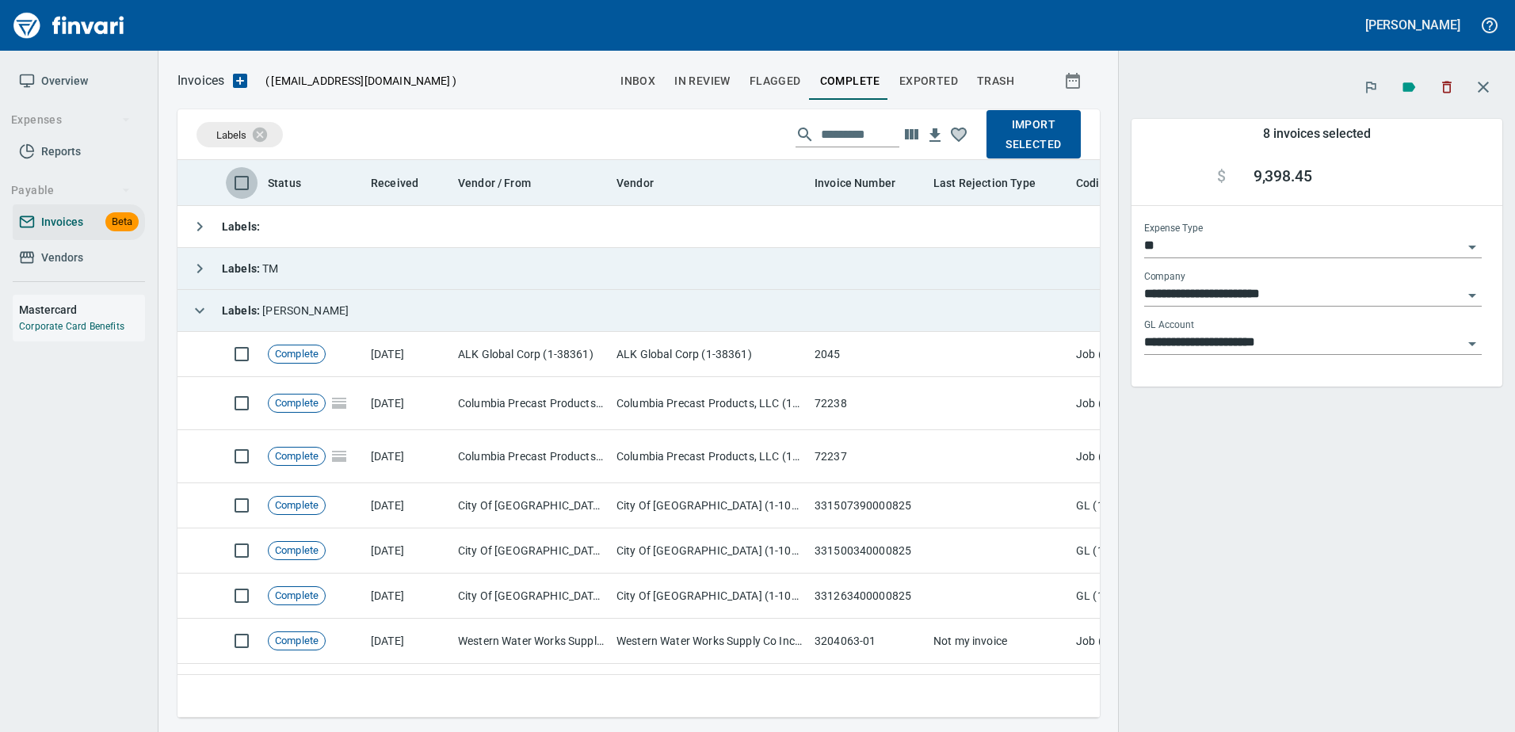
type input "**********"
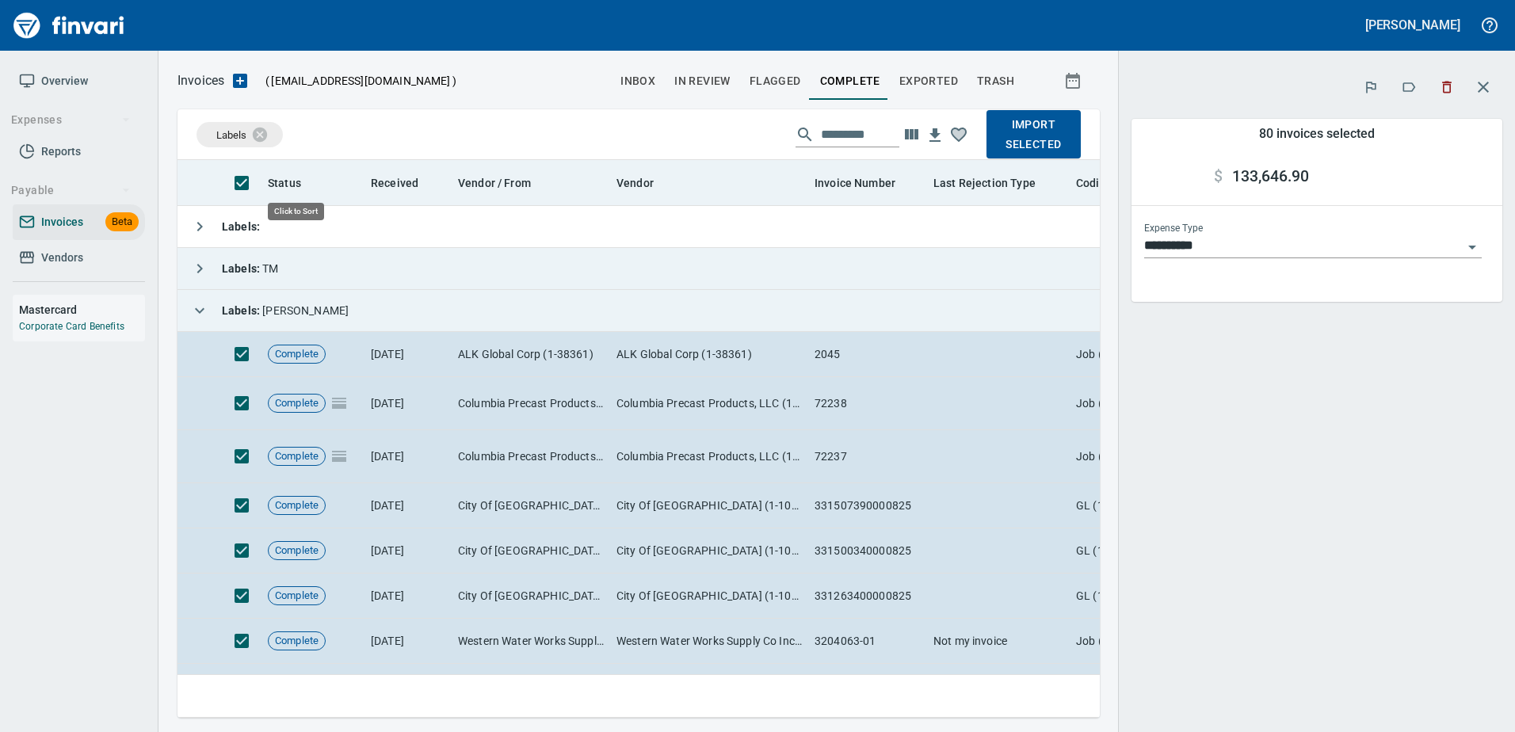
scroll to position [534, 898]
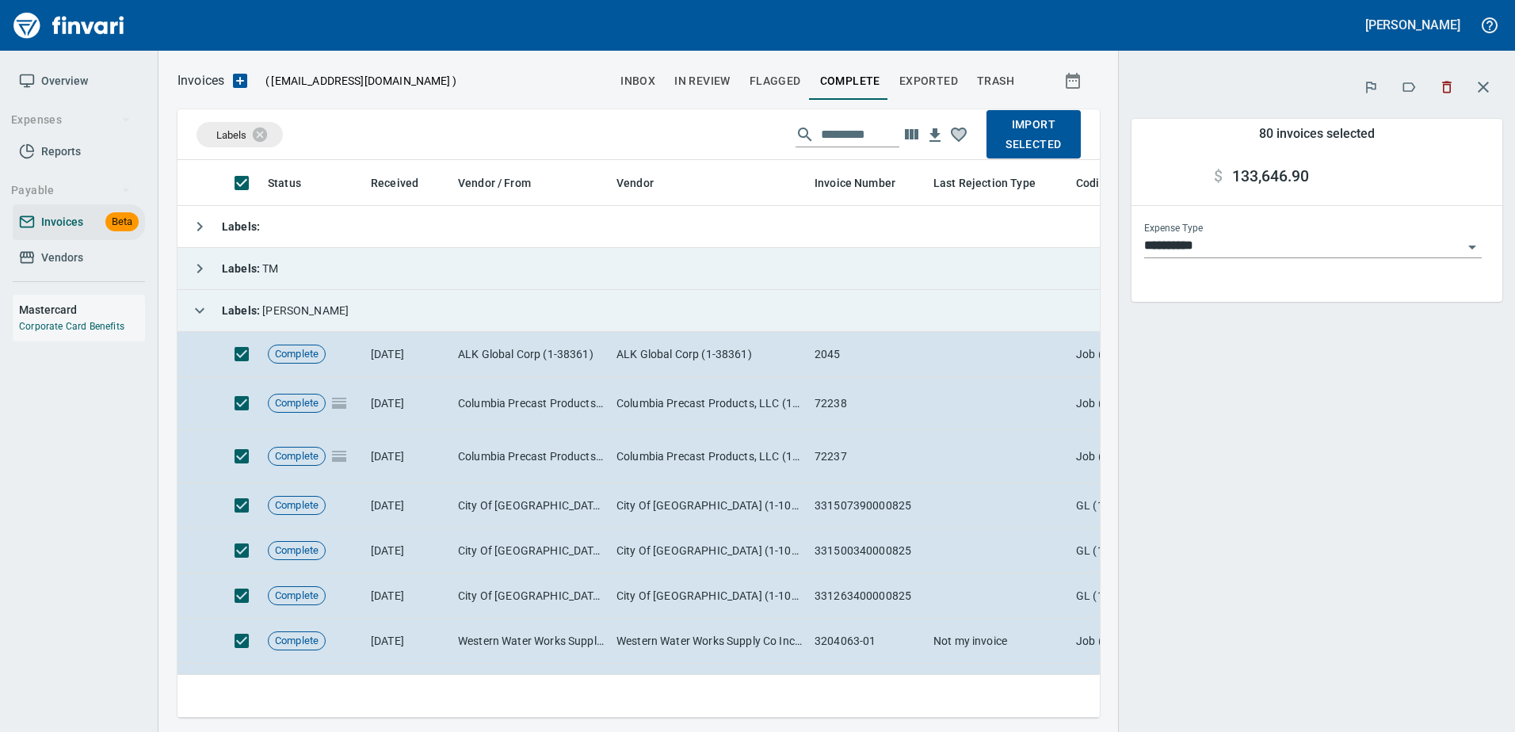
click at [1037, 128] on span "Import Selected" at bounding box center [1033, 134] width 69 height 39
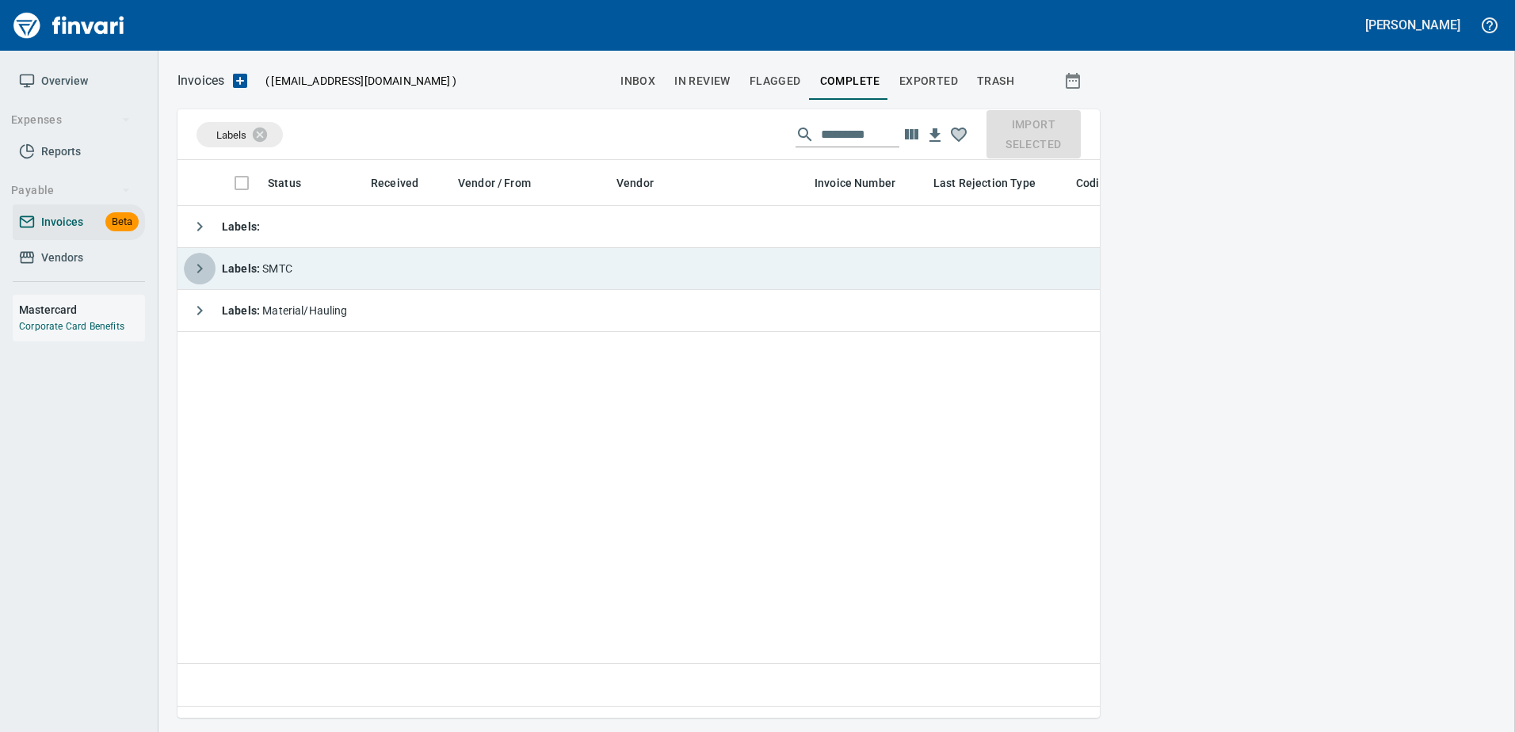
click at [204, 272] on icon "button" at bounding box center [199, 268] width 19 height 19
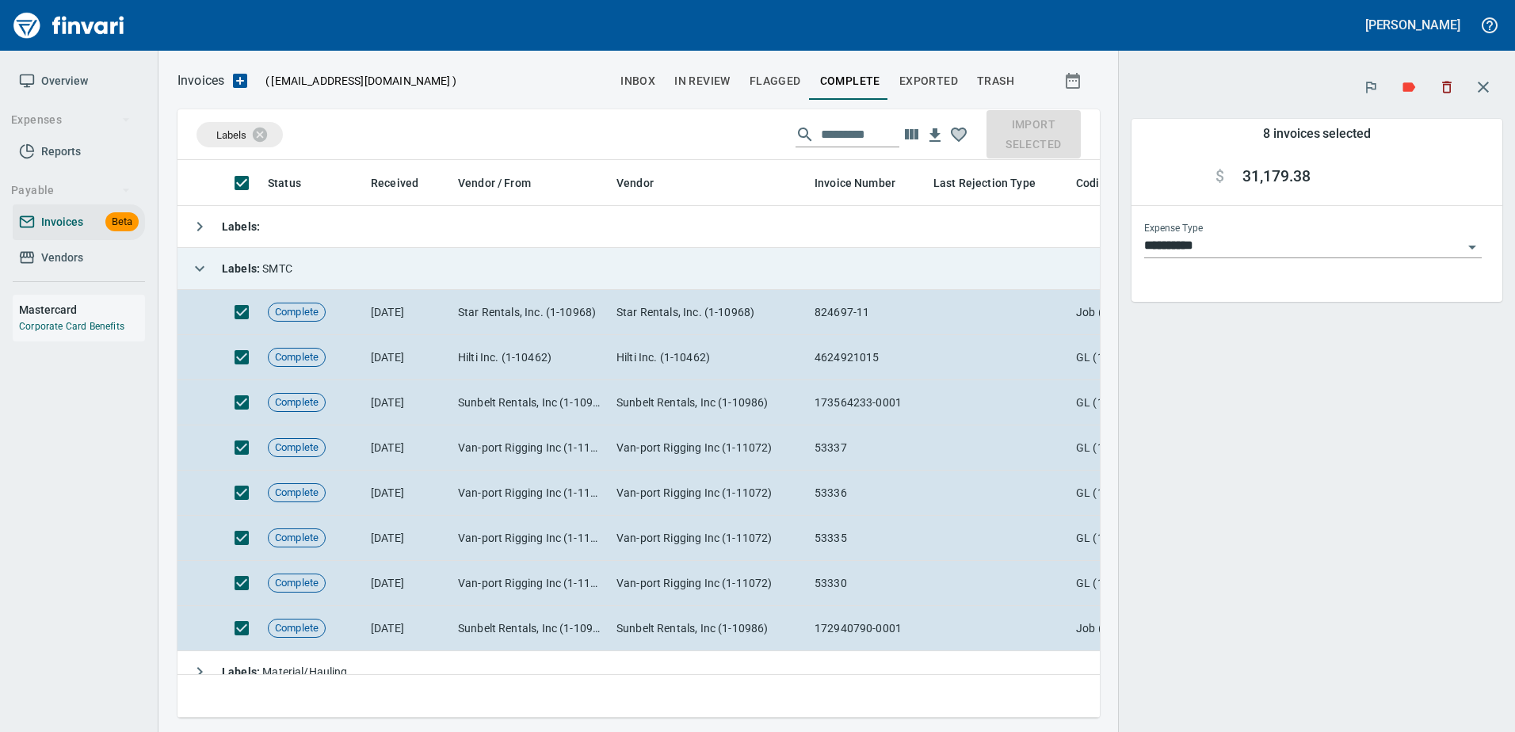
click at [212, 257] on div "Labels : SMTC" at bounding box center [238, 269] width 109 height 32
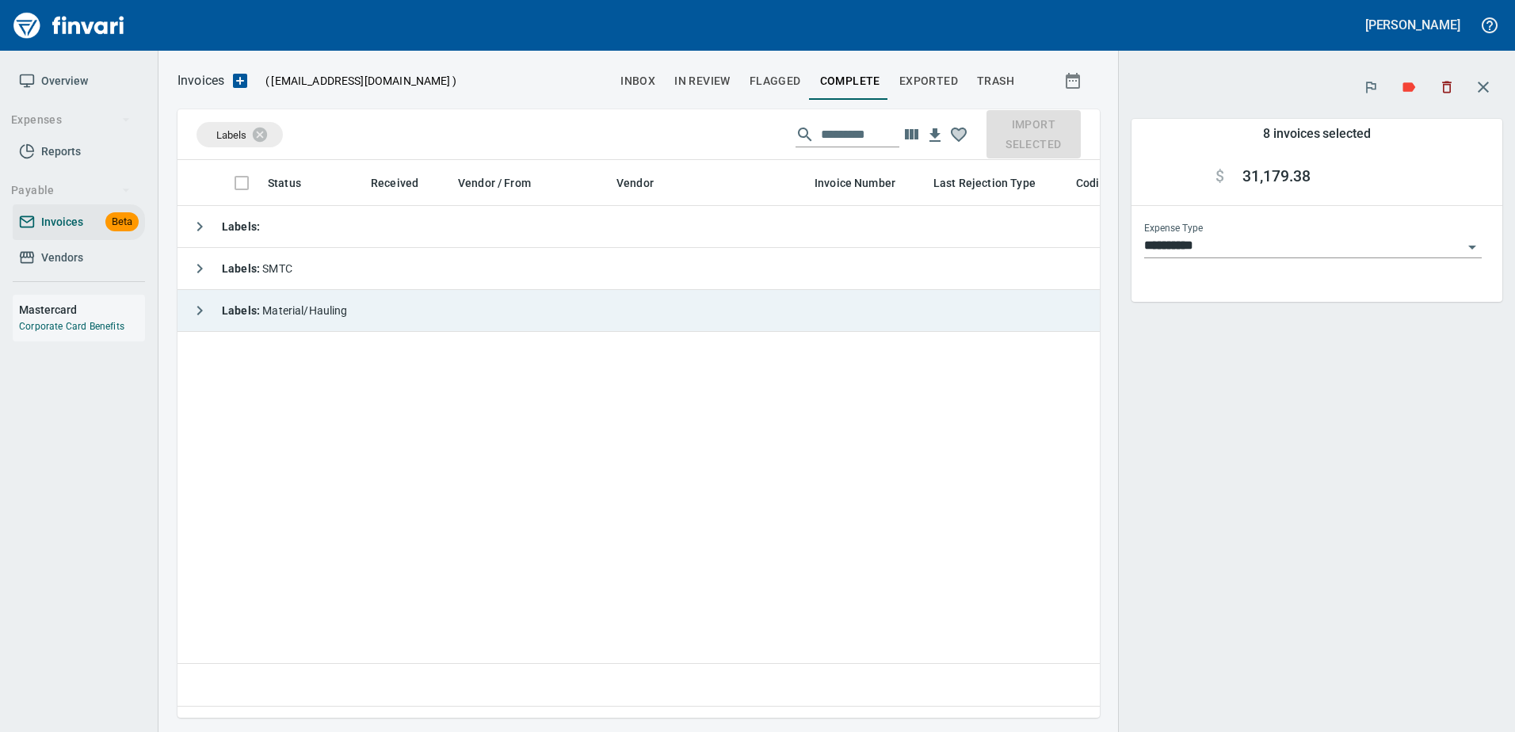
click at [225, 314] on strong "Labels :" at bounding box center [242, 310] width 40 height 13
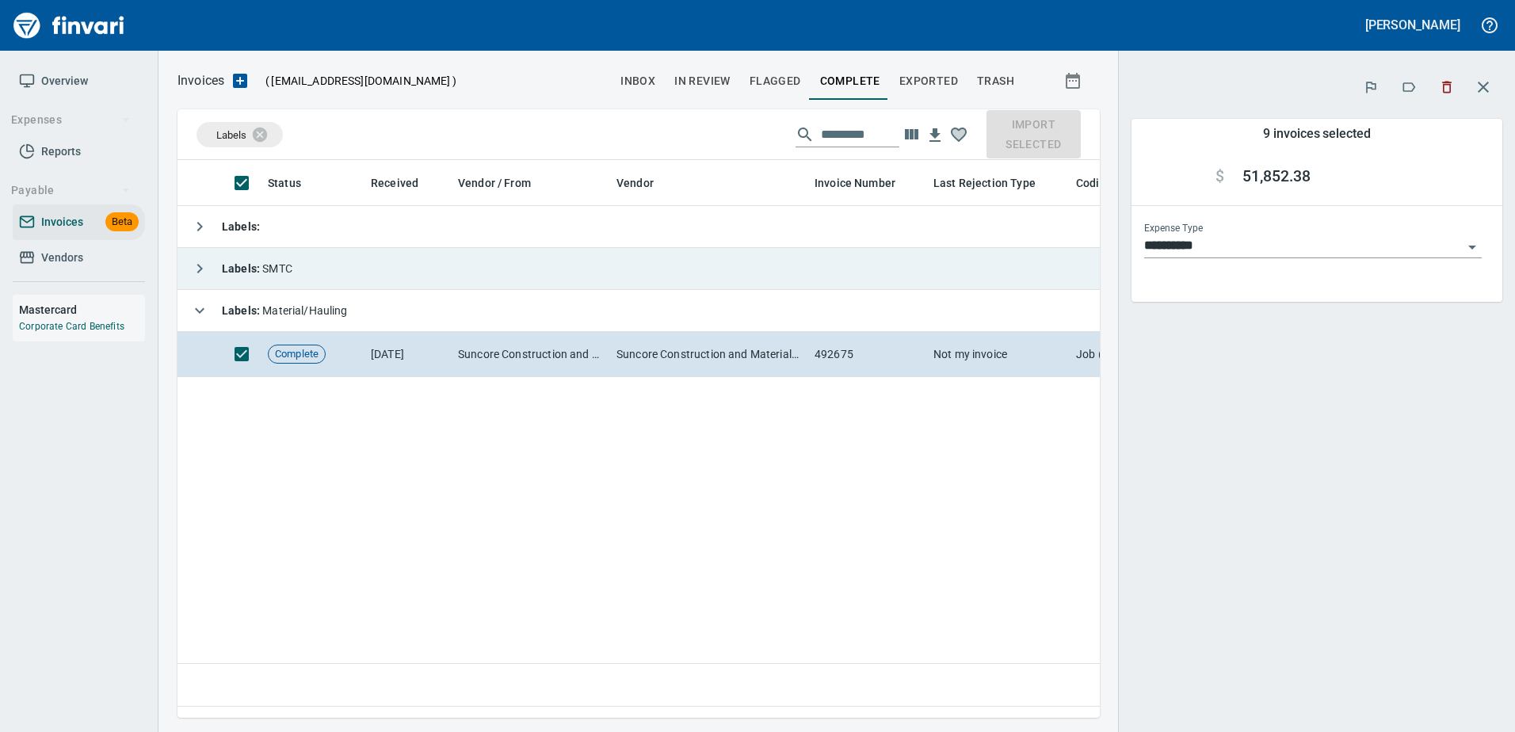
click at [200, 288] on td "Labels : SMTC" at bounding box center [781, 269] width 1209 height 42
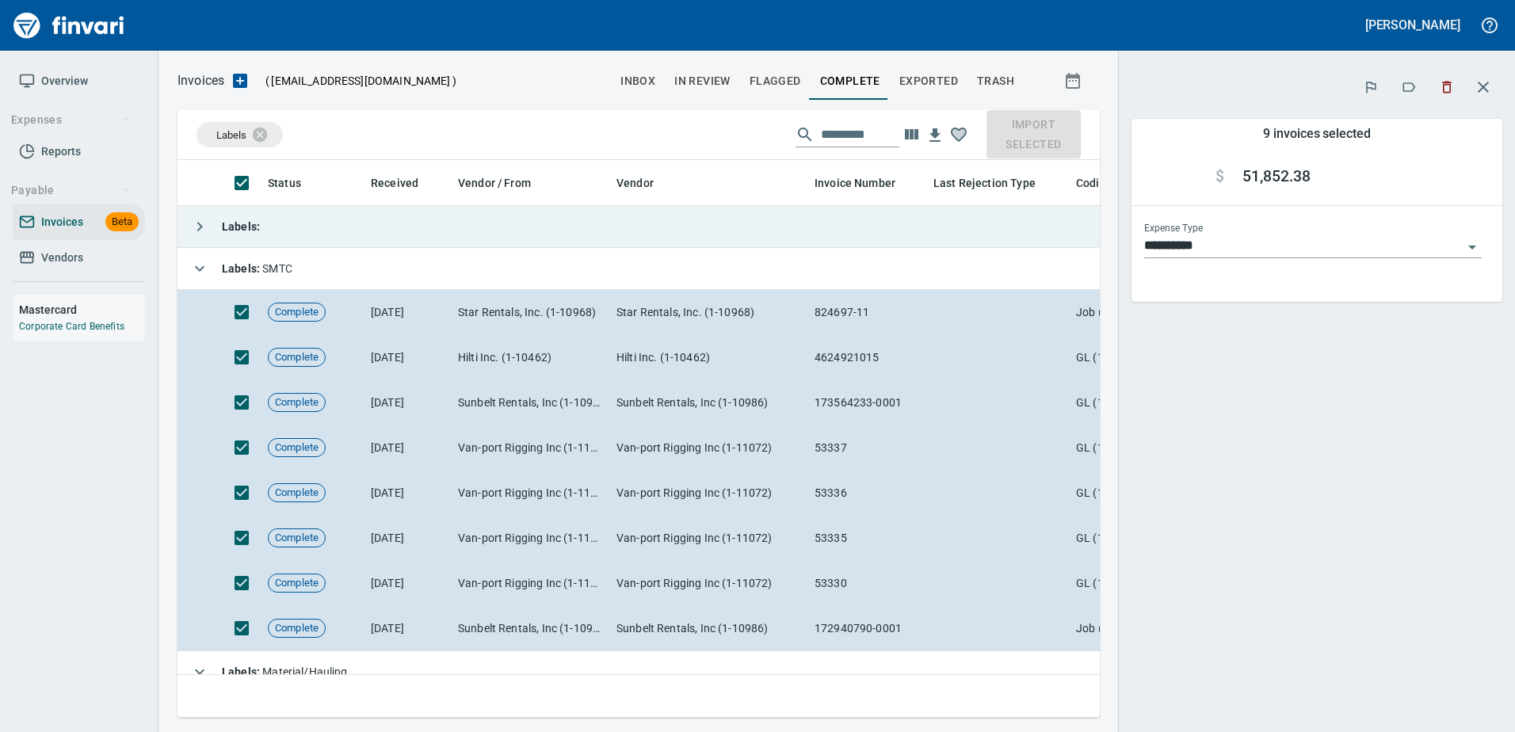
click at [198, 228] on icon "button" at bounding box center [199, 226] width 19 height 19
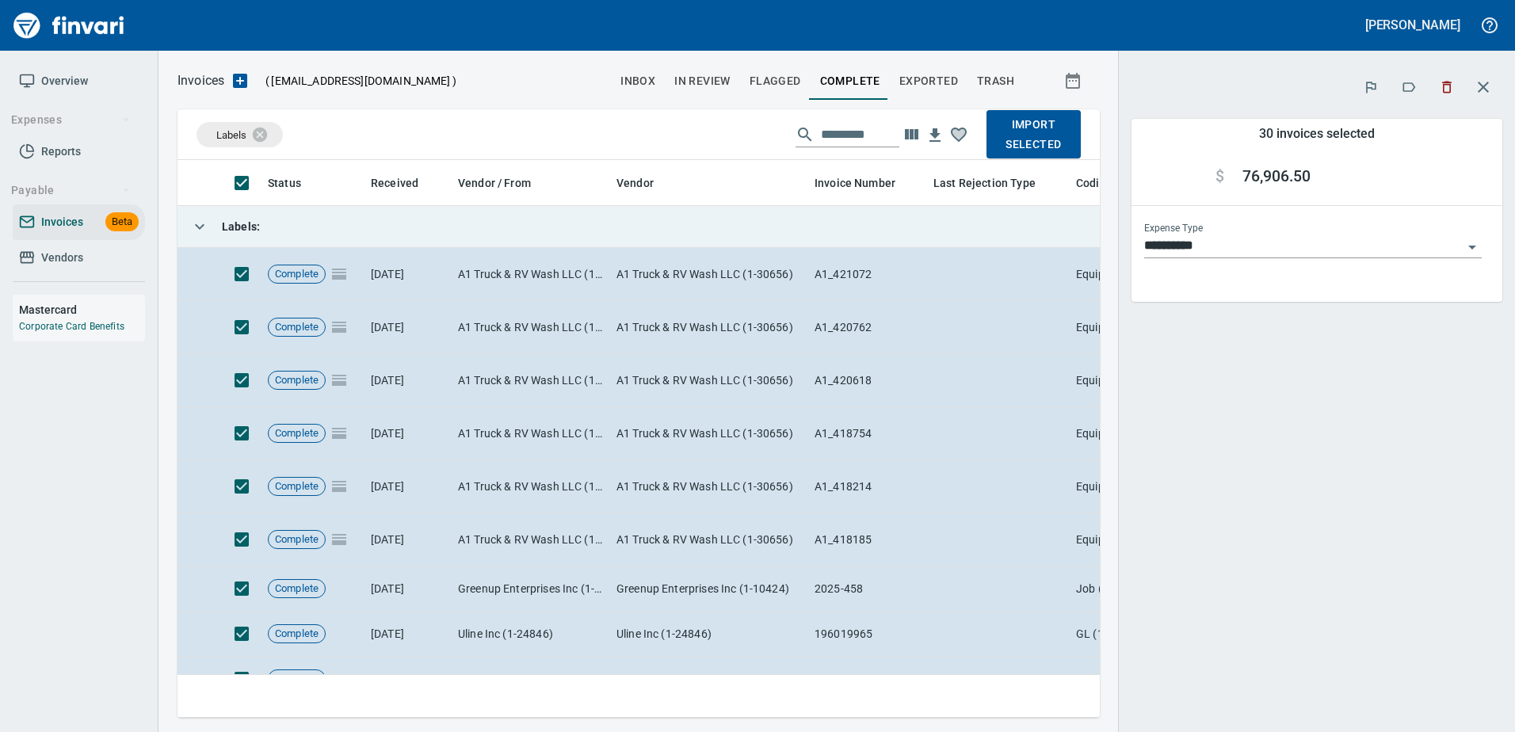
click at [1025, 132] on span "Import Selected" at bounding box center [1033, 134] width 69 height 39
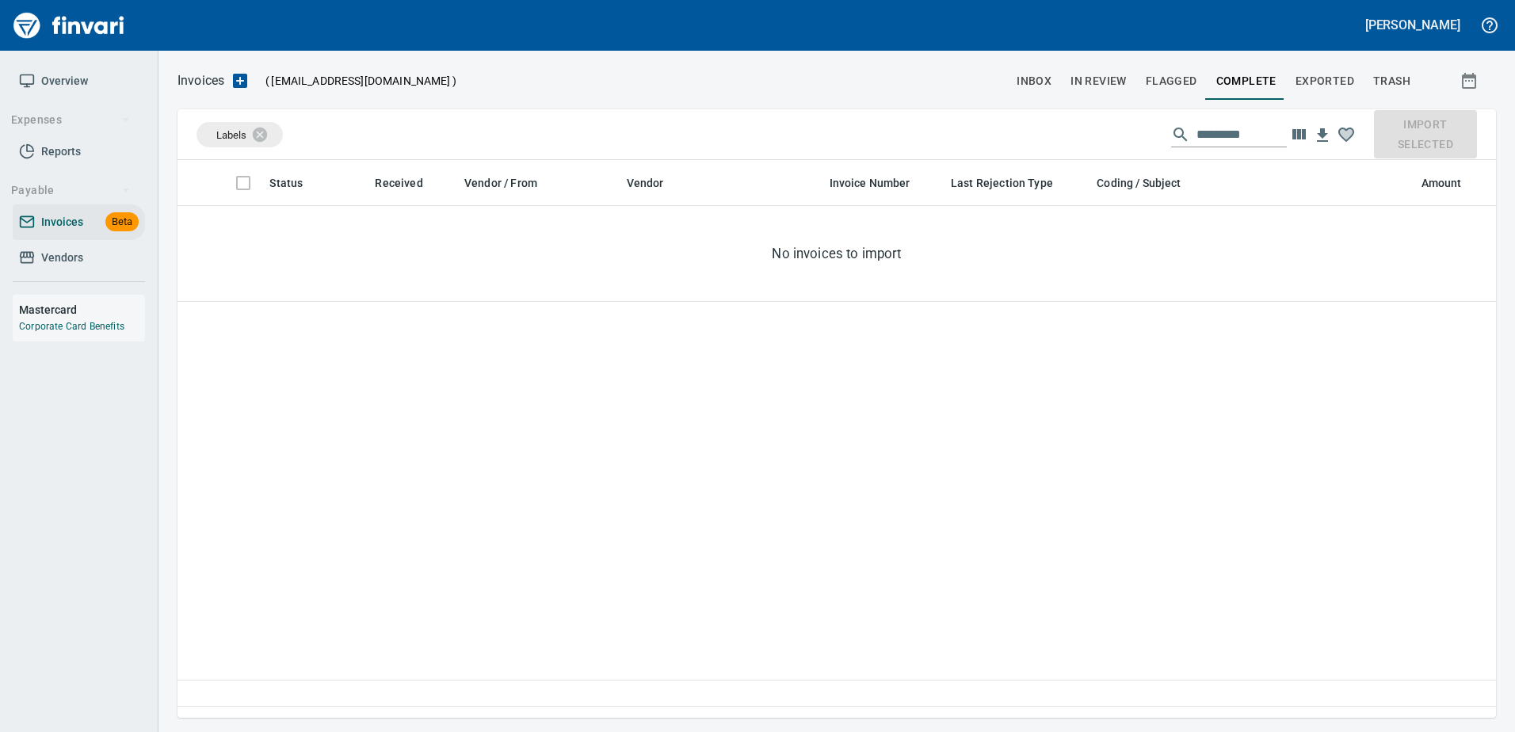
scroll to position [546, 1303]
click at [1086, 74] on span "In Review" at bounding box center [1098, 81] width 56 height 20
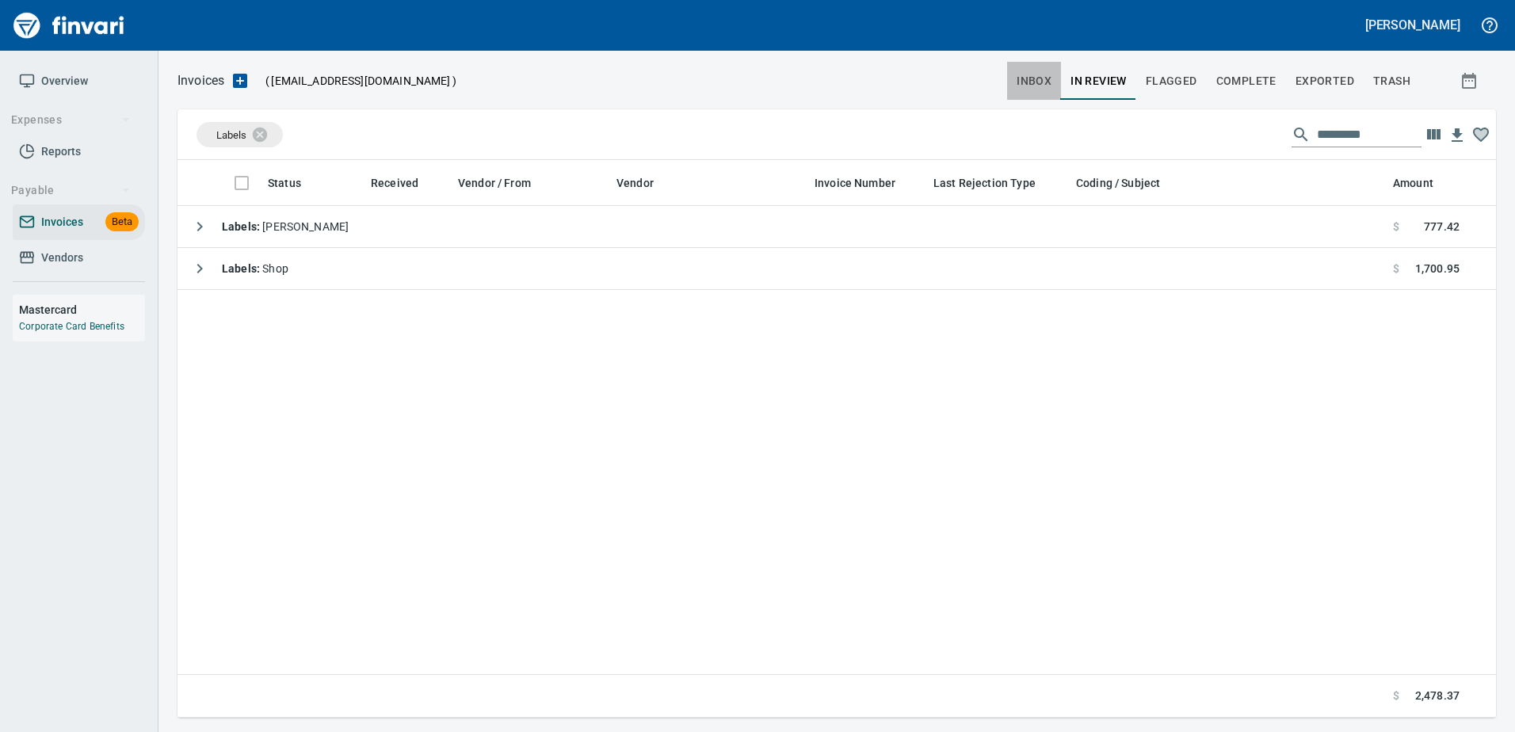
click at [1046, 73] on span "inbox" at bounding box center [1033, 81] width 35 height 20
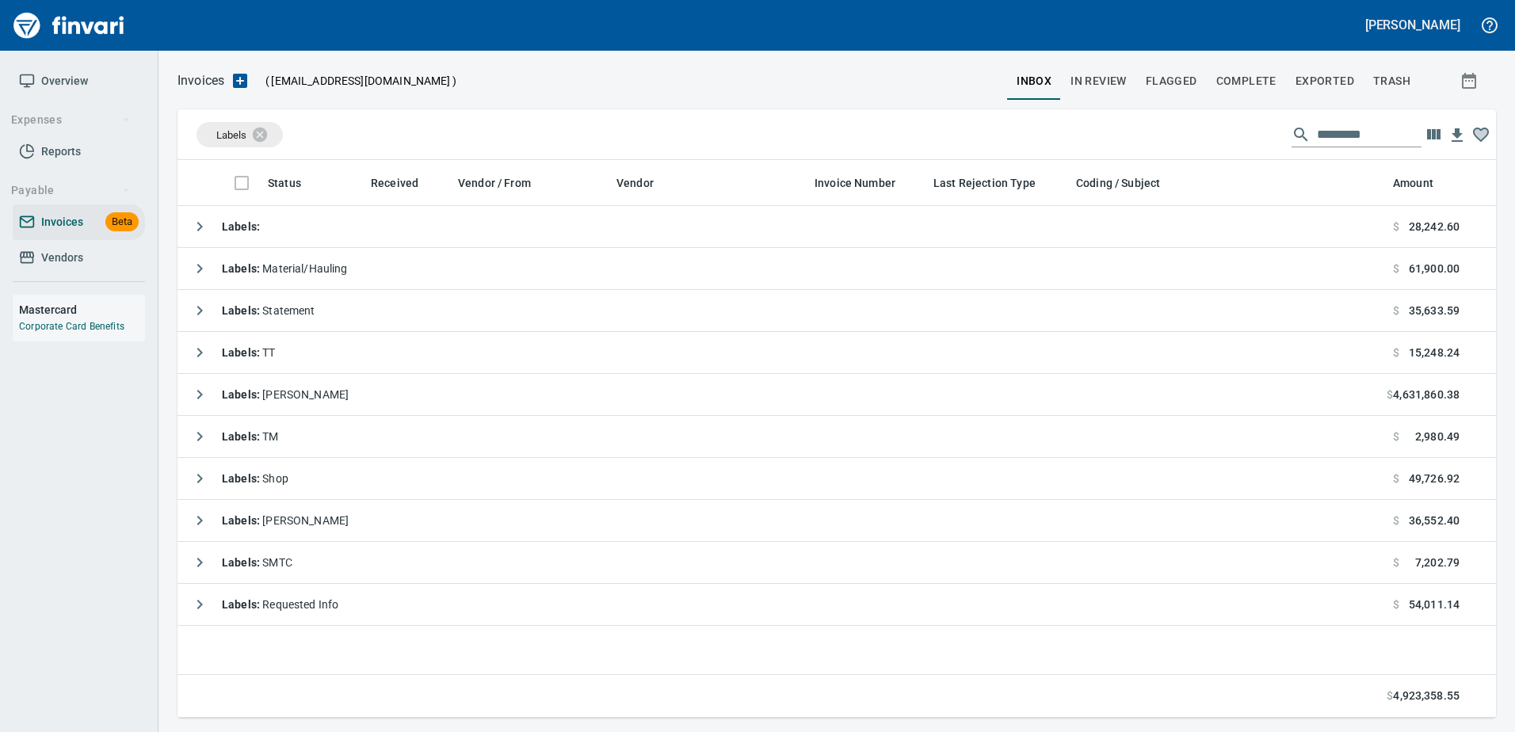
scroll to position [546, 1306]
click at [272, 137] on icon at bounding box center [270, 134] width 14 height 14
